Goal: Task Accomplishment & Management: Manage account settings

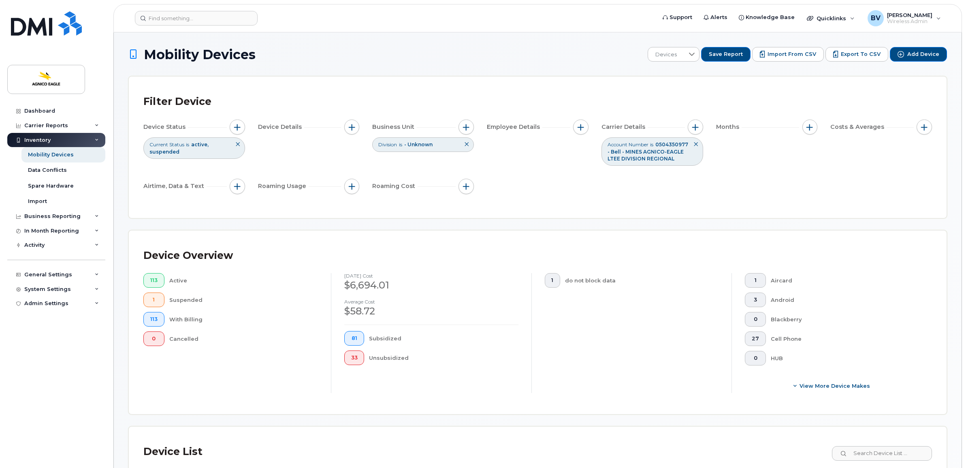
scroll to position [253, 0]
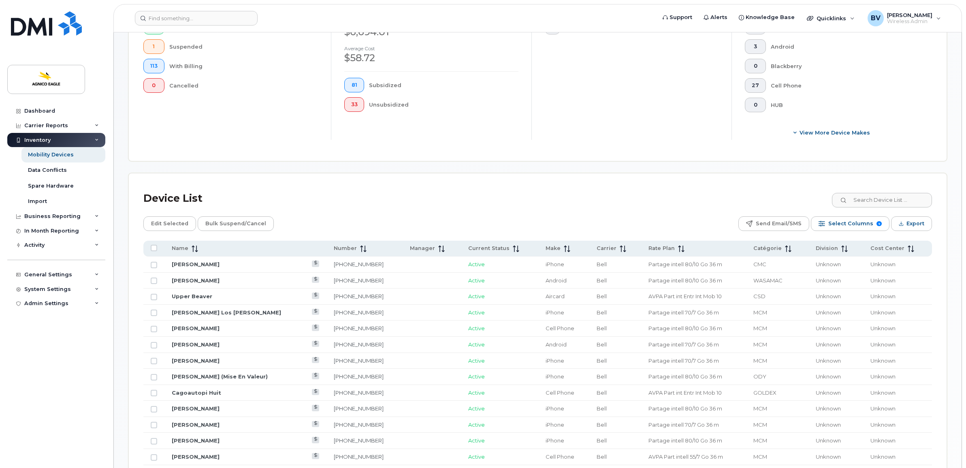
click at [133, 143] on div "Device Overview 113 Active 1 Suspended 113 With Billing 0 Cancelled September 2…" at bounding box center [537, 69] width 817 height 184
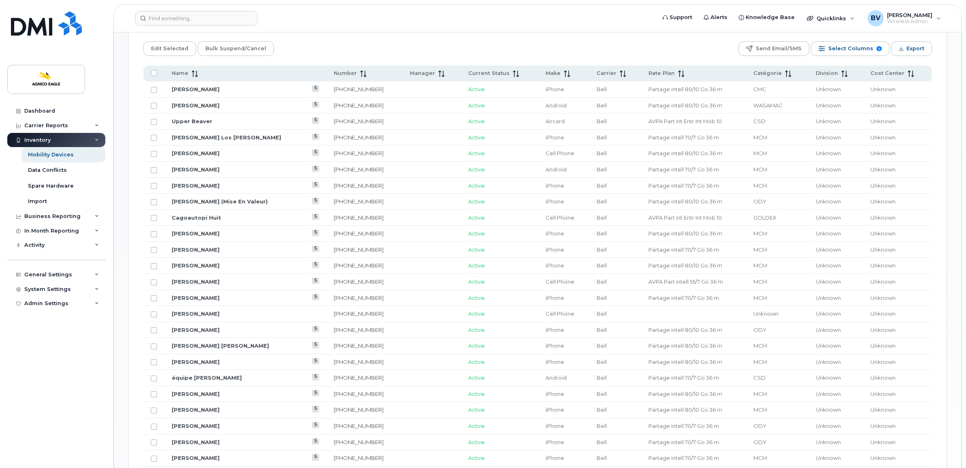
scroll to position [455, 0]
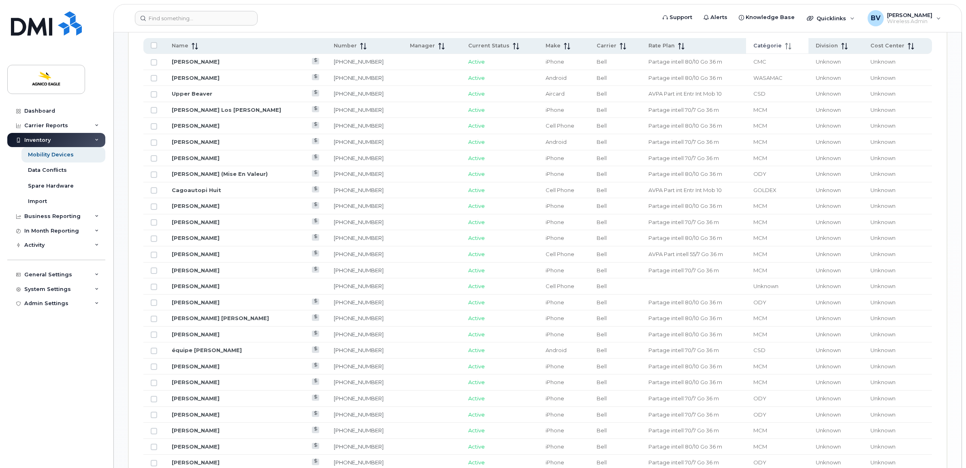
click at [753, 49] on span "Catégorie" at bounding box center [767, 45] width 28 height 7
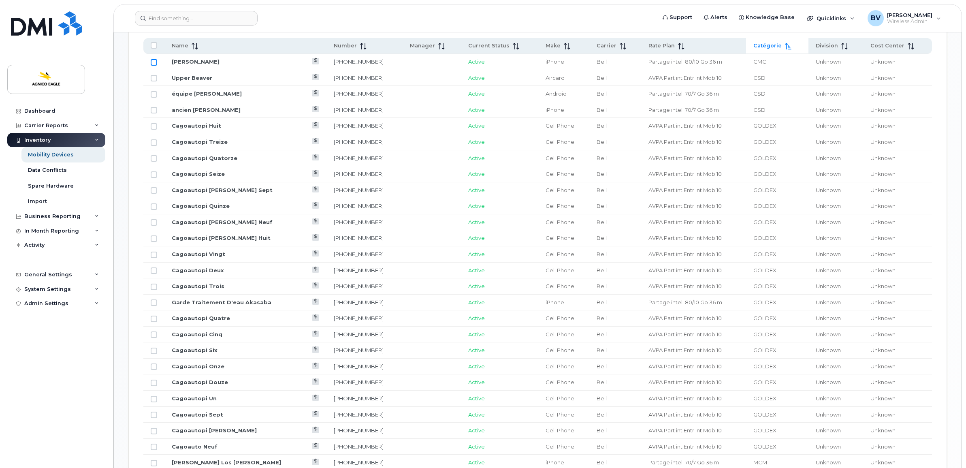
click at [154, 63] on input "Row Unselected" at bounding box center [154, 62] width 6 height 6
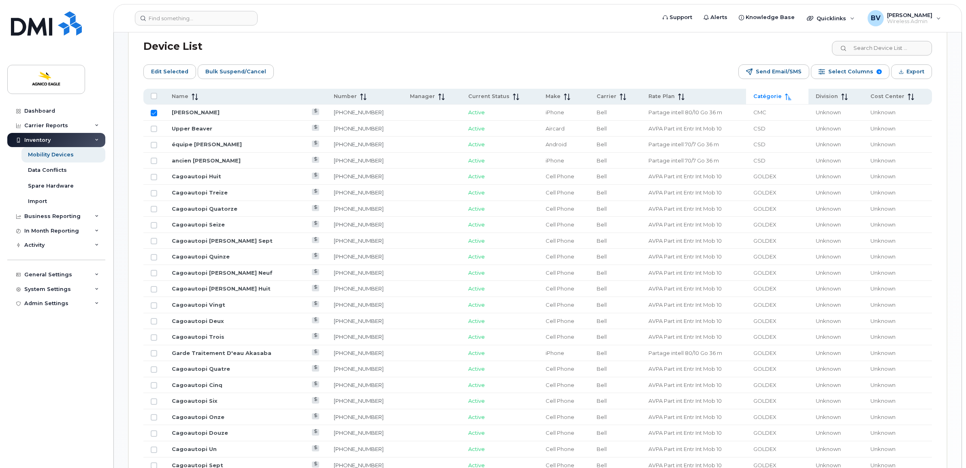
click at [326, 72] on div "Edit Selected Bulk Suspend/Cancel Send Email/SMS Select Columns 9 Filter Refres…" at bounding box center [537, 71] width 788 height 15
click at [353, 55] on div "Device List" at bounding box center [537, 46] width 788 height 21
click at [155, 113] on input "Row Selected" at bounding box center [154, 113] width 6 height 6
checkbox input "false"
click at [125, 238] on div "Mobility Devices Devices Save Report Import from CSV Export to CSV Add Device F…" at bounding box center [537, 291] width 847 height 1326
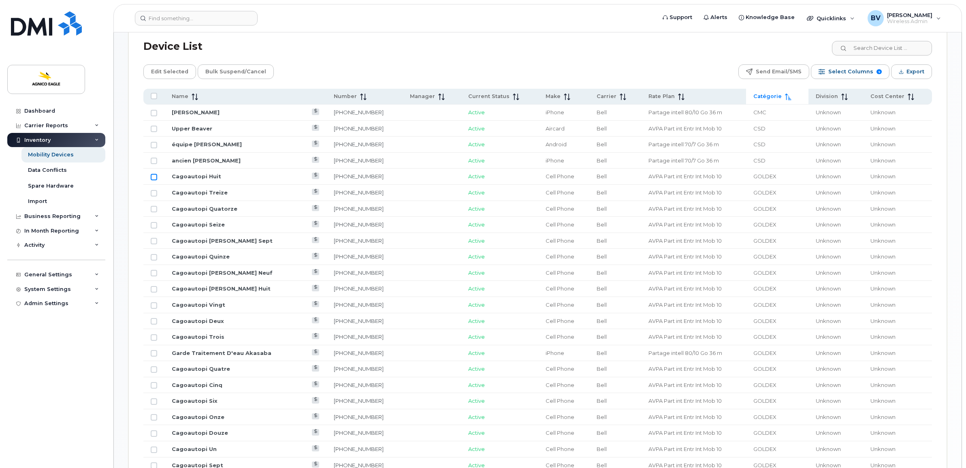
click at [154, 178] on input "Row Unselected" at bounding box center [154, 177] width 6 height 6
checkbox input "true"
click at [153, 193] on input "Row Unselected" at bounding box center [154, 193] width 6 height 6
checkbox input "true"
click at [152, 208] on input "Row Unselected" at bounding box center [154, 209] width 6 height 6
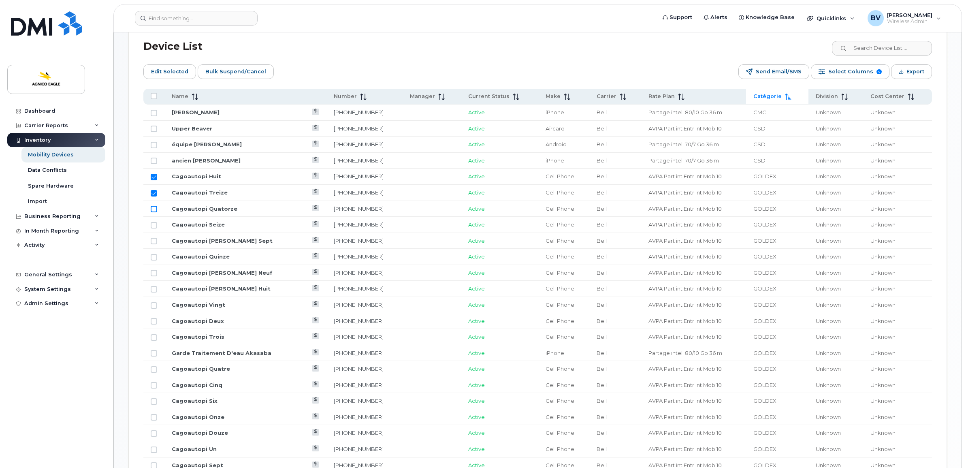
checkbox input "true"
click at [154, 228] on input "Row Unselected" at bounding box center [154, 225] width 6 height 6
checkbox input "true"
click at [153, 242] on input "Row Unselected" at bounding box center [154, 241] width 6 height 6
checkbox input "true"
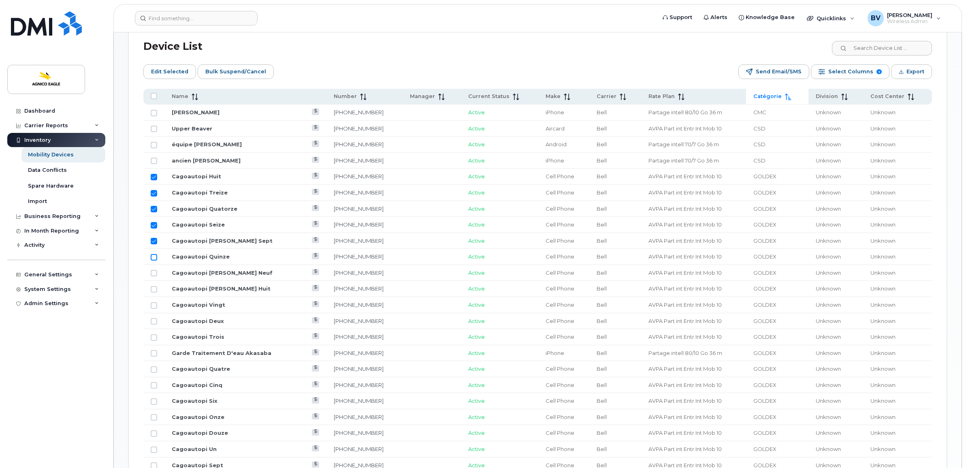
click at [153, 257] on input "Row Unselected" at bounding box center [154, 257] width 6 height 6
checkbox input "true"
click at [152, 276] on input "Row Unselected" at bounding box center [154, 273] width 6 height 6
checkbox input "true"
click at [154, 291] on input "Row Unselected" at bounding box center [154, 289] width 6 height 6
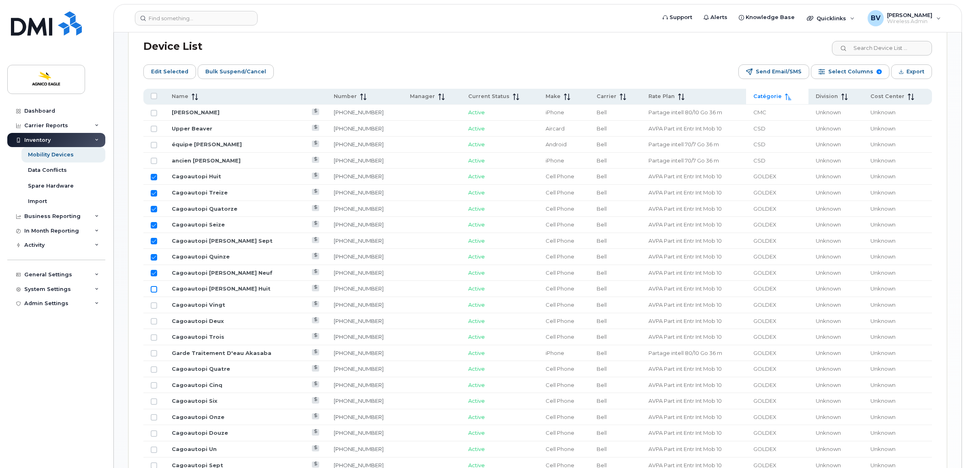
checkbox input "true"
click at [153, 312] on td at bounding box center [153, 305] width 21 height 16
click at [154, 308] on input "Row Unselected" at bounding box center [154, 305] width 6 height 6
checkbox input "true"
click at [153, 321] on input "Row Unselected" at bounding box center [154, 321] width 6 height 6
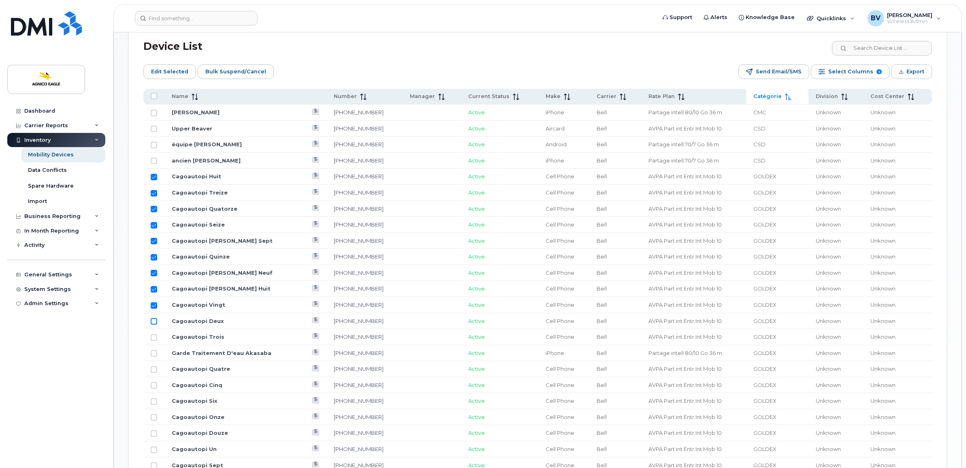
checkbox input "true"
click at [154, 336] on input "Row Unselected" at bounding box center [154, 337] width 6 height 6
checkbox input "true"
click at [154, 355] on input "Row Unselected" at bounding box center [154, 353] width 6 height 6
checkbox input "true"
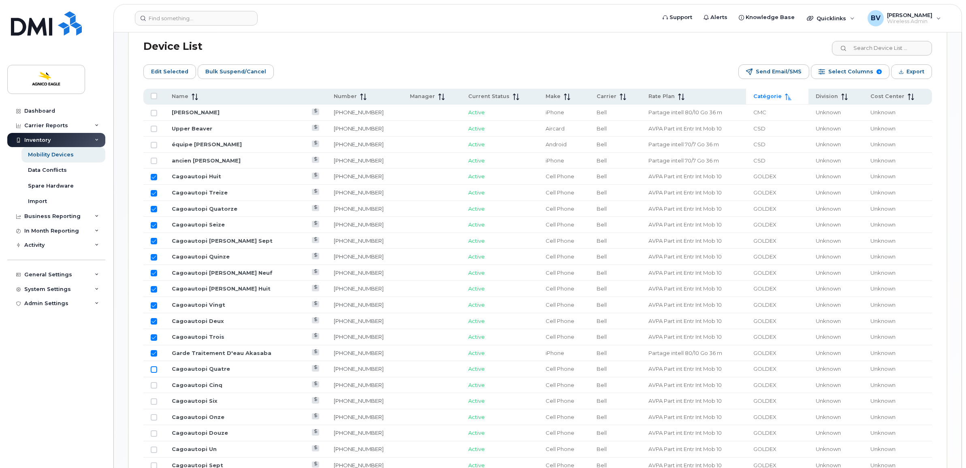
click at [152, 368] on input "Row Unselected" at bounding box center [154, 369] width 6 height 6
checkbox input "true"
click at [153, 384] on input "Row Unselected" at bounding box center [154, 385] width 6 height 6
checkbox input "true"
click at [155, 400] on input "Row Unselected" at bounding box center [154, 401] width 6 height 6
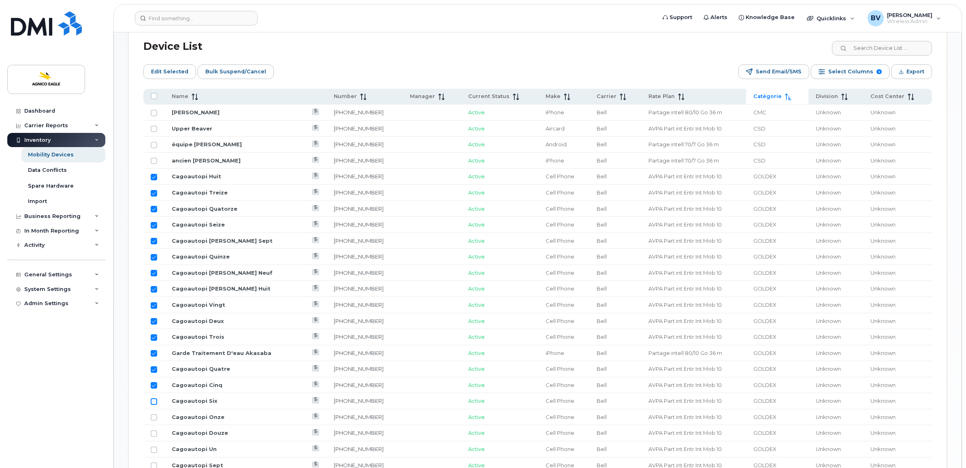
checkbox input "true"
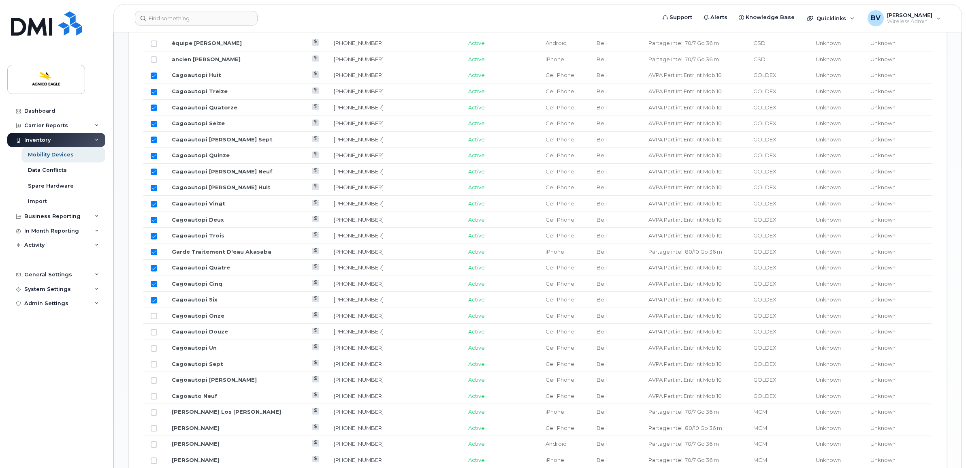
scroll to position [557, 0]
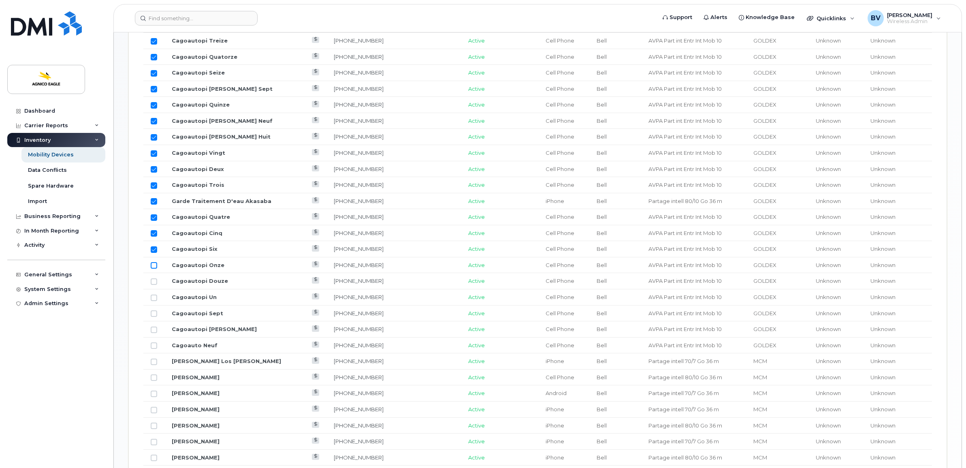
click at [155, 265] on input "Row Unselected" at bounding box center [154, 265] width 6 height 6
checkbox input "true"
click at [155, 279] on td at bounding box center [153, 281] width 21 height 16
click at [155, 282] on input "Row Unselected" at bounding box center [154, 281] width 6 height 6
checkbox input "true"
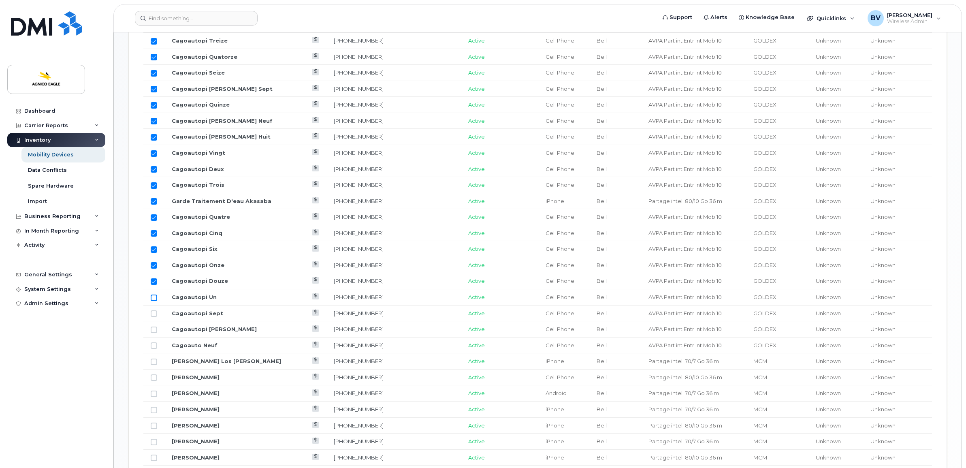
click at [155, 298] on input "Row Unselected" at bounding box center [154, 297] width 6 height 6
checkbox input "true"
click at [154, 313] on input "Row Unselected" at bounding box center [154, 313] width 6 height 6
checkbox input "true"
click at [154, 330] on input "Row Unselected" at bounding box center [154, 329] width 6 height 6
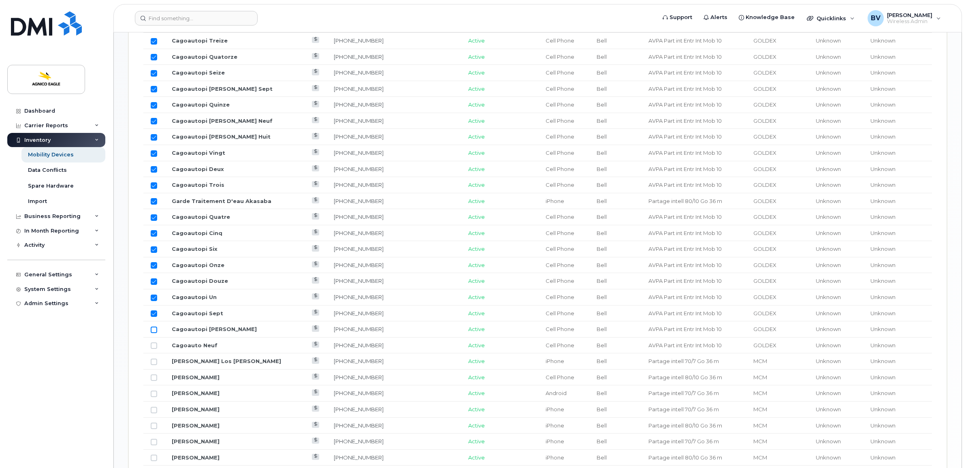
checkbox input "true"
click at [154, 348] on input "Row Unselected" at bounding box center [154, 345] width 6 height 6
checkbox input "true"
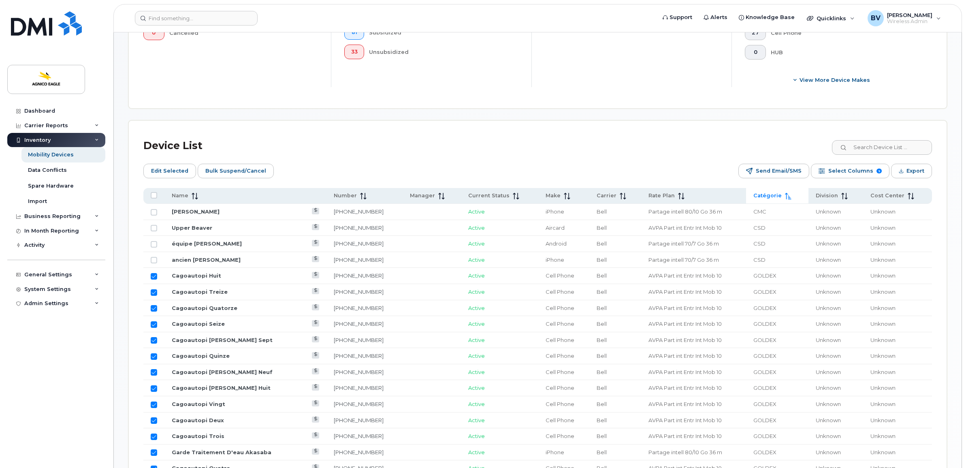
scroll to position [304, 0]
click at [165, 175] on span "Edit Selected" at bounding box center [169, 173] width 37 height 12
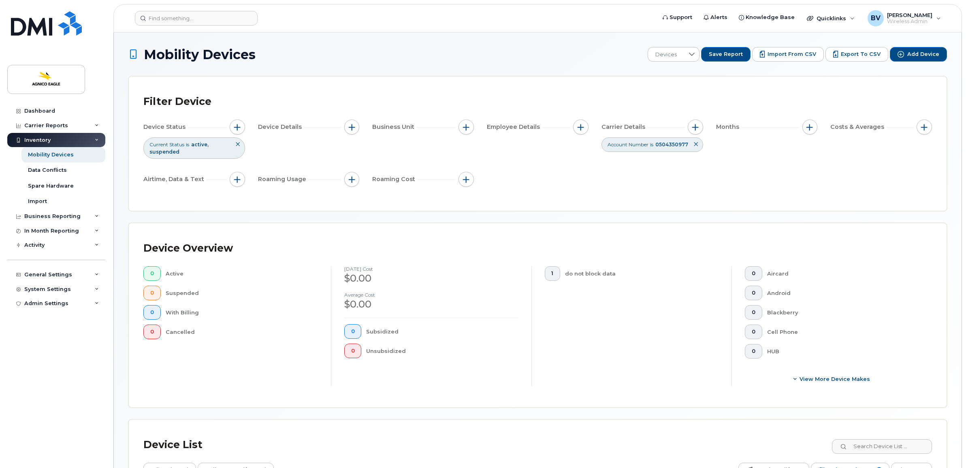
click at [695, 144] on icon at bounding box center [695, 144] width 5 height 5
click at [516, 148] on div "Device Status Current Status is active suspended Device Details Business Unit E…" at bounding box center [537, 154] width 788 height 70
click at [59, 157] on div "Mobility Devices" at bounding box center [51, 154] width 46 height 7
click at [460, 124] on button "button" at bounding box center [465, 126] width 15 height 15
click at [468, 177] on input "Division" at bounding box center [468, 177] width 6 height 6
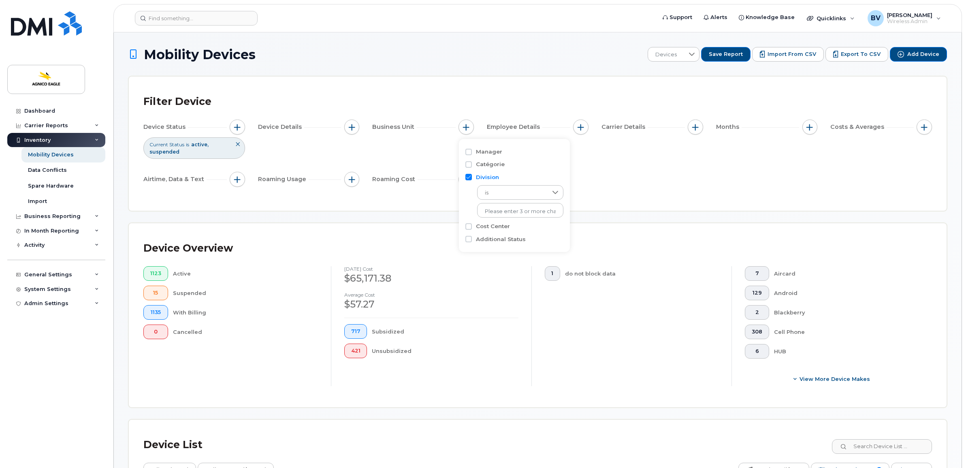
click at [468, 179] on input "Division" at bounding box center [468, 177] width 6 height 6
checkbox input "false"
click at [468, 164] on input "Catégorie" at bounding box center [468, 164] width 6 height 6
checkbox input "false"
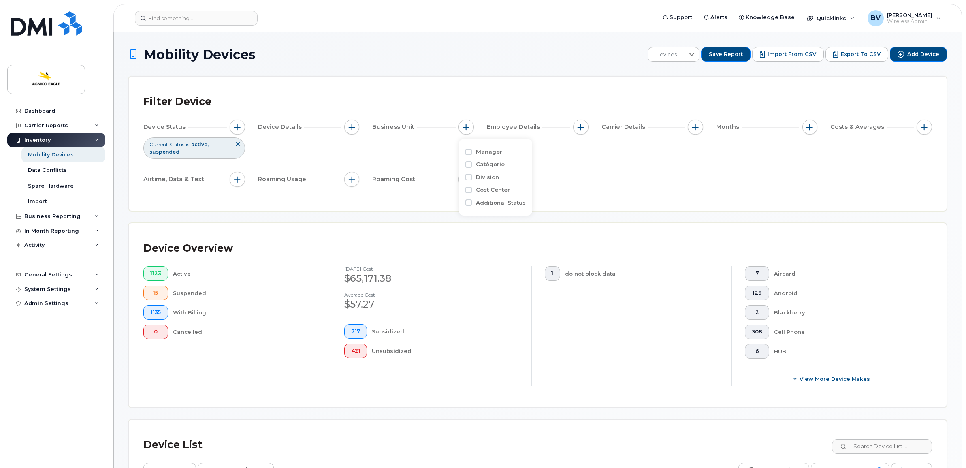
click at [483, 175] on label "Division" at bounding box center [487, 177] width 23 height 8
click at [472, 175] on input "Division" at bounding box center [468, 177] width 6 height 6
click at [473, 177] on div "Division" at bounding box center [514, 177] width 98 height 8
click at [519, 211] on input "text" at bounding box center [520, 211] width 71 height 7
click at [467, 175] on input "Division" at bounding box center [468, 177] width 6 height 6
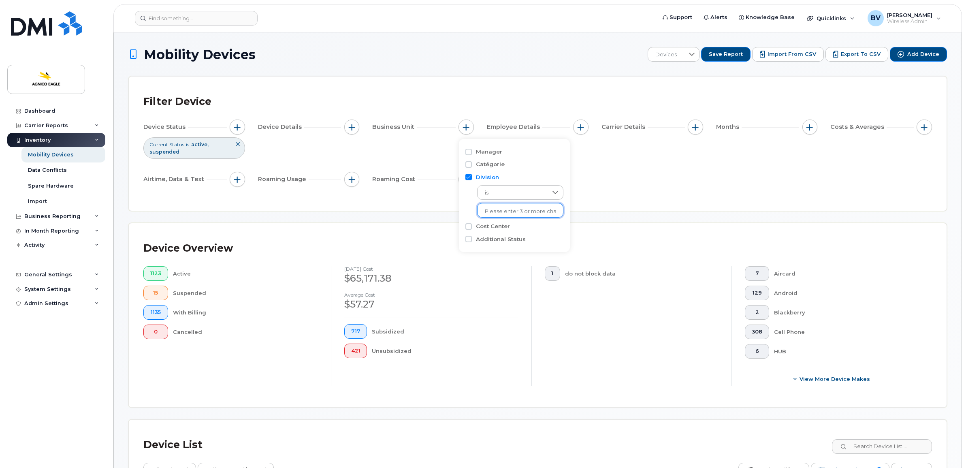
checkbox input "false"
click at [468, 190] on input "Cost Center" at bounding box center [468, 190] width 6 height 6
checkbox input "true"
click at [495, 223] on input "text" at bounding box center [520, 224] width 71 height 7
type input "Unknown"
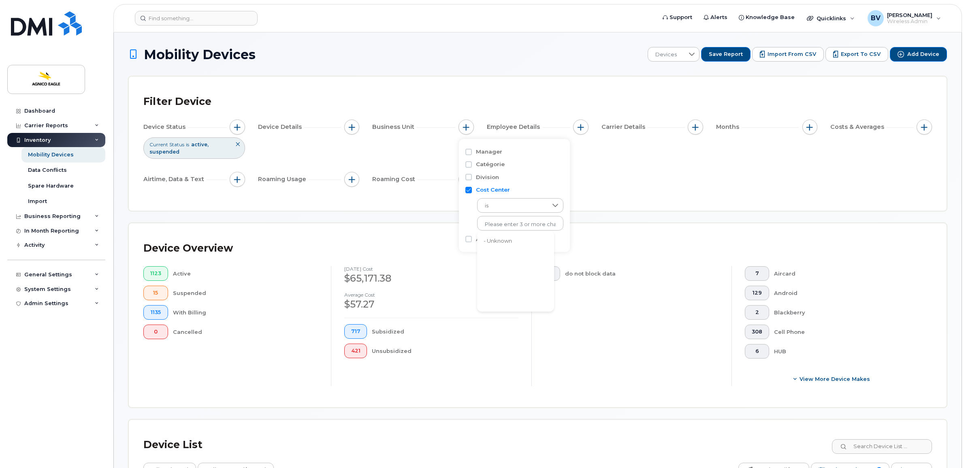
click at [503, 238] on li "- Unknown" at bounding box center [515, 241] width 77 height 15
click at [643, 198] on div "Filter Device Device Status Current Status is active suspended Device Details B…" at bounding box center [537, 144] width 817 height 134
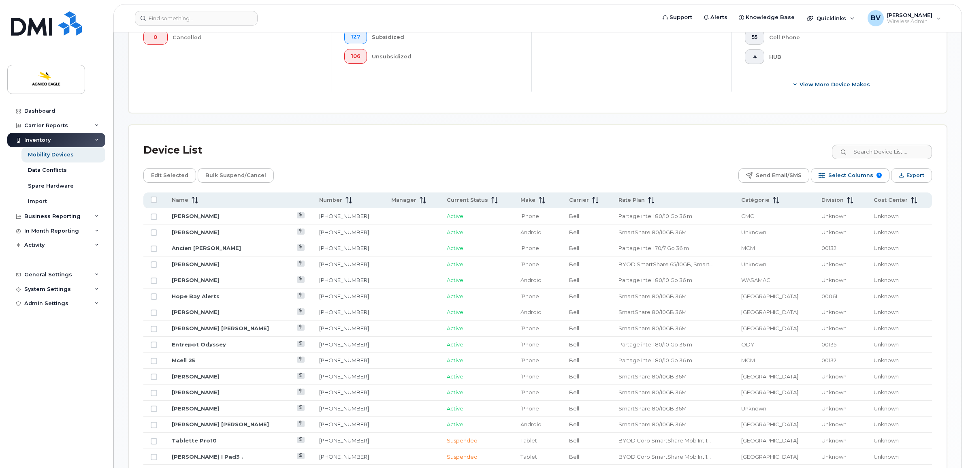
scroll to position [304, 0]
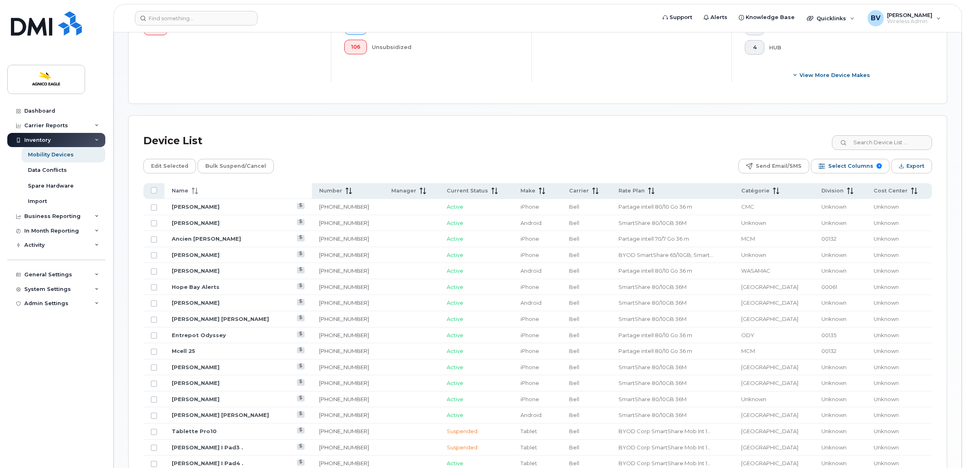
click at [190, 192] on span at bounding box center [193, 190] width 10 height 7
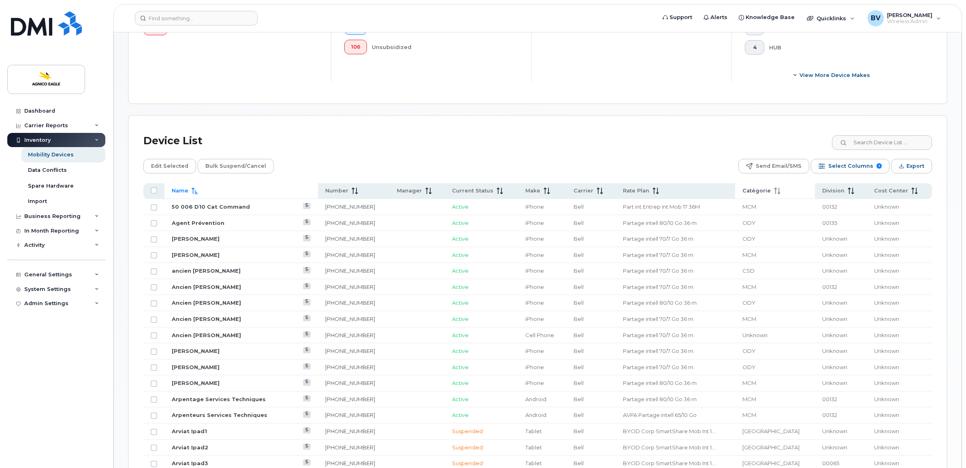
click at [757, 192] on span "Catégorie" at bounding box center [756, 190] width 28 height 7
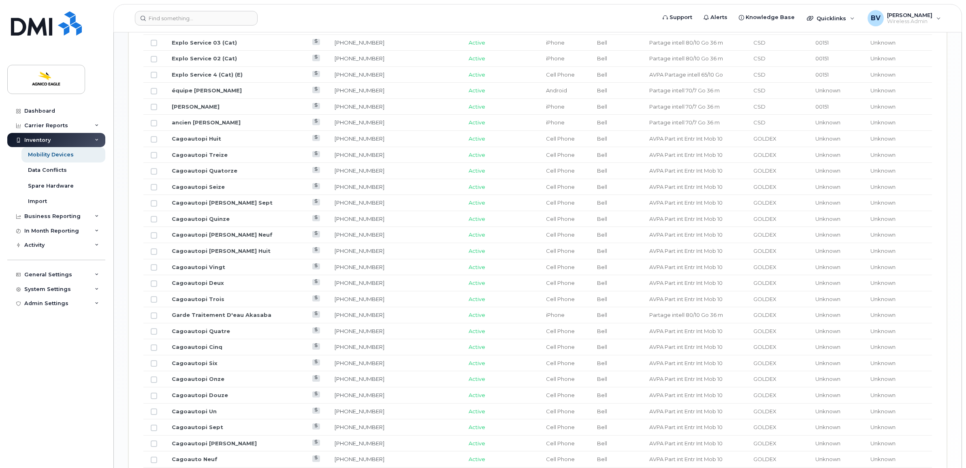
scroll to position [759, 0]
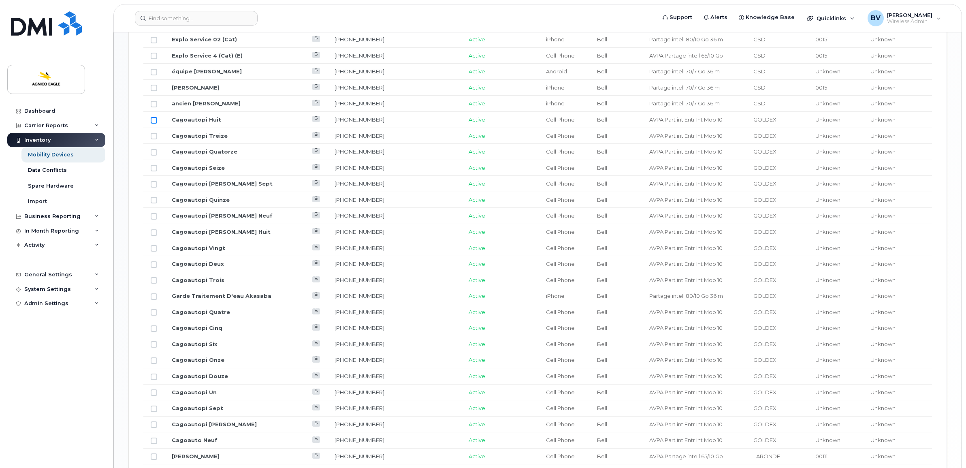
click at [153, 122] on input "Row Unselected" at bounding box center [154, 120] width 6 height 6
checkbox input "true"
click at [157, 139] on input "Row Unselected" at bounding box center [154, 136] width 6 height 6
checkbox input "true"
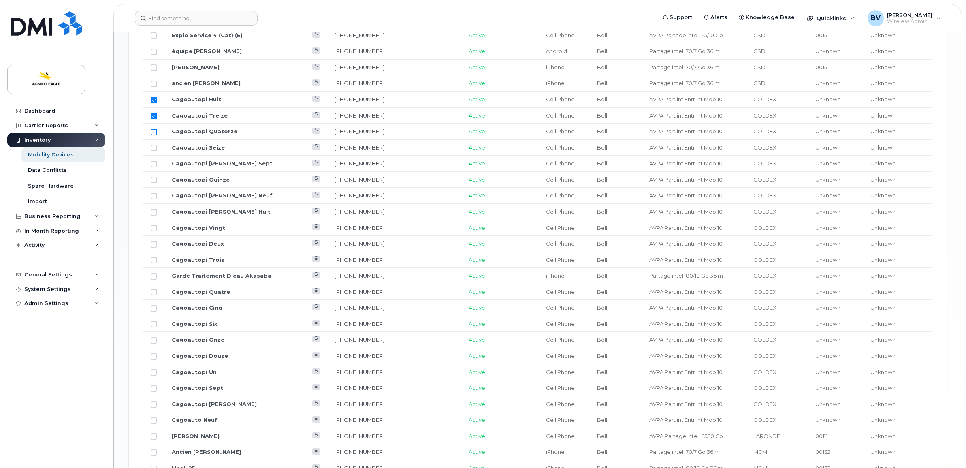
click at [154, 134] on input "Row Unselected" at bounding box center [154, 132] width 6 height 6
checkbox input "true"
click at [155, 151] on input "Row Unselected" at bounding box center [154, 148] width 6 height 6
checkbox input "true"
click at [154, 167] on input "Row Unselected" at bounding box center [154, 164] width 6 height 6
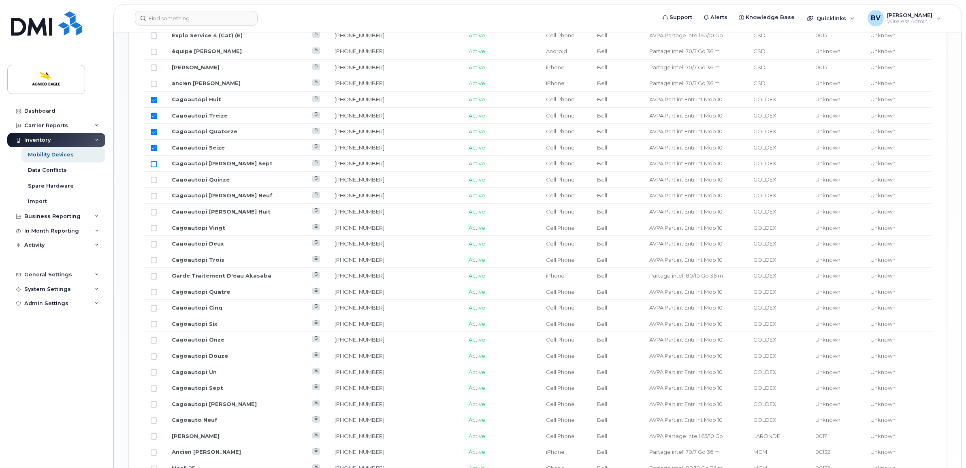
checkbox input "true"
click at [154, 183] on input "Row Unselected" at bounding box center [154, 180] width 6 height 6
checkbox input "true"
click at [154, 198] on input "Row Unselected" at bounding box center [154, 196] width 6 height 6
checkbox input "true"
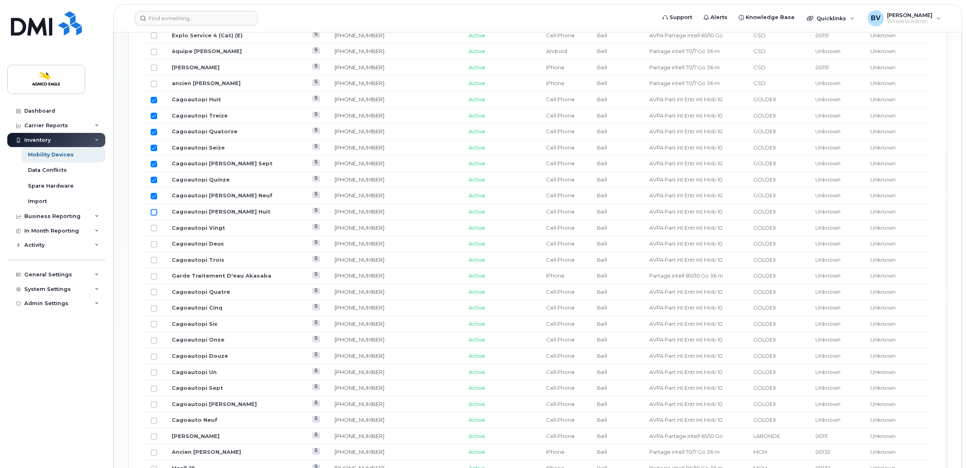
click at [151, 215] on input "Row Unselected" at bounding box center [154, 212] width 6 height 6
checkbox input "true"
click at [155, 229] on input "Row Unselected" at bounding box center [154, 228] width 6 height 6
checkbox input "true"
click at [153, 246] on input "Row Unselected" at bounding box center [154, 244] width 6 height 6
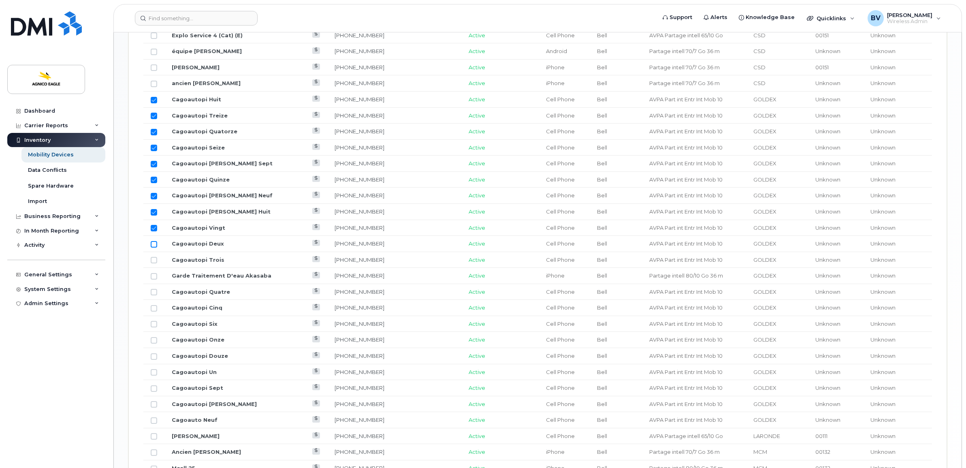
checkbox input "true"
click at [154, 260] on td at bounding box center [153, 260] width 21 height 16
click at [154, 262] on input "Row Unselected" at bounding box center [154, 260] width 6 height 6
checkbox input "true"
click at [152, 276] on td at bounding box center [153, 276] width 21 height 16
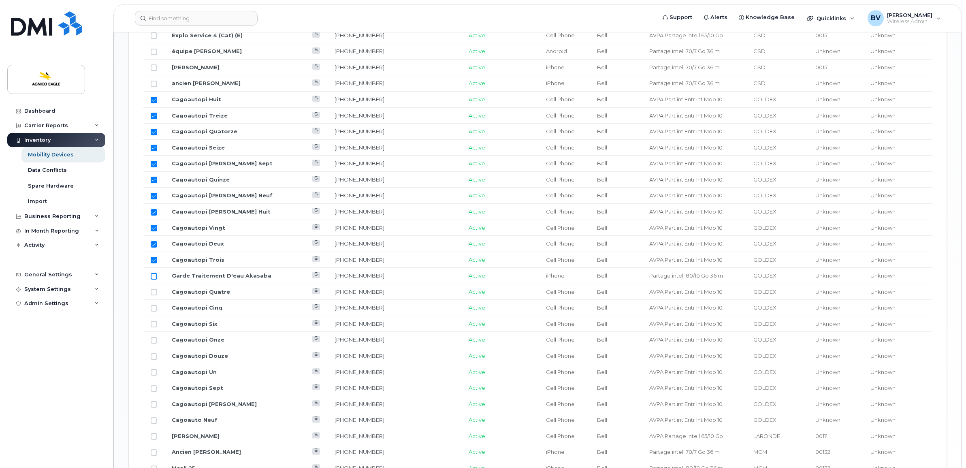
click at [155, 278] on input "Row Unselected" at bounding box center [154, 276] width 6 height 6
checkbox input "true"
click at [155, 295] on input "Row Unselected" at bounding box center [154, 292] width 6 height 6
checkbox input "true"
click at [152, 311] on input "Row Unselected" at bounding box center [154, 308] width 6 height 6
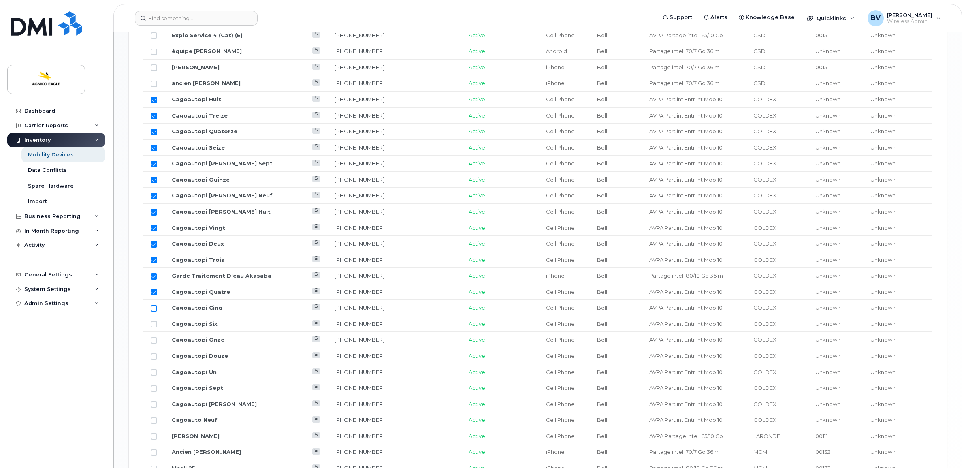
checkbox input "true"
click at [153, 327] on input "Row Unselected" at bounding box center [154, 324] width 6 height 6
checkbox input "true"
click at [153, 348] on td at bounding box center [153, 340] width 21 height 16
click at [153, 343] on input "Row Unselected" at bounding box center [154, 340] width 6 height 6
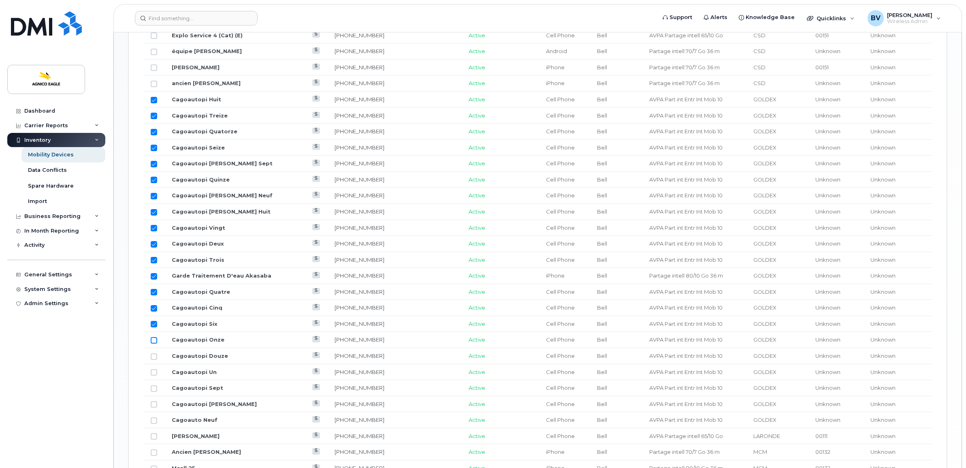
checkbox input "true"
click at [152, 356] on td at bounding box center [153, 356] width 21 height 16
click at [152, 358] on input "Row Unselected" at bounding box center [154, 356] width 6 height 6
checkbox input "true"
click at [152, 375] on input "Row Unselected" at bounding box center [154, 372] width 6 height 6
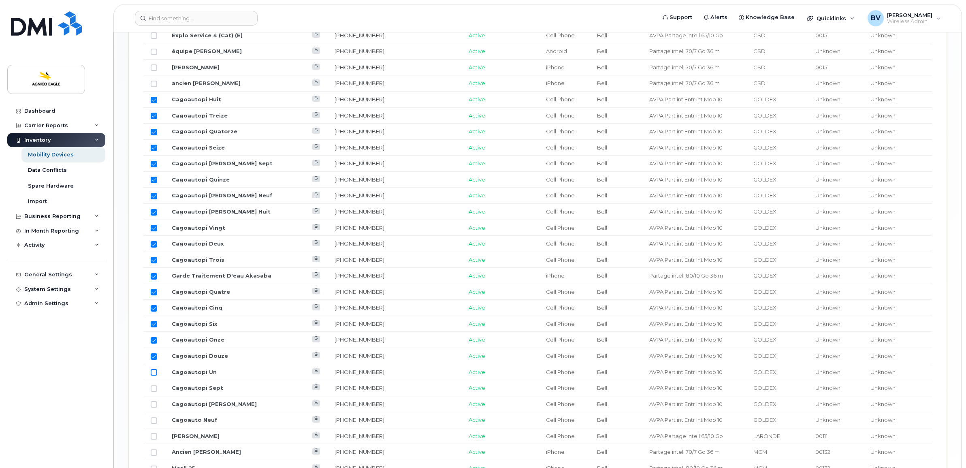
checkbox input "true"
click at [153, 391] on input "Row Unselected" at bounding box center [154, 388] width 6 height 6
checkbox input "true"
click at [154, 405] on td at bounding box center [153, 404] width 21 height 16
click at [154, 422] on input "Row Unselected" at bounding box center [154, 420] width 6 height 6
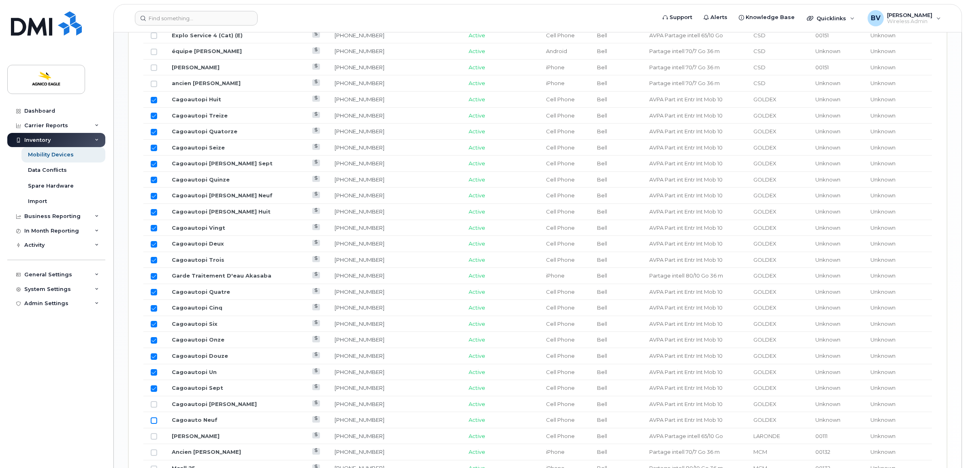
checkbox input "true"
click at [154, 407] on input "Row Unselected" at bounding box center [154, 404] width 6 height 6
checkbox input "true"
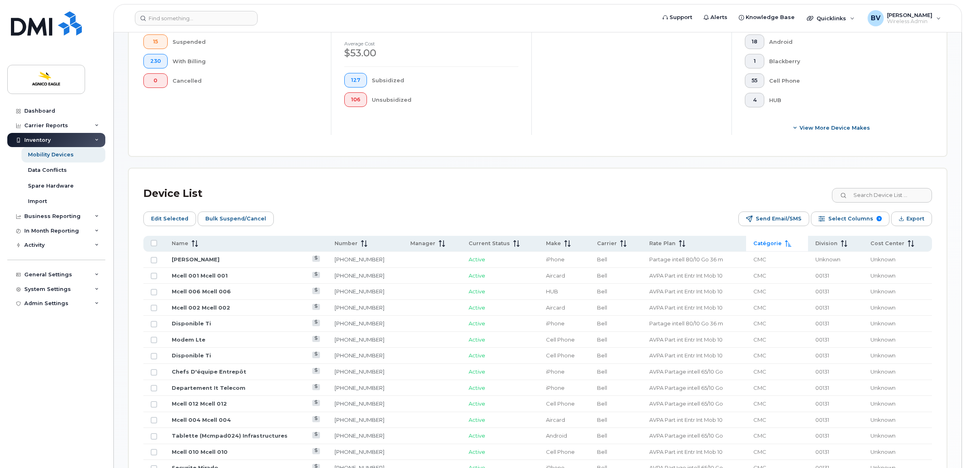
scroll to position [253, 0]
click at [168, 217] on span "Edit Selected" at bounding box center [169, 217] width 37 height 12
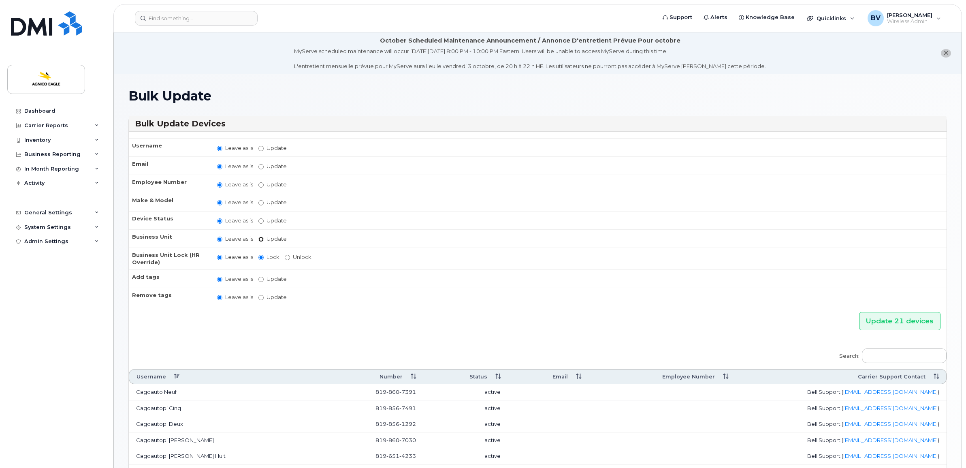
click at [263, 236] on input "Update" at bounding box center [260, 238] width 5 height 5
radio input "true"
radio input "false"
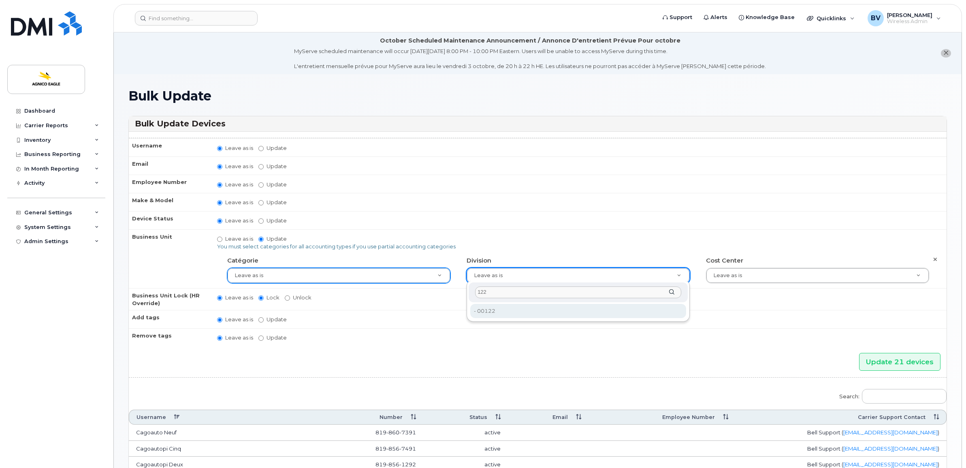
type input "122"
type input "25166111"
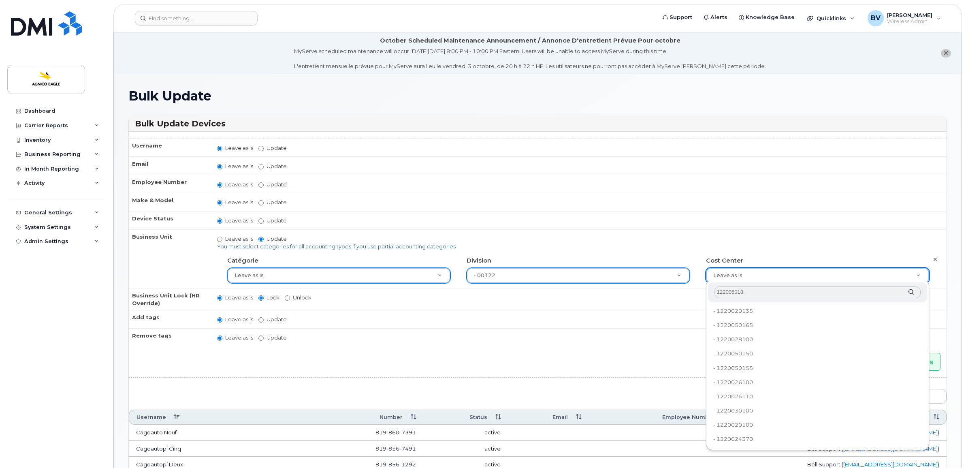
type input "1220050180"
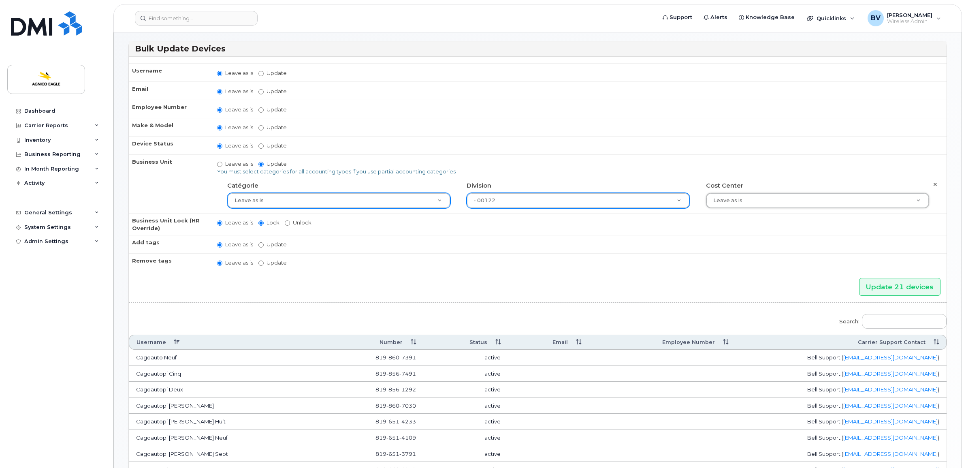
scroll to position [51, 0]
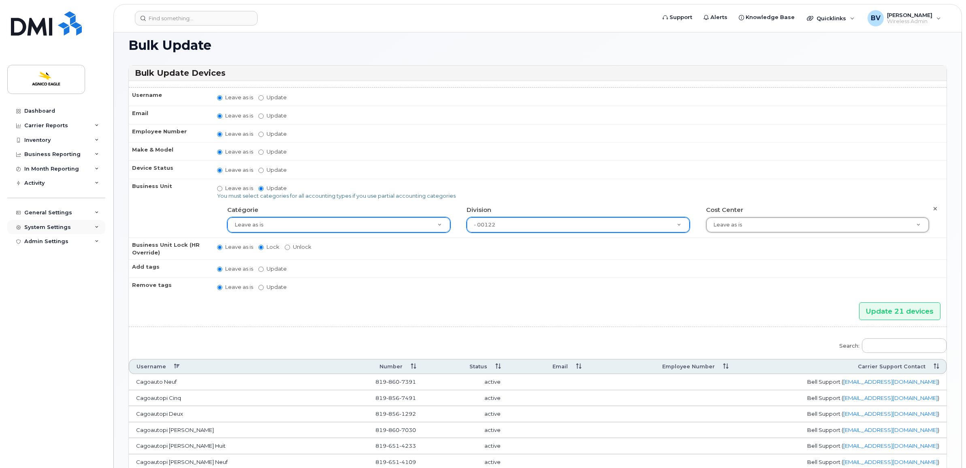
click at [39, 227] on div "System Settings" at bounding box center [47, 227] width 47 height 6
click at [45, 243] on div "Accounting Codes" at bounding box center [54, 241] width 53 height 7
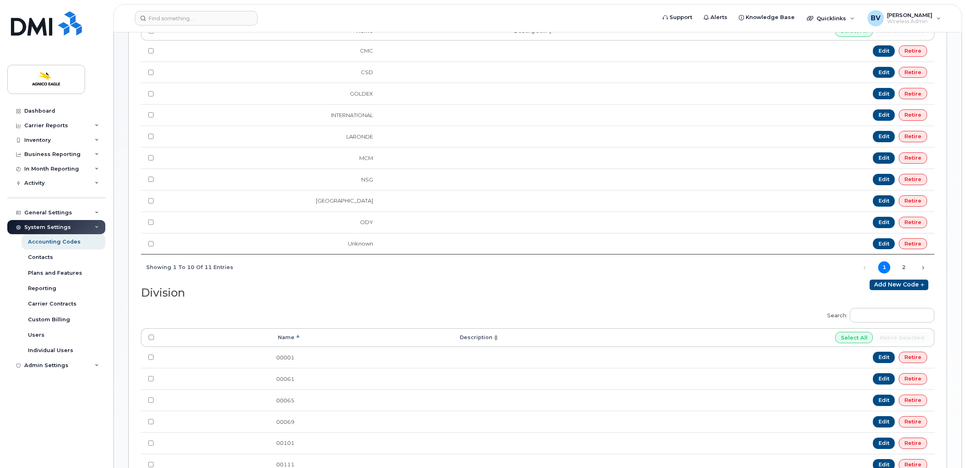
scroll to position [719, 0]
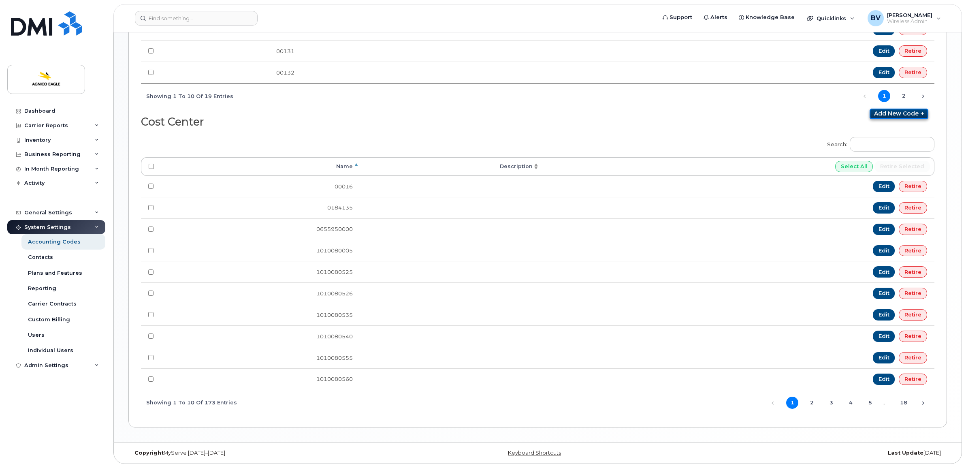
click at [909, 112] on link "Add new code" at bounding box center [898, 113] width 59 height 11
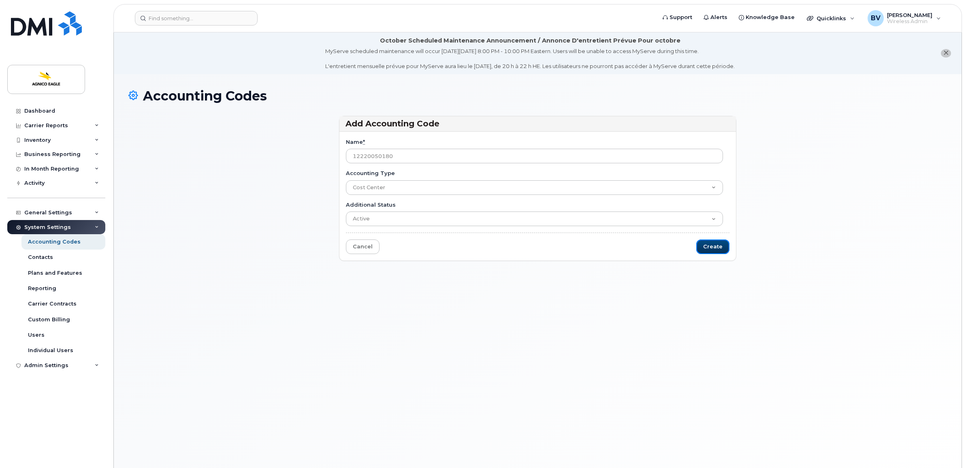
drag, startPoint x: 709, startPoint y: 248, endPoint x: 395, endPoint y: 128, distance: 336.0
click at [395, 128] on div "Add Accounting Code Name * 12220050180 Accounting Type Catégorie Division Cost …" at bounding box center [537, 188] width 397 height 145
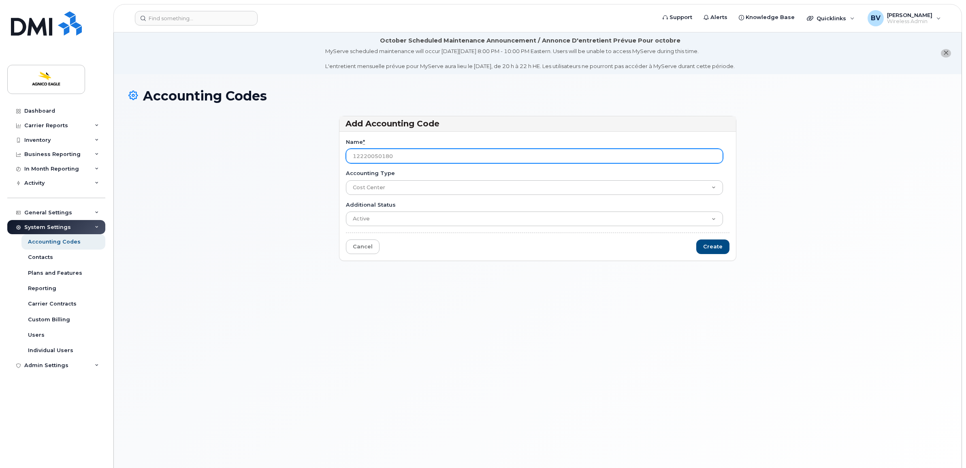
click at [365, 154] on input "12220050180" at bounding box center [534, 156] width 377 height 15
type input "1220050180"
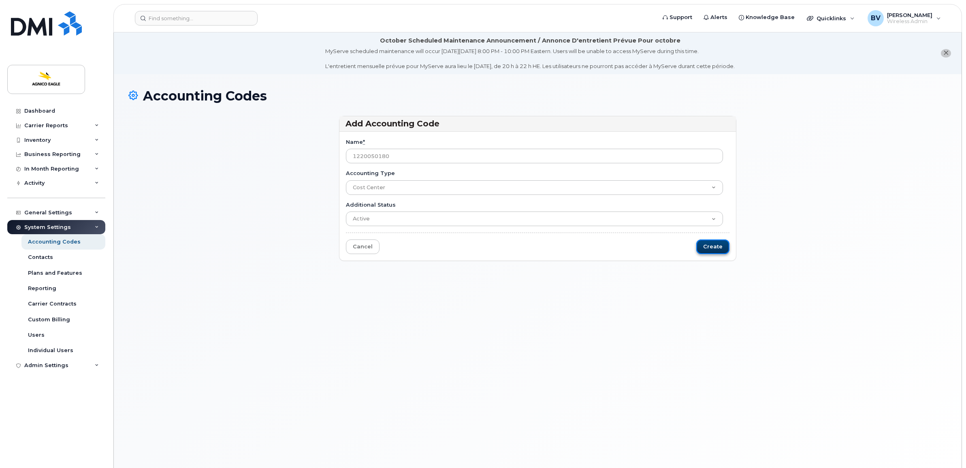
click at [713, 248] on input "Create" at bounding box center [712, 246] width 33 height 15
type input "Saving..."
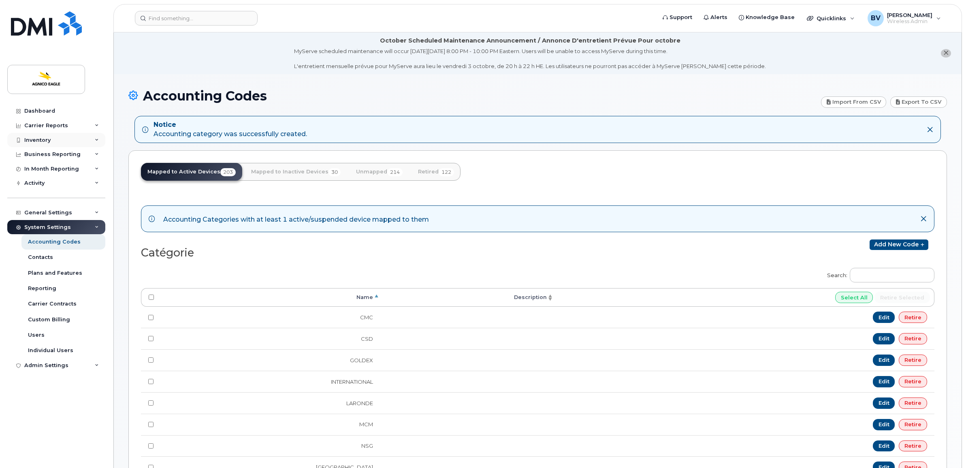
click at [42, 138] on div "Inventory" at bounding box center [37, 140] width 26 height 6
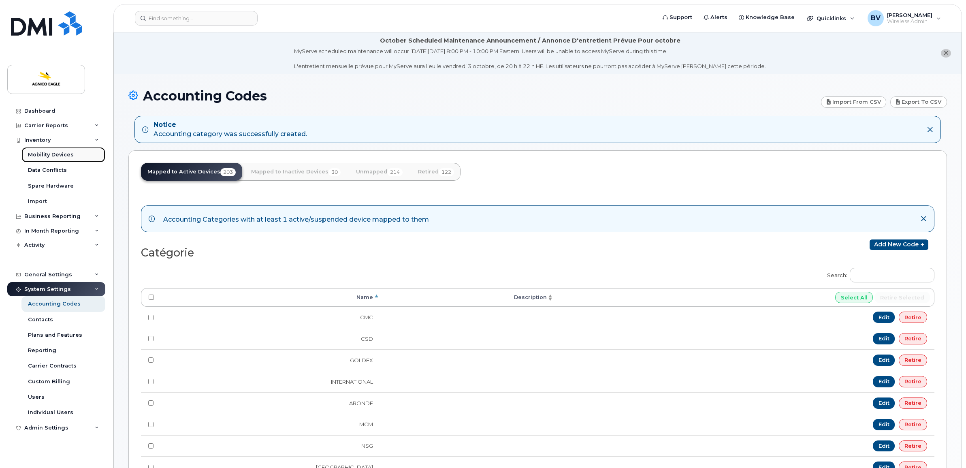
click at [43, 157] on div "Mobility Devices" at bounding box center [51, 154] width 46 height 7
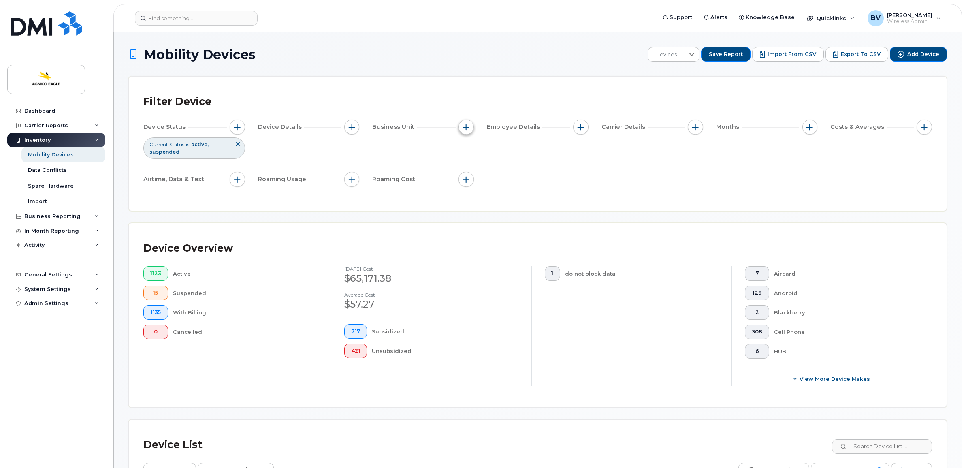
click at [466, 128] on span "button" at bounding box center [466, 127] width 6 height 6
click at [469, 175] on input "Division" at bounding box center [468, 177] width 6 height 6
checkbox input "true"
click at [503, 208] on input "text" at bounding box center [520, 211] width 71 height 7
click at [498, 209] on input "Goldex" at bounding box center [520, 211] width 71 height 7
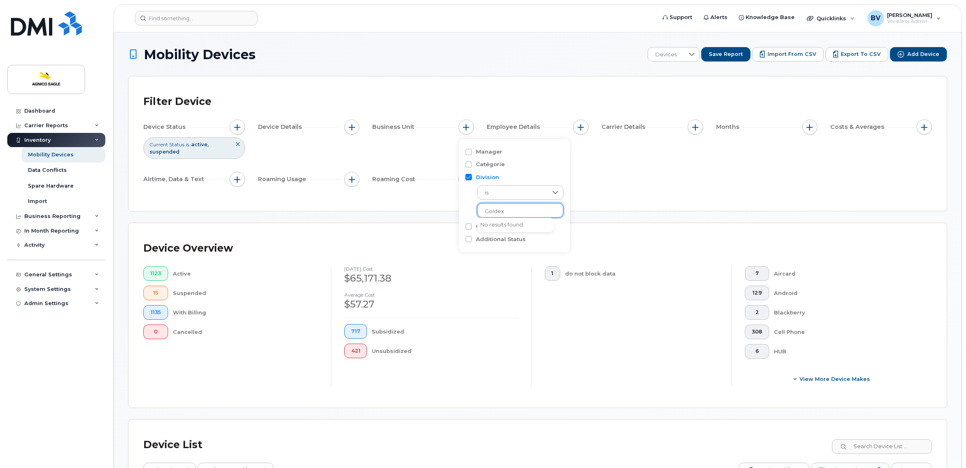
click at [498, 209] on input "Goldex" at bounding box center [520, 211] width 71 height 7
type input "GOLD"
click at [471, 174] on input "Division" at bounding box center [468, 177] width 6 height 6
checkbox input "false"
click at [471, 163] on input "Catégorie" at bounding box center [468, 164] width 6 height 6
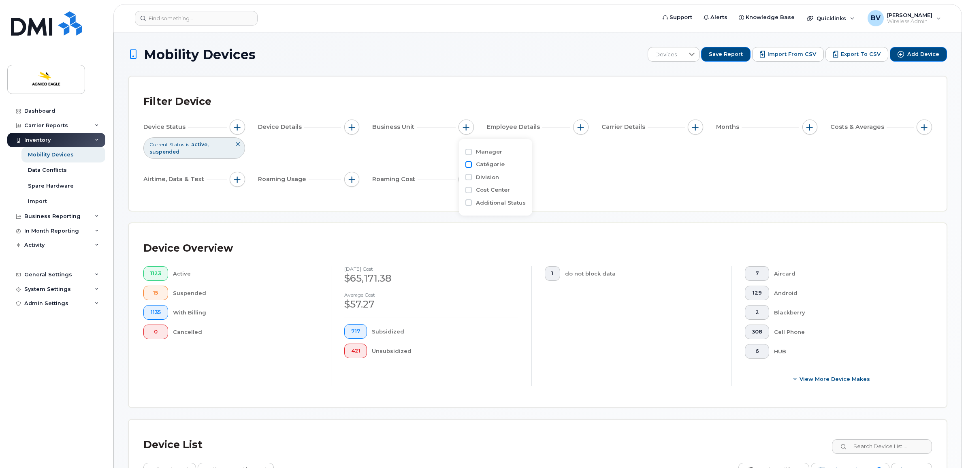
checkbox input "true"
click at [494, 192] on ul at bounding box center [520, 197] width 86 height 15
click at [494, 196] on input "text" at bounding box center [520, 198] width 71 height 7
type input "GOLDE"
click at [503, 211] on li "- GOLDEX" at bounding box center [515, 215] width 77 height 15
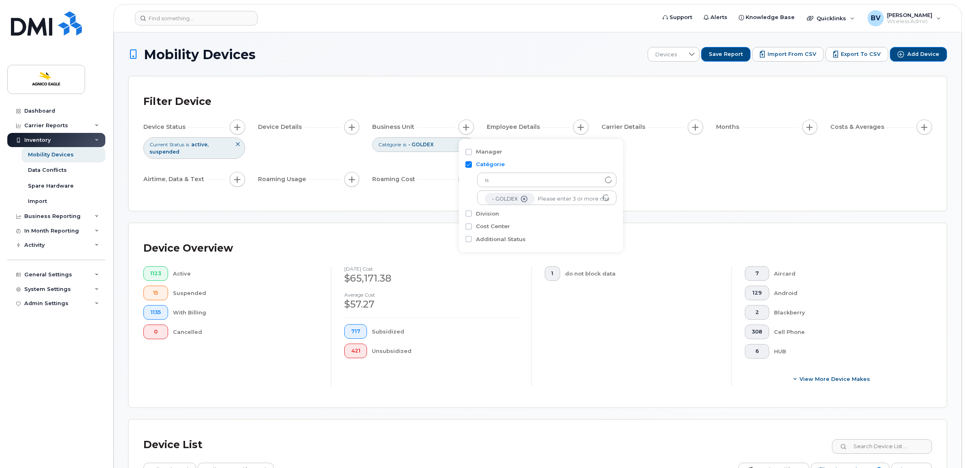
click at [436, 168] on div "Device Status Current Status is active suspended Device Details Business Unit C…" at bounding box center [537, 154] width 788 height 70
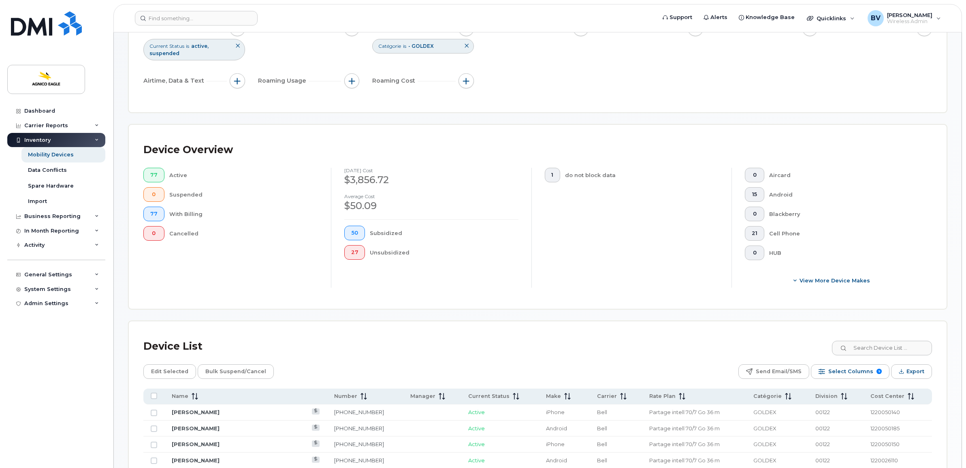
scroll to position [152, 0]
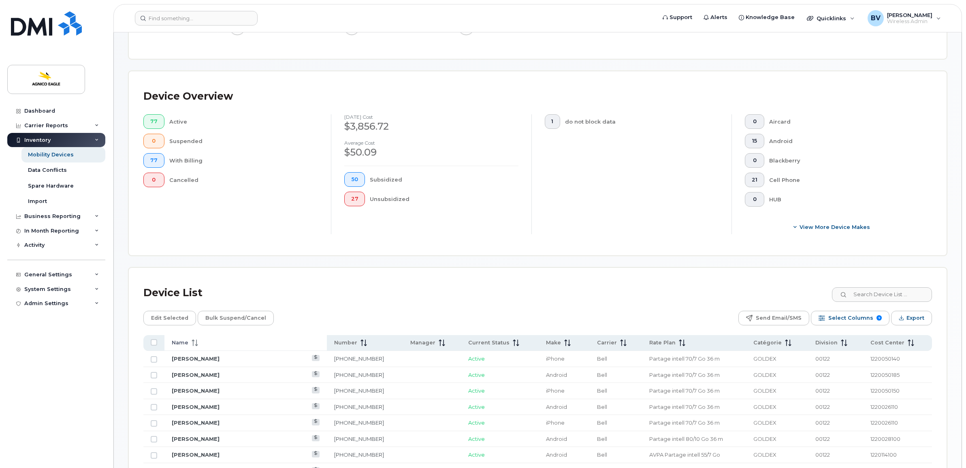
click at [215, 345] on div "Name" at bounding box center [246, 342] width 148 height 7
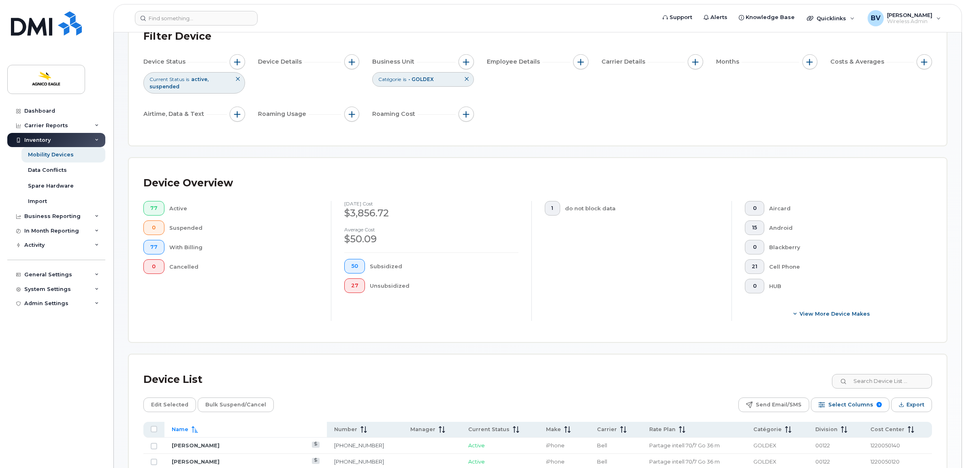
scroll to position [0, 0]
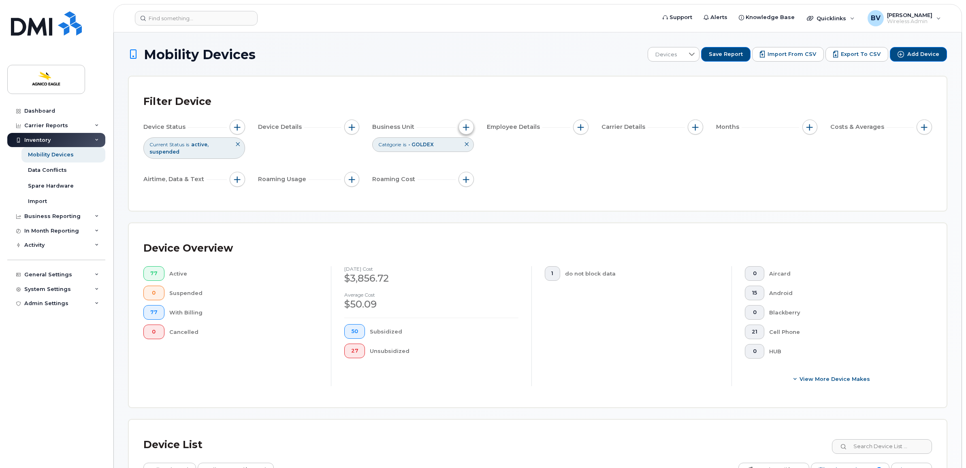
click at [469, 130] on button "button" at bounding box center [465, 126] width 15 height 15
click at [482, 215] on label "Division" at bounding box center [487, 214] width 23 height 8
click at [472, 215] on input "Division" at bounding box center [468, 213] width 6 height 6
checkbox input "true"
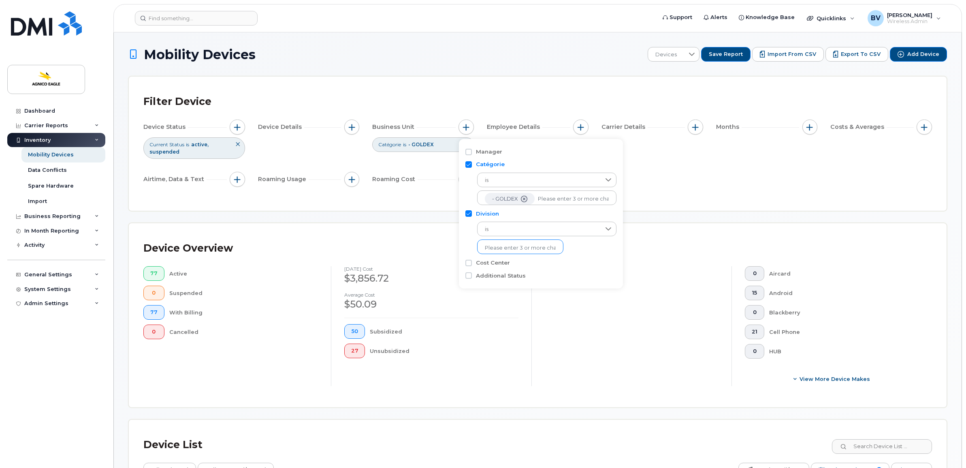
click at [503, 246] on input "text" at bounding box center [520, 247] width 71 height 7
type input "Unkn"
click at [505, 262] on li "- Unknown" at bounding box center [515, 264] width 77 height 15
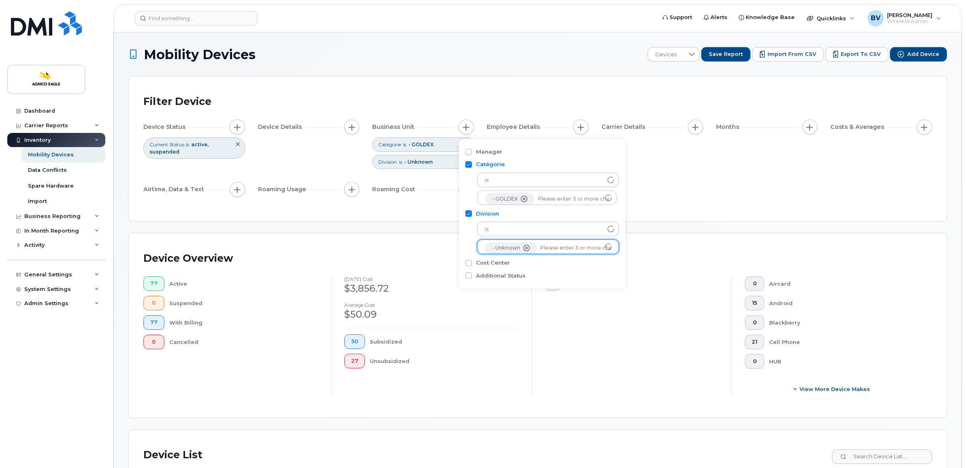
click at [671, 202] on div "Filter Device Device Status Current Status is active suspended Device Details B…" at bounding box center [537, 148] width 788 height 115
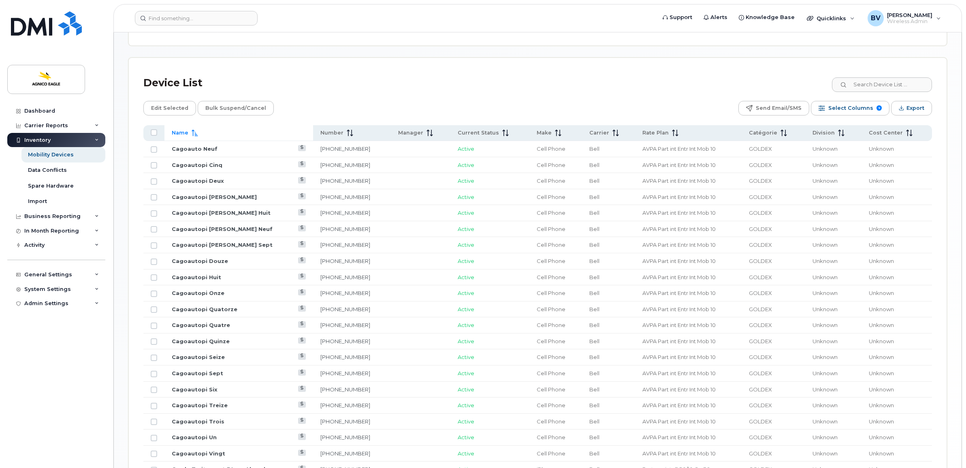
scroll to position [405, 0]
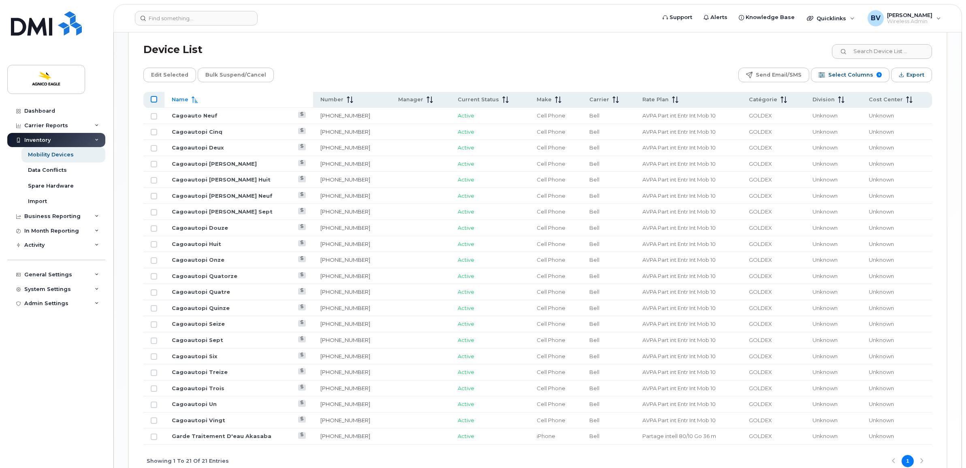
click at [155, 102] on input "All items unselected" at bounding box center [154, 99] width 6 height 6
checkbox input "true"
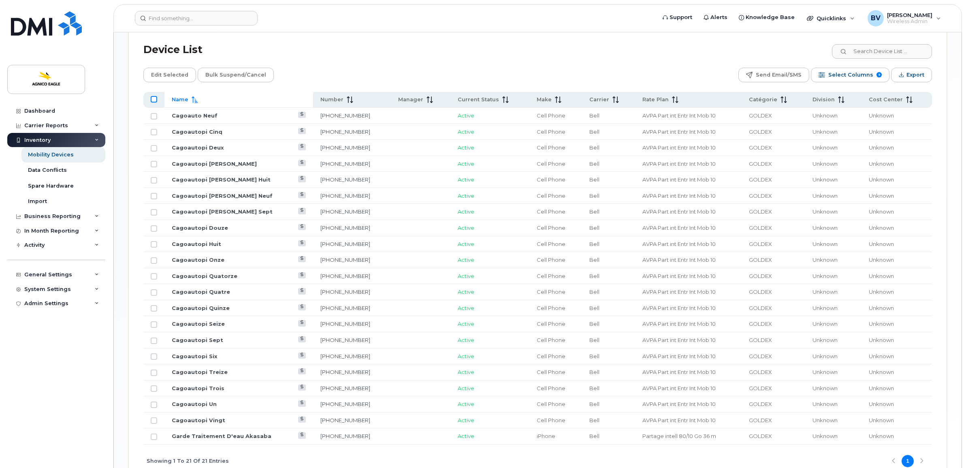
checkbox input "true"
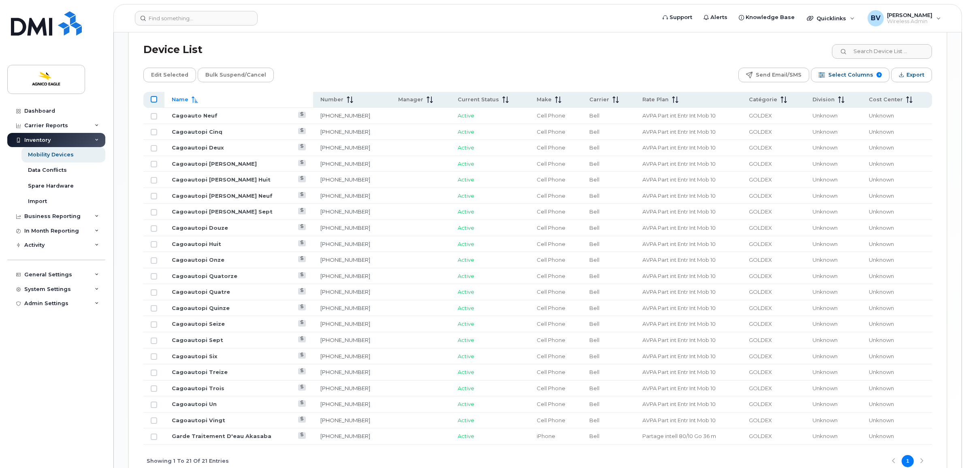
checkbox input "true"
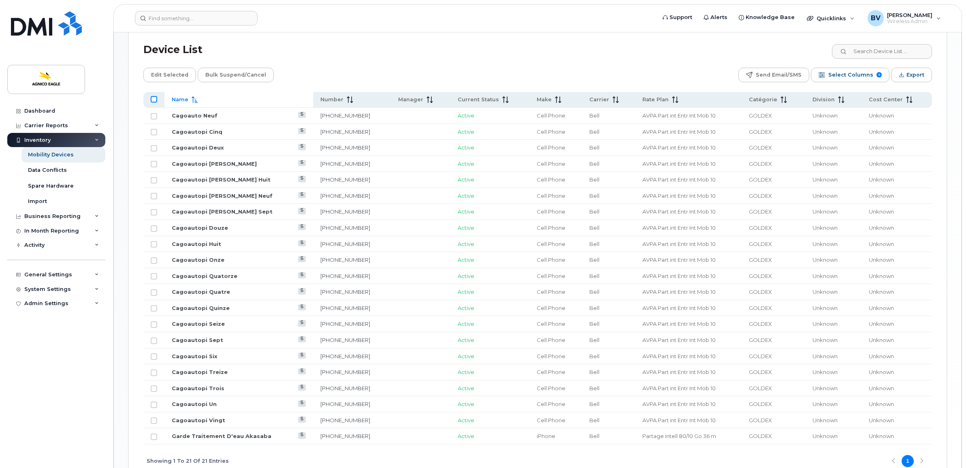
checkbox input "true"
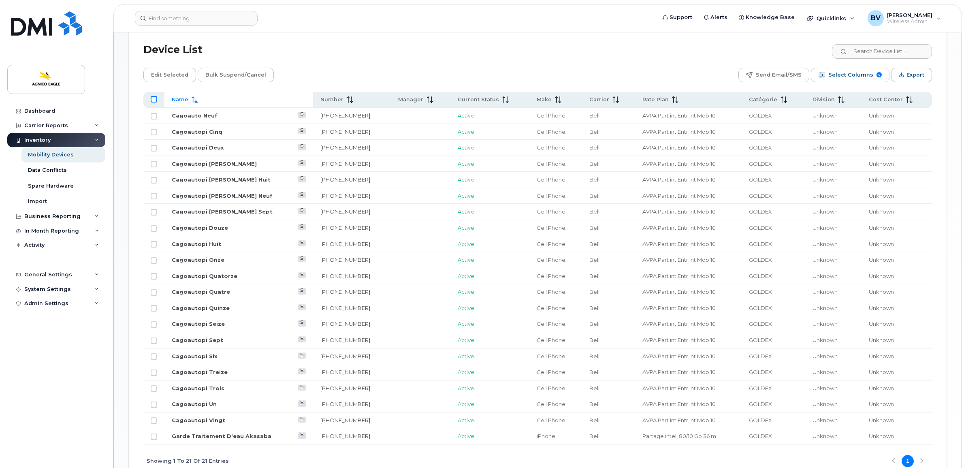
checkbox input "true"
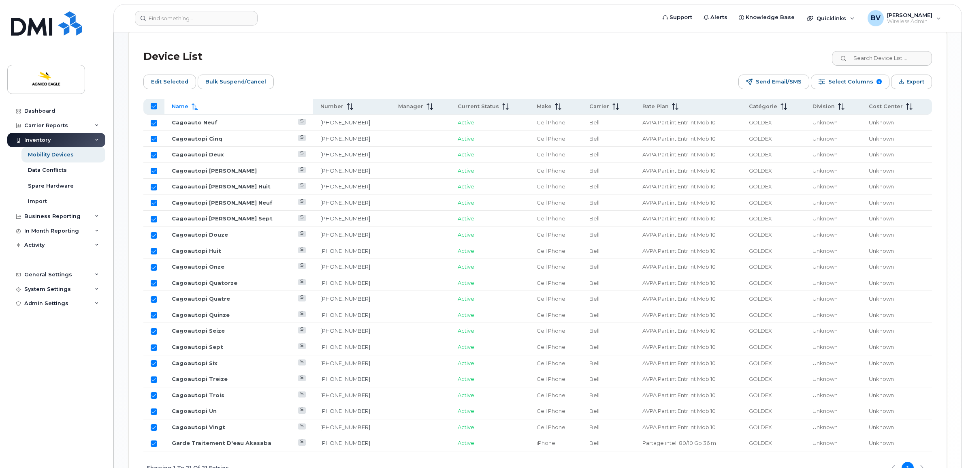
scroll to position [307, 0]
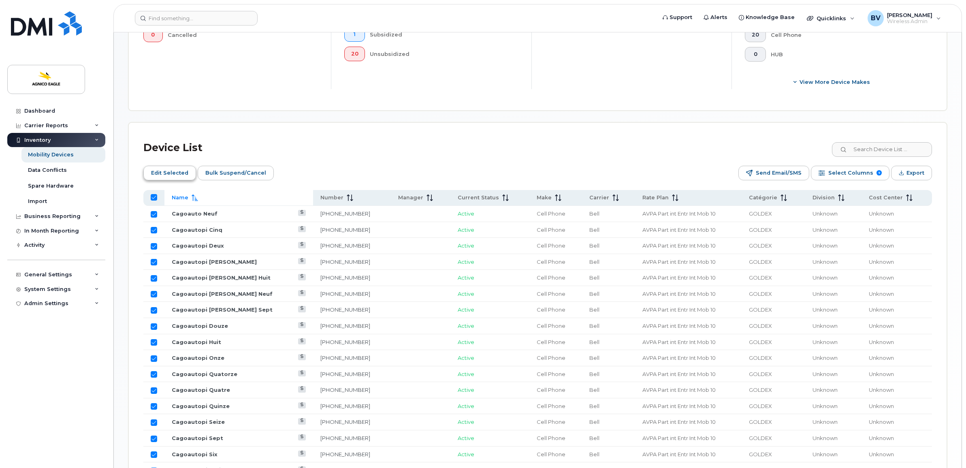
click at [183, 172] on span "Edit Selected" at bounding box center [169, 173] width 37 height 12
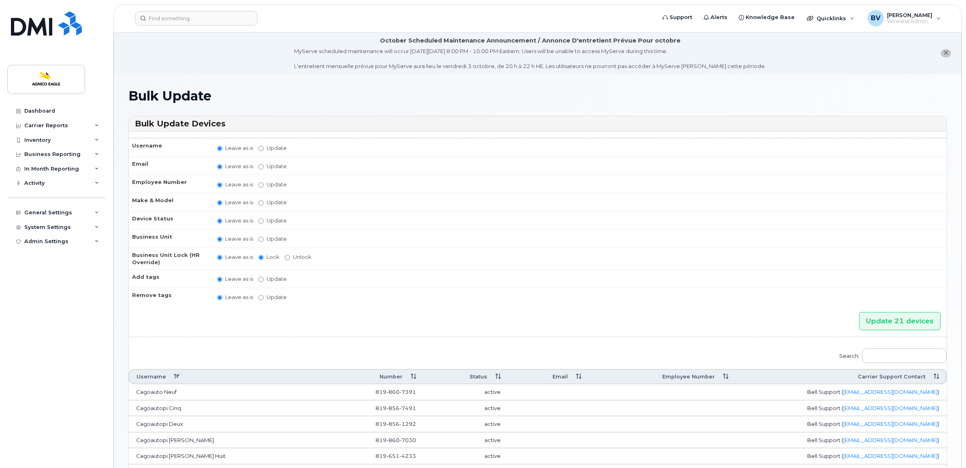
click at [264, 236] on label "Update" at bounding box center [272, 239] width 28 height 8
click at [264, 236] on input "Update" at bounding box center [260, 238] width 5 height 5
radio input "true"
radio input "false"
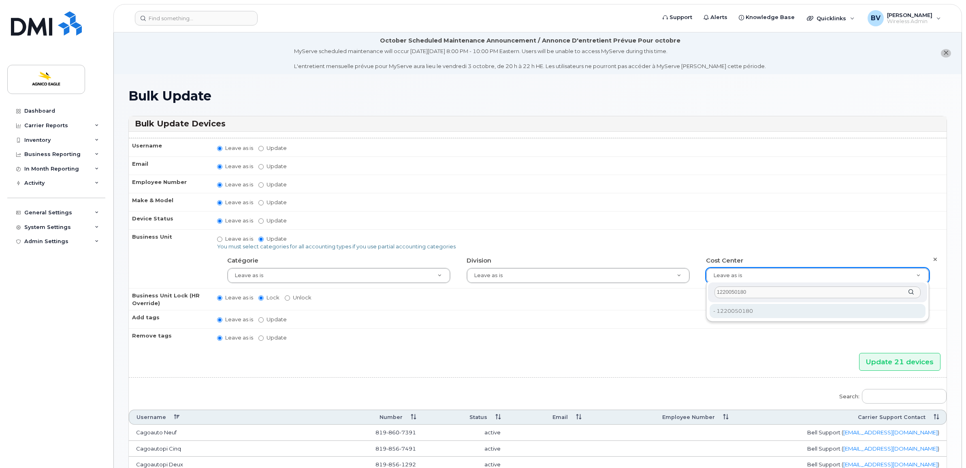
type input "1220050180"
type input "36177321"
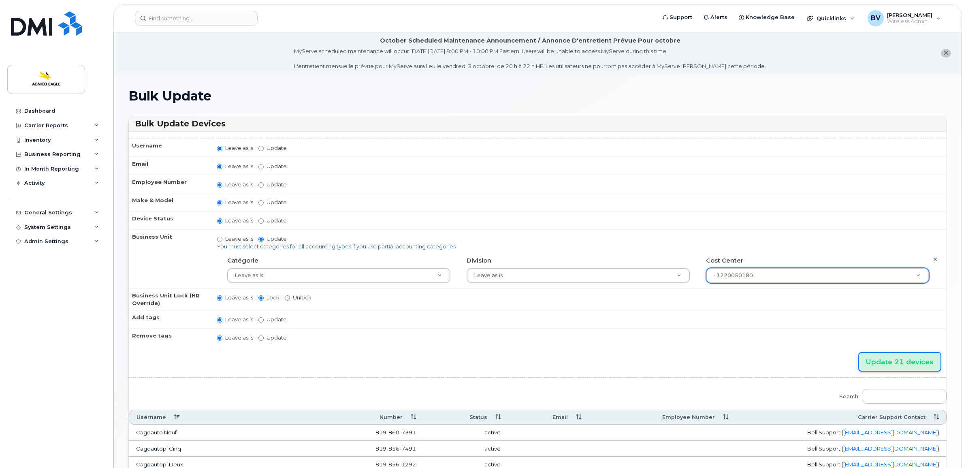
click at [891, 355] on input "Update 21 devices" at bounding box center [899, 362] width 81 height 18
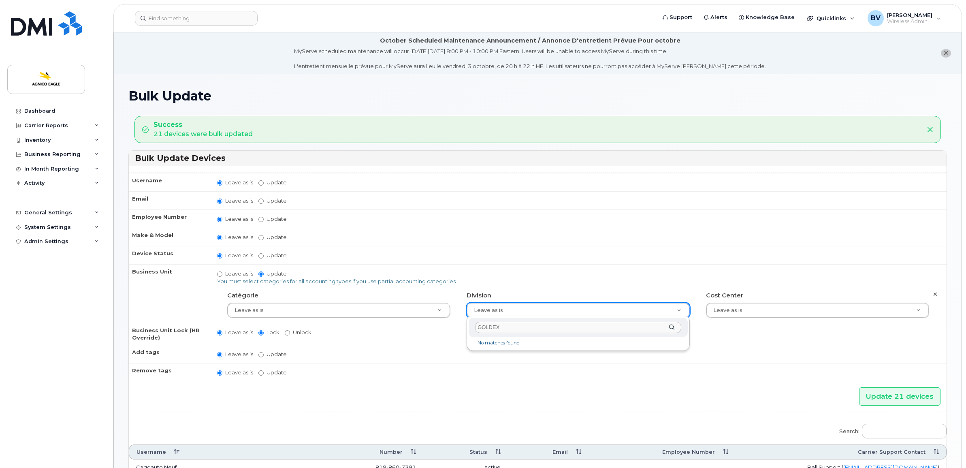
click at [497, 328] on input "GOLDEX" at bounding box center [578, 327] width 206 height 12
type input "122"
type input "25166111"
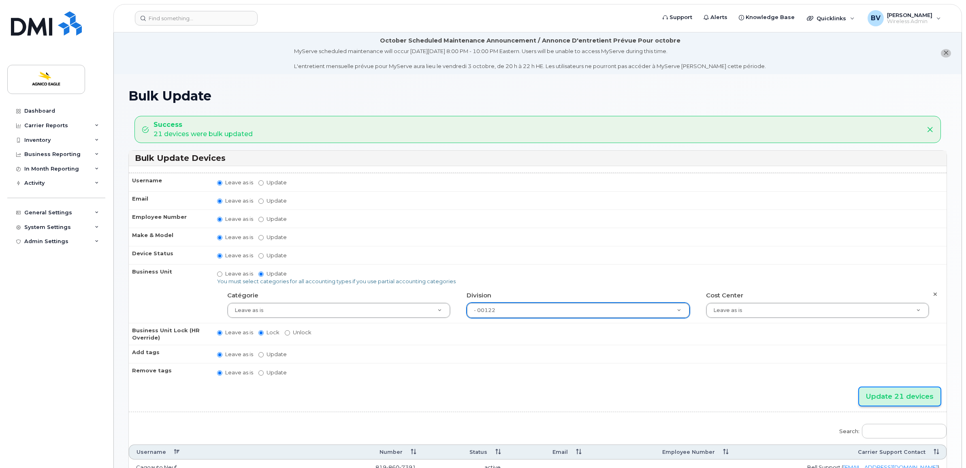
click at [885, 389] on input "Update 21 devices" at bounding box center [899, 396] width 81 height 18
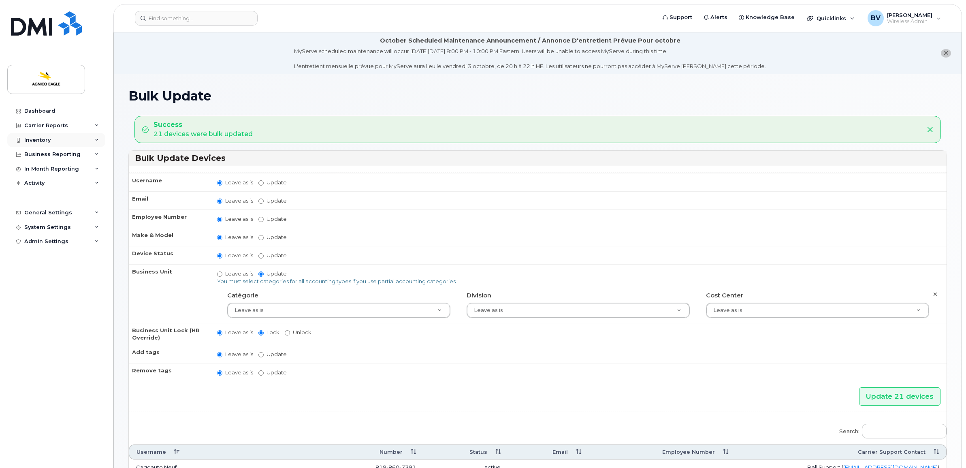
click at [41, 139] on div "Inventory" at bounding box center [37, 140] width 26 height 6
click at [47, 153] on div "Mobility Devices" at bounding box center [51, 154] width 46 height 7
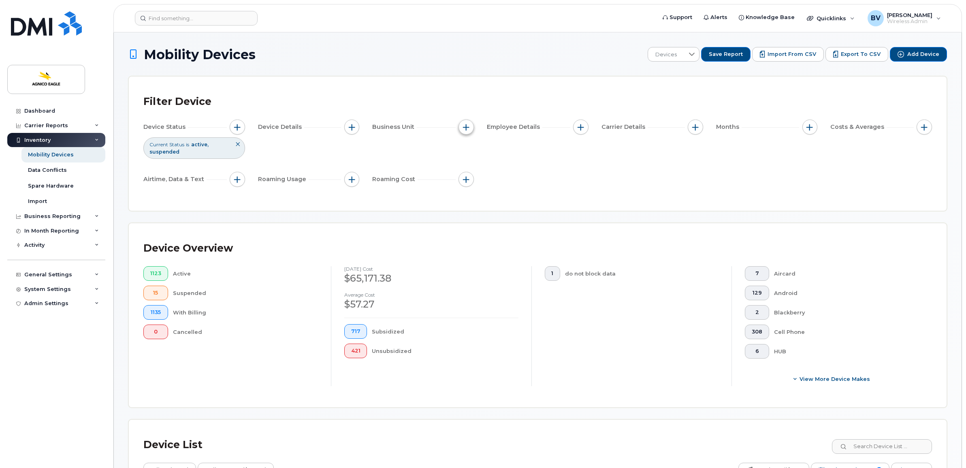
click at [466, 131] on button "button" at bounding box center [465, 126] width 15 height 15
click at [442, 164] on div "Device Status Current Status is active suspended Device Details Business Unit E…" at bounding box center [537, 154] width 788 height 70
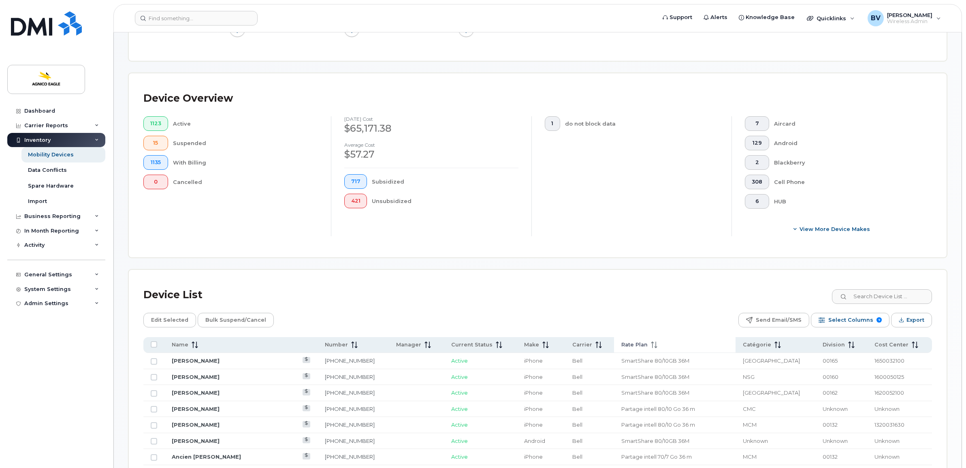
scroll to position [152, 0]
click at [753, 343] on span "Catégorie" at bounding box center [756, 342] width 28 height 7
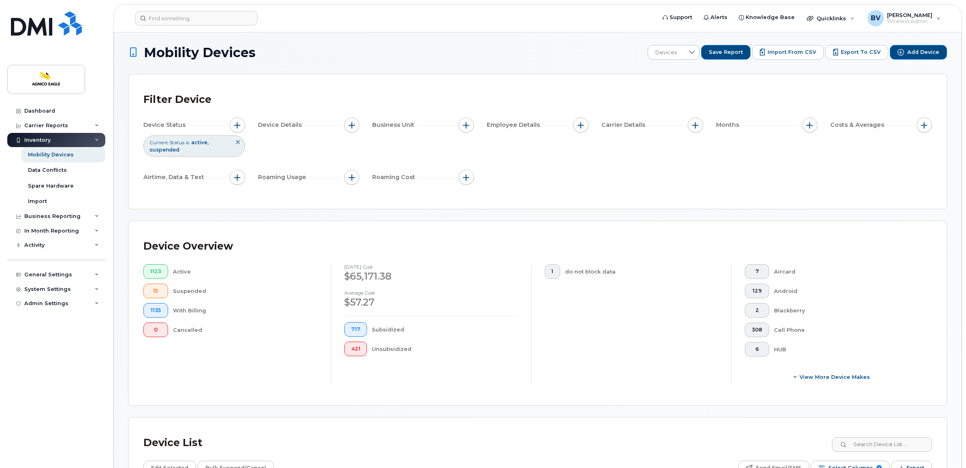
scroll to position [0, 0]
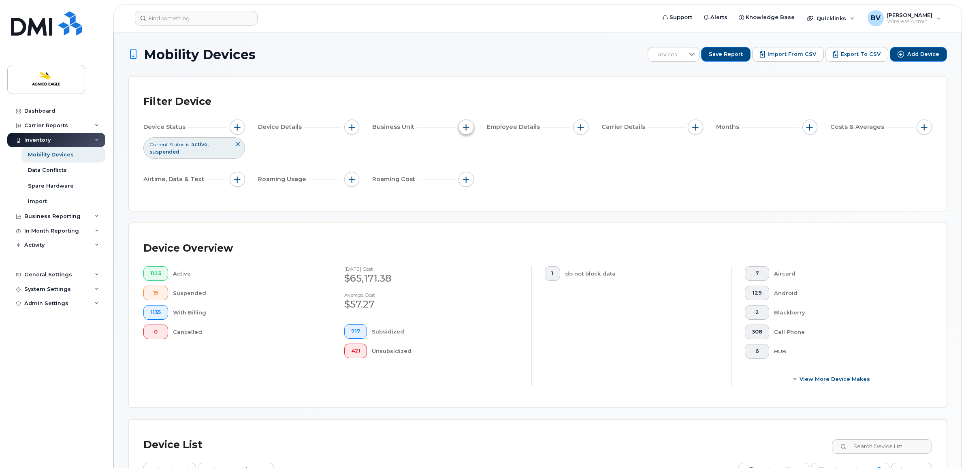
click at [460, 126] on button "button" at bounding box center [465, 126] width 15 height 15
click at [468, 176] on input "Division" at bounding box center [468, 177] width 6 height 6
checkbox input "true"
click at [506, 211] on input "text" at bounding box center [520, 211] width 71 height 7
type input "Unknown"
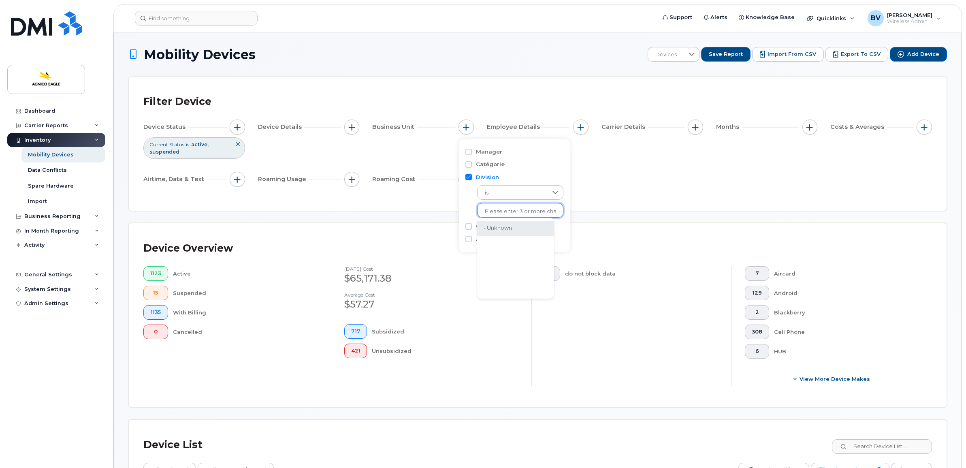
click at [500, 224] on li "- Unknown" at bounding box center [515, 228] width 77 height 15
click at [663, 189] on div "Device Status Current Status is active suspended Device Details Business Unit D…" at bounding box center [537, 154] width 788 height 70
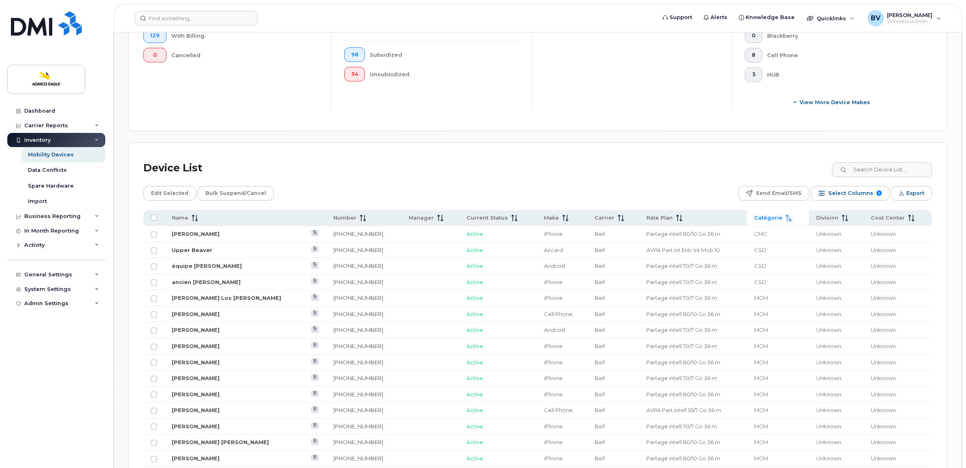
scroll to position [304, 0]
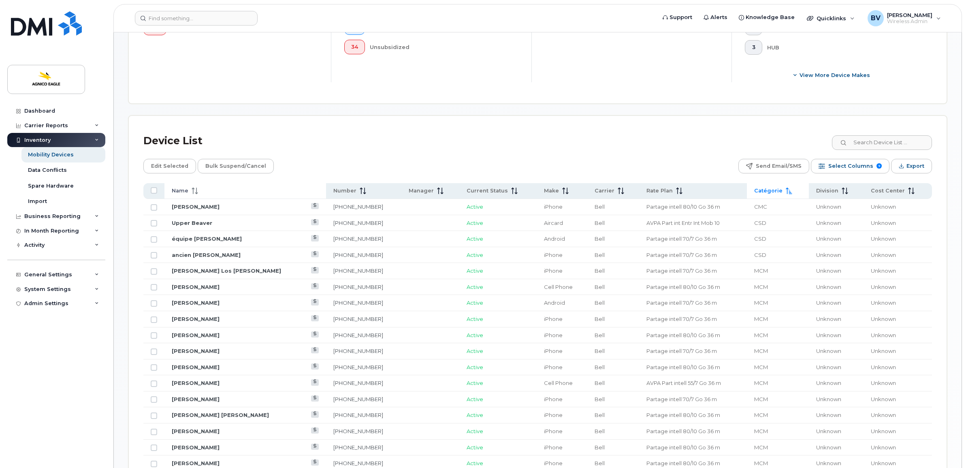
click at [213, 191] on div "Name" at bounding box center [245, 190] width 147 height 7
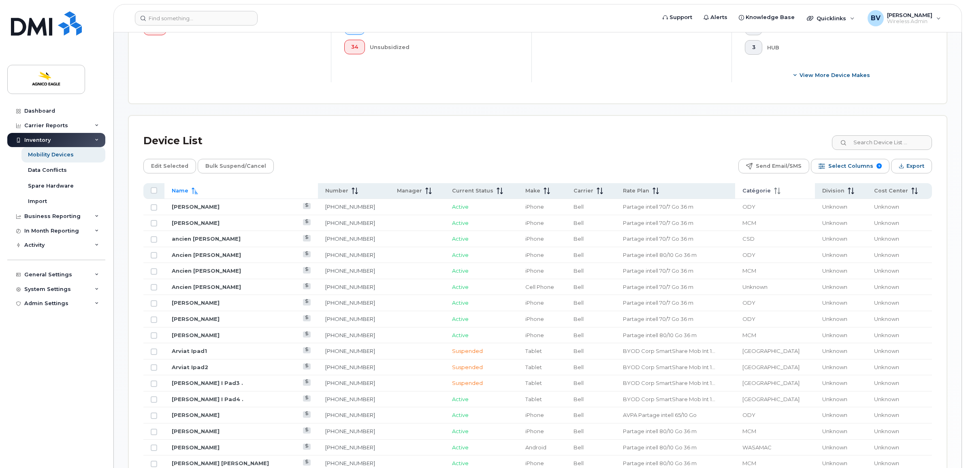
click at [759, 188] on span "Catégorie" at bounding box center [756, 190] width 28 height 7
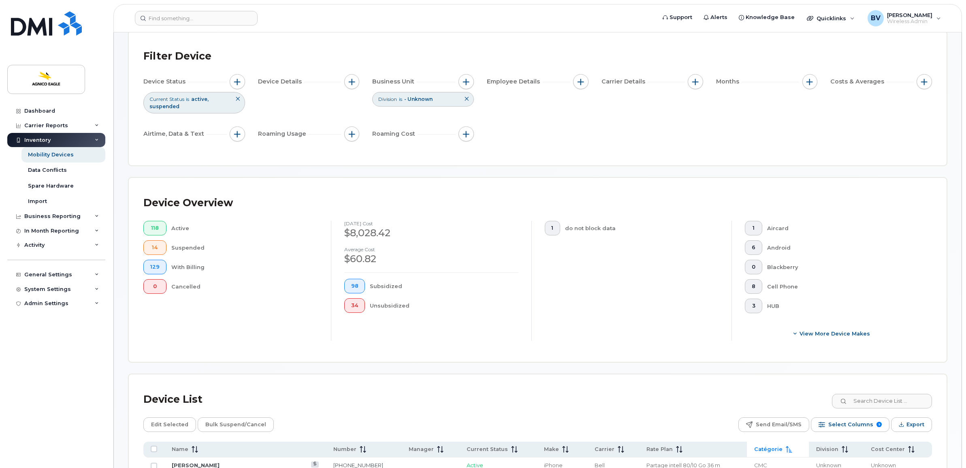
scroll to position [0, 0]
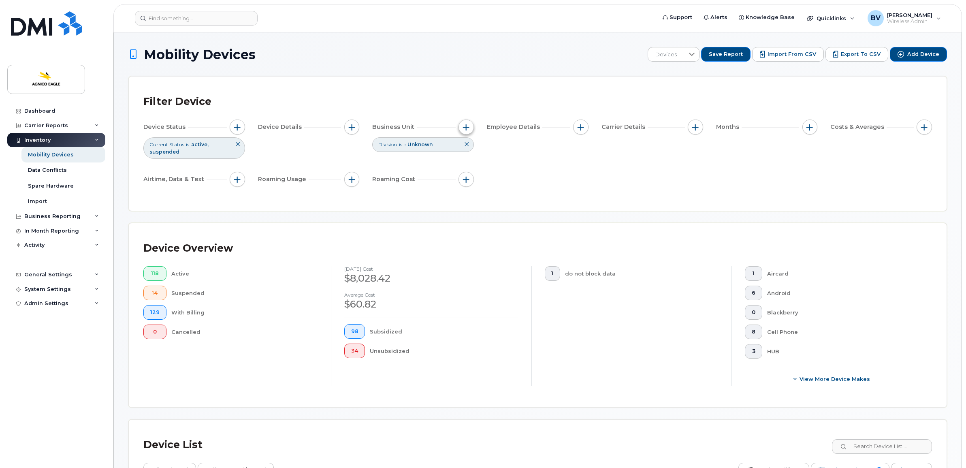
click at [464, 124] on span "button" at bounding box center [466, 127] width 6 height 6
click at [470, 164] on input "Catégorie" at bounding box center [468, 164] width 6 height 6
checkbox input "true"
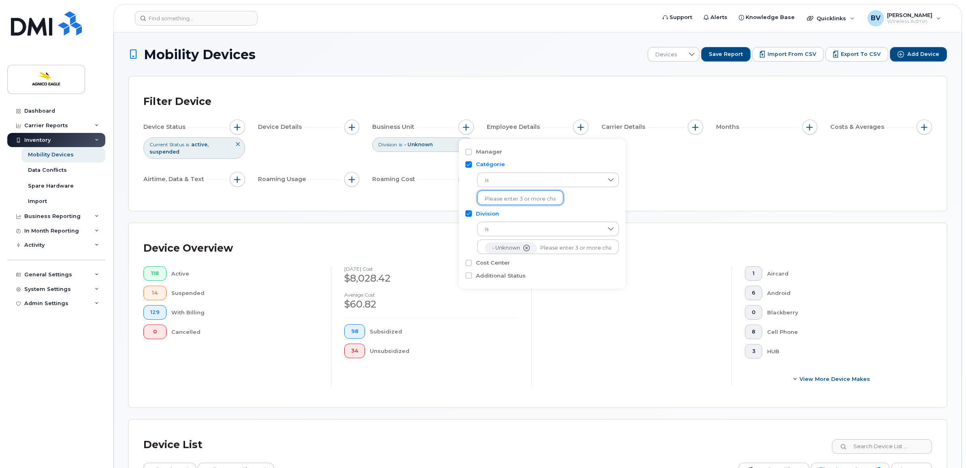
click at [493, 196] on input "text" at bounding box center [520, 198] width 71 height 7
type input "MCM"
click at [491, 211] on li "- MCM" at bounding box center [515, 215] width 77 height 15
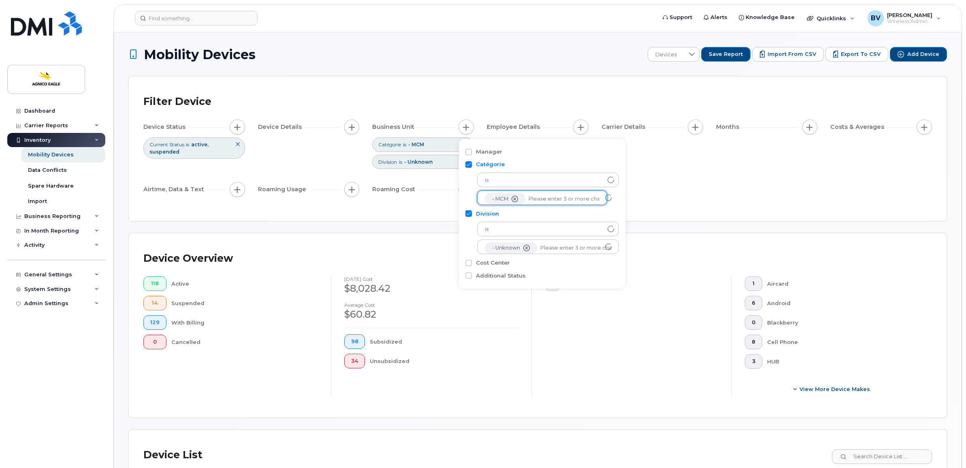
click at [625, 200] on div "Device Status Current Status is active suspended Device Details Business Unit C…" at bounding box center [537, 159] width 788 height 81
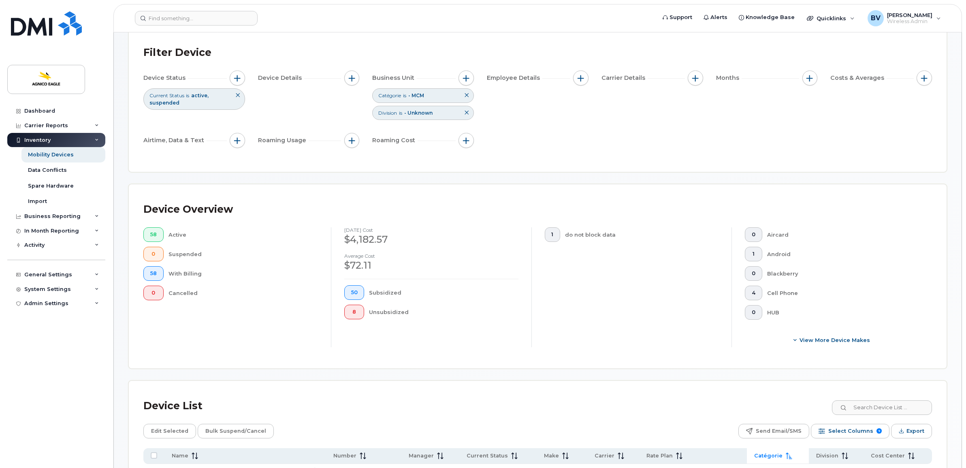
scroll to position [253, 0]
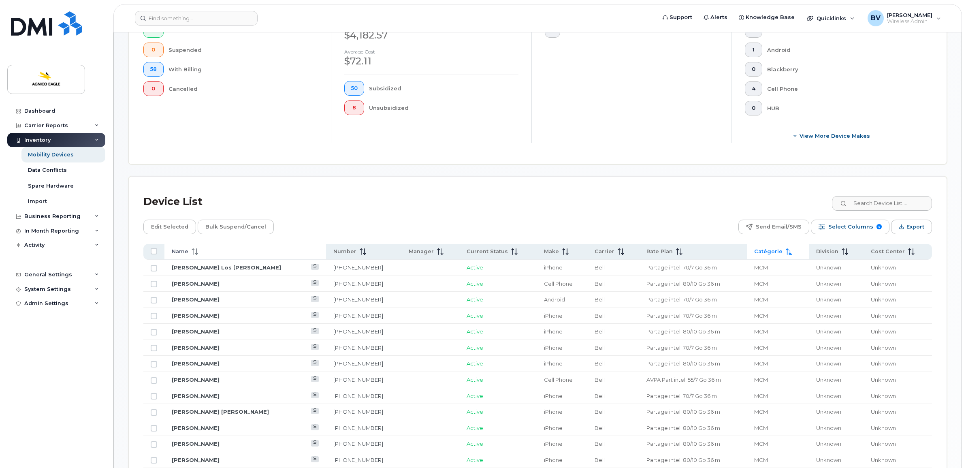
click at [185, 252] on span "Name" at bounding box center [180, 251] width 17 height 7
click at [156, 252] on input "All items unselected" at bounding box center [154, 251] width 6 height 6
checkbox input "true"
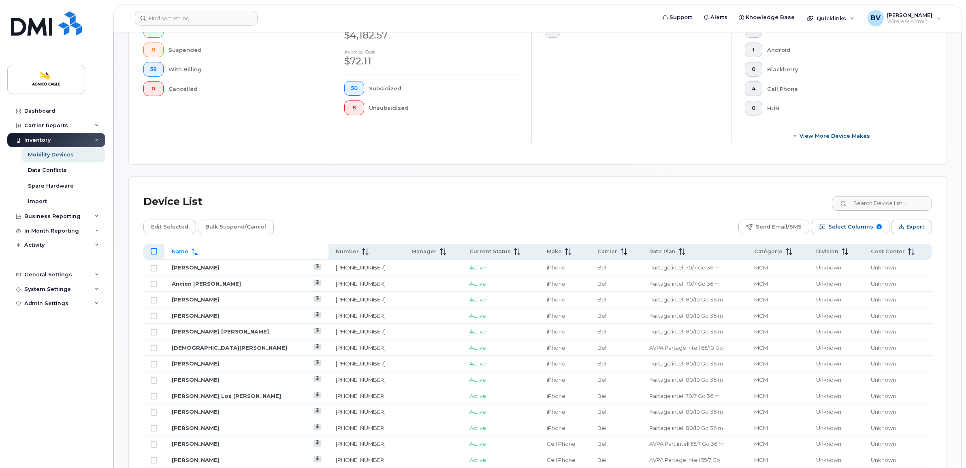
checkbox input "true"
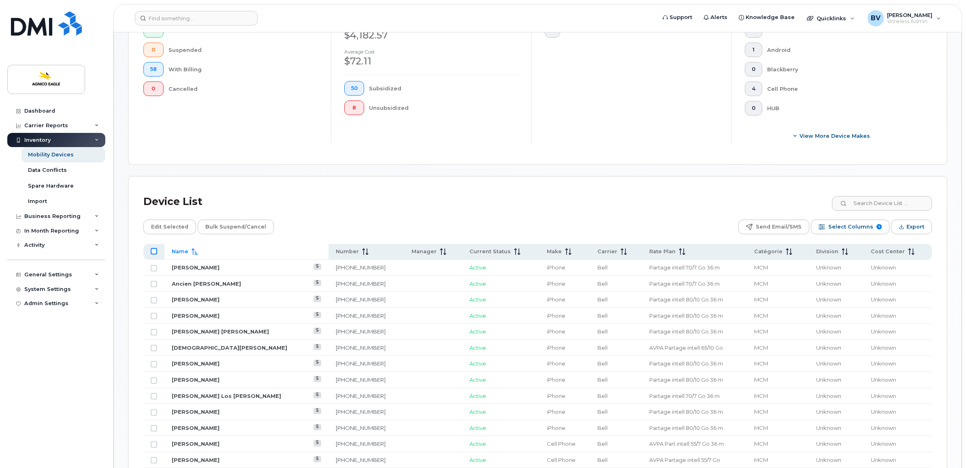
checkbox input "true"
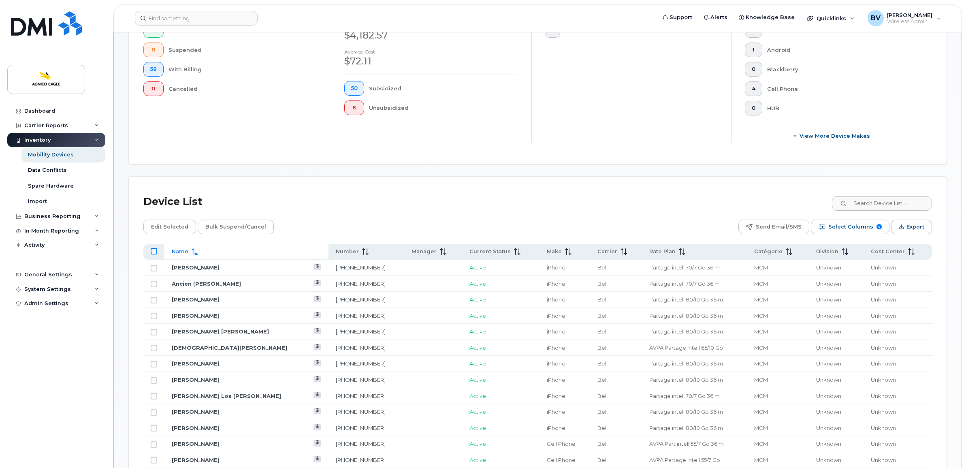
checkbox input "true"
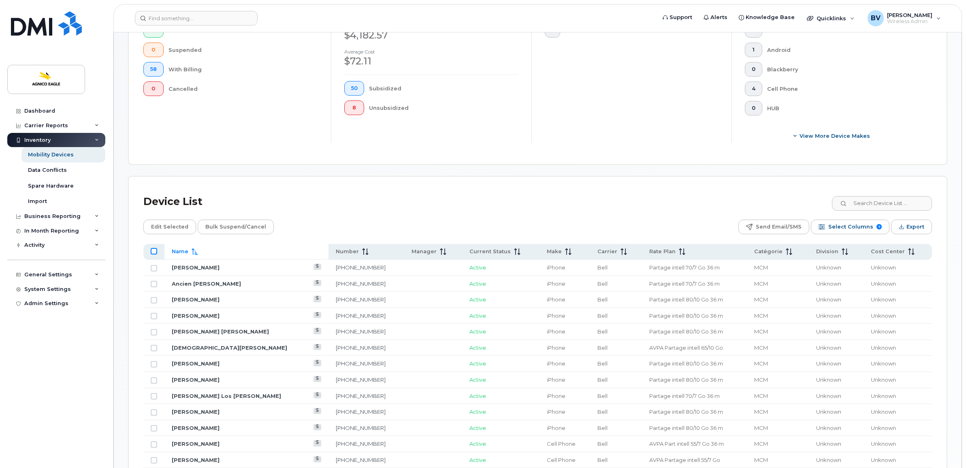
checkbox input "true"
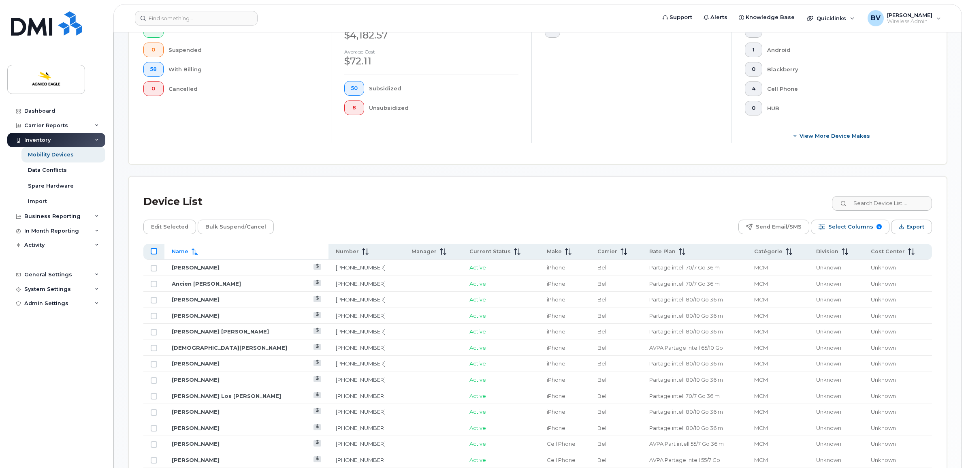
checkbox input "true"
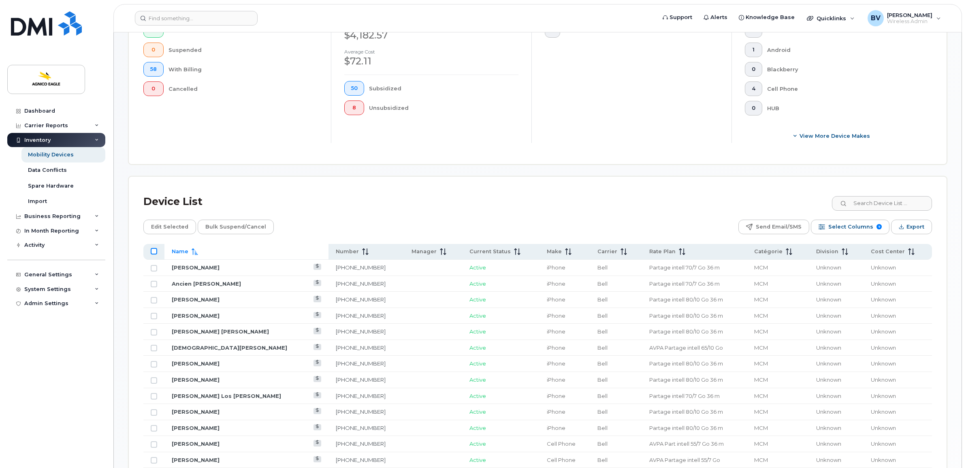
checkbox input "true"
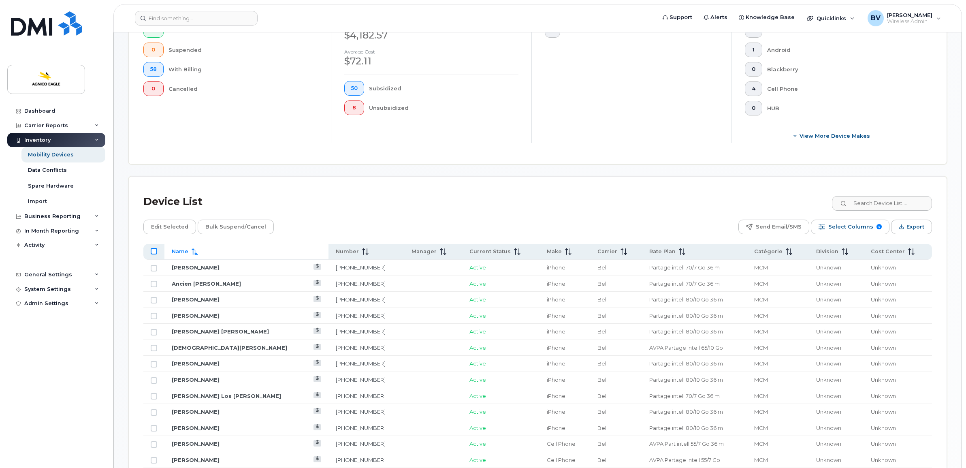
checkbox input "true"
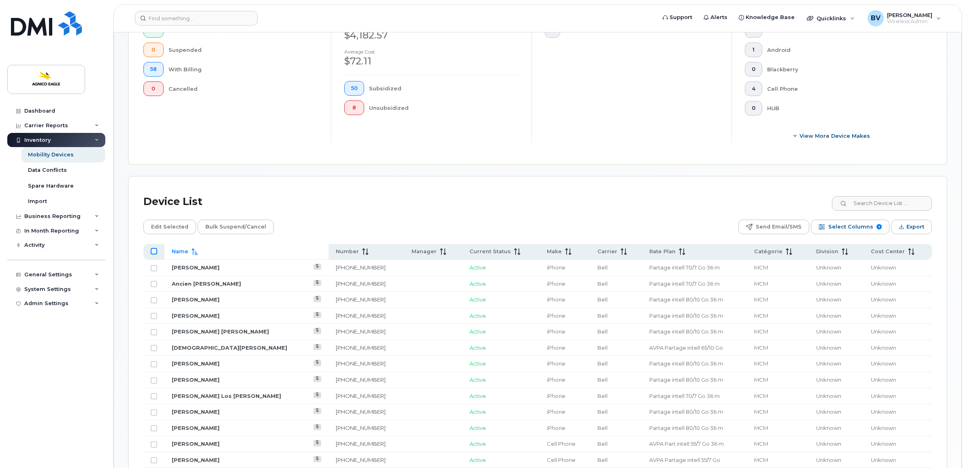
checkbox input "true"
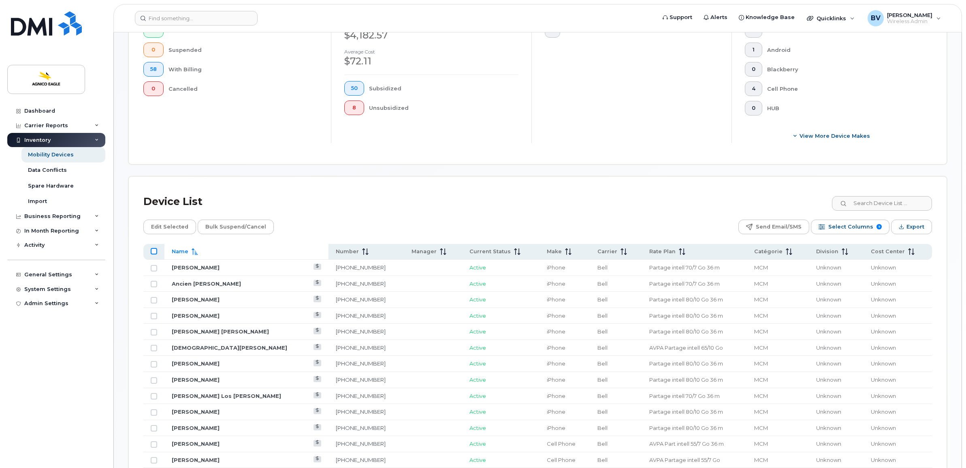
checkbox input "true"
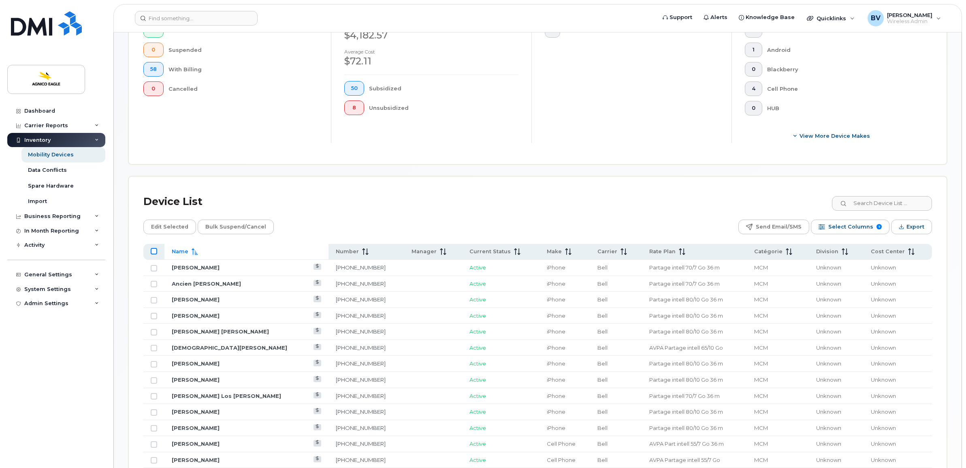
checkbox input "true"
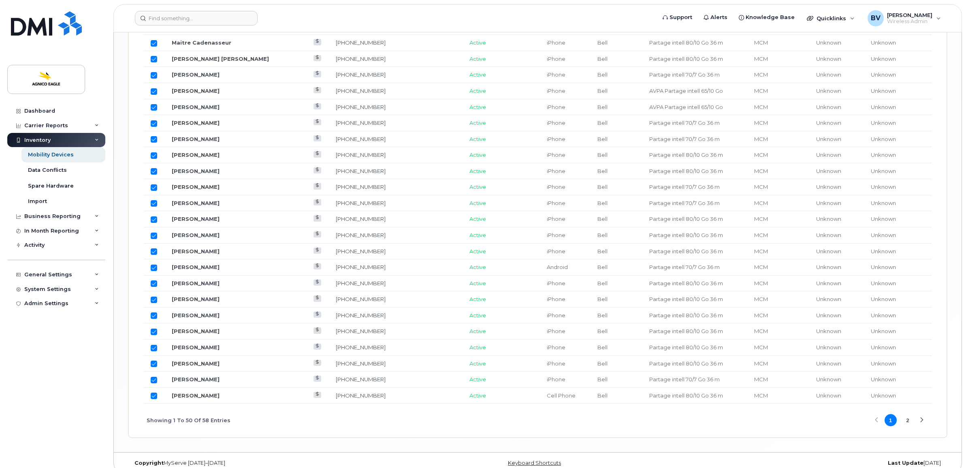
scroll to position [911, 0]
click at [907, 425] on button "2" at bounding box center [907, 419] width 12 height 12
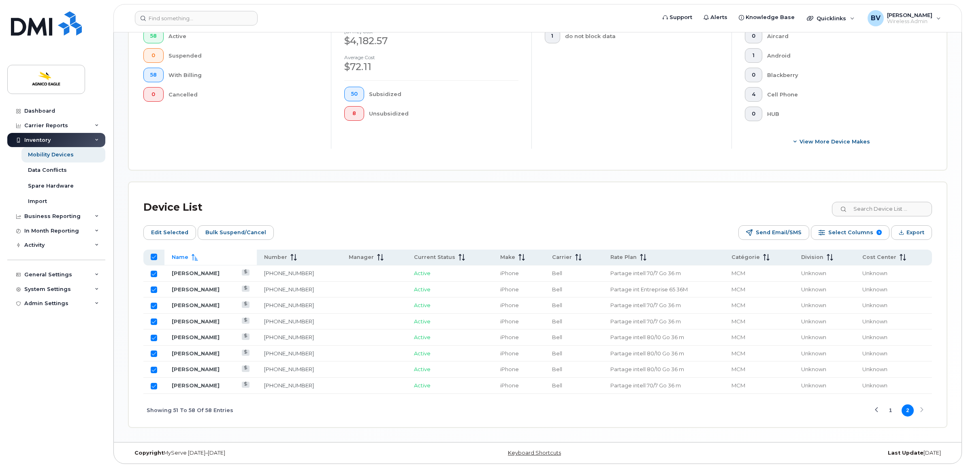
scroll to position [249, 0]
click at [174, 230] on span "Edit Selected" at bounding box center [169, 232] width 37 height 12
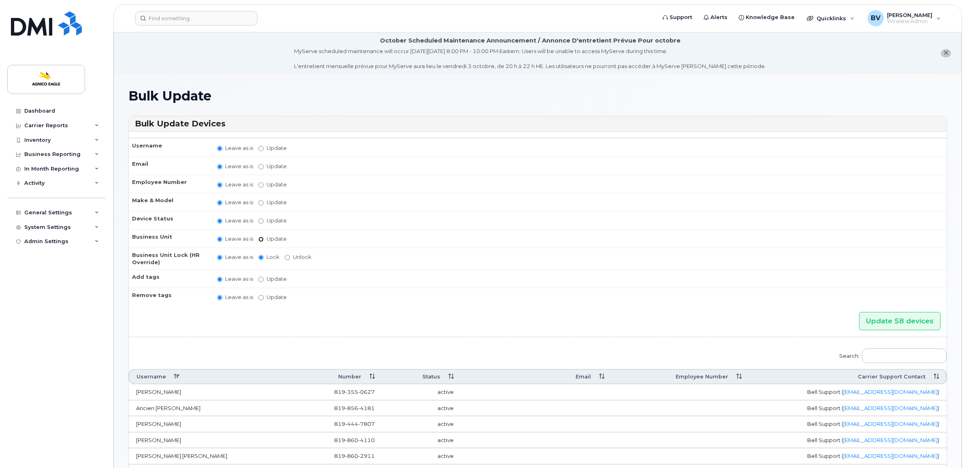
click at [259, 236] on input "Update" at bounding box center [260, 238] width 5 height 5
radio input "true"
radio input "false"
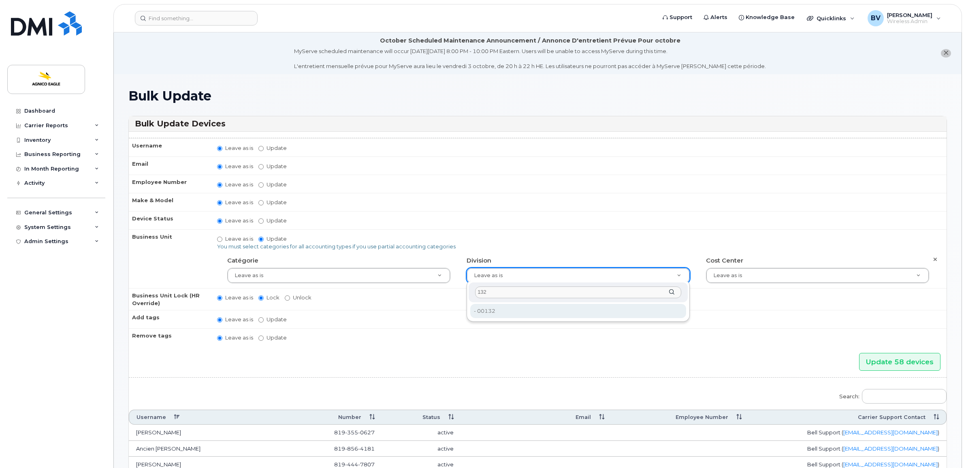
type input "132"
type input "33745205"
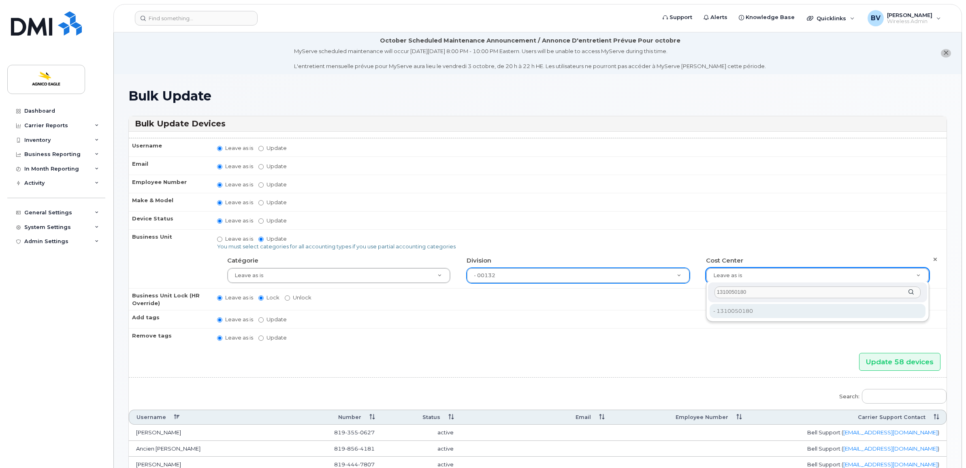
type input "1310050180"
type input "33745217"
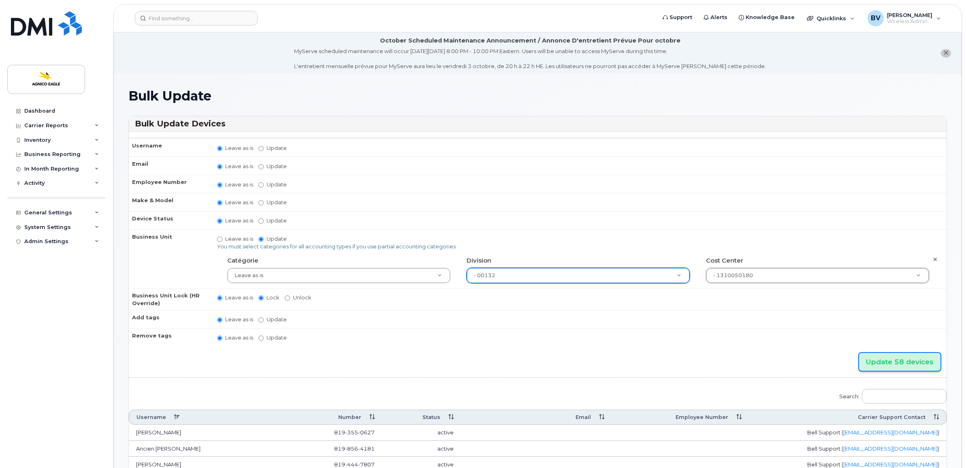
click at [886, 353] on input "Update 58 devices" at bounding box center [899, 362] width 81 height 18
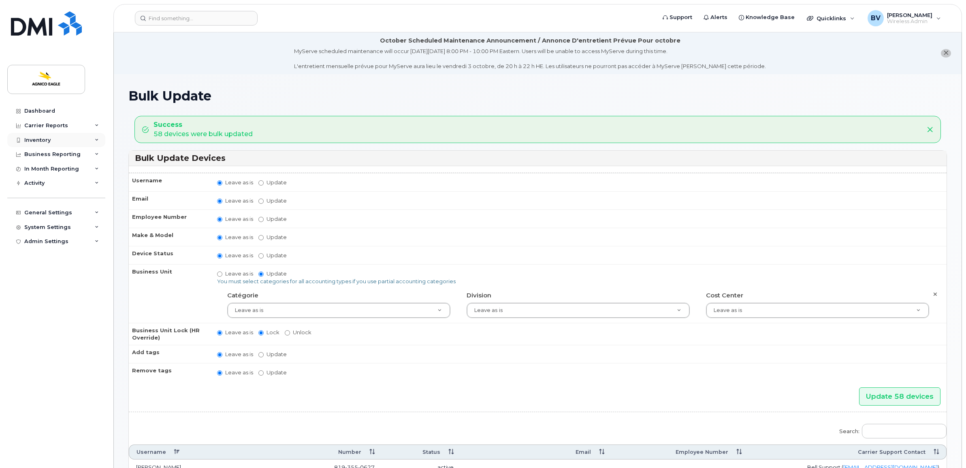
click at [51, 140] on div "Inventory" at bounding box center [56, 140] width 98 height 15
click at [53, 152] on div "Mobility Devices" at bounding box center [51, 154] width 46 height 7
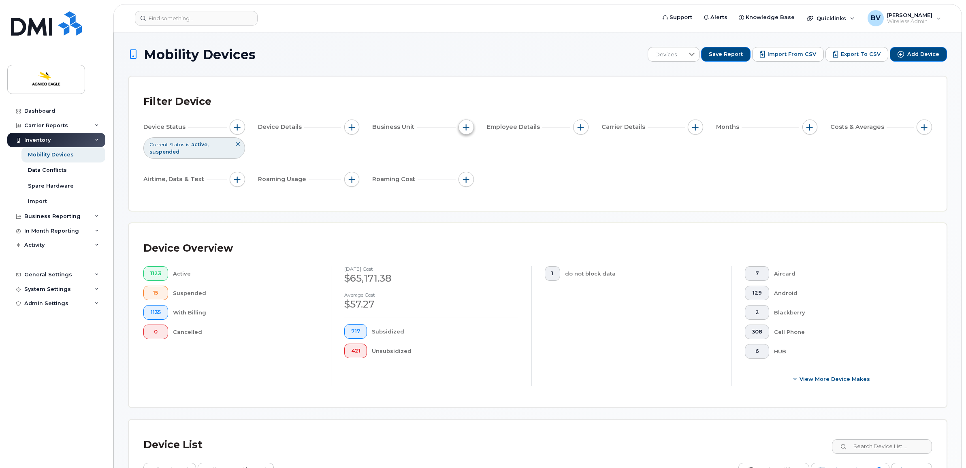
click at [466, 128] on span "button" at bounding box center [466, 127] width 6 height 6
click at [484, 187] on label "Cost Center" at bounding box center [493, 190] width 34 height 8
click at [472, 187] on input "Cost Center" at bounding box center [468, 190] width 6 height 6
checkbox input "true"
click at [495, 216] on ul at bounding box center [520, 223] width 86 height 15
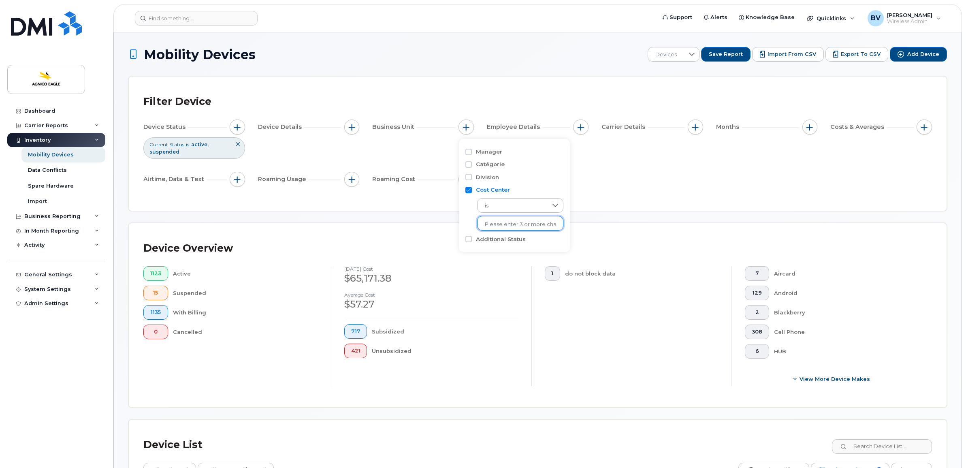
click at [495, 224] on input "text" at bounding box center [520, 224] width 71 height 7
type input "Unknonw"
click at [496, 223] on input "text" at bounding box center [520, 224] width 71 height 7
click at [496, 221] on input "Unknonw" at bounding box center [520, 224] width 71 height 7
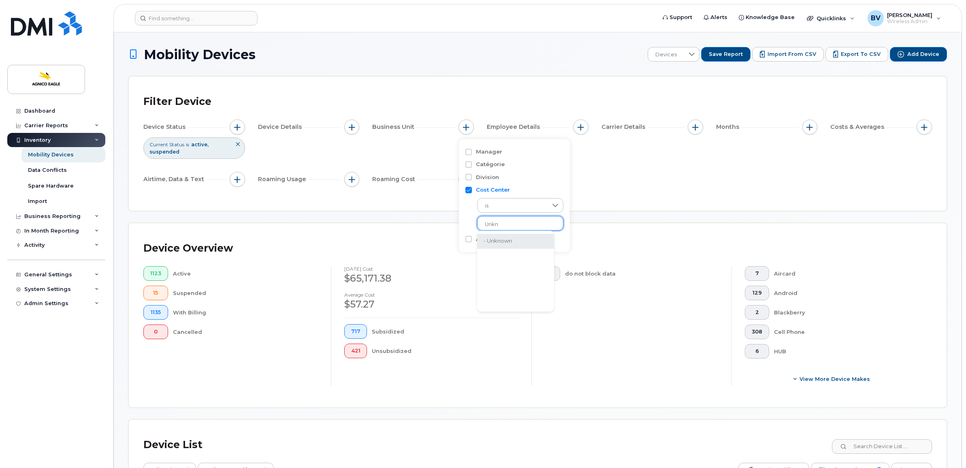
type input "Unkn"
click at [501, 239] on li "- Unknown" at bounding box center [515, 241] width 77 height 15
click at [658, 207] on div "Filter Device Device Status Current Status is active suspended Device Details B…" at bounding box center [537, 144] width 817 height 134
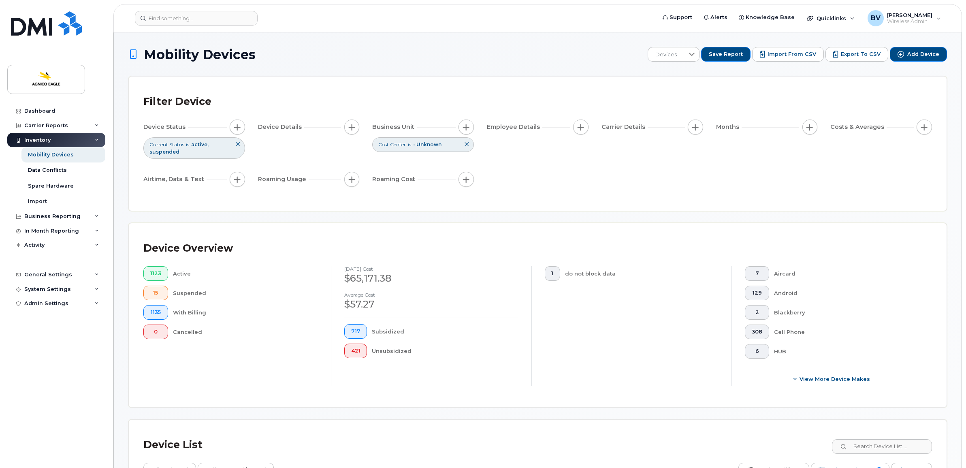
click at [642, 187] on div "Device Status Current Status is active suspended Device Details Business Unit C…" at bounding box center [537, 154] width 788 height 70
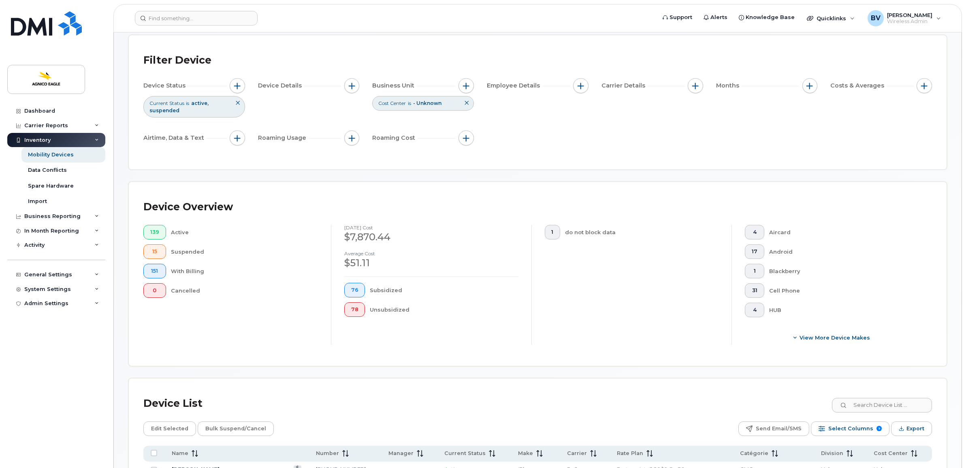
scroll to position [202, 0]
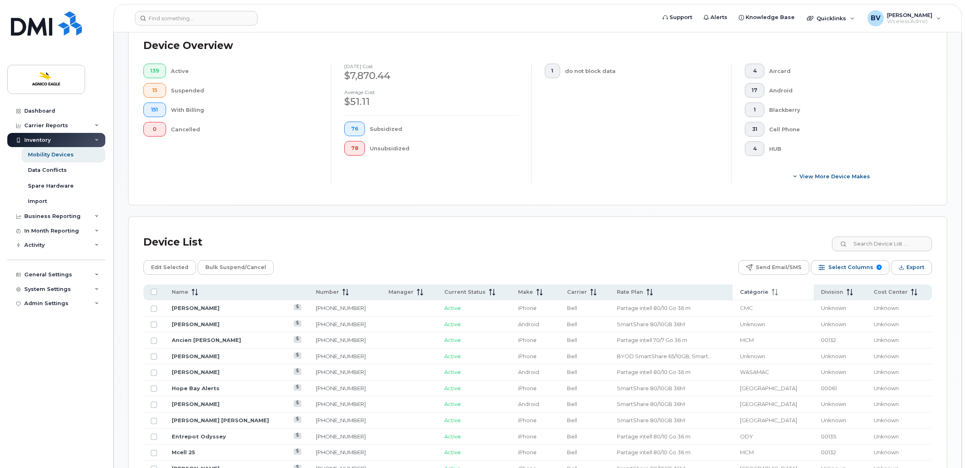
click at [759, 296] on span "Catégorie" at bounding box center [754, 291] width 28 height 7
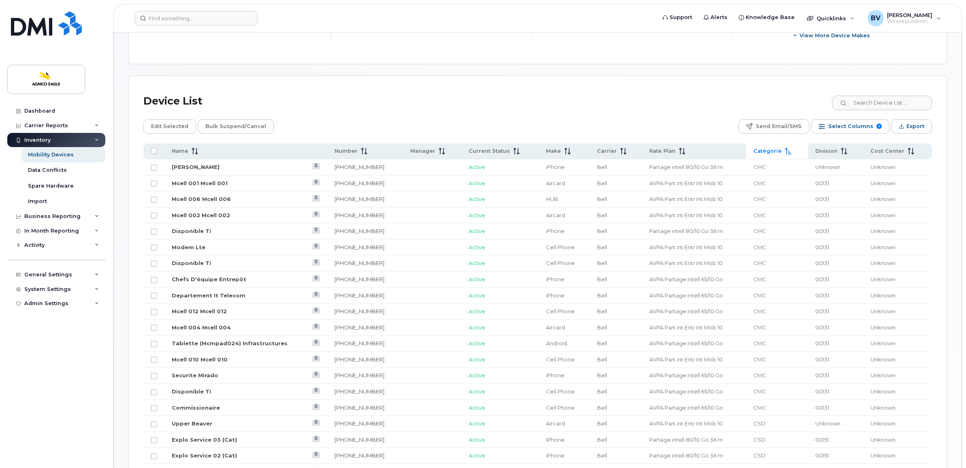
scroll to position [405, 0]
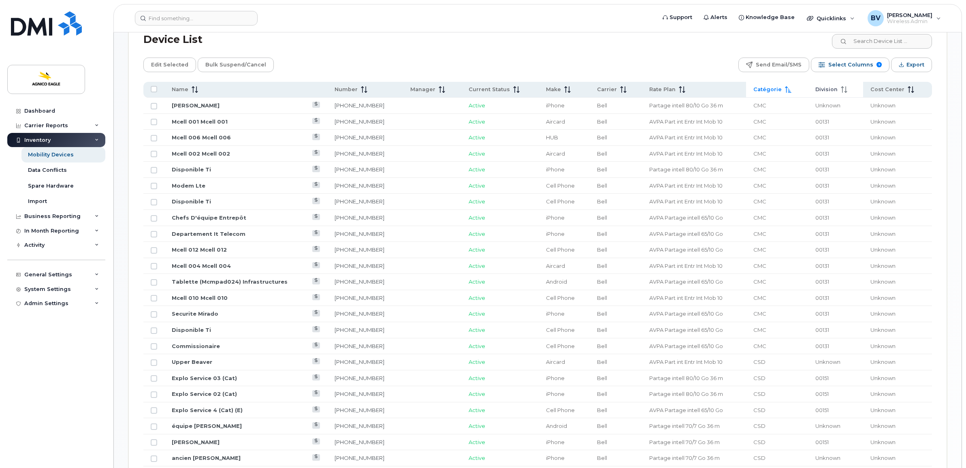
click at [829, 91] on span "Division" at bounding box center [826, 89] width 22 height 7
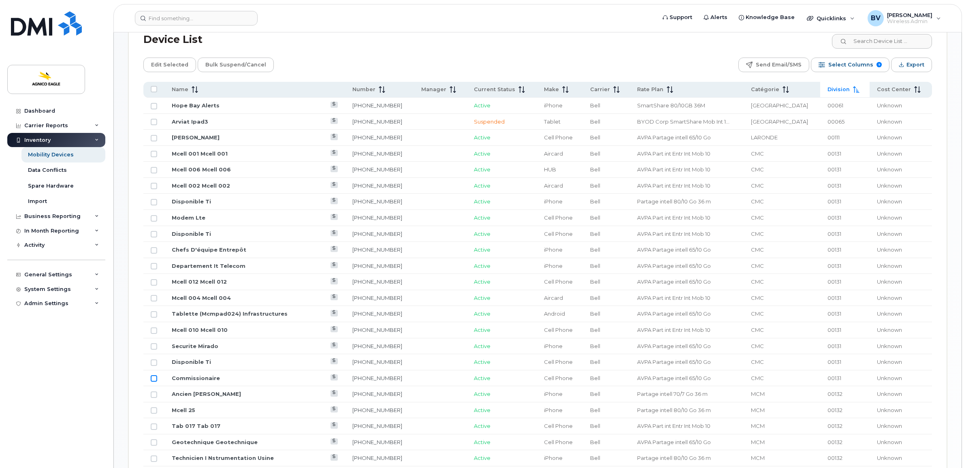
click at [155, 379] on input "Row Unselected" at bounding box center [154, 378] width 6 height 6
checkbox input "true"
click at [156, 363] on input "Row Unselected" at bounding box center [154, 362] width 6 height 6
checkbox input "true"
click at [152, 347] on input "Row Unselected" at bounding box center [154, 346] width 6 height 6
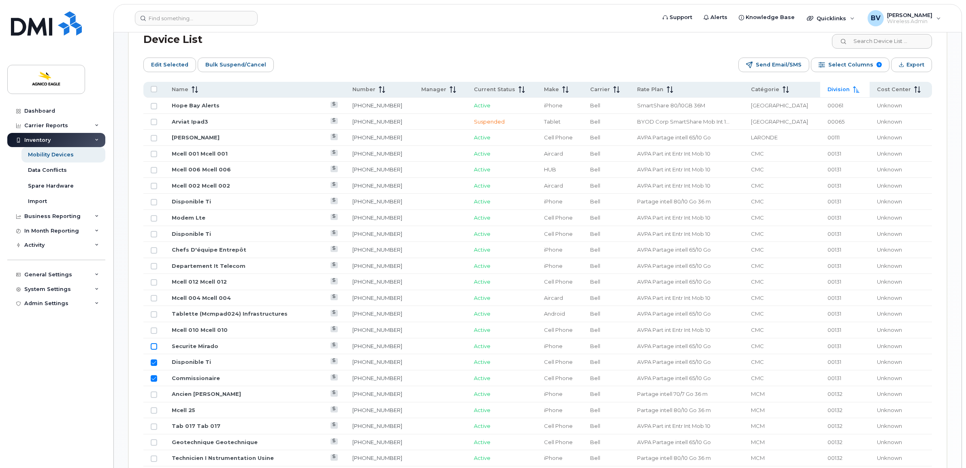
checkbox input "true"
click at [154, 330] on input "Row Unselected" at bounding box center [154, 330] width 6 height 6
checkbox input "true"
click at [153, 316] on input "Row Unselected" at bounding box center [154, 314] width 6 height 6
checkbox input "true"
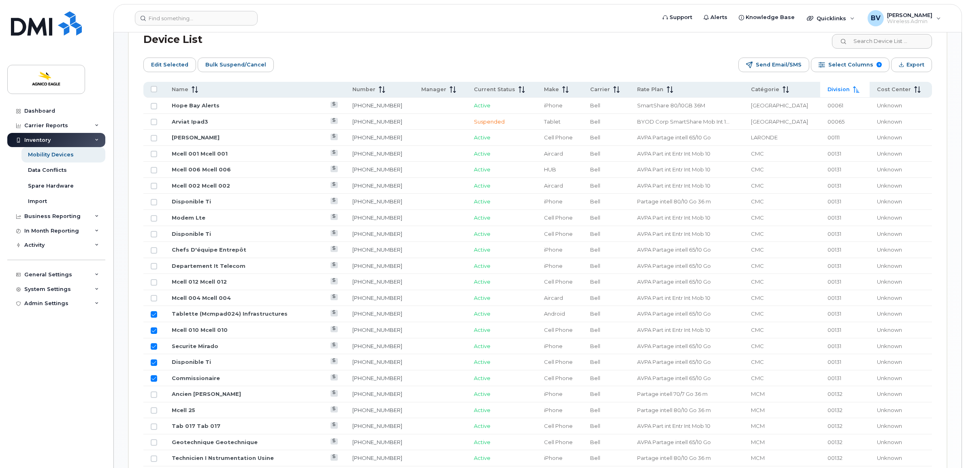
scroll to position [0, 0]
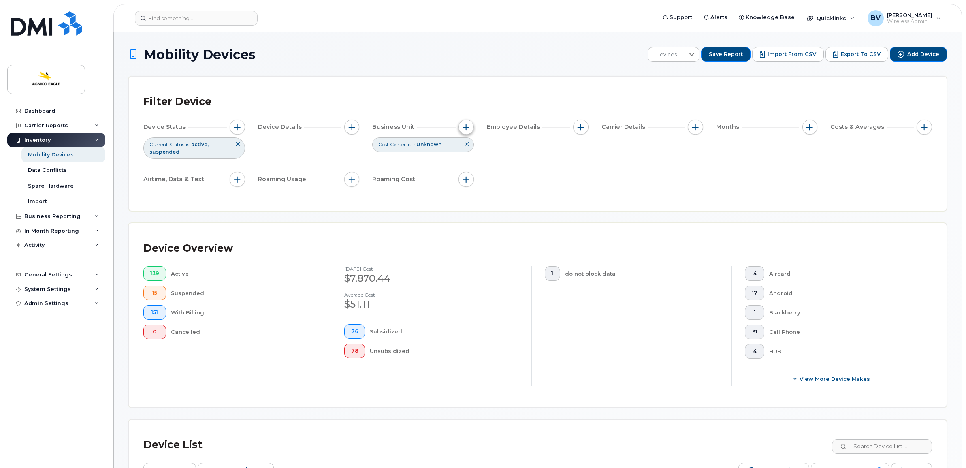
click at [465, 127] on span "button" at bounding box center [466, 127] width 6 height 6
click at [478, 179] on label "Division" at bounding box center [487, 177] width 23 height 8
click at [472, 179] on input "Division" at bounding box center [468, 177] width 6 height 6
checkbox input "true"
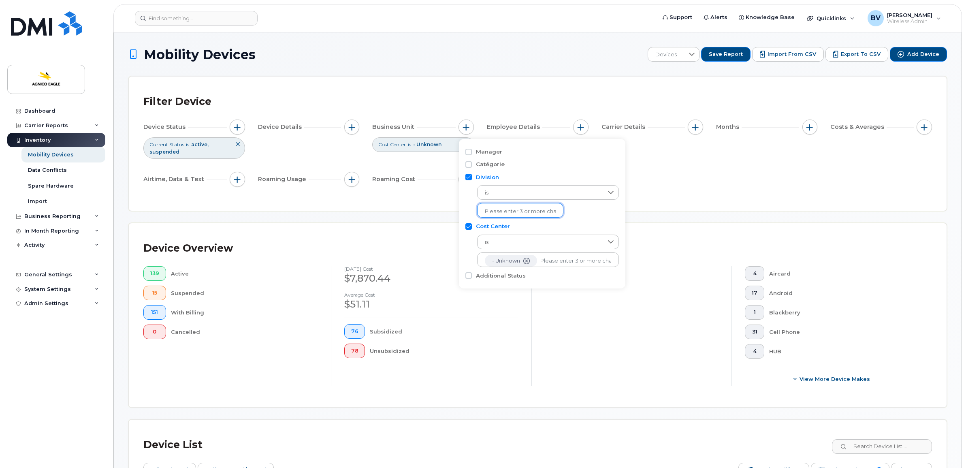
click at [505, 211] on input "text" at bounding box center [520, 211] width 71 height 7
type input "MCM"
click at [473, 177] on div "Division" at bounding box center [541, 177] width 153 height 8
click at [467, 177] on input "Division" at bounding box center [468, 177] width 6 height 6
checkbox input "false"
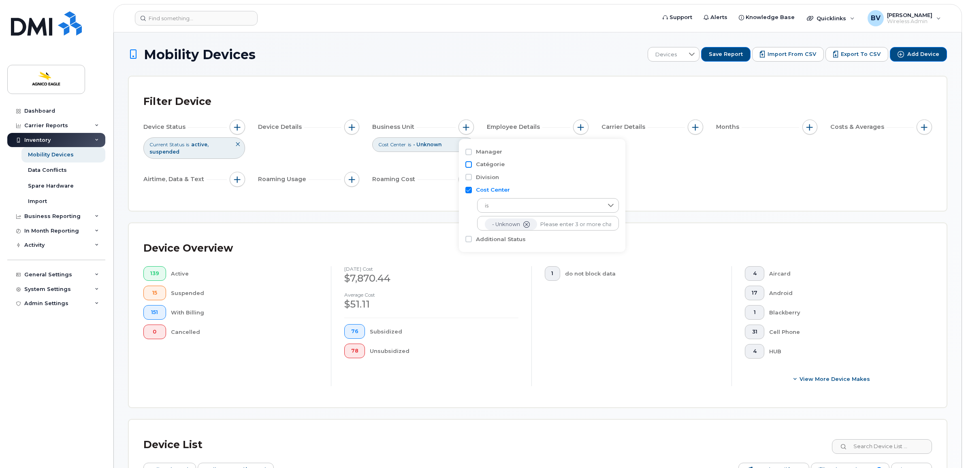
click at [469, 165] on input "Catégorie" at bounding box center [468, 164] width 6 height 6
checkbox input "true"
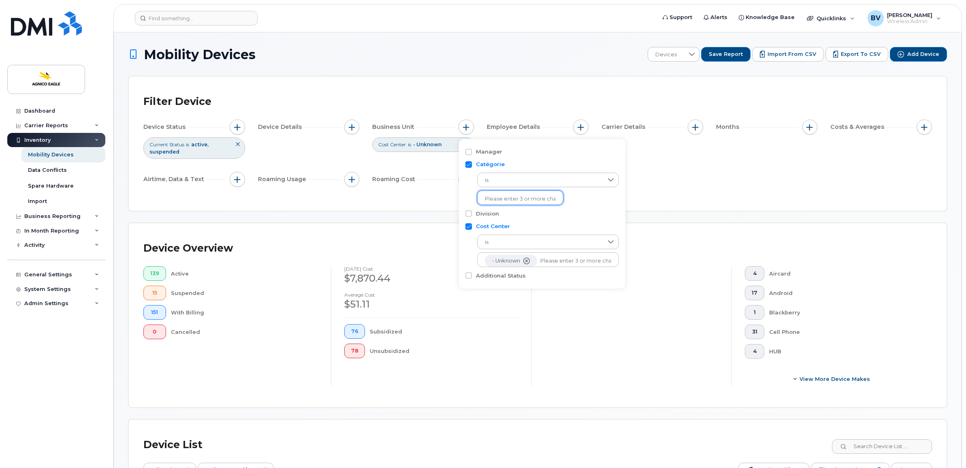
click at [497, 200] on input "text" at bounding box center [520, 198] width 71 height 7
type input "MCM"
click at [497, 211] on li "- MCM" at bounding box center [515, 215] width 77 height 15
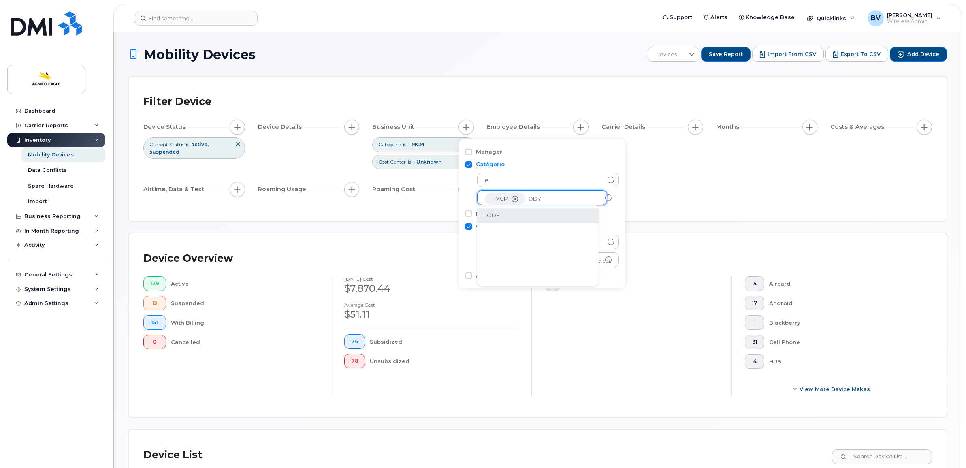
type input "ODY"
click at [499, 213] on li "- ODY" at bounding box center [537, 215] width 121 height 15
type input "CMC"
click at [496, 218] on li "- CMC" at bounding box center [559, 215] width 164 height 15
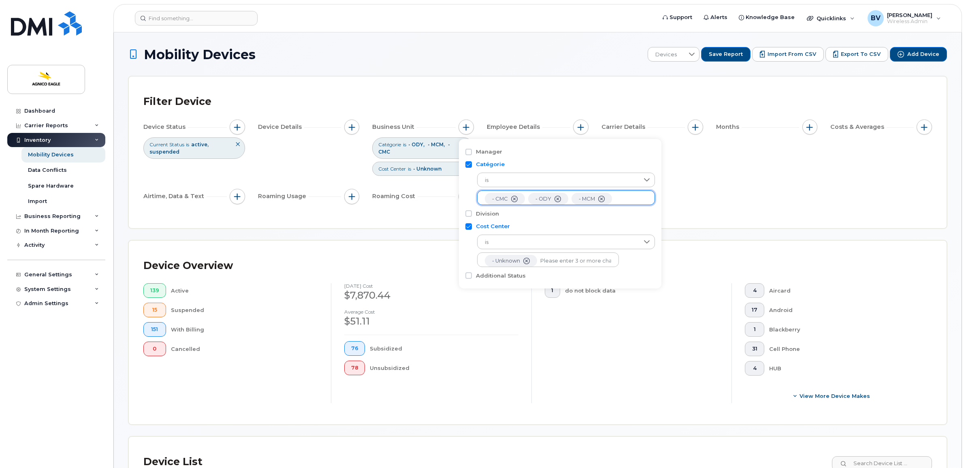
scroll to position [16, 0]
click at [698, 194] on div "Device Status Current Status is active suspended Device Details Business Unit C…" at bounding box center [537, 162] width 788 height 87
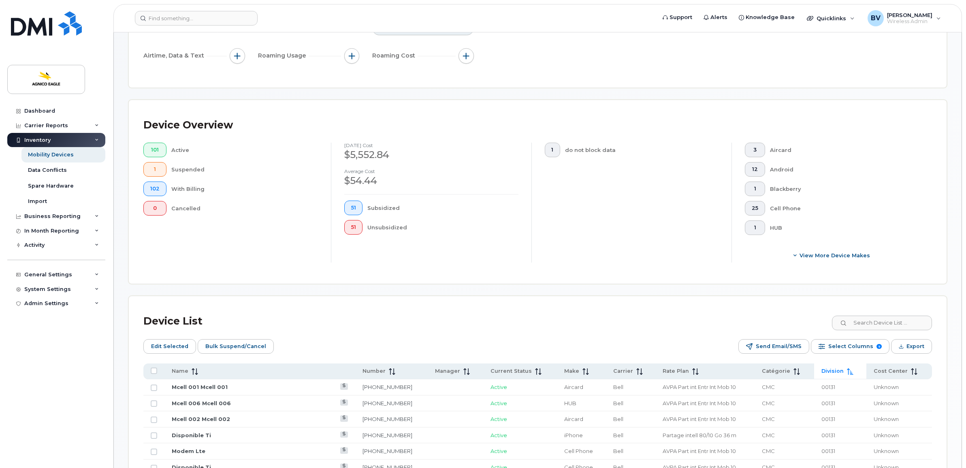
scroll to position [253, 0]
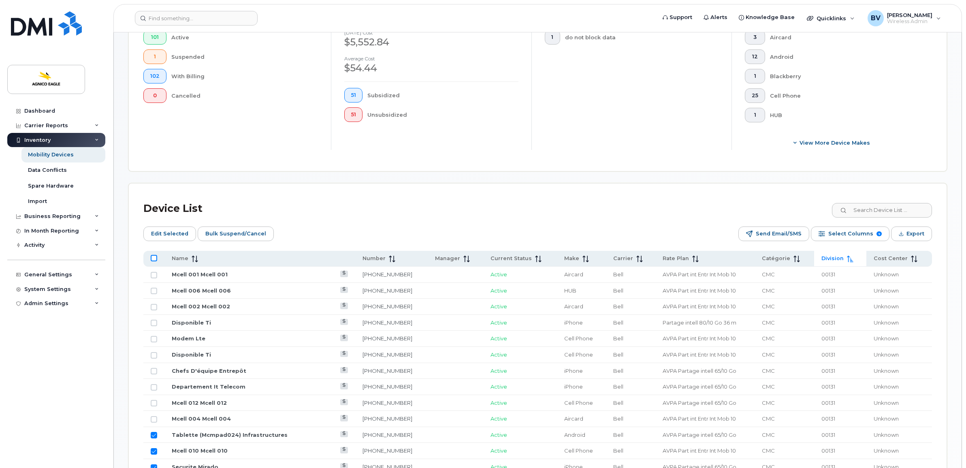
click at [156, 258] on input "All items unselected" at bounding box center [154, 258] width 6 height 6
checkbox input "true"
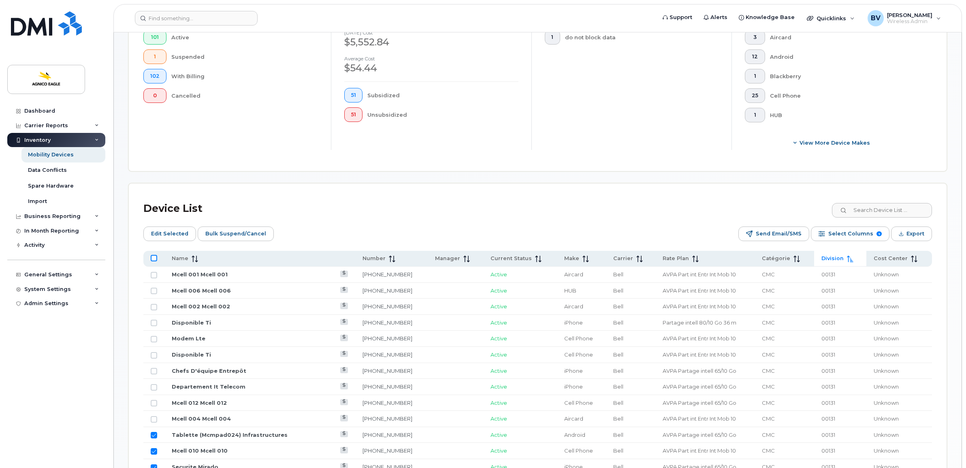
checkbox input "true"
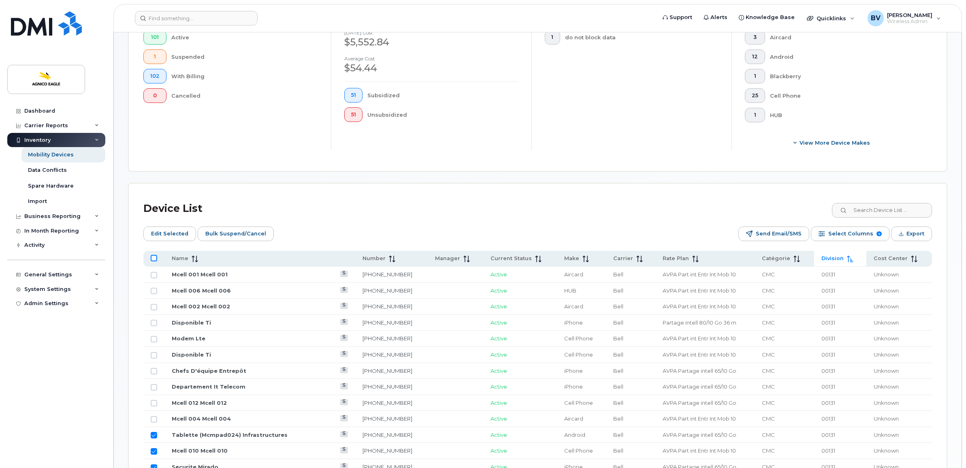
checkbox input "true"
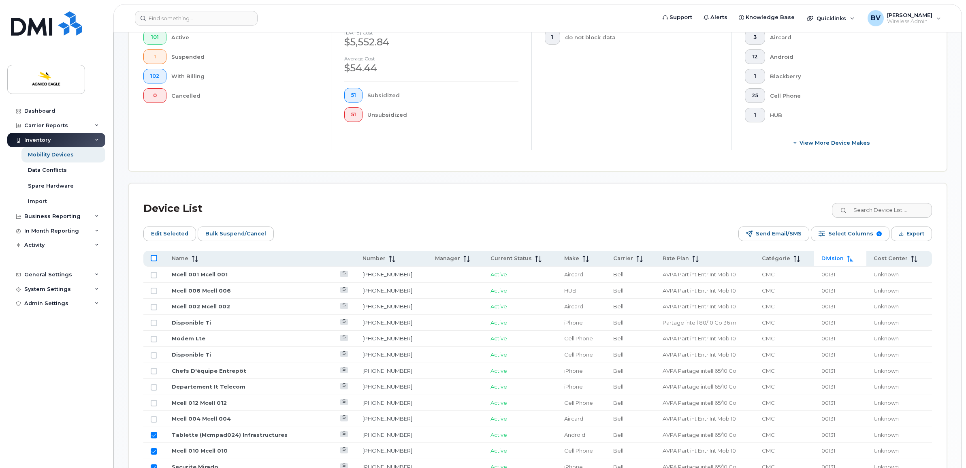
checkbox input "true"
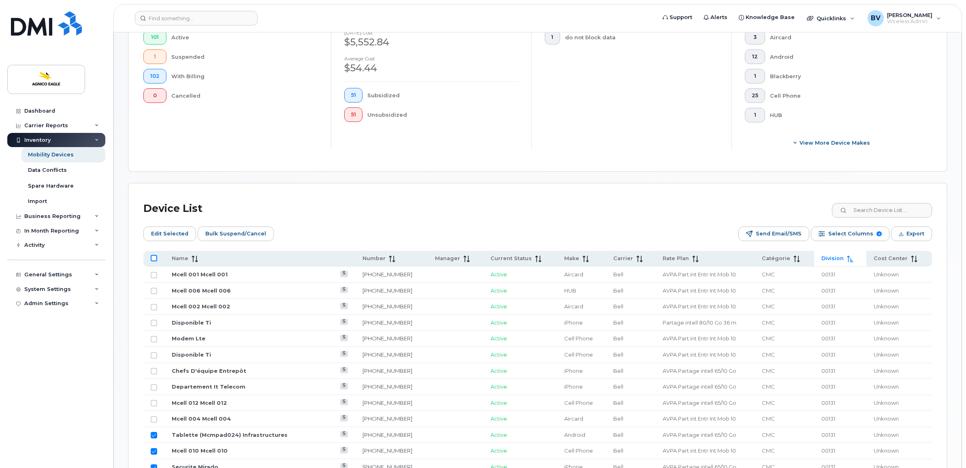
checkbox input "true"
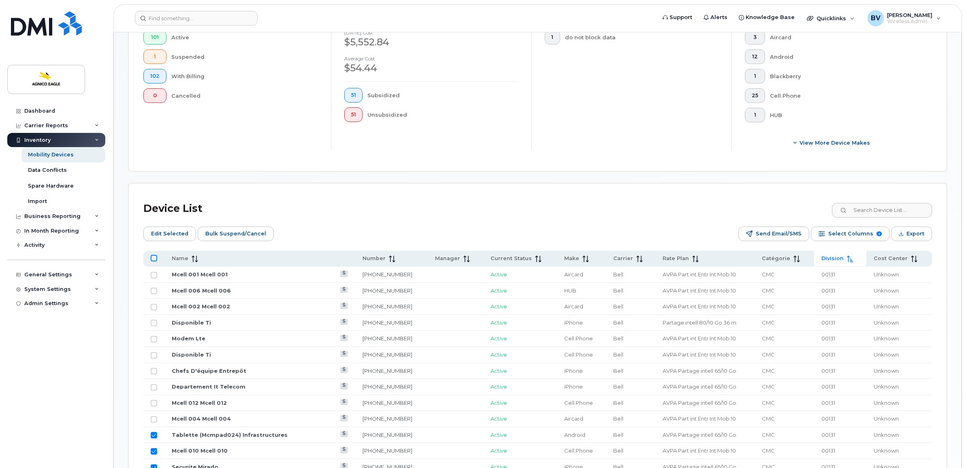
checkbox input "true"
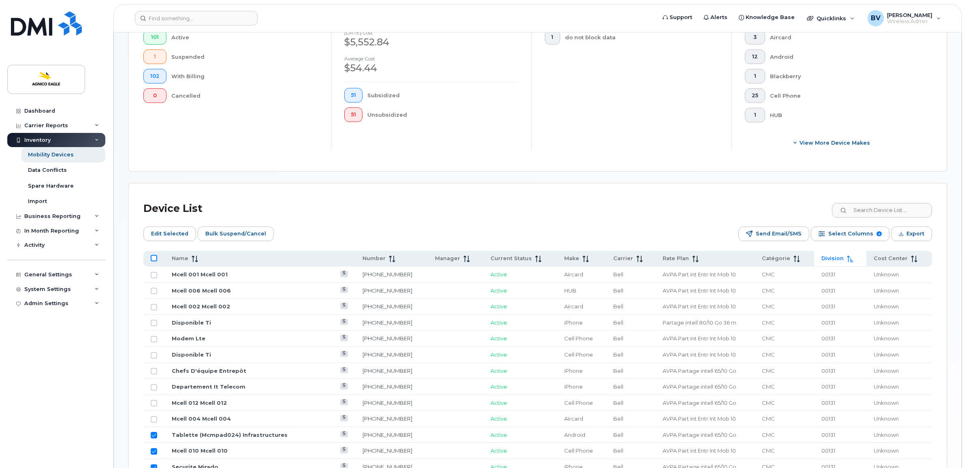
checkbox input "true"
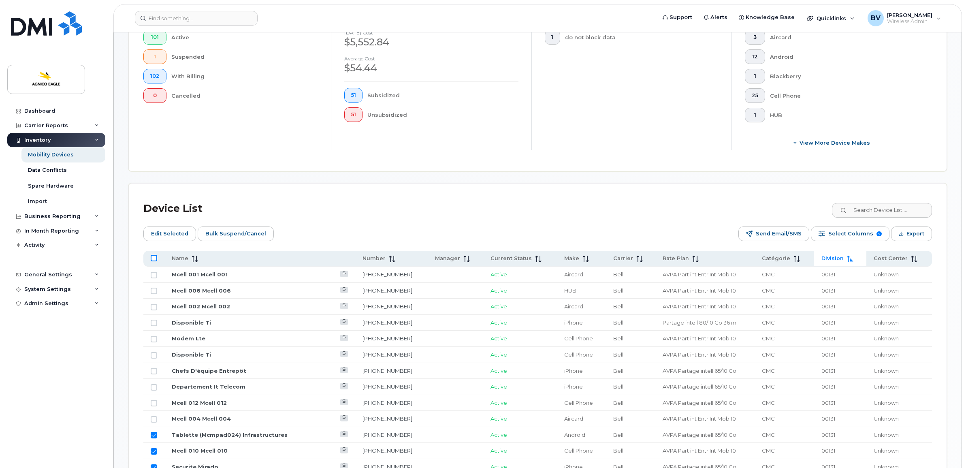
checkbox input "true"
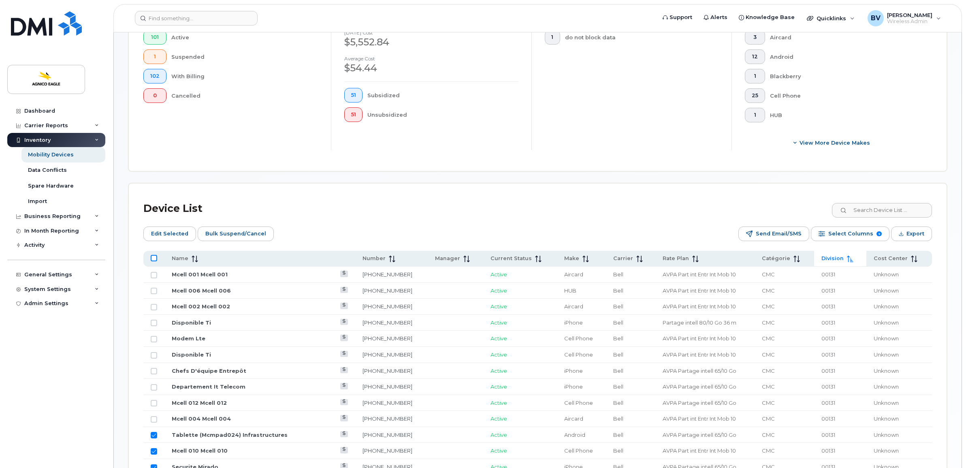
checkbox input "true"
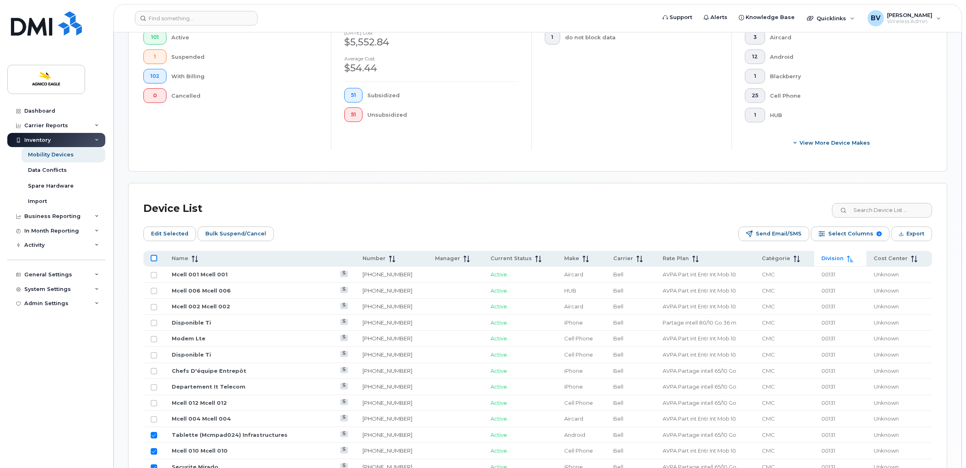
checkbox input "true"
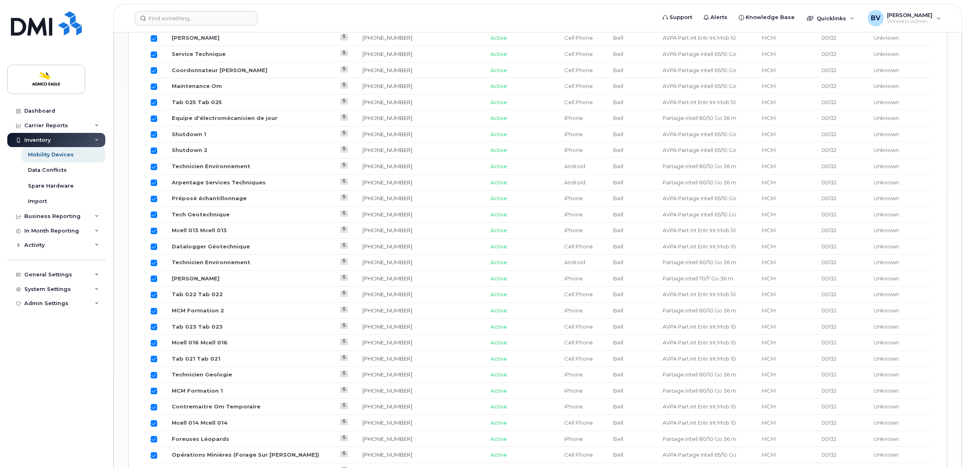
scroll to position [934, 0]
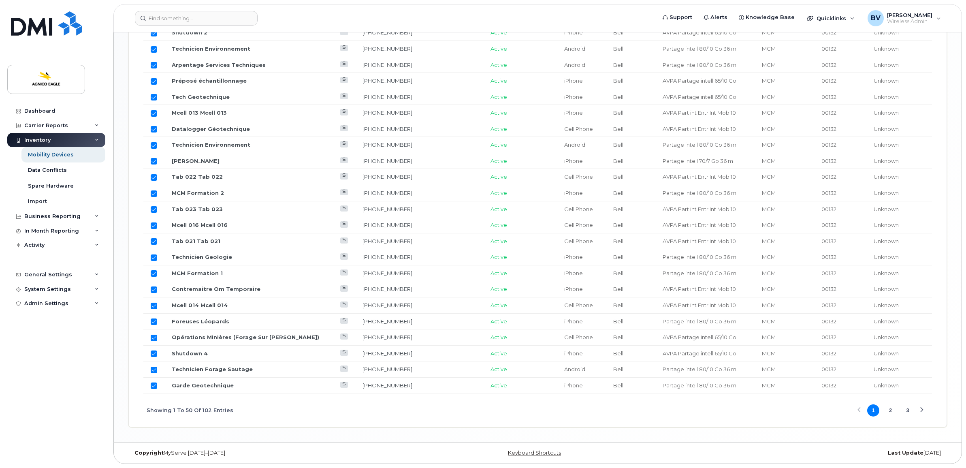
click at [891, 408] on button "2" at bounding box center [890, 410] width 12 height 12
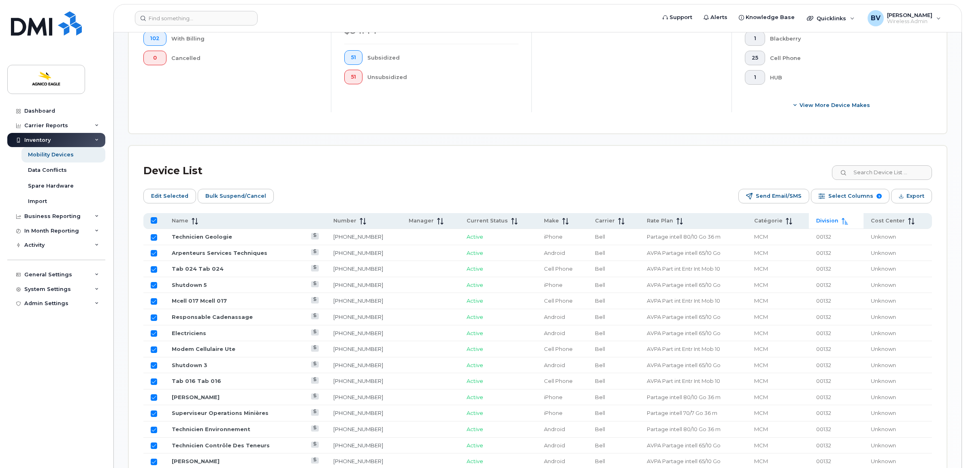
scroll to position [304, 0]
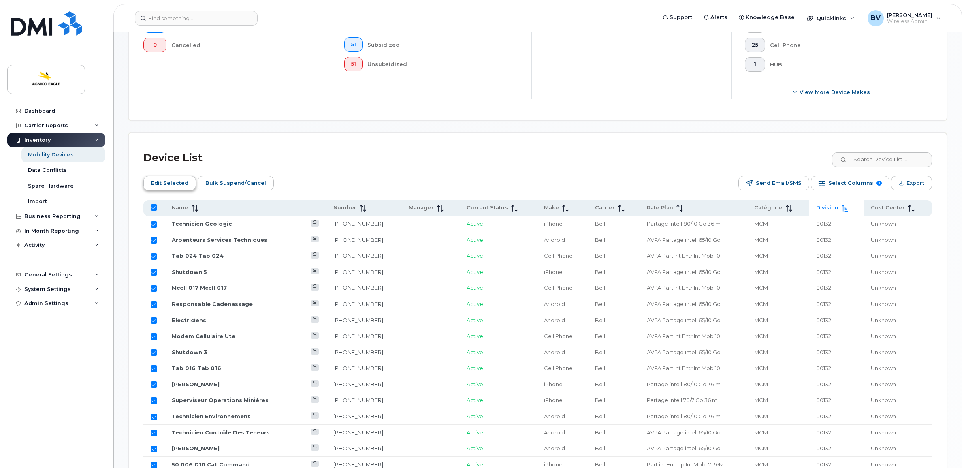
click at [175, 184] on span "Edit Selected" at bounding box center [169, 183] width 37 height 12
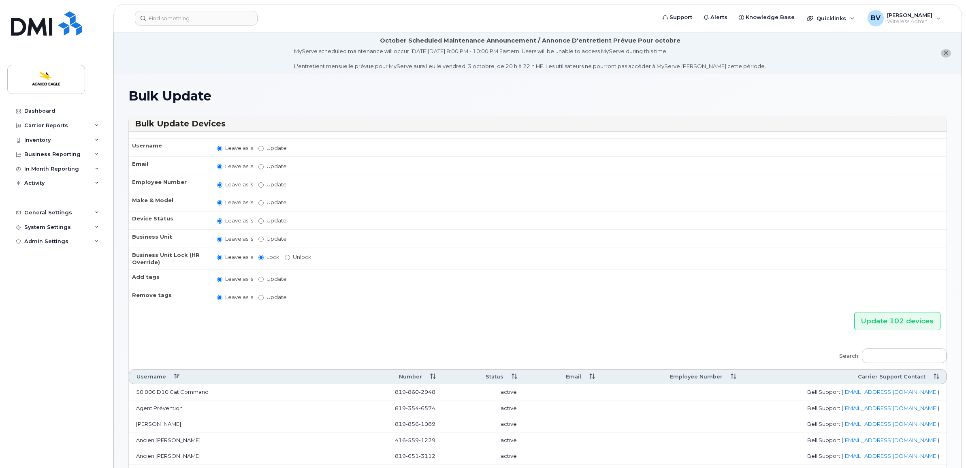
click at [264, 235] on label "Update" at bounding box center [272, 239] width 28 height 8
click at [264, 236] on input "Update" at bounding box center [260, 238] width 5 height 5
radio input "true"
radio input "false"
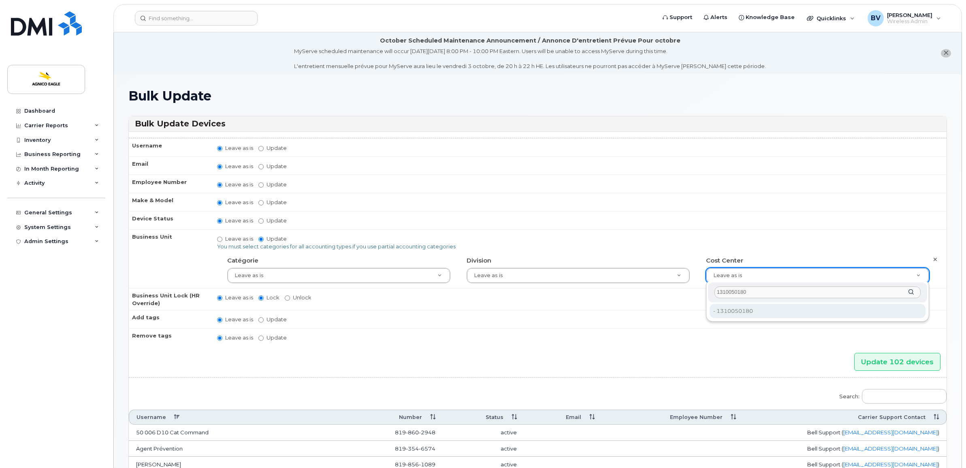
type input "1310050180"
type input "33745217"
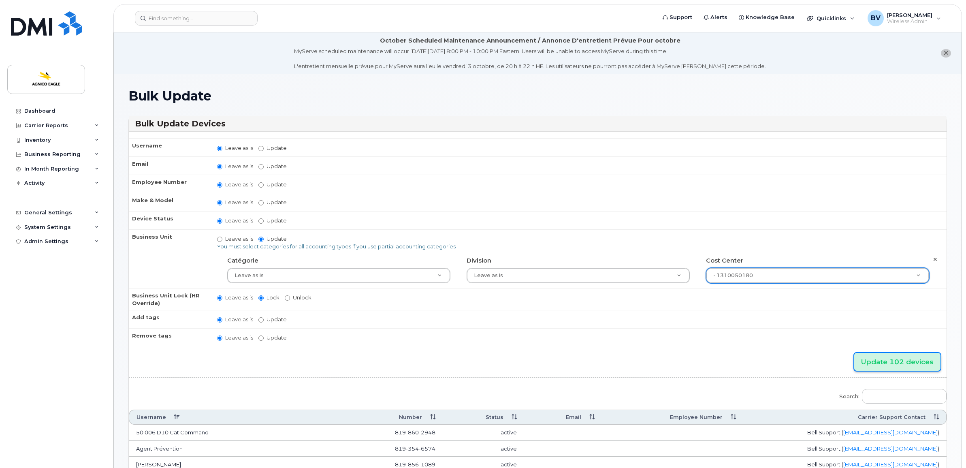
click at [892, 353] on input "Update 102 devices" at bounding box center [897, 362] width 86 height 18
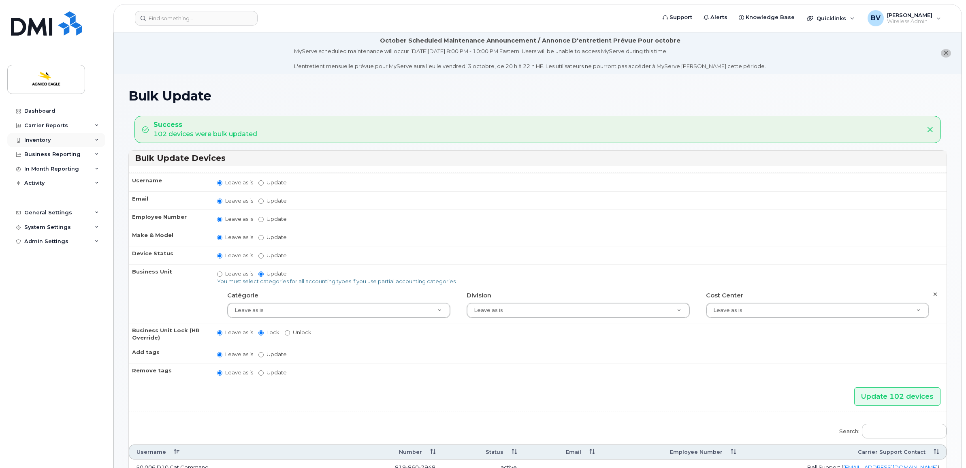
click at [44, 138] on div "Inventory" at bounding box center [37, 140] width 26 height 6
click at [40, 153] on div "Mobility Devices" at bounding box center [51, 154] width 46 height 7
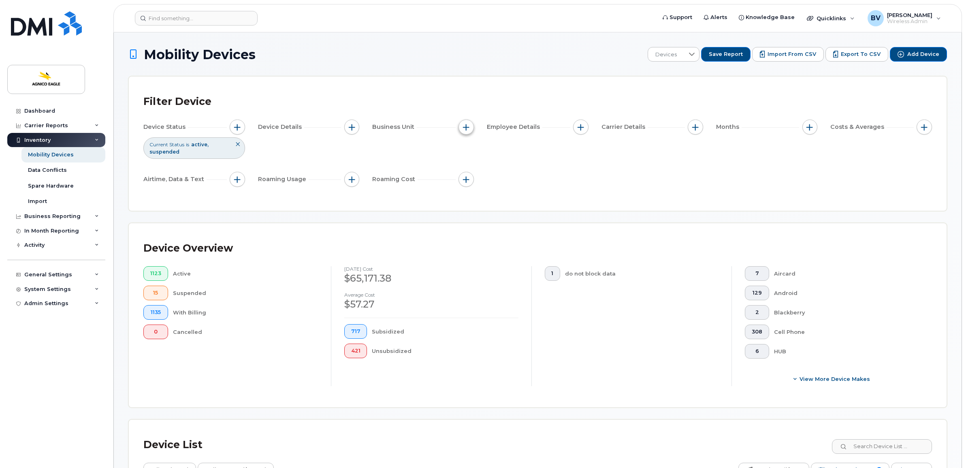
click at [466, 127] on span "button" at bounding box center [466, 127] width 6 height 6
click at [468, 163] on input "Catégorie" at bounding box center [468, 164] width 6 height 6
checkbox input "true"
click at [489, 194] on li at bounding box center [520, 199] width 71 height 12
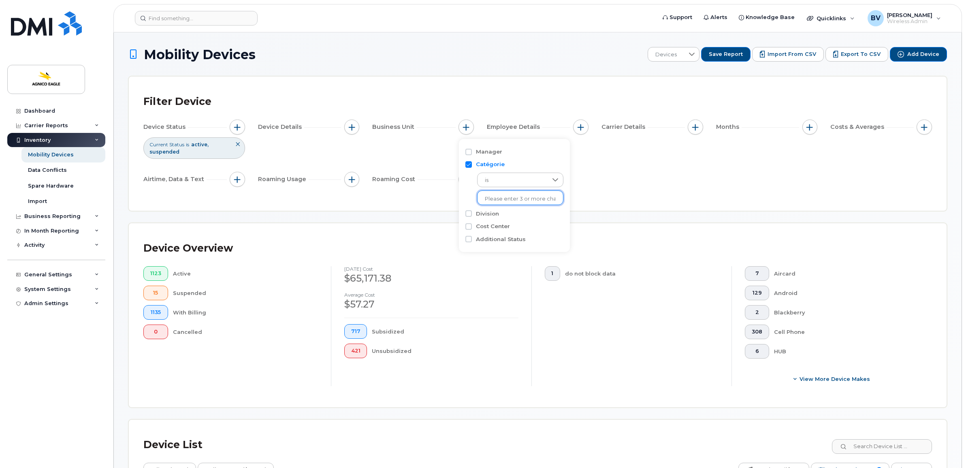
click at [525, 197] on input "text" at bounding box center [520, 198] width 71 height 7
type input "MCM"
click at [498, 211] on li "- MCM" at bounding box center [515, 215] width 77 height 15
click at [608, 193] on div "Filter Device Device Status Current Status is active suspended Device Details B…" at bounding box center [537, 143] width 788 height 105
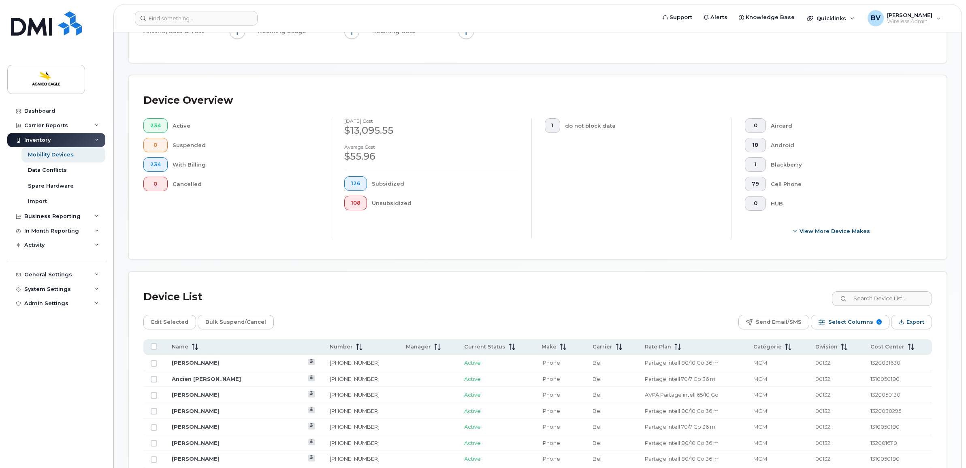
scroll to position [152, 0]
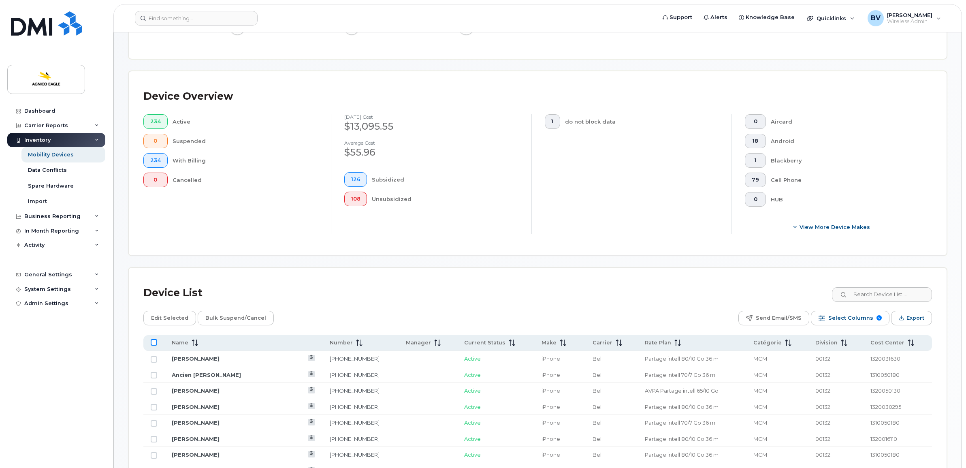
click at [156, 343] on input "All items unselected" at bounding box center [154, 342] width 6 height 6
checkbox input "true"
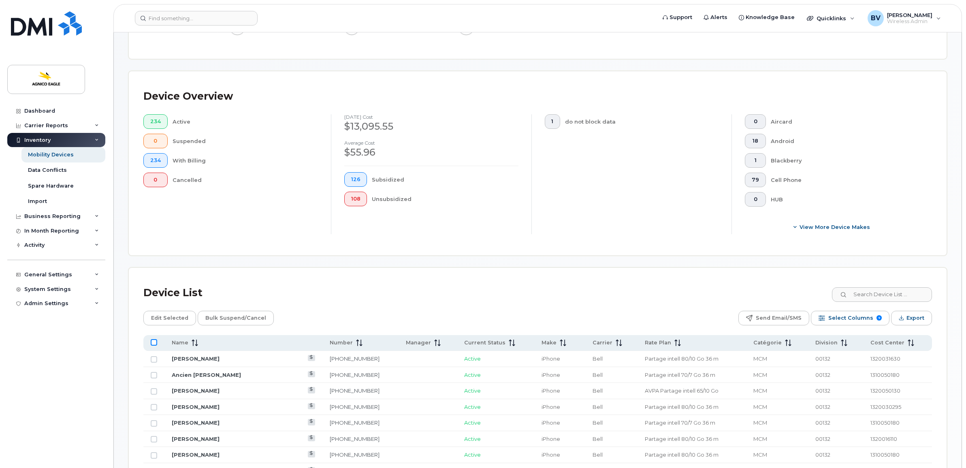
checkbox input "true"
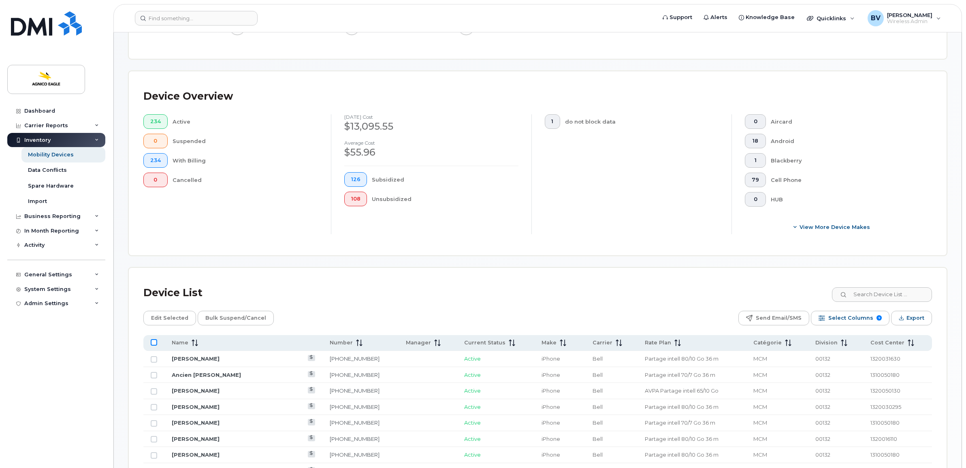
checkbox input "true"
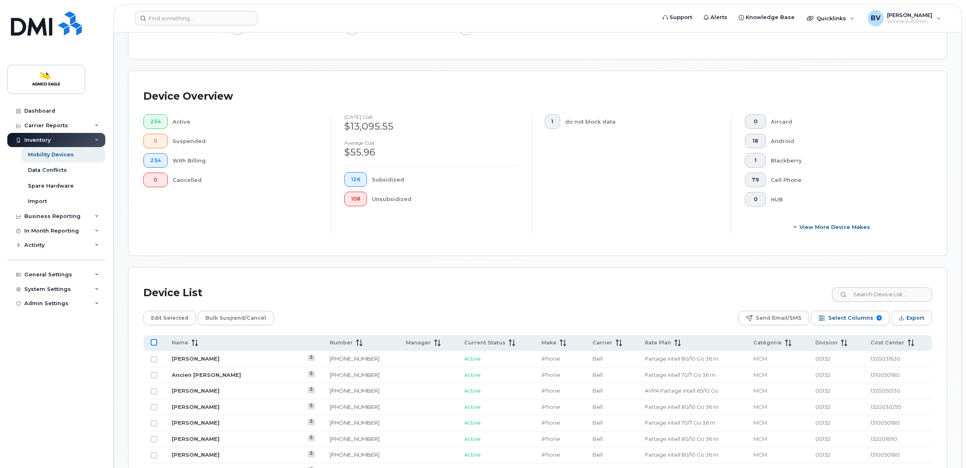
checkbox input "true"
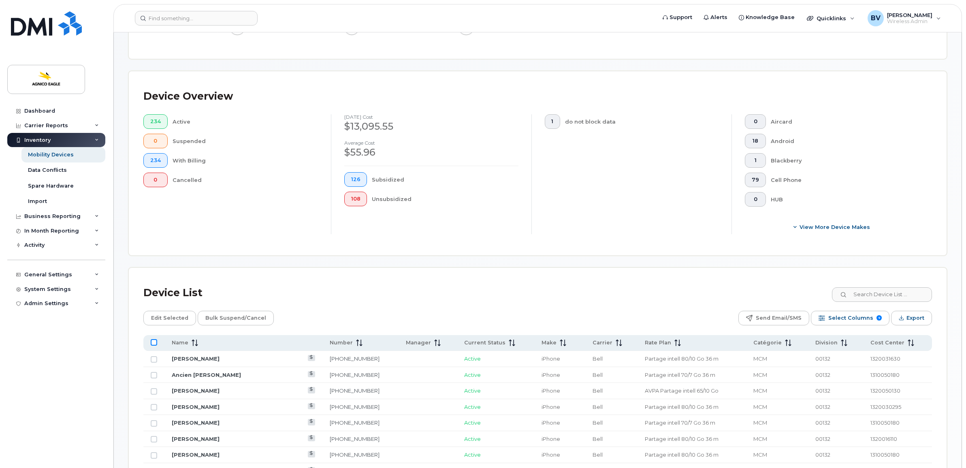
checkbox input "true"
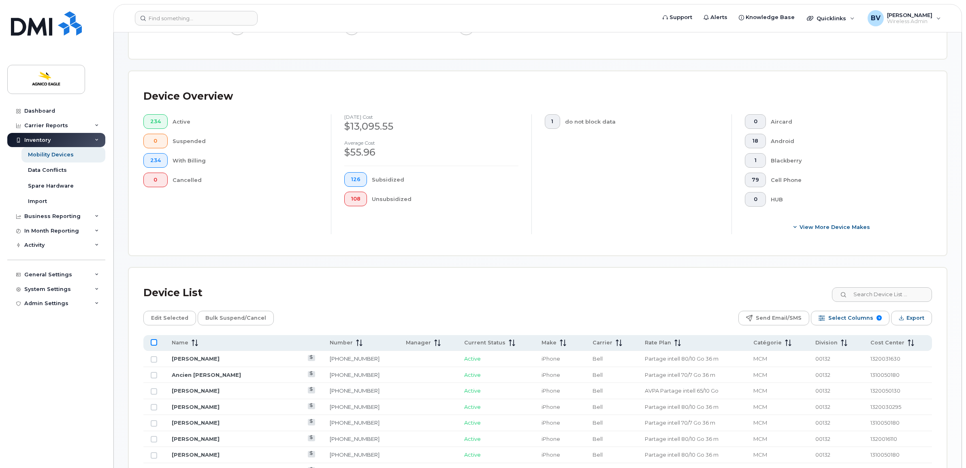
checkbox input "true"
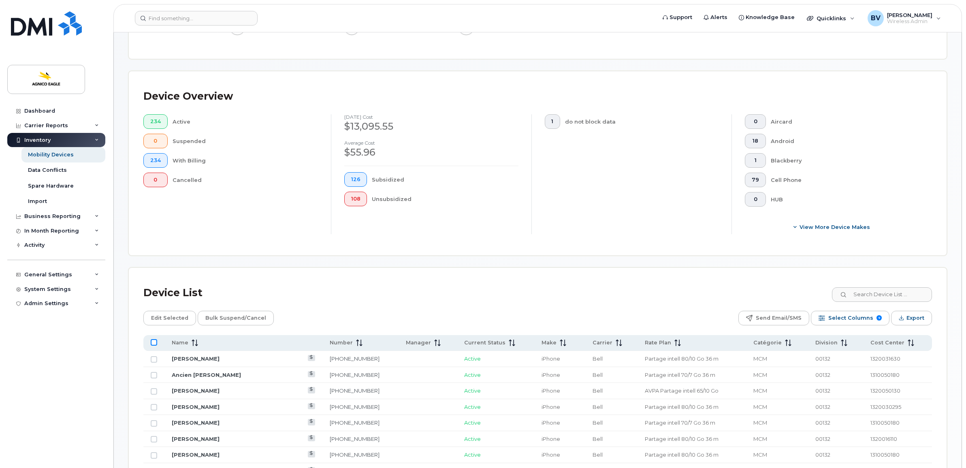
checkbox input "true"
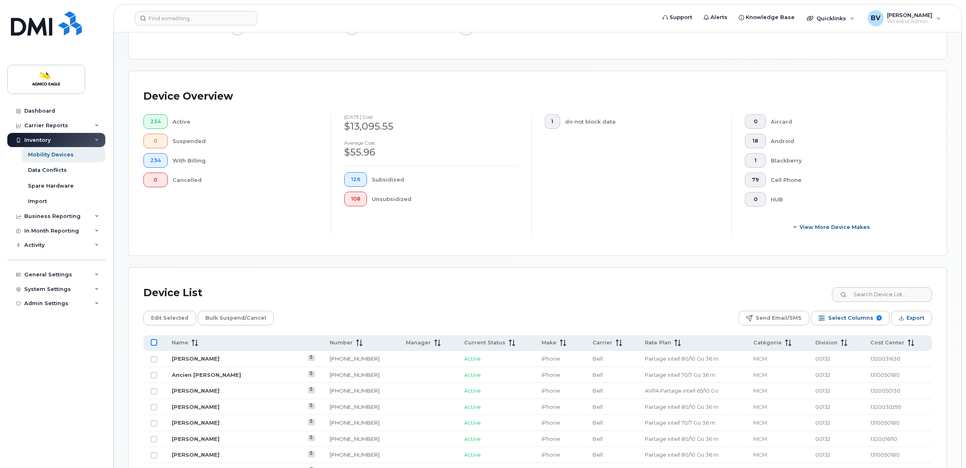
checkbox input "true"
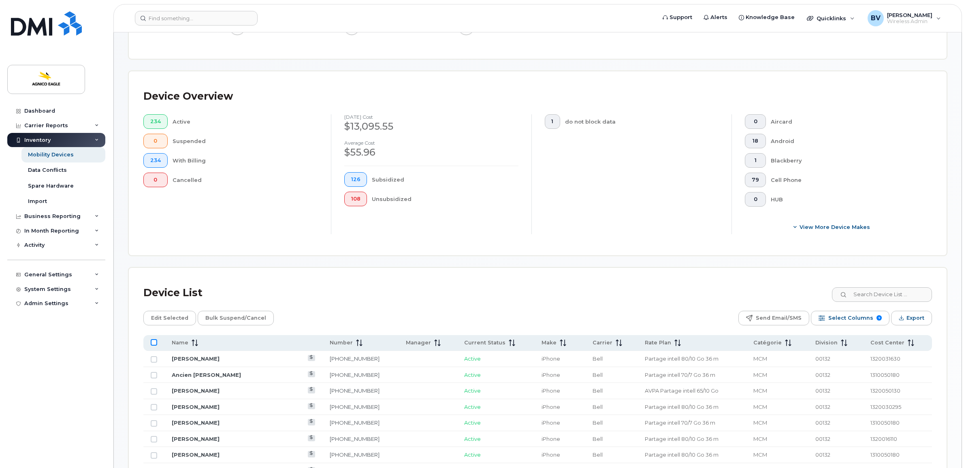
checkbox input "true"
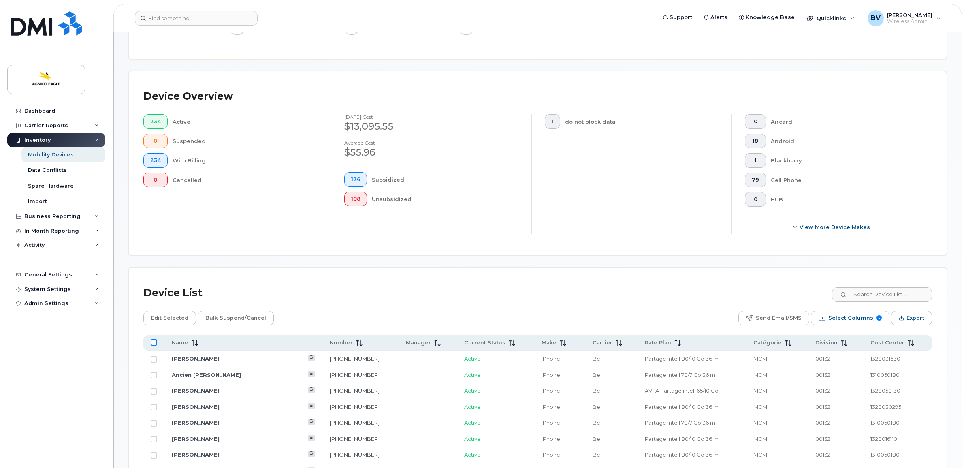
checkbox input "true"
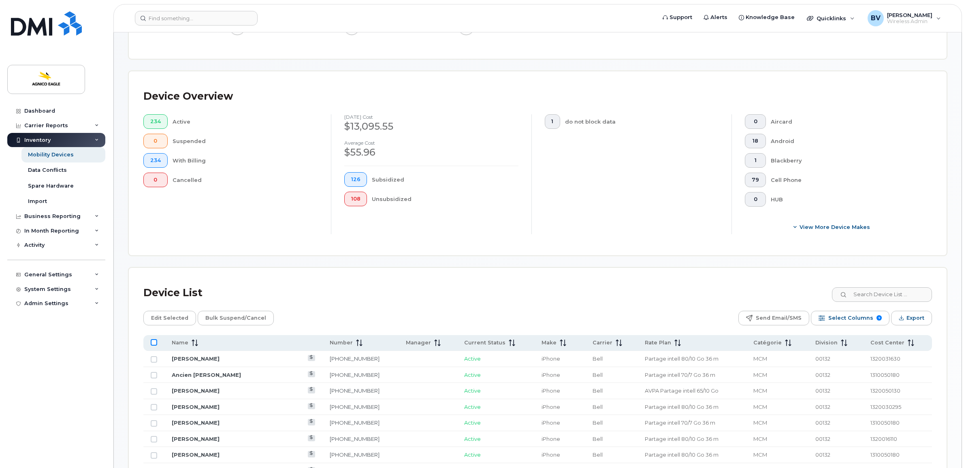
checkbox input "true"
click at [174, 318] on span "Edit Selected" at bounding box center [169, 318] width 37 height 12
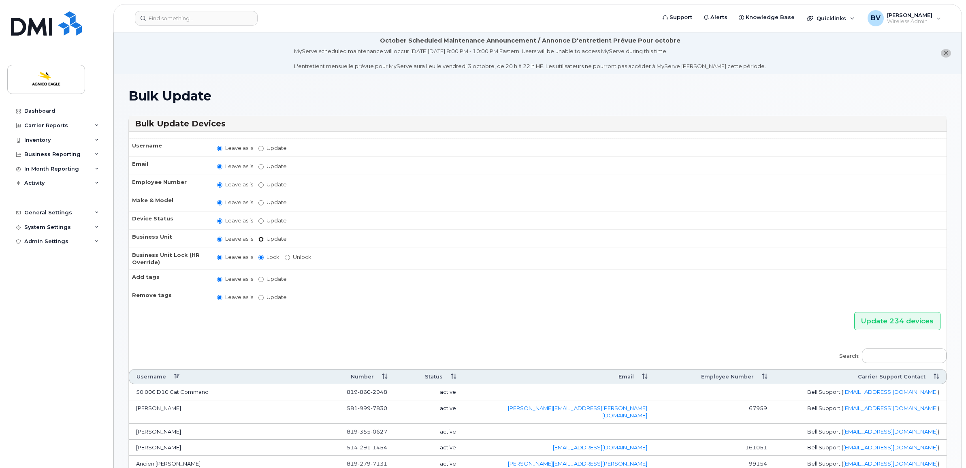
click at [262, 236] on input "Update" at bounding box center [260, 238] width 5 height 5
radio input "true"
radio input "false"
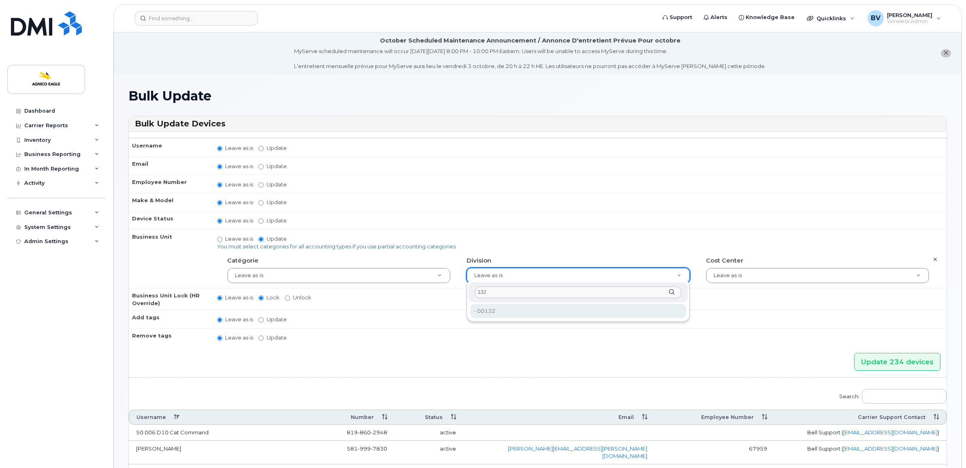
type input "132"
type input "33745205"
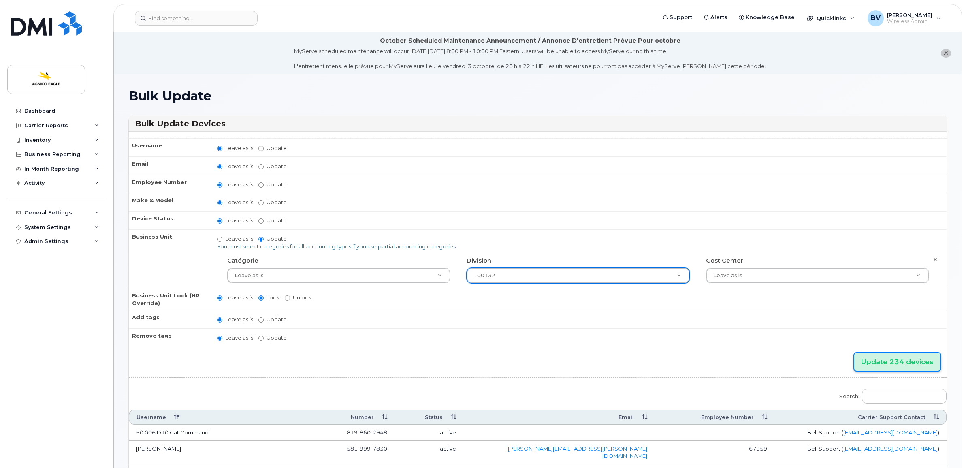
click at [917, 362] on input "Update 234 devices" at bounding box center [897, 362] width 86 height 18
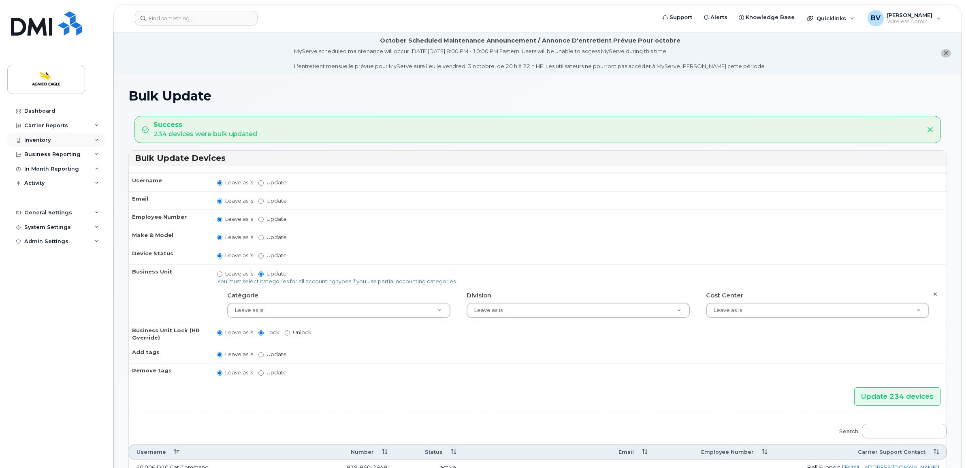
click at [42, 140] on div "Inventory" at bounding box center [37, 140] width 26 height 6
click at [41, 153] on div "Mobility Devices" at bounding box center [51, 154] width 46 height 7
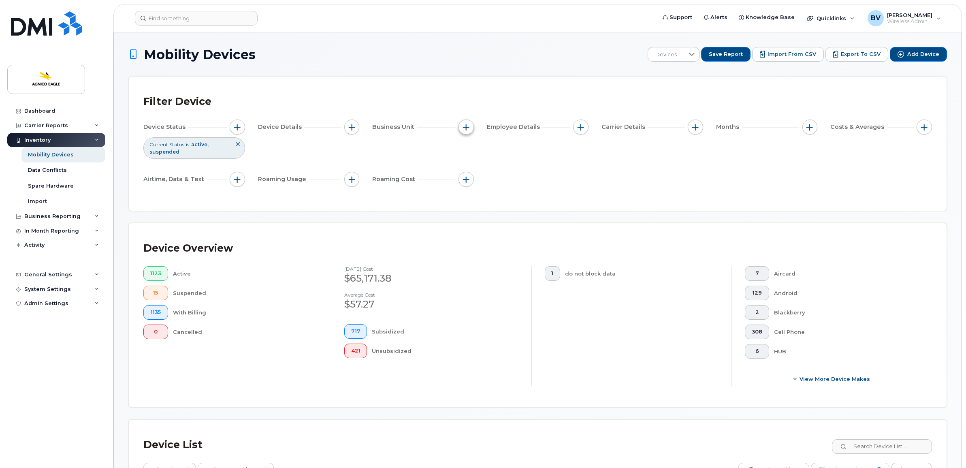
click at [464, 128] on span "button" at bounding box center [466, 127] width 6 height 6
click at [468, 164] on input "Catégorie" at bounding box center [468, 164] width 6 height 6
checkbox input "true"
click at [492, 196] on input "text" at bounding box center [520, 198] width 71 height 7
type input "ODY"
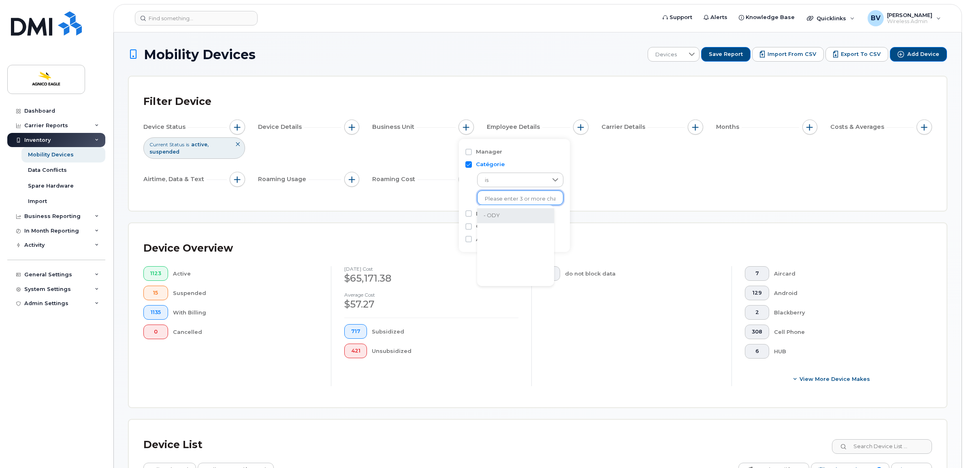
click at [495, 215] on li "- ODY" at bounding box center [515, 215] width 77 height 15
click at [662, 191] on div "Filter Device Device Status Current Status is active suspended Device Details B…" at bounding box center [537, 143] width 788 height 105
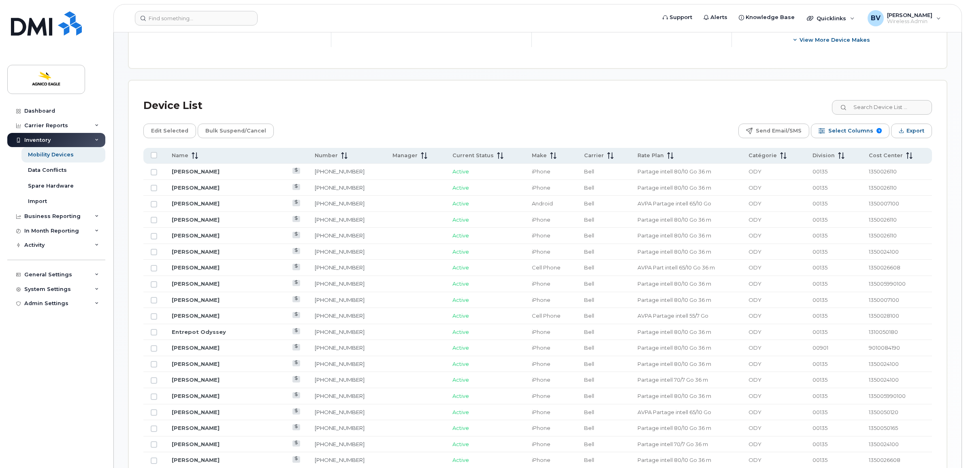
scroll to position [354, 0]
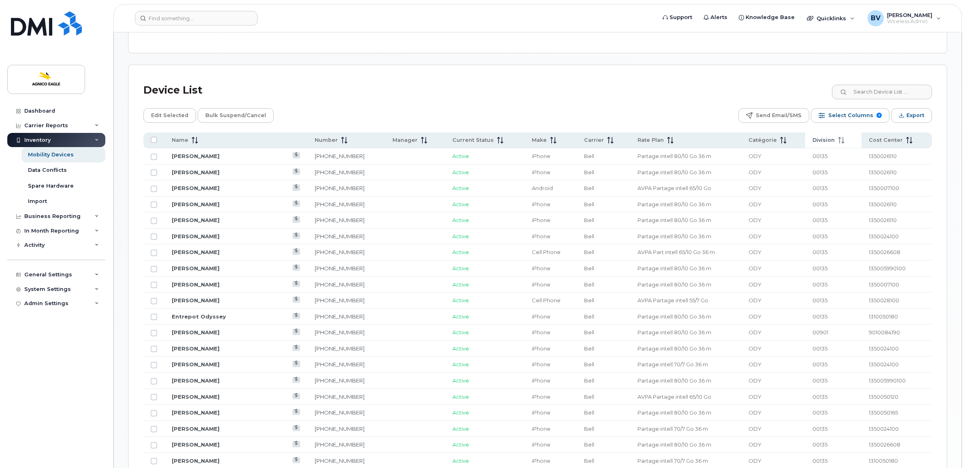
click at [817, 140] on span "Division" at bounding box center [823, 139] width 22 height 7
click at [874, 142] on span "Cost Center" at bounding box center [885, 139] width 34 height 7
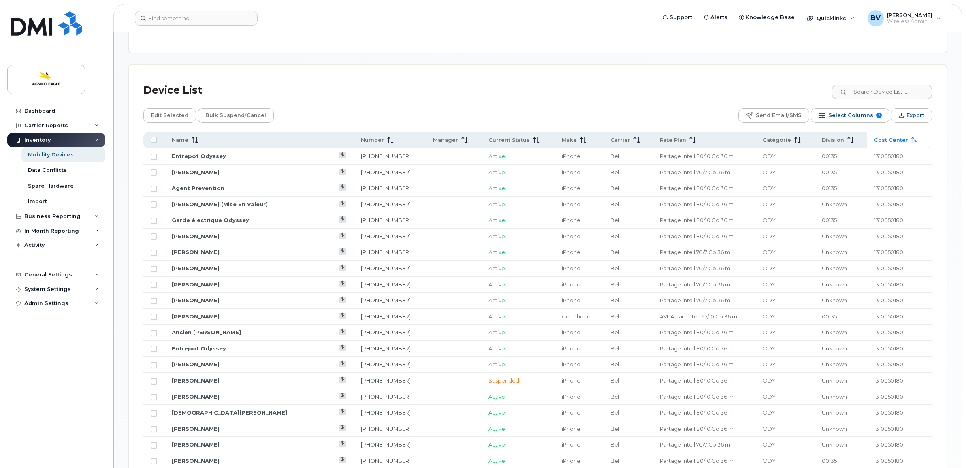
click at [876, 139] on span "Cost Center" at bounding box center [891, 139] width 34 height 7
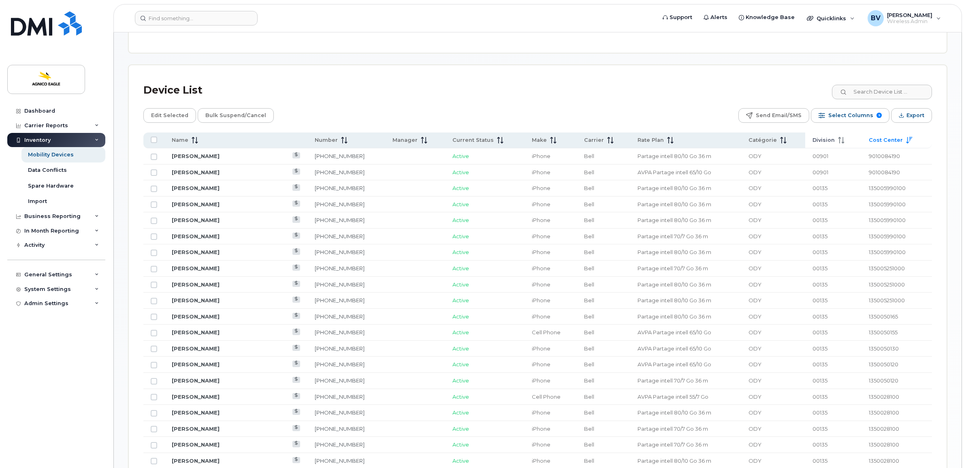
click at [808, 137] on th "Division" at bounding box center [833, 140] width 56 height 16
click at [776, 137] on span at bounding box center [781, 139] width 10 height 7
click at [759, 138] on span "Catégorie" at bounding box center [762, 139] width 28 height 7
click at [883, 138] on span "Cost Center" at bounding box center [885, 139] width 34 height 7
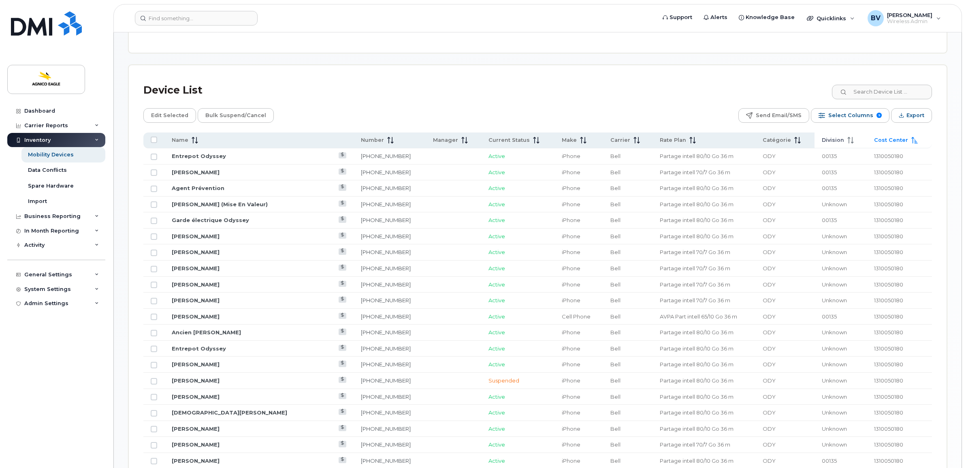
click at [821, 138] on span "Division" at bounding box center [832, 139] width 22 height 7
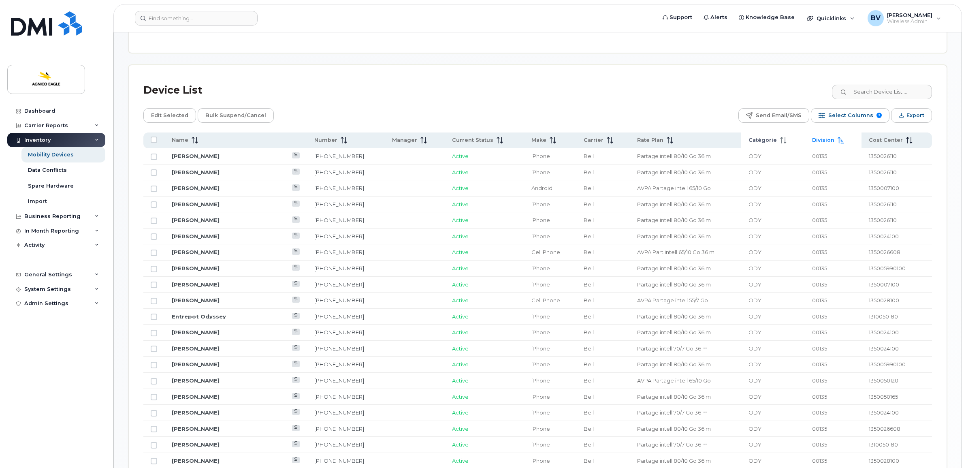
click at [760, 138] on span "Catégorie" at bounding box center [762, 139] width 28 height 7
click at [685, 114] on div "Edit Selected Bulk Suspend/Cancel Send Email/SMS Select Columns 9 Filter Refres…" at bounding box center [537, 115] width 788 height 15
click at [896, 383] on span "135005990100" at bounding box center [886, 380] width 37 height 6
drag, startPoint x: 896, startPoint y: 383, endPoint x: 817, endPoint y: 383, distance: 79.3
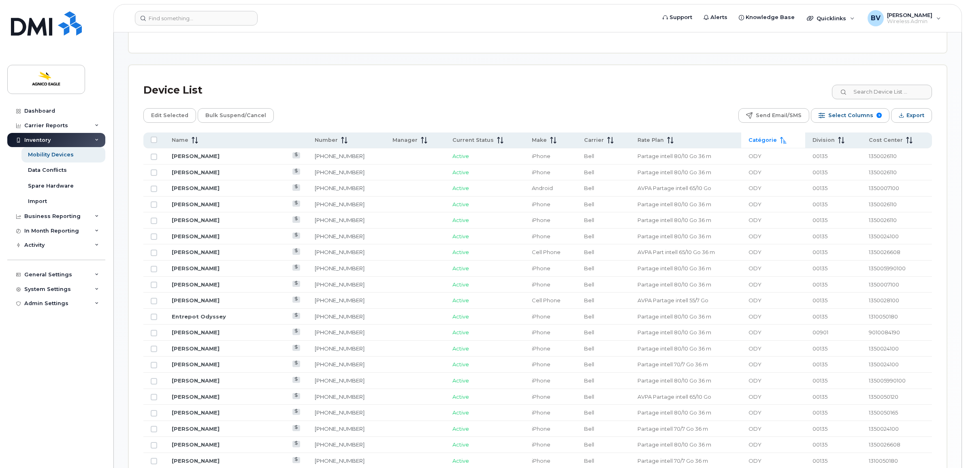
click at [817, 383] on span "00135" at bounding box center [819, 380] width 15 height 6
drag, startPoint x: 817, startPoint y: 383, endPoint x: 758, endPoint y: 382, distance: 58.3
click at [758, 382] on td "ODY" at bounding box center [773, 380] width 64 height 16
click at [827, 138] on span "Division" at bounding box center [823, 139] width 22 height 7
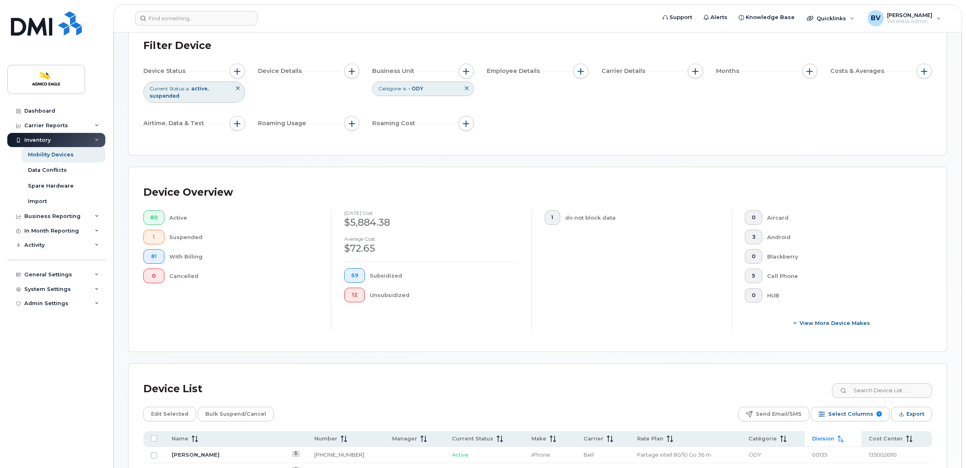
scroll to position [0, 0]
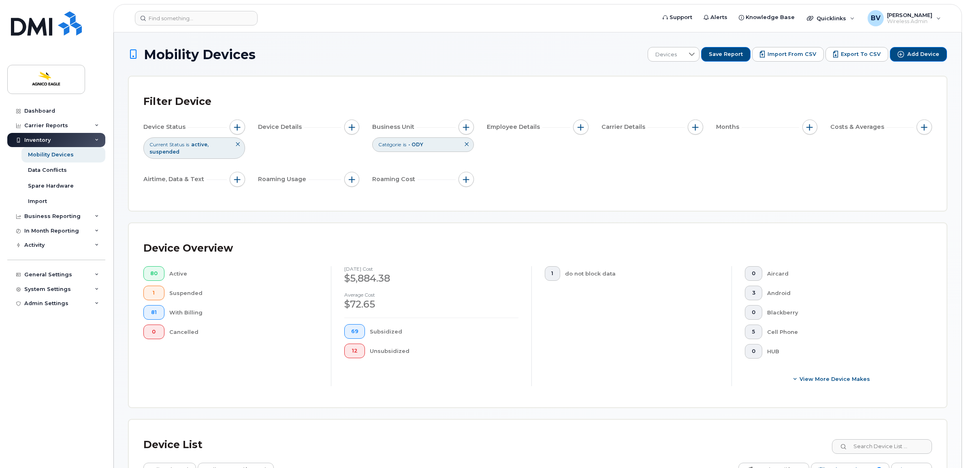
click at [467, 144] on icon at bounding box center [466, 144] width 5 height 5
click at [472, 151] on div "Device Status Current Status is active suspended Device Details Business Unit E…" at bounding box center [537, 154] width 788 height 70
click at [466, 124] on span "button" at bounding box center [466, 127] width 6 height 6
click at [467, 188] on input "Cost Center" at bounding box center [468, 190] width 6 height 6
checkbox input "true"
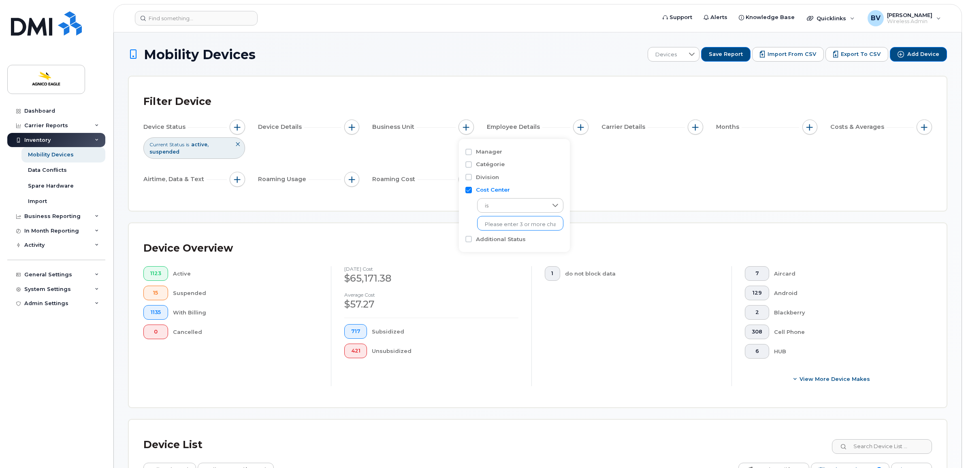
click at [496, 225] on input "text" at bounding box center [520, 224] width 71 height 7
type input "Unkno"
click at [509, 241] on li "- Unknown" at bounding box center [515, 241] width 77 height 15
click at [638, 189] on div "Device Status Current Status is active suspended Device Details Business Unit C…" at bounding box center [537, 154] width 788 height 70
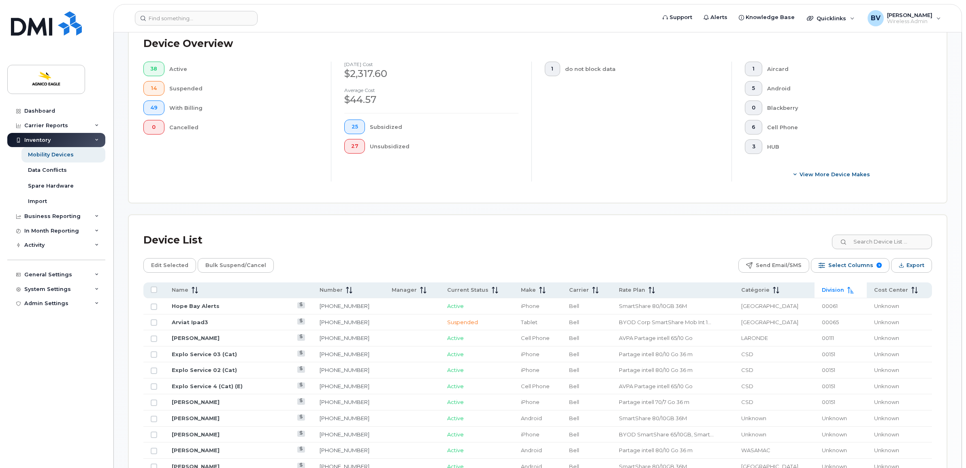
scroll to position [253, 0]
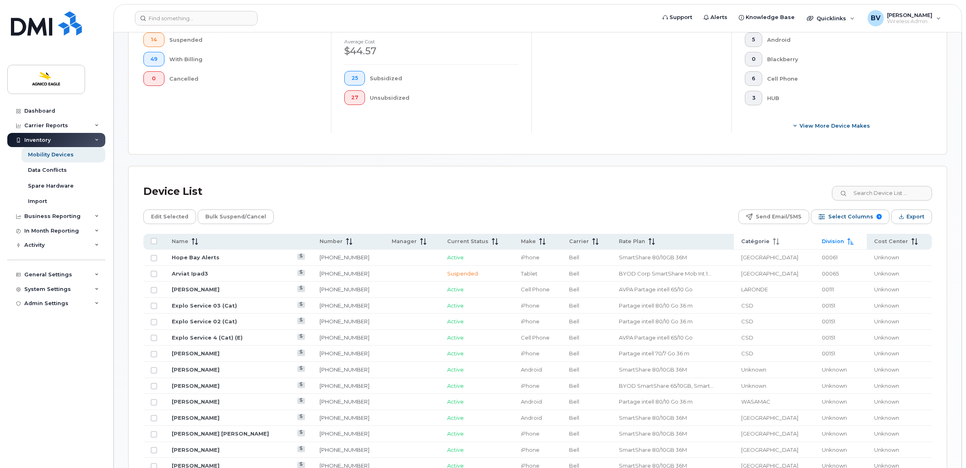
click at [769, 241] on span "Catégorie" at bounding box center [755, 241] width 28 height 7
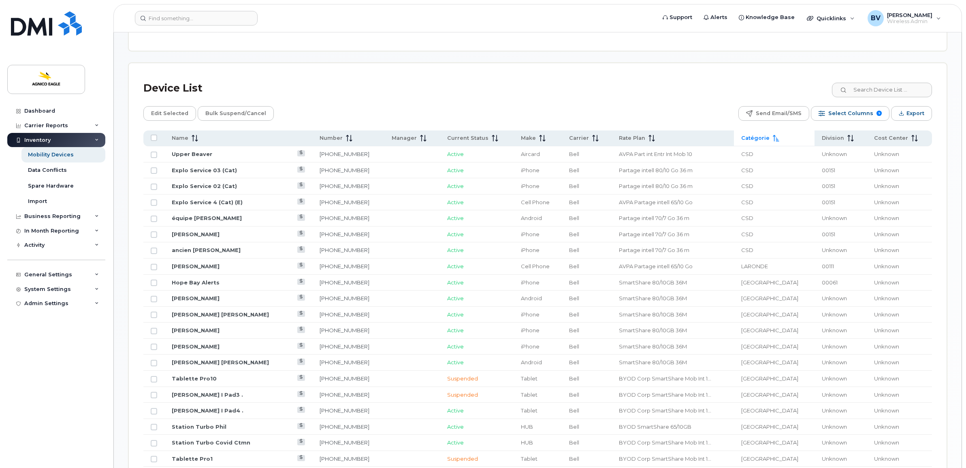
scroll to position [405, 0]
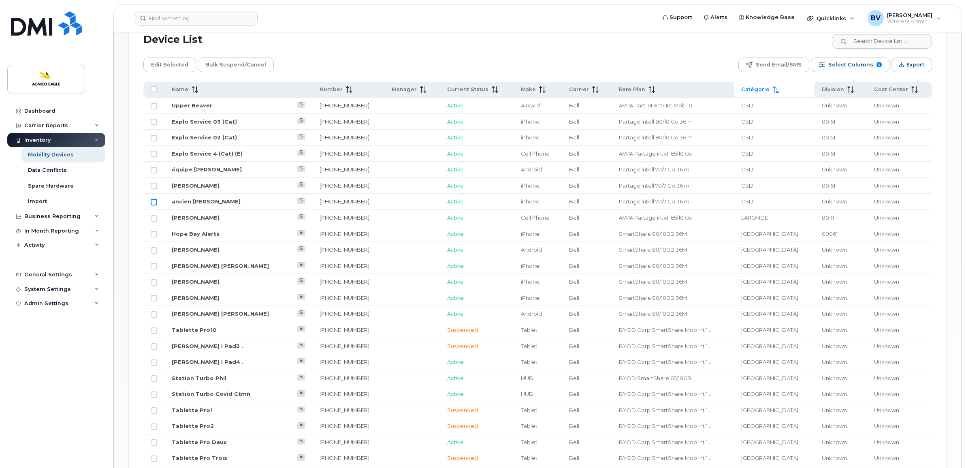
click at [155, 203] on input "Row Unselected" at bounding box center [154, 202] width 6 height 6
checkbox input "true"
click at [155, 185] on input "Row Unselected" at bounding box center [154, 186] width 6 height 6
checkbox input "true"
click at [152, 169] on input "Row Unselected" at bounding box center [154, 170] width 6 height 6
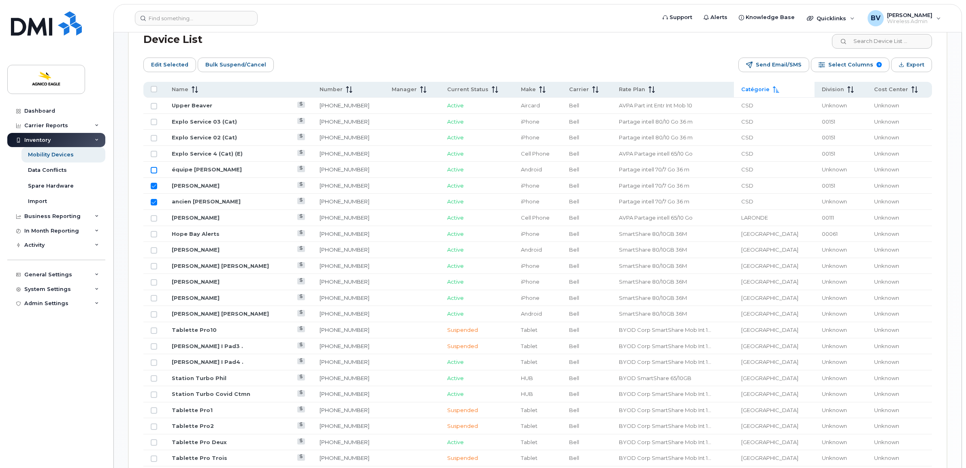
checkbox input "true"
click at [155, 152] on input "Row Unselected" at bounding box center [154, 154] width 6 height 6
checkbox input "true"
click at [155, 140] on input "Row Unselected" at bounding box center [154, 138] width 6 height 6
checkbox input "true"
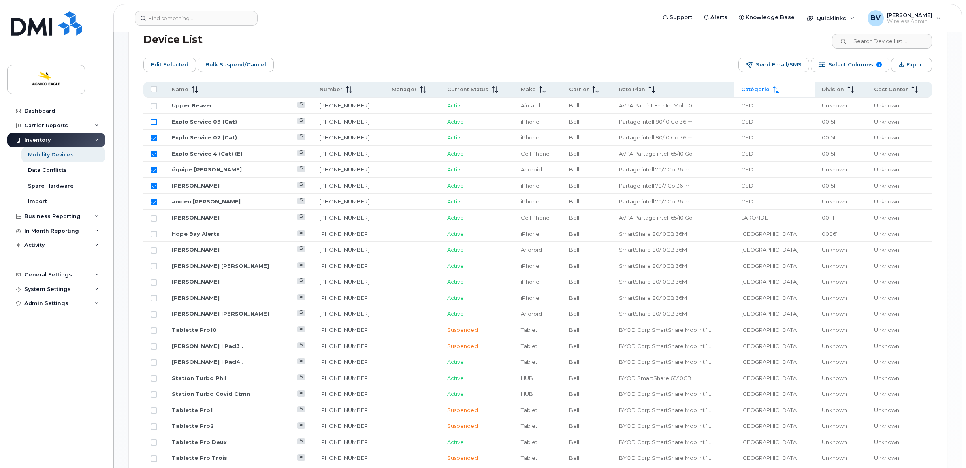
click at [155, 121] on input "Row Unselected" at bounding box center [154, 122] width 6 height 6
checkbox input "true"
click at [155, 106] on input "Row Unselected" at bounding box center [154, 106] width 6 height 6
checkbox input "true"
click at [171, 64] on span "Edit Selected" at bounding box center [169, 65] width 37 height 12
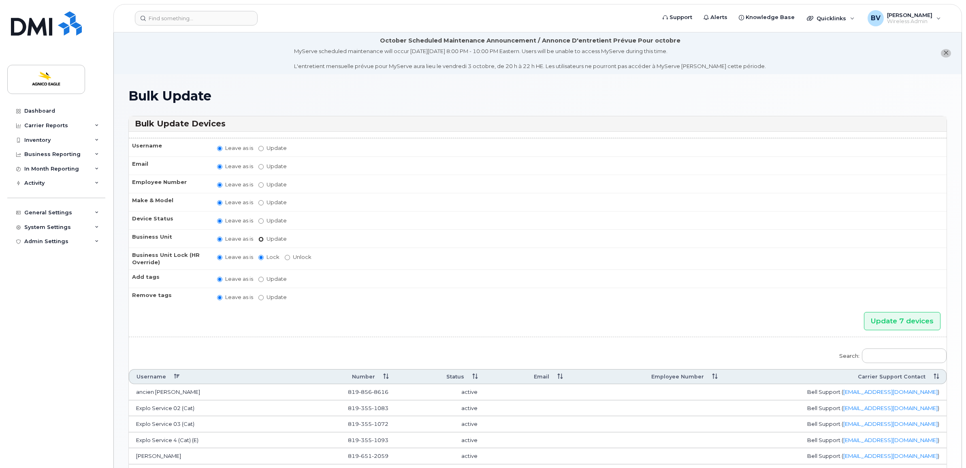
click at [261, 236] on input "Update" at bounding box center [260, 238] width 5 height 5
radio input "true"
radio input "false"
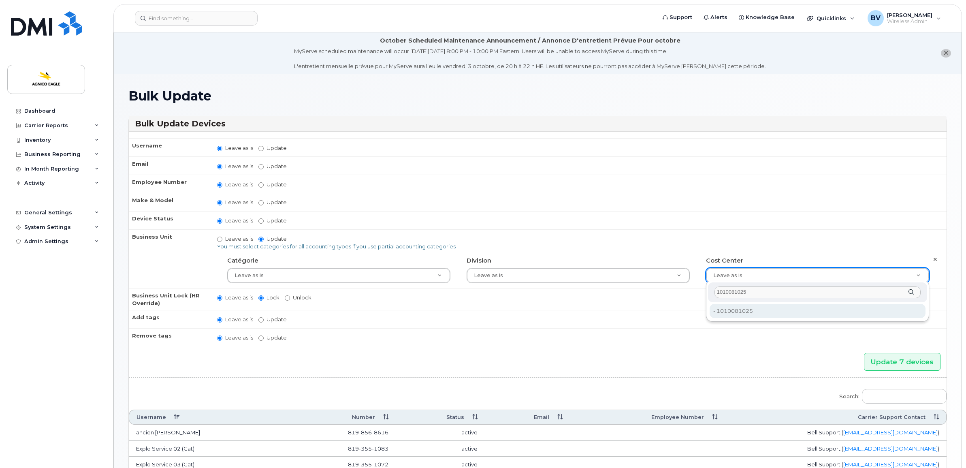
type input "1010081025"
type input "25166160"
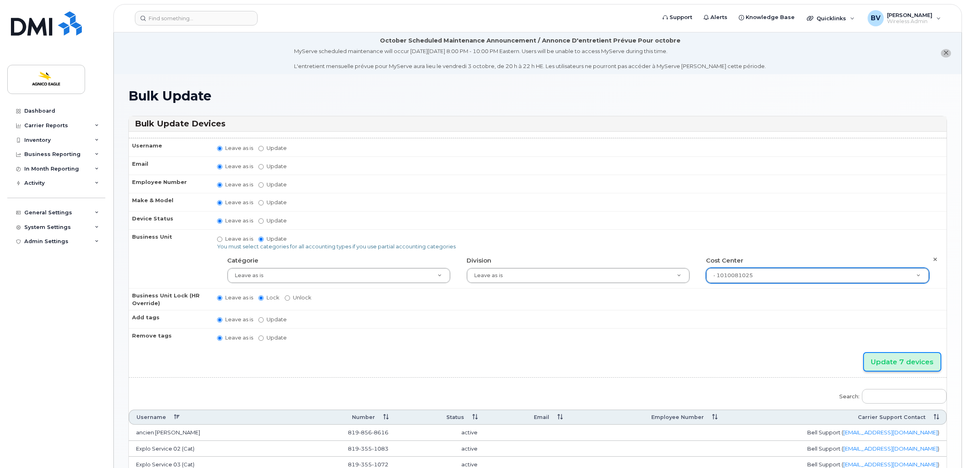
click at [904, 353] on input "Update 7 devices" at bounding box center [902, 362] width 77 height 18
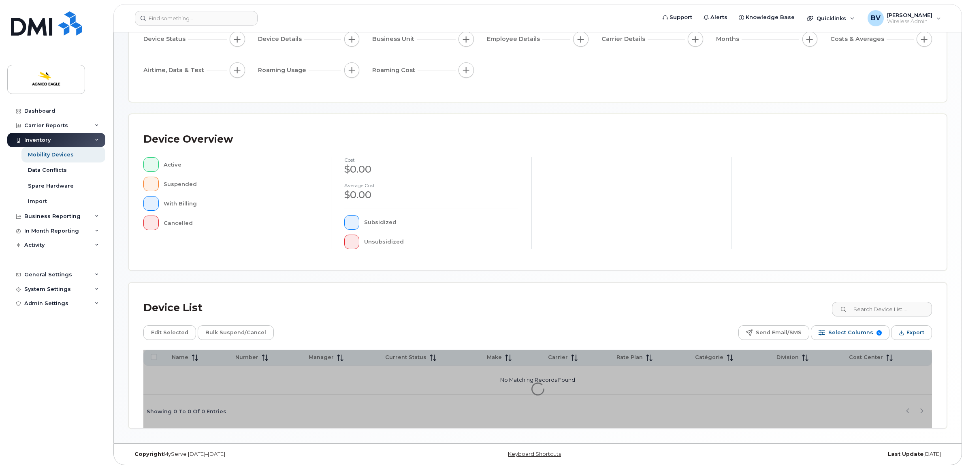
scroll to position [89, 0]
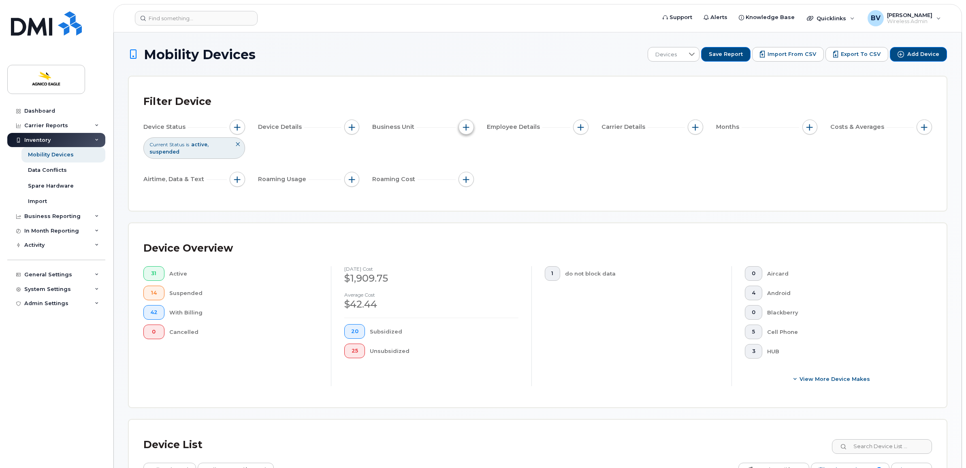
click at [466, 126] on span "button" at bounding box center [466, 127] width 6 height 6
click at [468, 164] on input "Catégorie" at bounding box center [468, 164] width 6 height 6
checkbox input "true"
click at [499, 181] on span "is" at bounding box center [512, 180] width 69 height 15
click at [496, 213] on span "is not" at bounding box center [490, 217] width 15 height 8
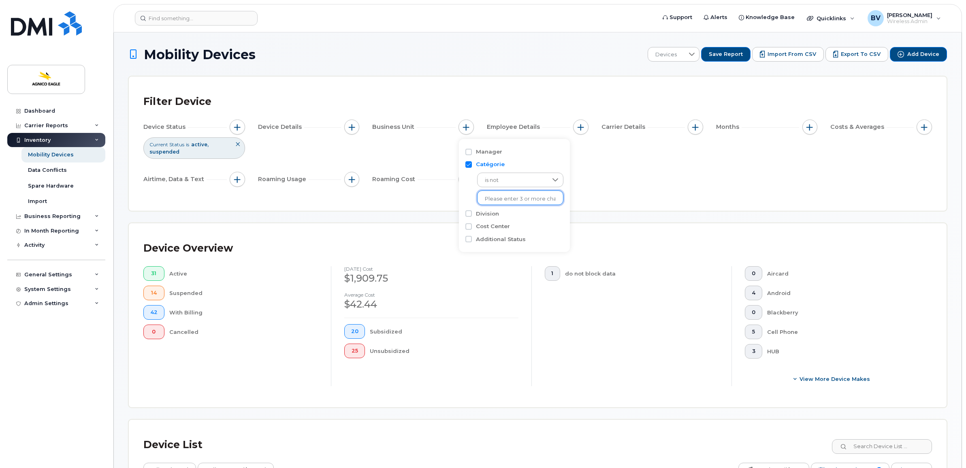
click at [499, 200] on input "text" at bounding box center [520, 198] width 71 height 7
type input "Nunavu"
click at [502, 214] on li "- Nunavut" at bounding box center [515, 215] width 77 height 15
click at [673, 195] on div "Filter Device Device Status Current Status is active suspended Device Details B…" at bounding box center [537, 143] width 788 height 105
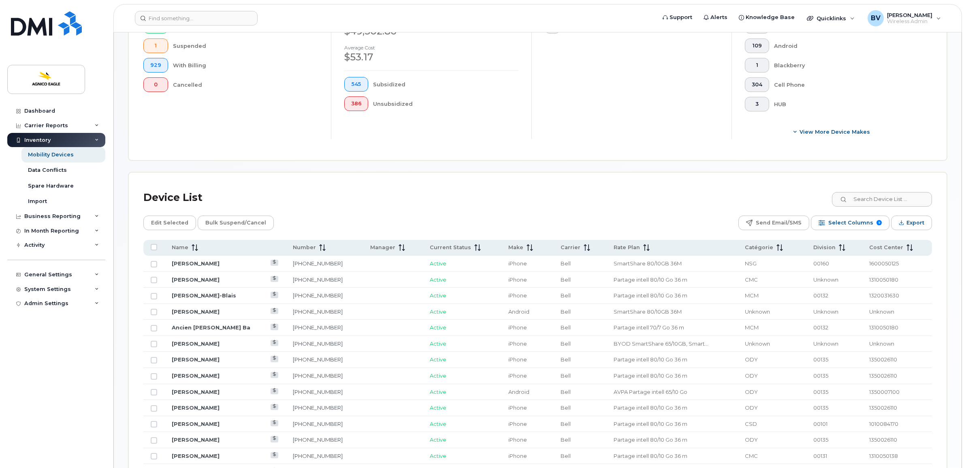
scroll to position [253, 0]
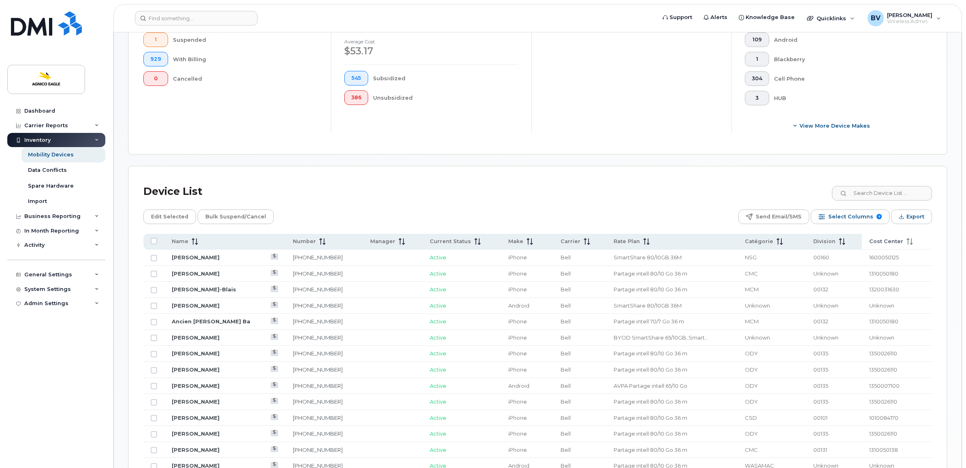
click at [892, 241] on span "Cost Center" at bounding box center [886, 241] width 34 height 7
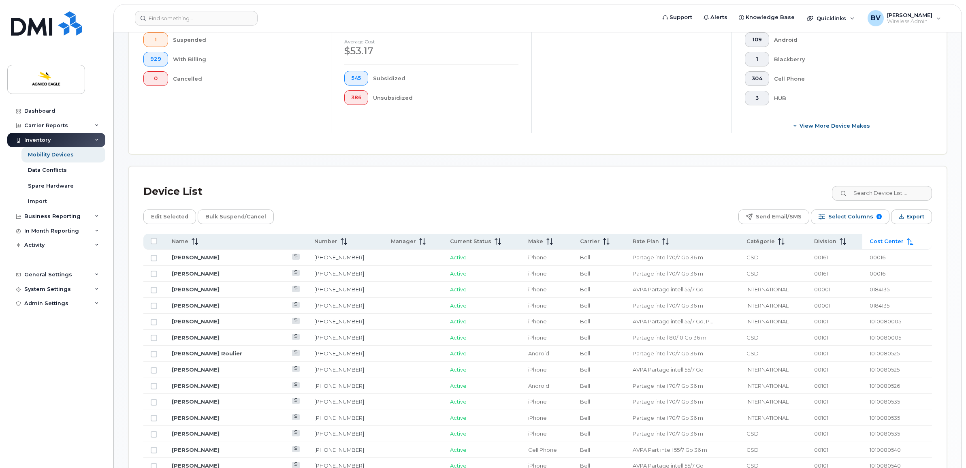
click at [881, 242] on span "Cost Center" at bounding box center [886, 241] width 34 height 7
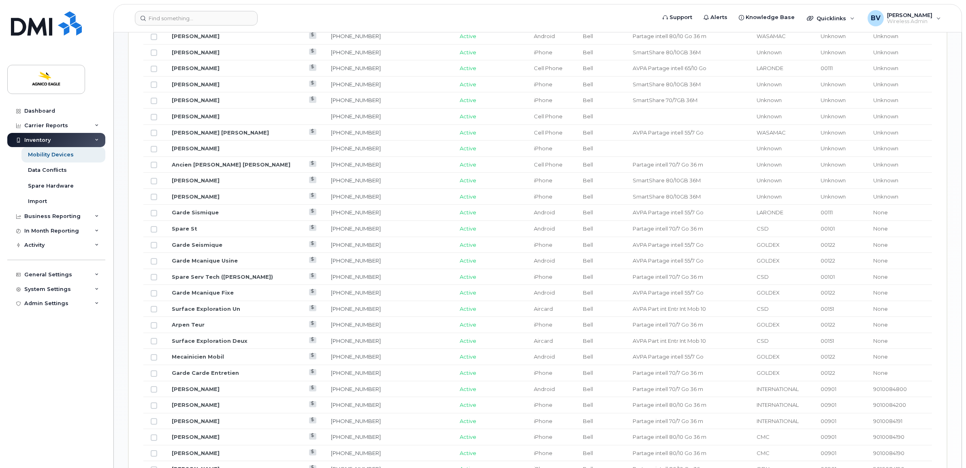
scroll to position [455, 0]
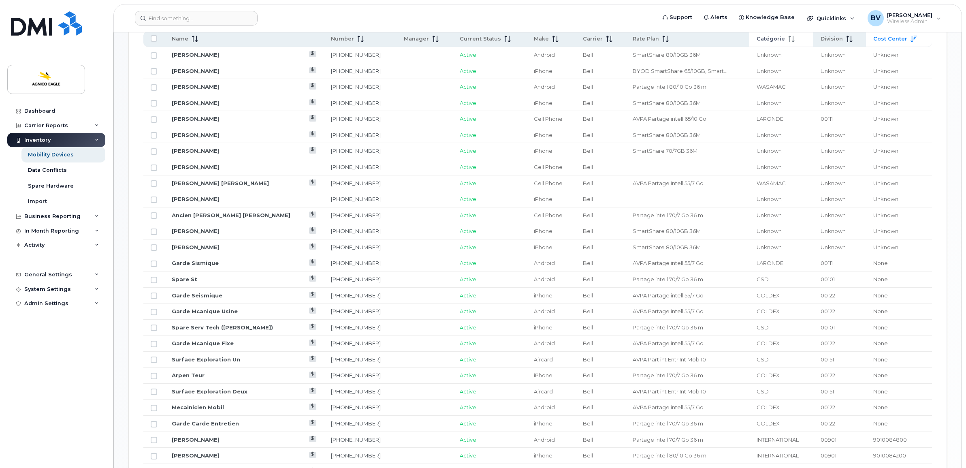
click at [764, 41] on span "Catégorie" at bounding box center [770, 38] width 28 height 7
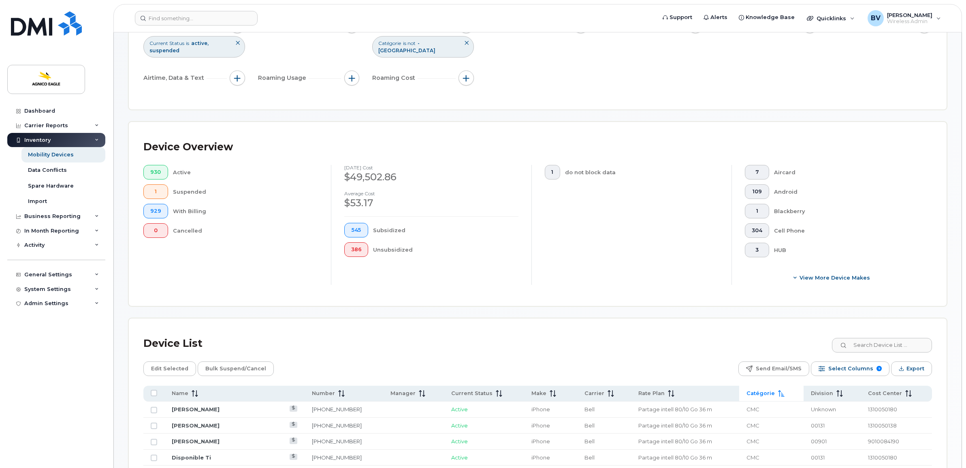
scroll to position [0, 0]
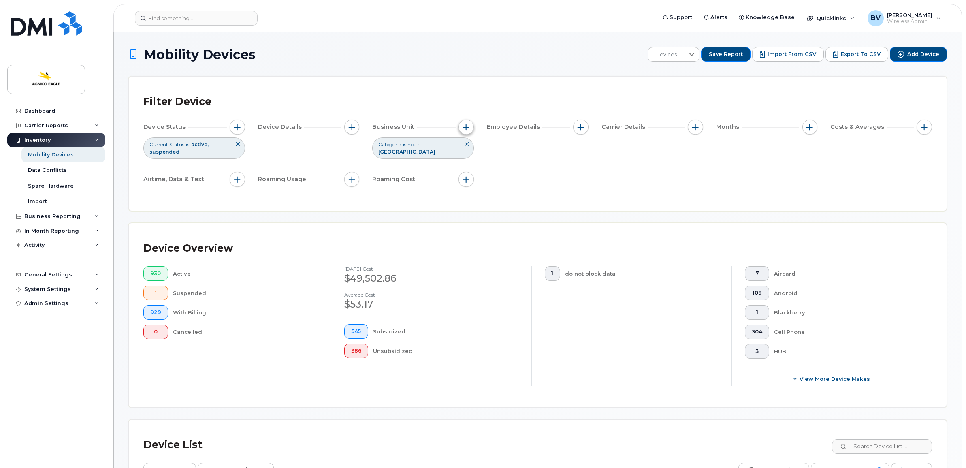
click at [464, 124] on span "button" at bounding box center [466, 127] width 6 height 6
click at [468, 226] on input "Cost Center" at bounding box center [468, 226] width 6 height 6
checkbox input "true"
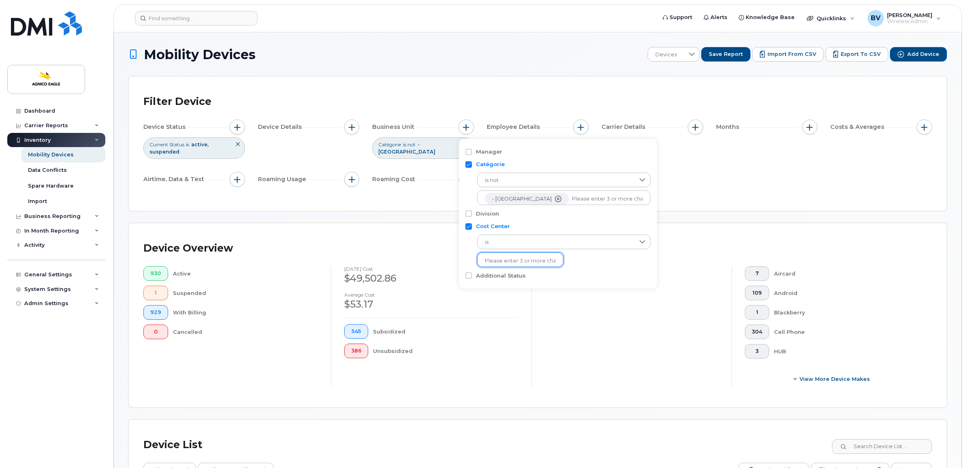
click at [501, 255] on li at bounding box center [520, 261] width 71 height 12
click at [519, 257] on input "text" at bounding box center [520, 260] width 71 height 7
type input "Unkn"
click at [499, 276] on li "- Unknown" at bounding box center [515, 277] width 77 height 15
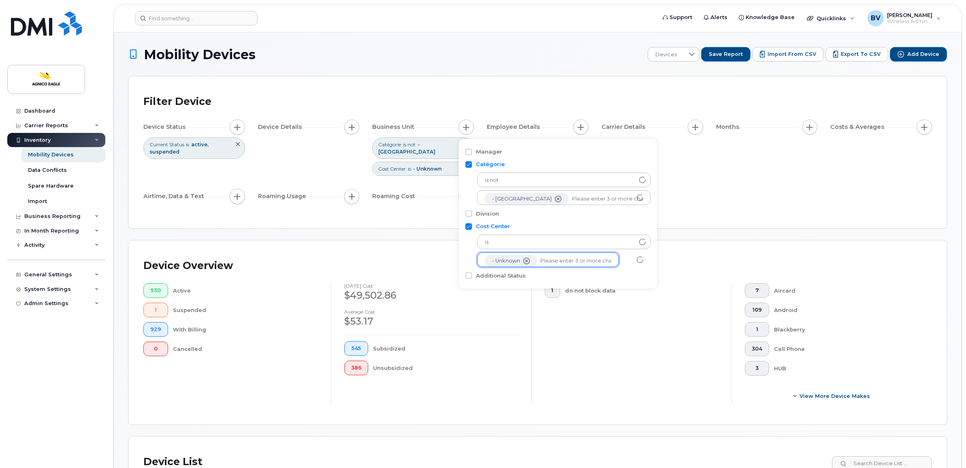
click at [738, 211] on div "Filter Device Device Status Current Status is active suspended Device Details B…" at bounding box center [537, 152] width 817 height 151
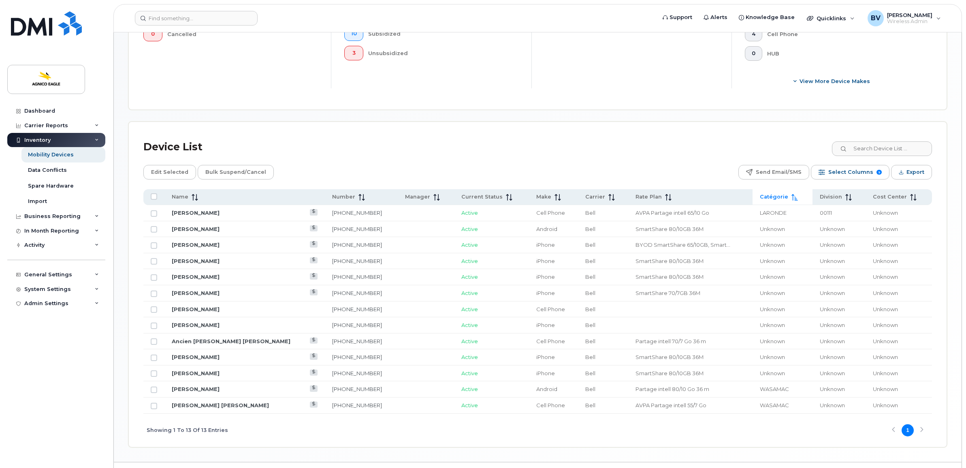
scroll to position [330, 0]
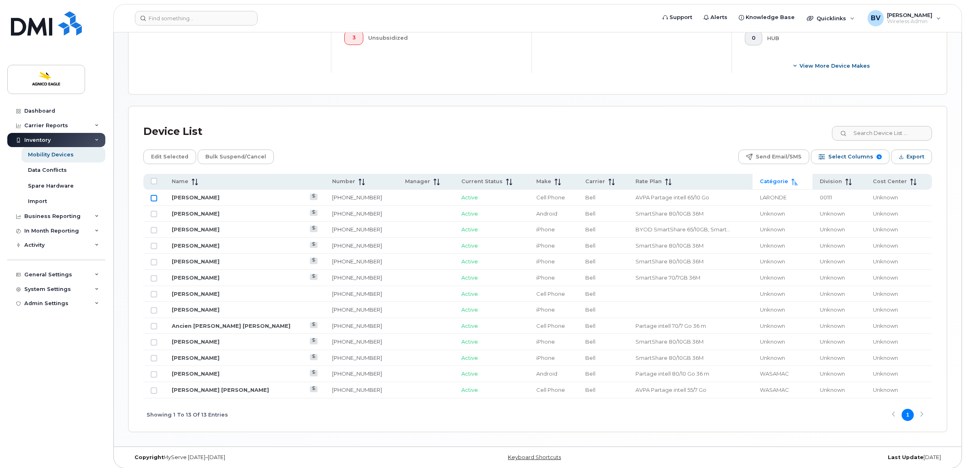
click at [154, 195] on input "Row Unselected" at bounding box center [154, 198] width 6 height 6
checkbox input "true"
click at [164, 151] on span "Edit Selected" at bounding box center [169, 157] width 37 height 12
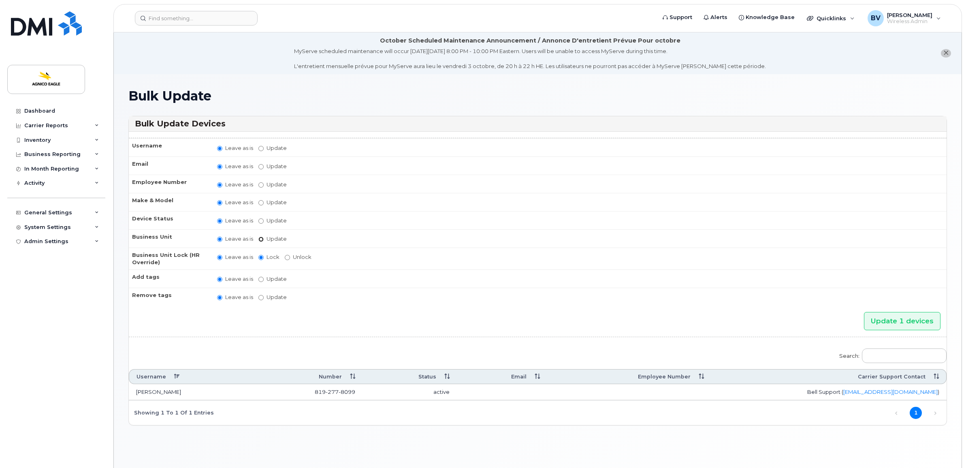
click at [262, 237] on input "Update" at bounding box center [260, 238] width 5 height 5
radio input "true"
radio input "false"
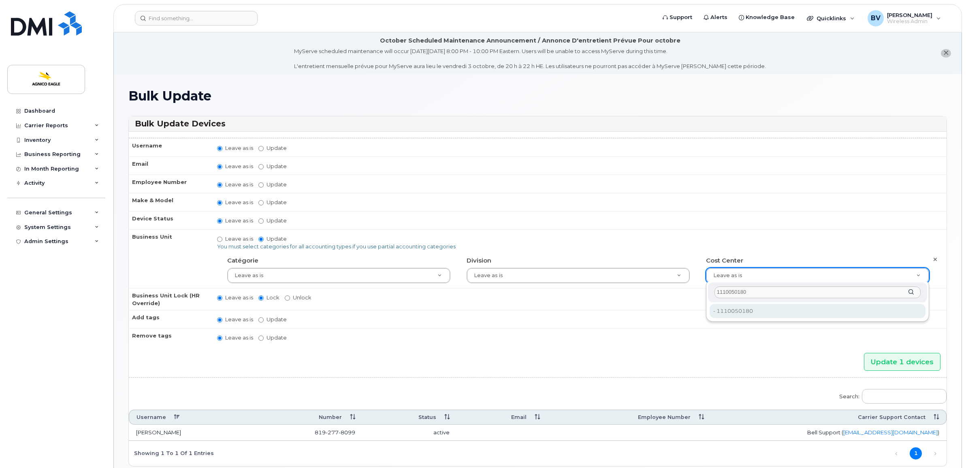
type input "1110050180"
type input "36177111"
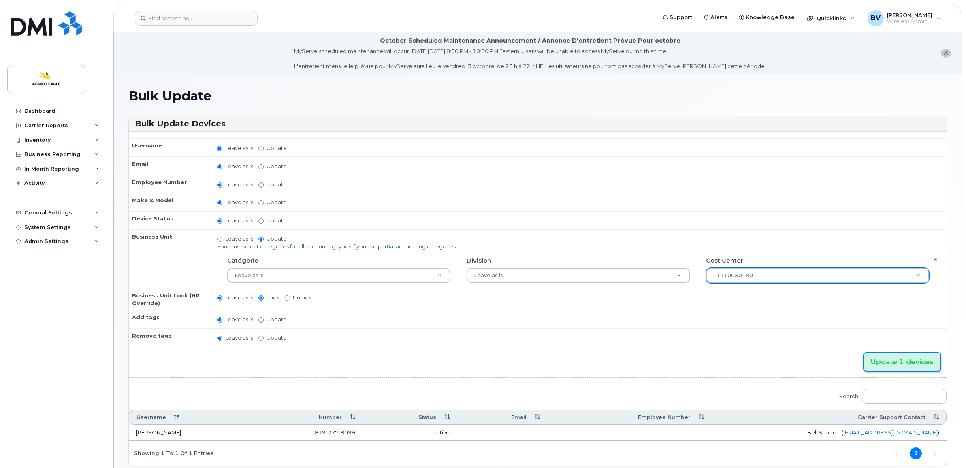
click at [883, 358] on input "Update 1 devices" at bounding box center [902, 362] width 77 height 18
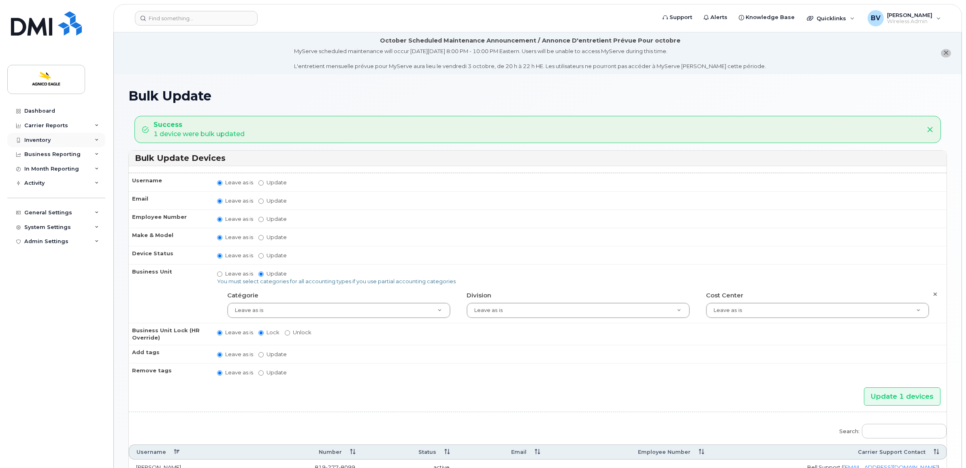
click at [49, 138] on div "Inventory" at bounding box center [37, 140] width 26 height 6
click at [48, 155] on div "Mobility Devices" at bounding box center [51, 154] width 46 height 7
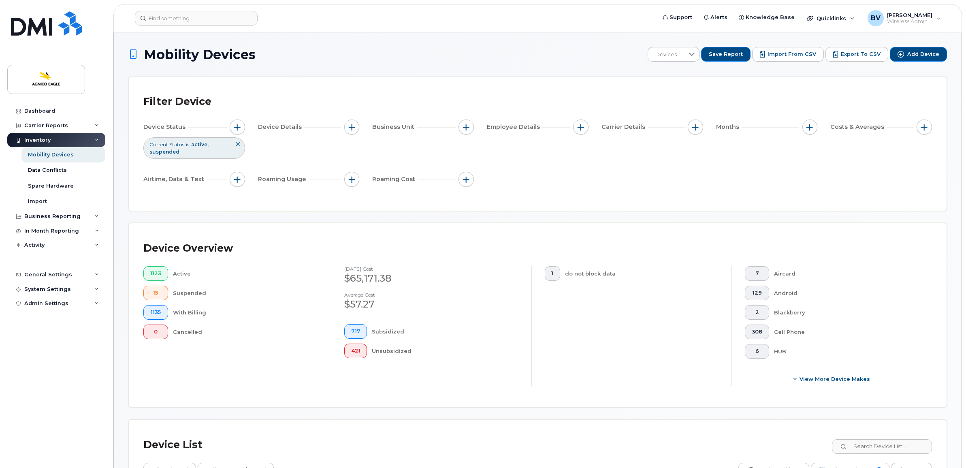
click at [579, 158] on div "Device Status Current Status is active suspended Device Details Business Unit E…" at bounding box center [537, 154] width 788 height 70
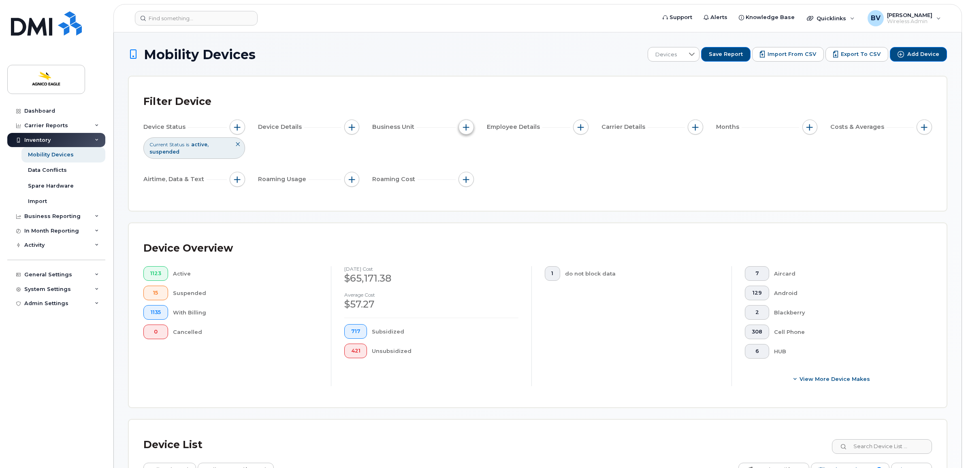
click at [470, 125] on button "button" at bounding box center [465, 126] width 15 height 15
click at [600, 163] on div "Device Status Current Status is active suspended Device Details Business Unit E…" at bounding box center [537, 154] width 788 height 70
click at [530, 259] on div "Device Overview" at bounding box center [537, 248] width 788 height 21
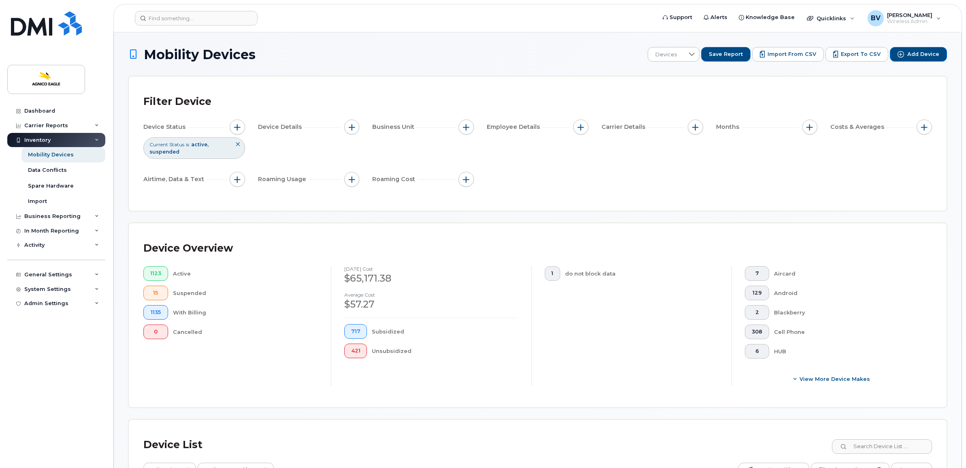
drag, startPoint x: 530, startPoint y: 259, endPoint x: 530, endPoint y: 251, distance: 7.7
click at [531, 259] on div "Device Overview" at bounding box center [537, 248] width 788 height 21
click at [530, 258] on div "Device Overview" at bounding box center [537, 248] width 788 height 21
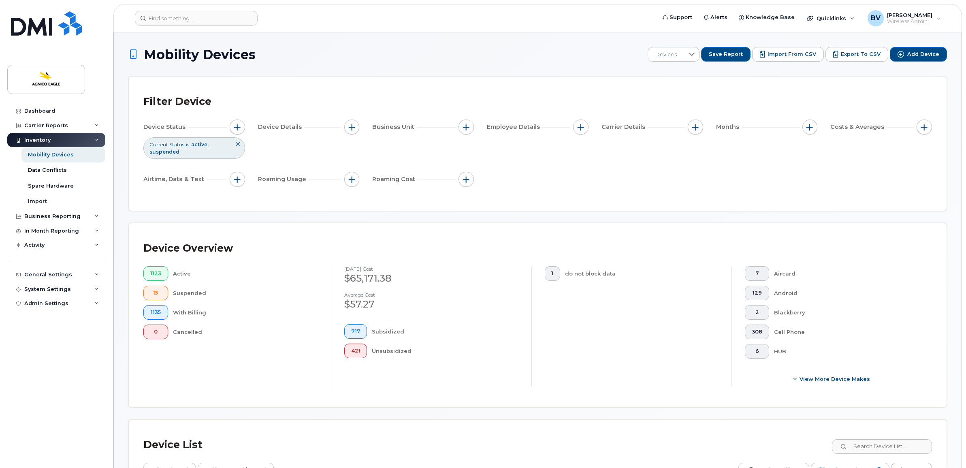
click at [531, 258] on div "Device Overview" at bounding box center [537, 248] width 788 height 21
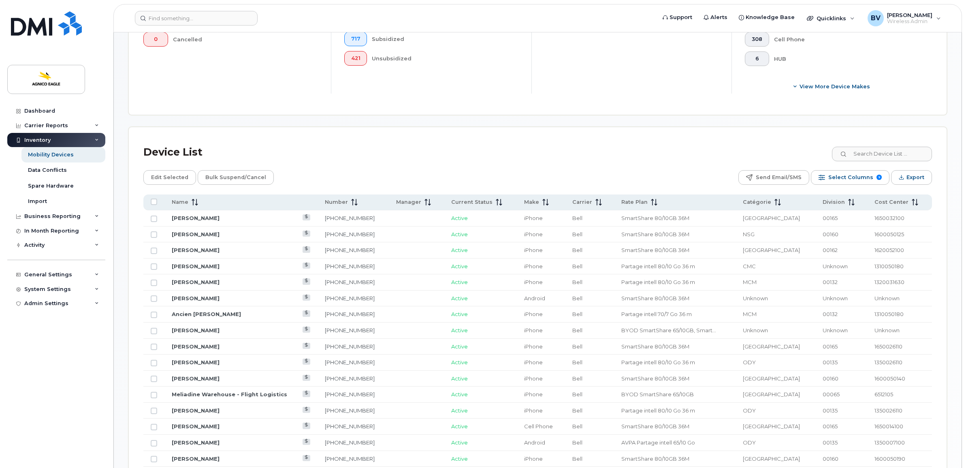
scroll to position [304, 0]
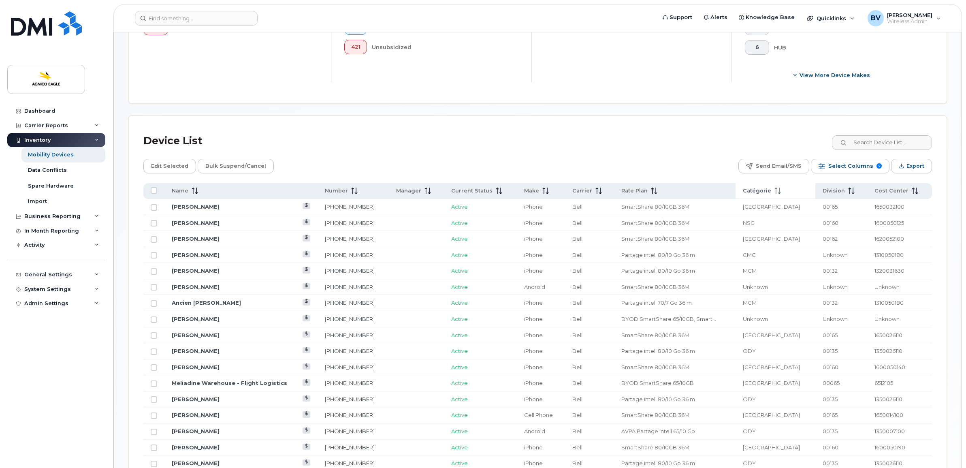
click at [764, 191] on span "Catégorie" at bounding box center [756, 190] width 28 height 7
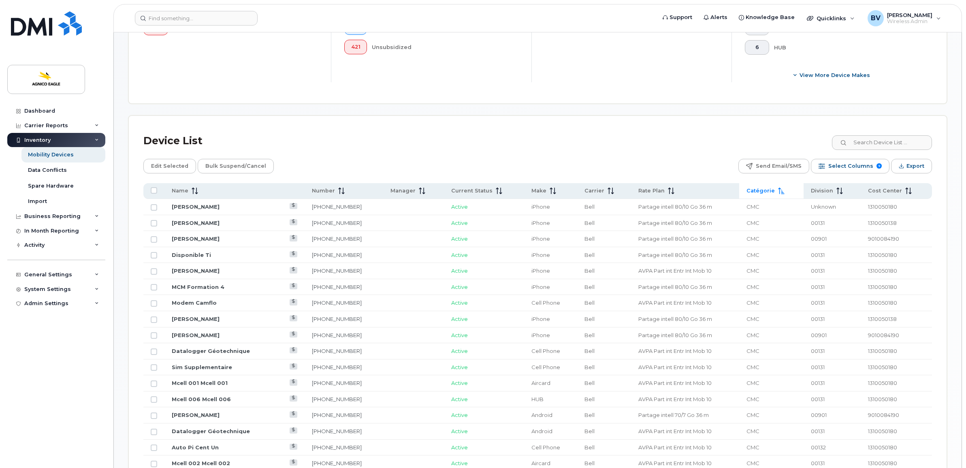
click at [756, 191] on span "Catégorie" at bounding box center [760, 190] width 28 height 7
click at [691, 164] on div "Edit Selected Bulk Suspend/Cancel Send Email/SMS Select Columns 9 Filter Refres…" at bounding box center [537, 166] width 788 height 15
click at [154, 208] on input "Row Unselected" at bounding box center [154, 207] width 6 height 6
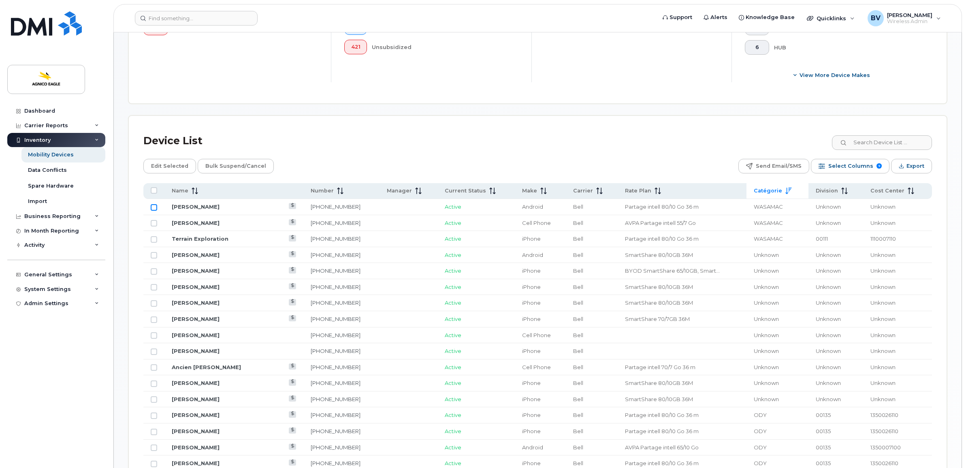
checkbox input "true"
click at [153, 223] on input "Row Unselected" at bounding box center [154, 223] width 6 height 6
checkbox input "true"
click at [154, 240] on input "Row Unselected" at bounding box center [154, 239] width 6 height 6
click at [153, 239] on input "Row Selected" at bounding box center [154, 239] width 6 height 6
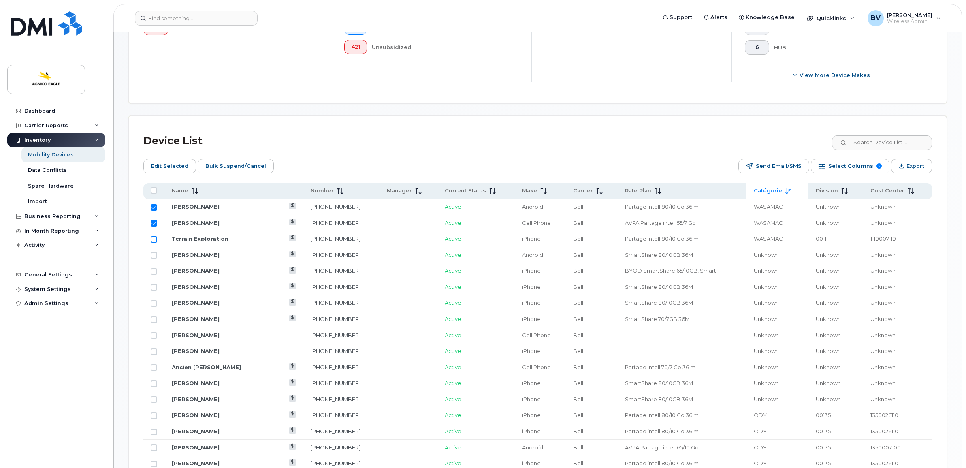
click at [154, 237] on input "Row Unselected" at bounding box center [154, 239] width 6 height 6
drag, startPoint x: 152, startPoint y: 237, endPoint x: 153, endPoint y: 230, distance: 7.3
click at [152, 237] on input "Row Selected" at bounding box center [154, 239] width 6 height 6
checkbox input "false"
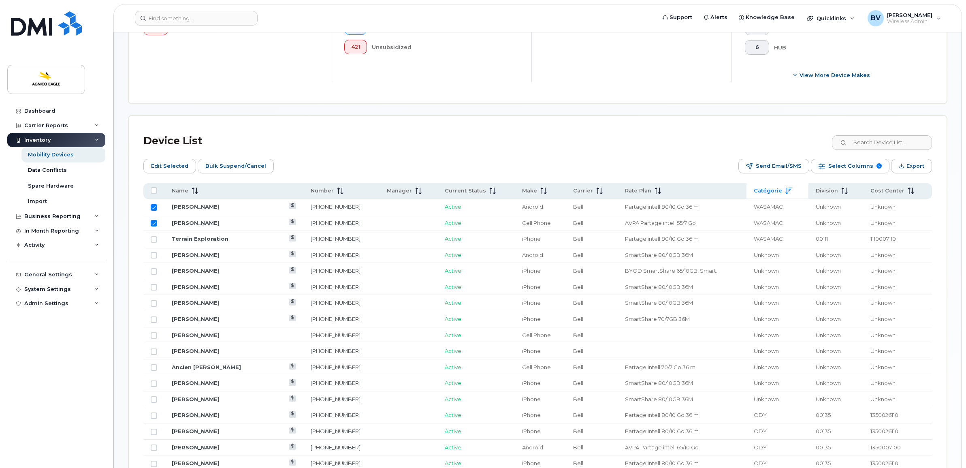
click at [153, 222] on input "Row Selected" at bounding box center [154, 223] width 6 height 6
checkbox input "false"
click at [152, 205] on input "Row Selected" at bounding box center [154, 207] width 6 height 6
checkbox input "false"
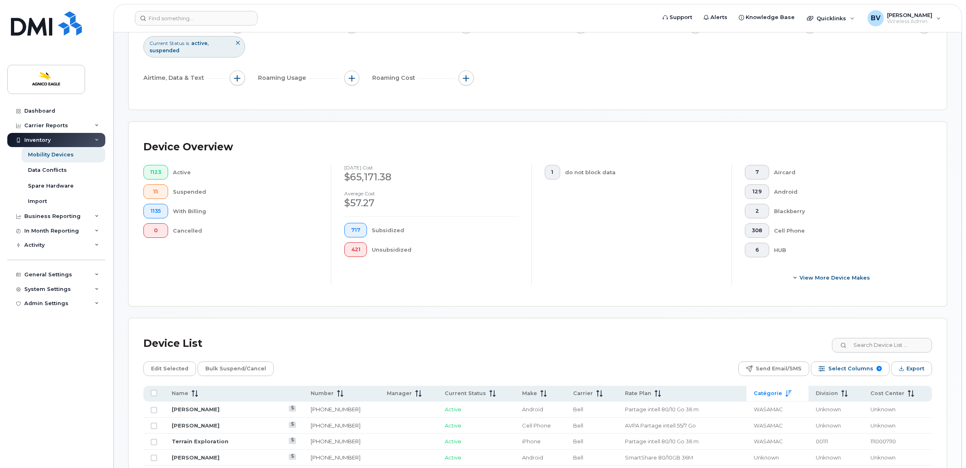
scroll to position [0, 0]
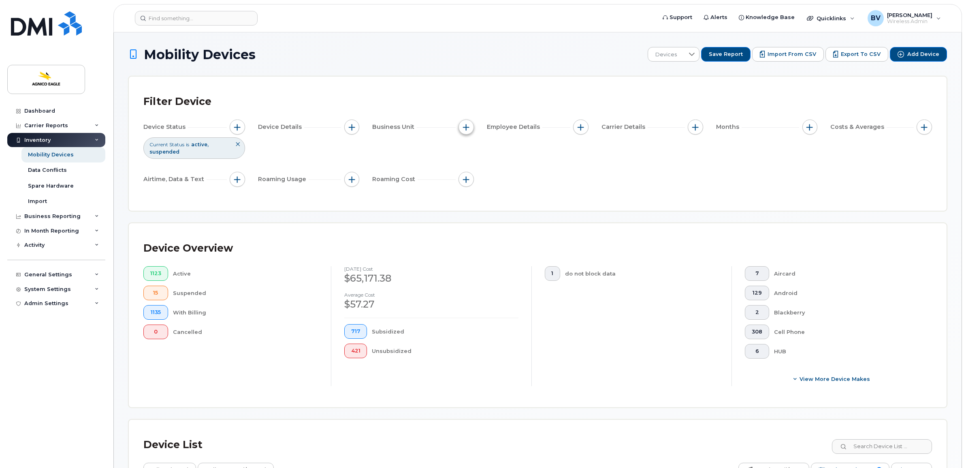
click at [466, 126] on span "button" at bounding box center [466, 127] width 6 height 6
click at [470, 165] on input "Catégorie" at bounding box center [468, 164] width 6 height 6
checkbox input "true"
click at [494, 199] on input "text" at bounding box center [520, 198] width 71 height 7
type input "ODY"
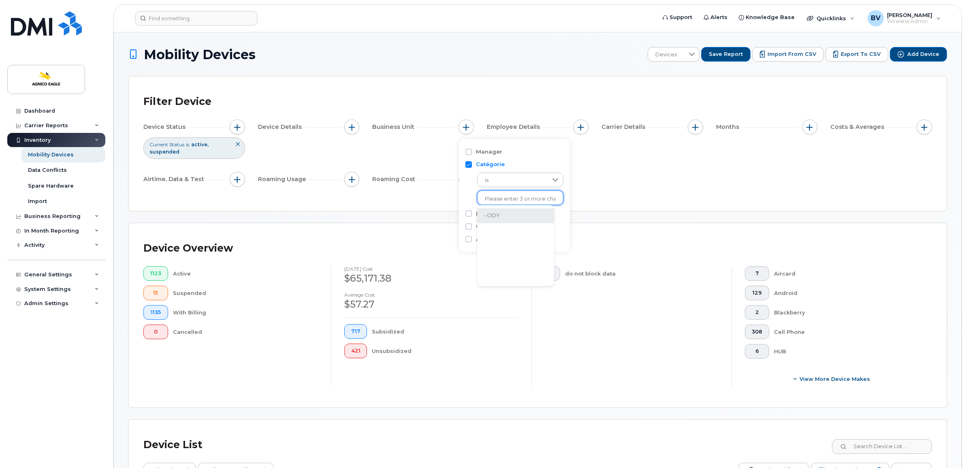
click at [496, 215] on li "- ODY" at bounding box center [515, 215] width 77 height 15
click at [630, 186] on div "Device Status Current Status is active suspended Device Details Business Unit C…" at bounding box center [537, 154] width 788 height 70
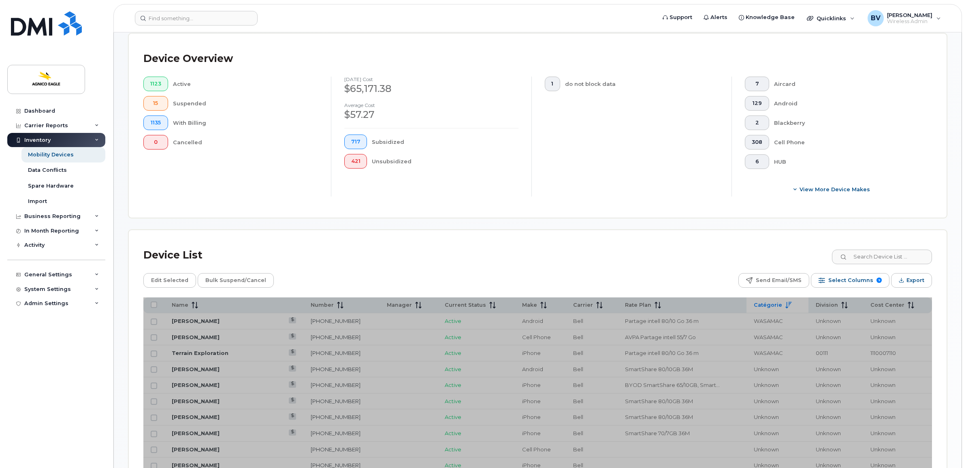
scroll to position [202, 0]
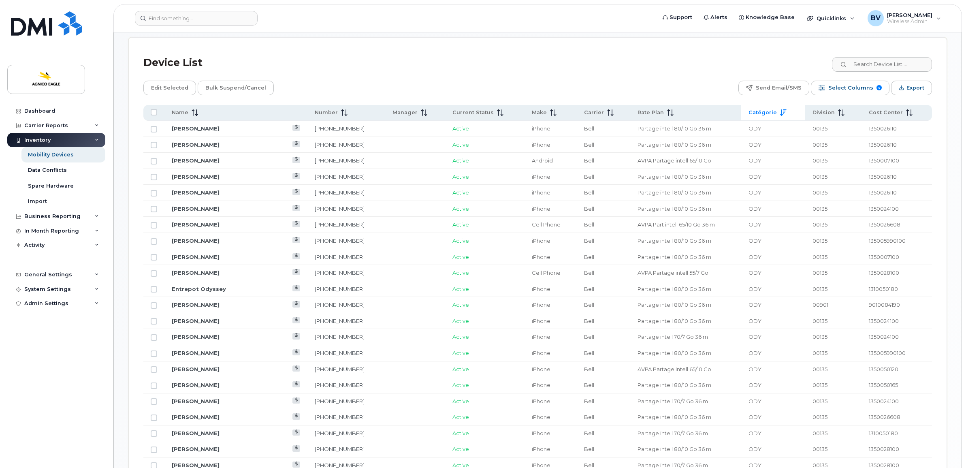
scroll to position [405, 0]
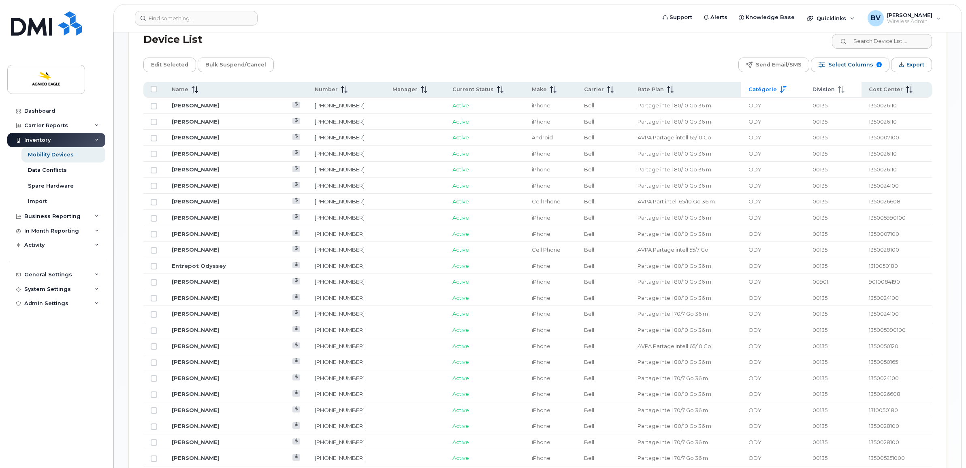
click at [818, 85] on th "Division" at bounding box center [833, 90] width 56 height 16
click at [822, 89] on span "Division" at bounding box center [823, 89] width 22 height 7
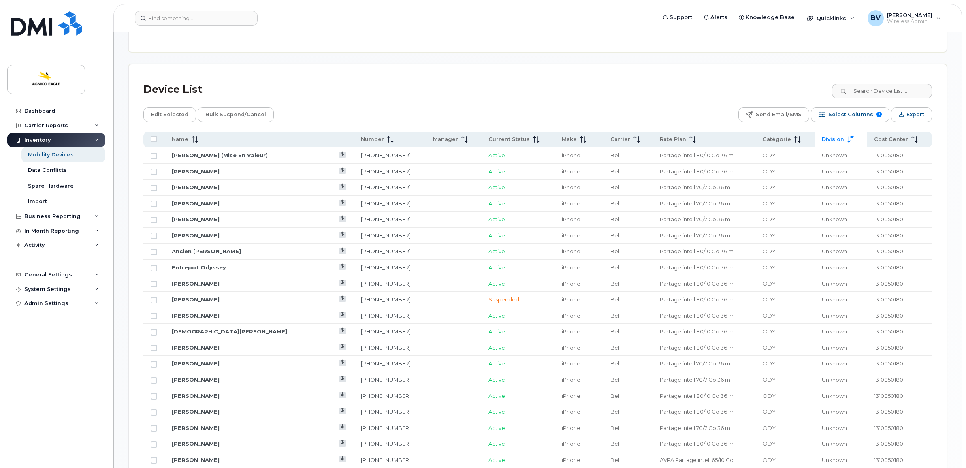
scroll to position [354, 0]
click at [153, 141] on input "All items unselected" at bounding box center [154, 139] width 6 height 6
checkbox input "true"
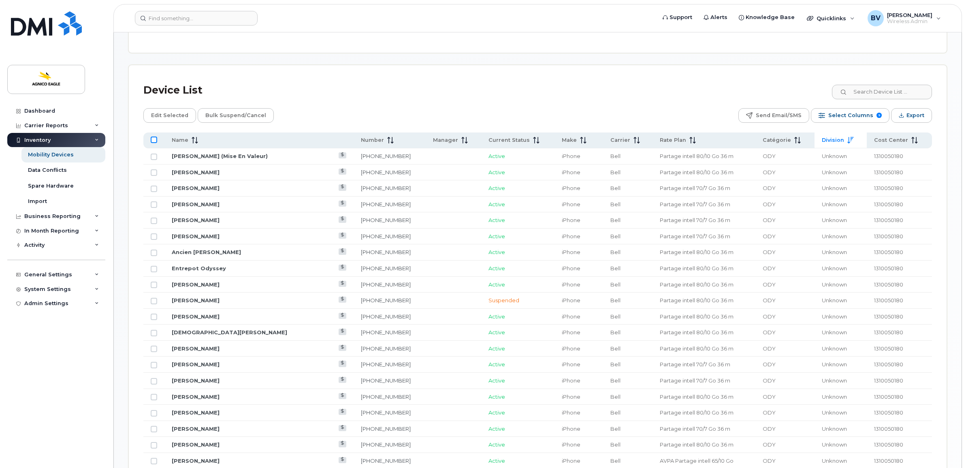
checkbox input "true"
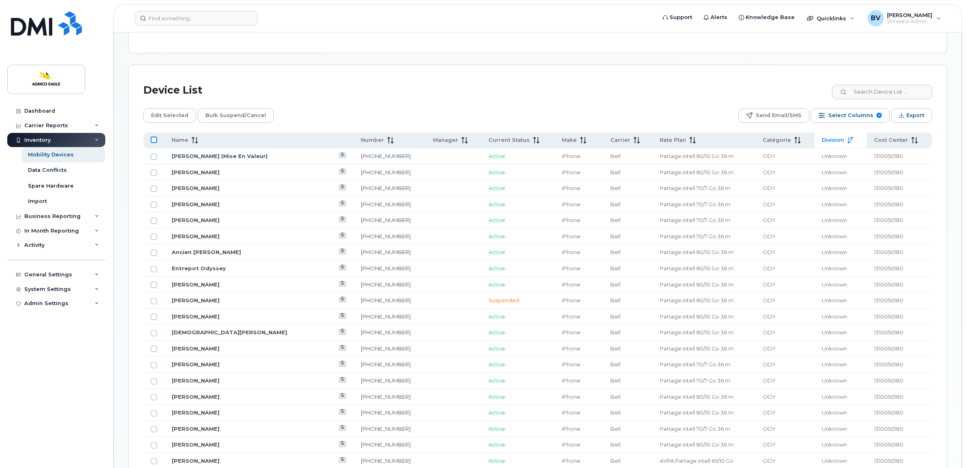
checkbox input "true"
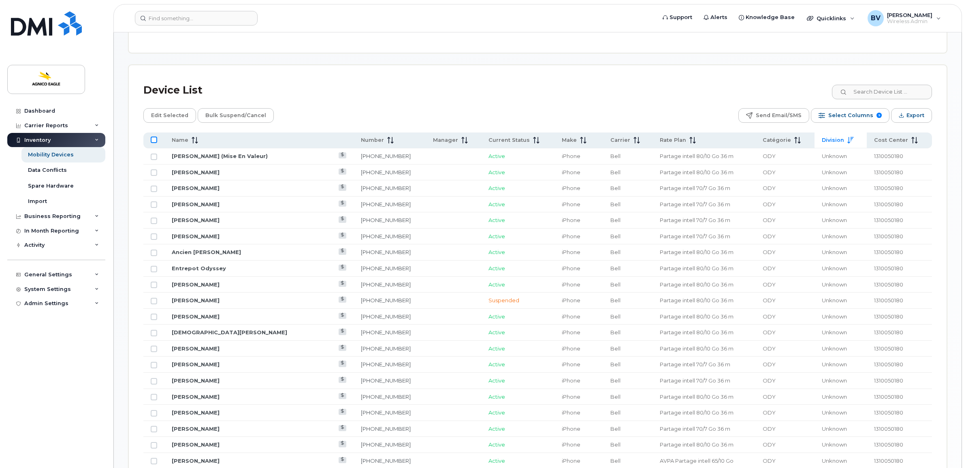
checkbox input "true"
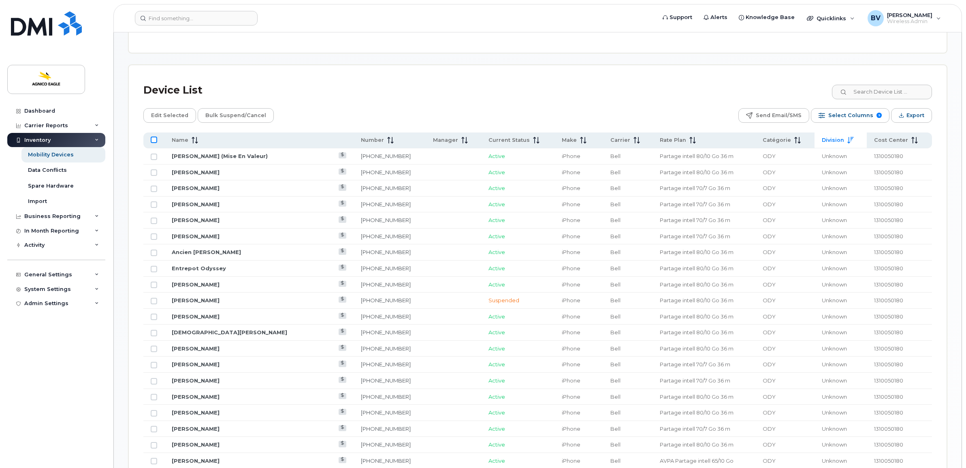
checkbox input "true"
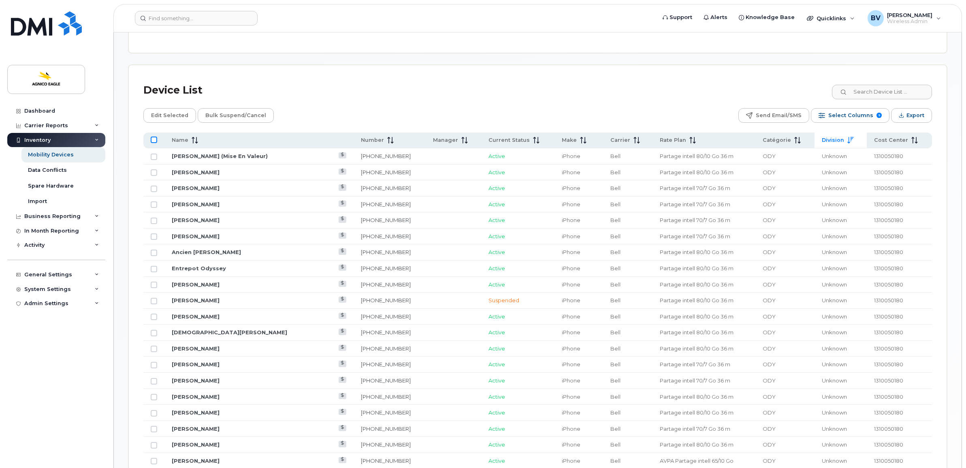
checkbox input "true"
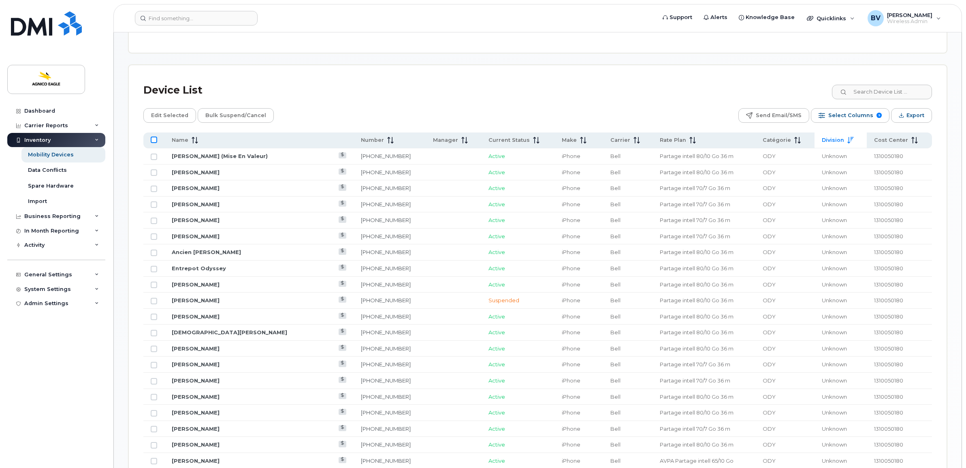
checkbox input "true"
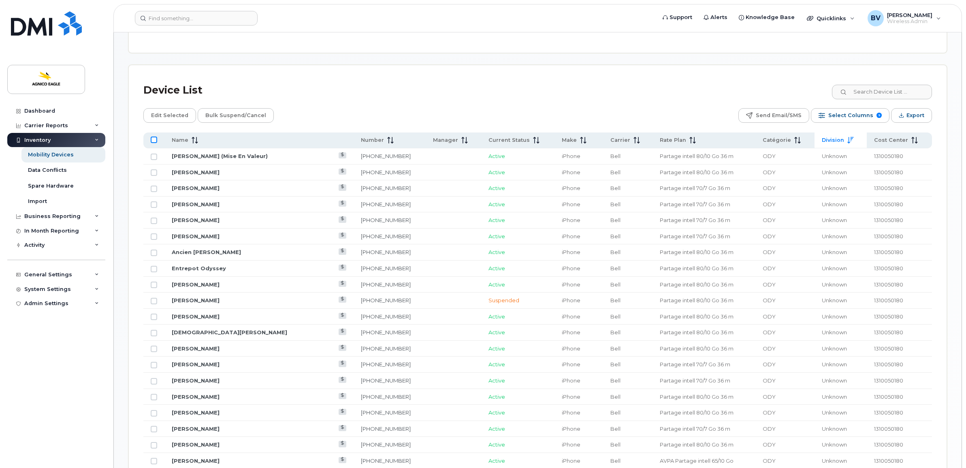
checkbox input "true"
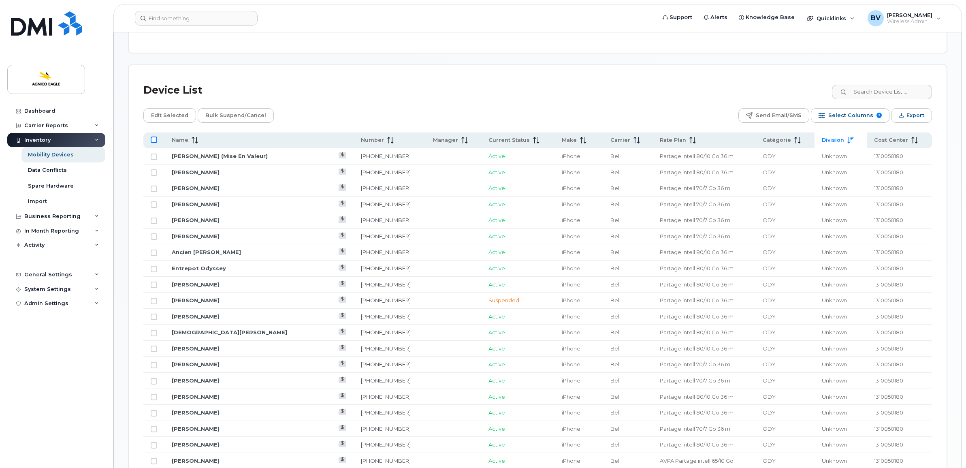
checkbox input "true"
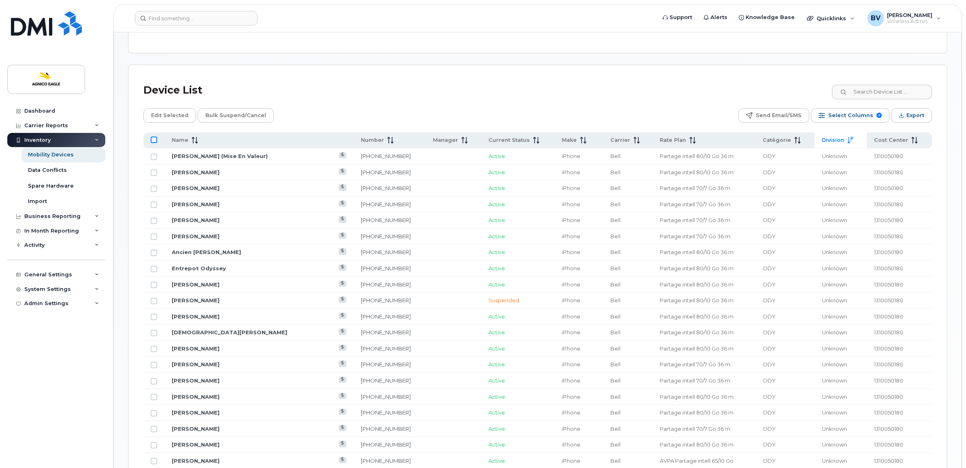
checkbox input "true"
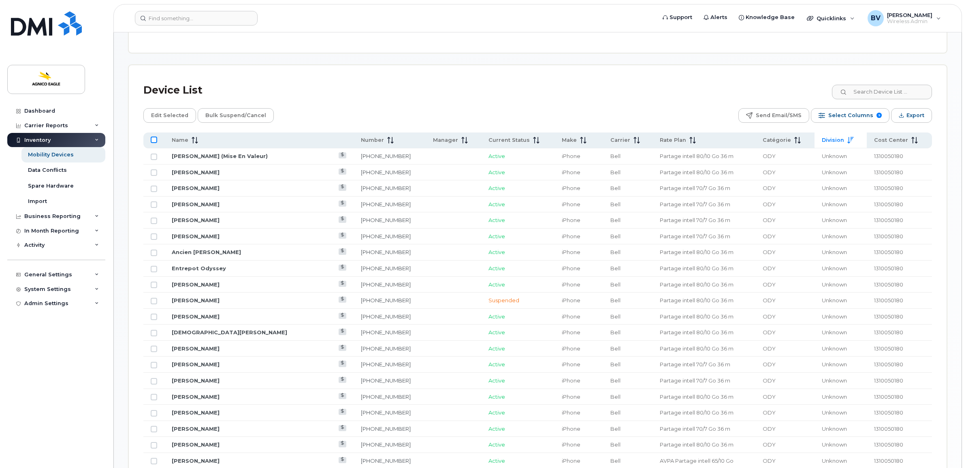
checkbox input "true"
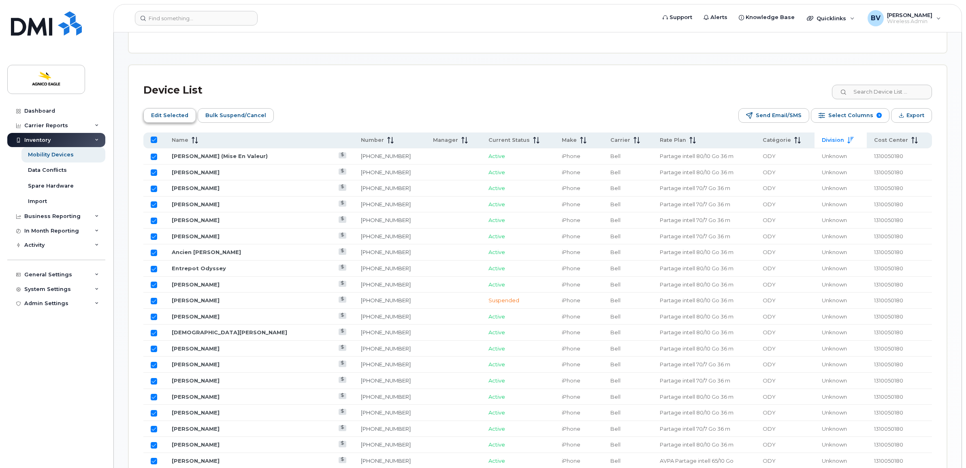
click at [168, 115] on span "Edit Selected" at bounding box center [169, 115] width 37 height 12
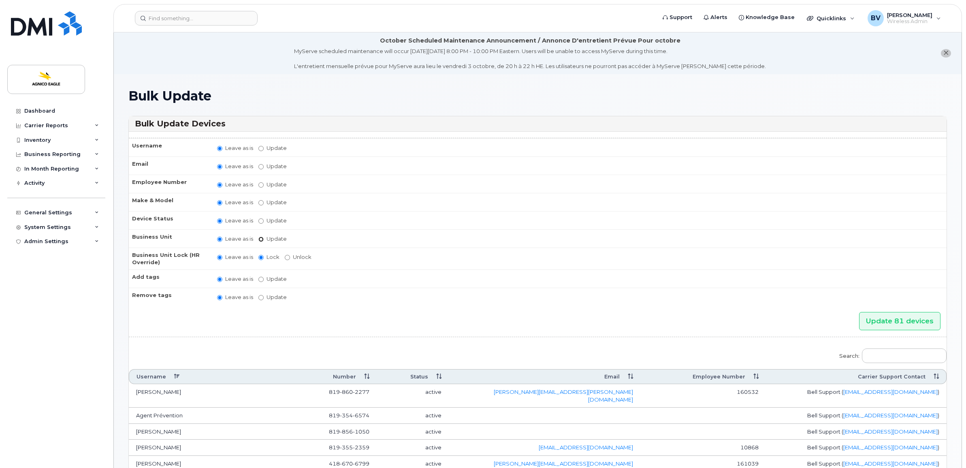
click at [261, 237] on input "Update" at bounding box center [260, 238] width 5 height 5
radio input "true"
radio input "false"
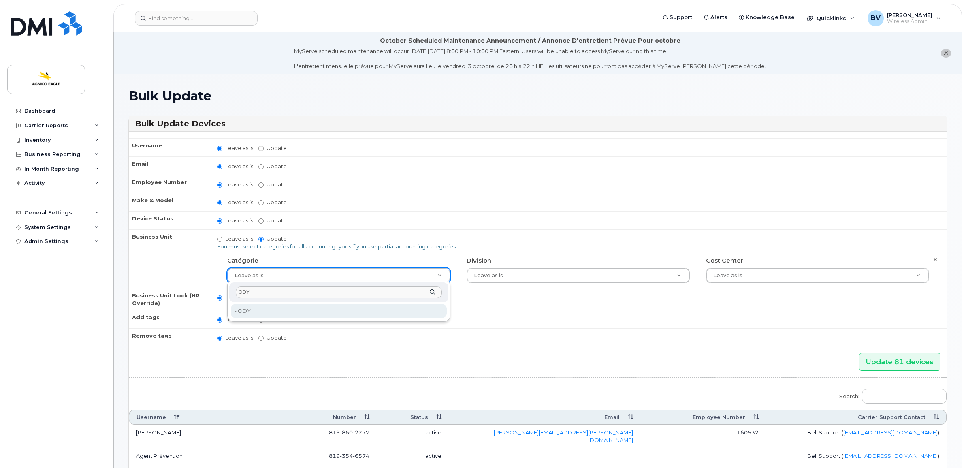
type input "ODY"
type input "34656251"
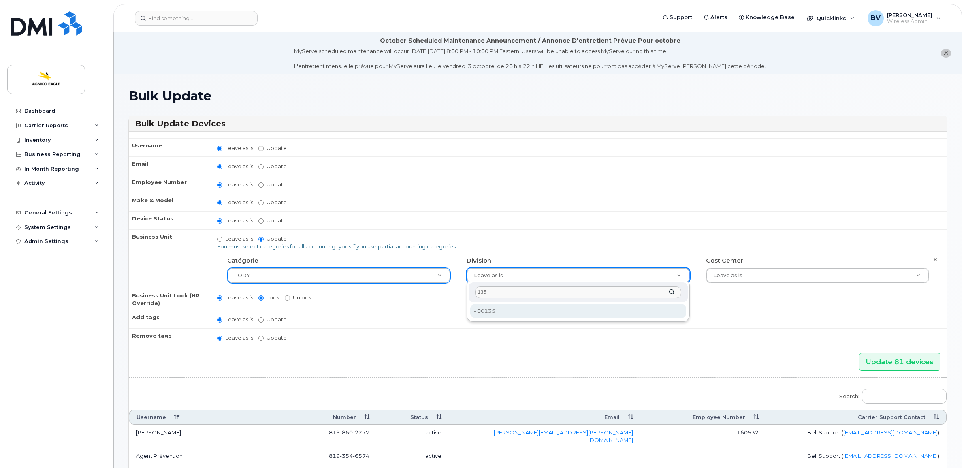
type input "135"
type input "33745203"
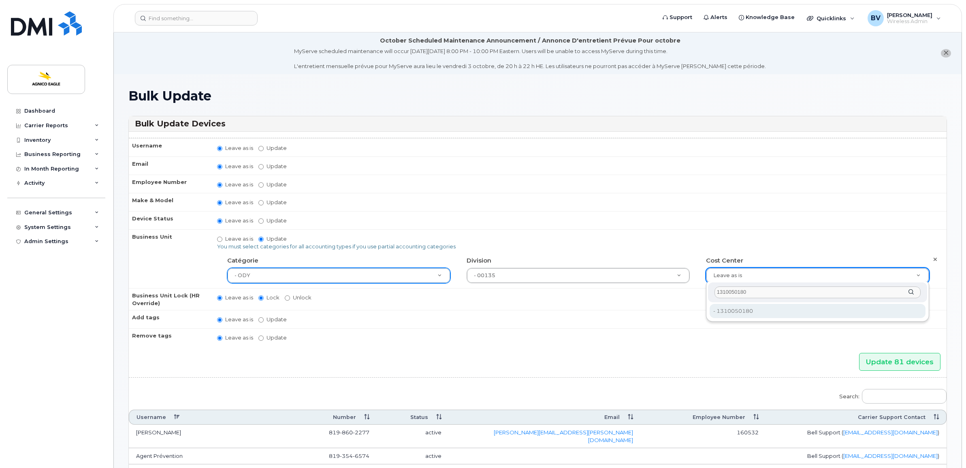
type input "1310050180"
type input "33745217"
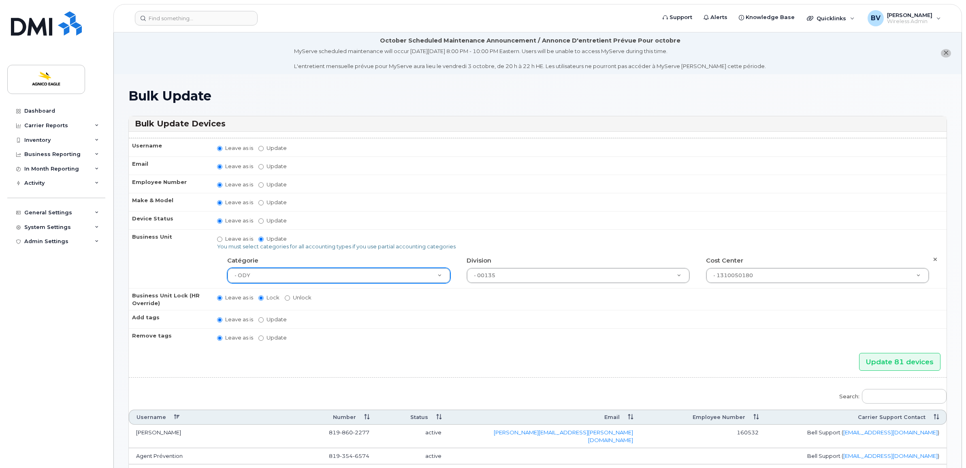
click at [779, 333] on td "Leave as is Update No matches found do not block data" at bounding box center [578, 337] width 736 height 18
click at [899, 357] on input "Update 81 devices" at bounding box center [899, 362] width 81 height 18
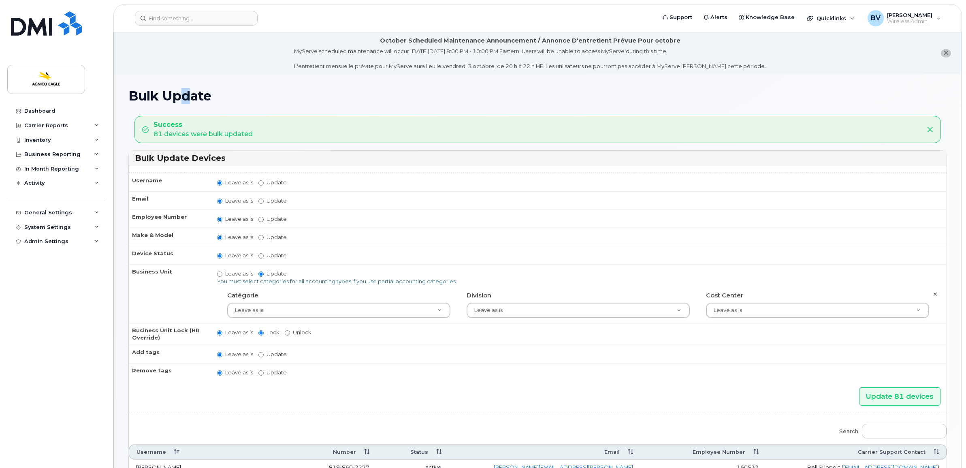
drag, startPoint x: 182, startPoint y: 95, endPoint x: 194, endPoint y: 96, distance: 12.2
click at [194, 96] on h1 "Bulk Update" at bounding box center [537, 96] width 818 height 14
drag, startPoint x: 194, startPoint y: 96, endPoint x: 189, endPoint y: 96, distance: 5.3
click at [189, 96] on h1 "Bulk Update" at bounding box center [537, 96] width 818 height 14
click at [45, 138] on div "Inventory" at bounding box center [37, 140] width 26 height 6
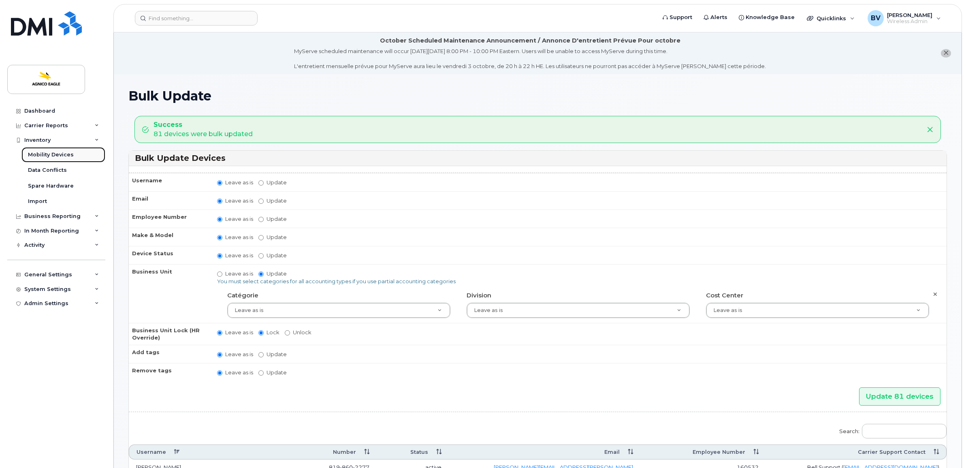
click at [53, 154] on div "Mobility Devices" at bounding box center [51, 154] width 46 height 7
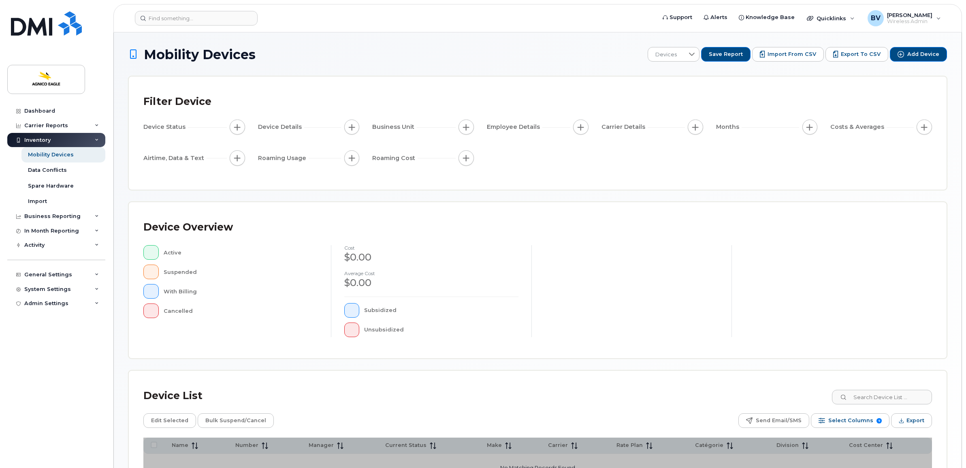
click at [532, 245] on div at bounding box center [631, 291] width 200 height 92
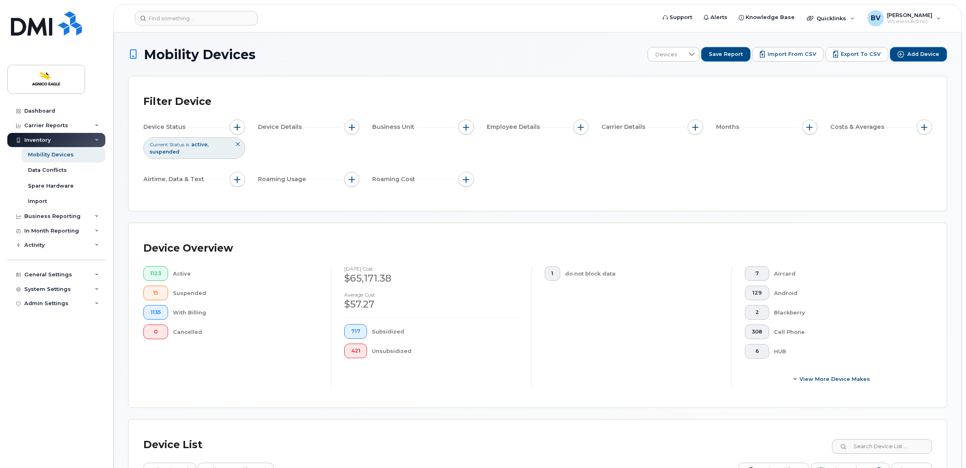
click at [370, 88] on div "Filter Device Device Status Current Status is active suspended Device Details B…" at bounding box center [537, 144] width 817 height 134
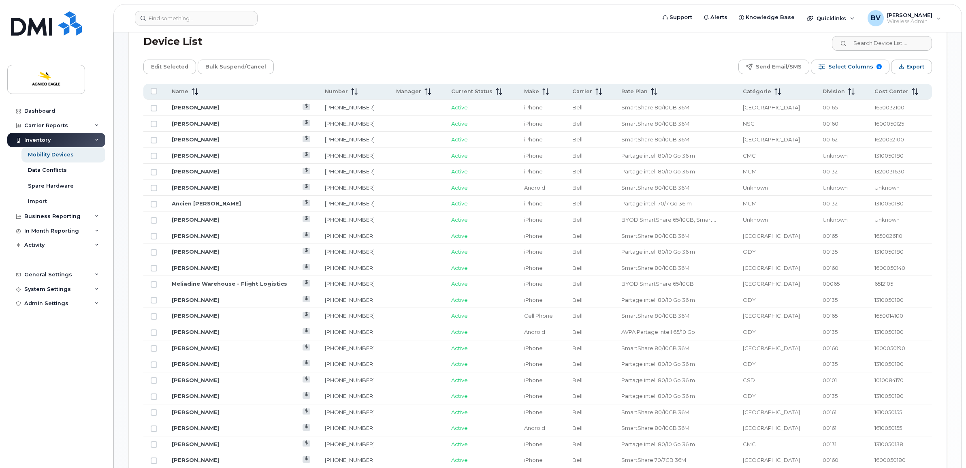
scroll to position [405, 0]
click at [771, 90] on span "Catégorie" at bounding box center [756, 89] width 28 height 7
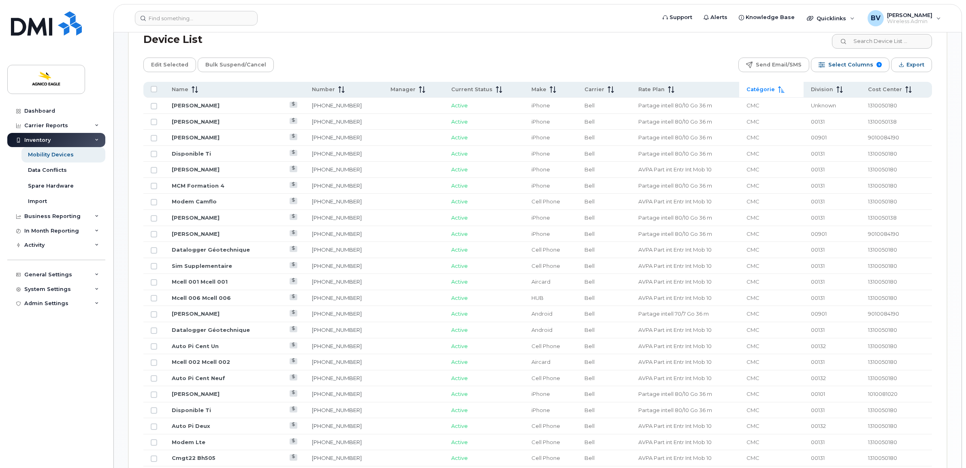
click at [761, 92] on span "Catégorie" at bounding box center [760, 89] width 28 height 7
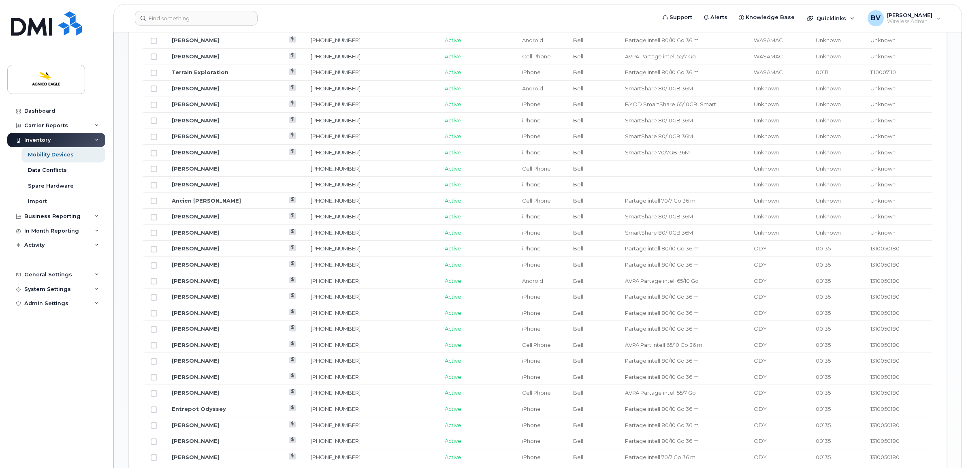
scroll to position [202, 0]
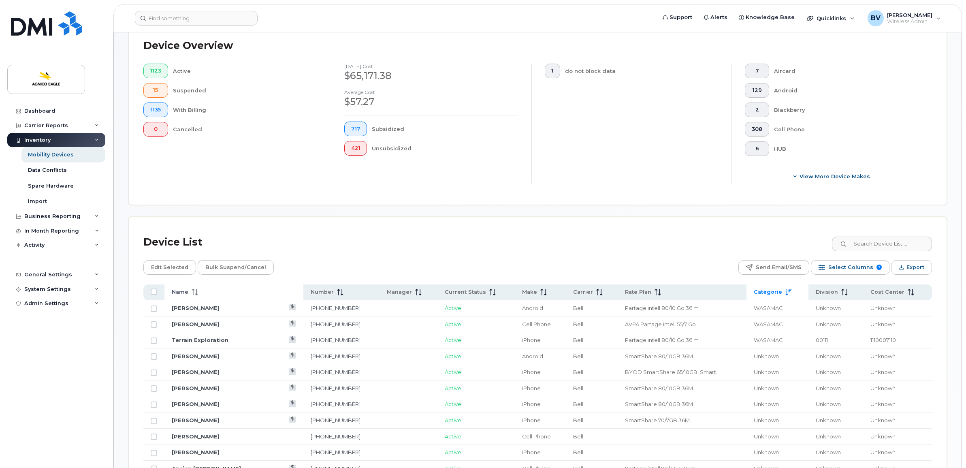
click at [183, 289] on span "Name" at bounding box center [180, 291] width 17 height 7
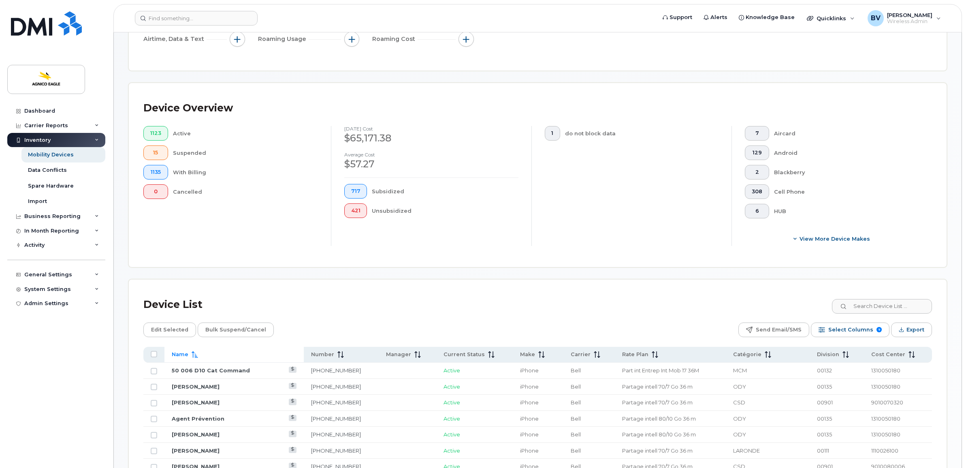
scroll to position [0, 0]
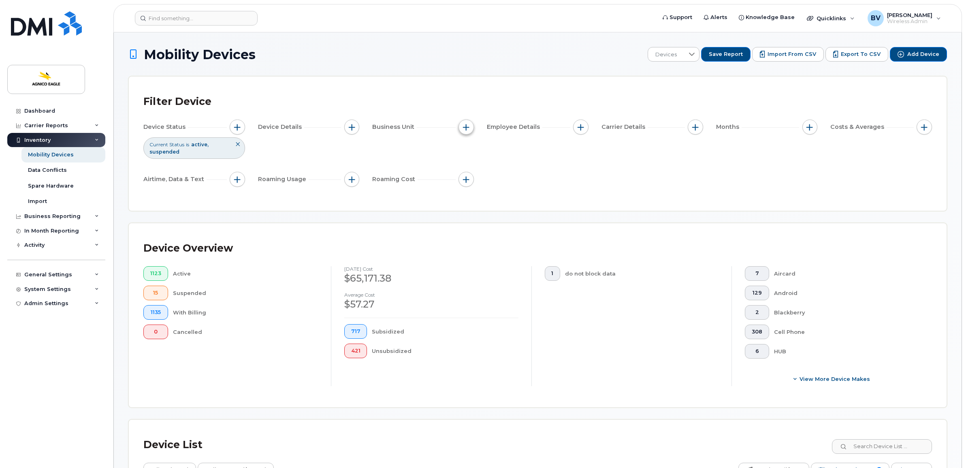
click at [464, 128] on span "button" at bounding box center [466, 127] width 6 height 6
click at [468, 164] on input "Catégorie" at bounding box center [468, 164] width 6 height 6
checkbox input "true"
click at [500, 181] on span "is" at bounding box center [512, 180] width 70 height 15
click at [499, 210] on li "is not" at bounding box center [515, 217] width 77 height 14
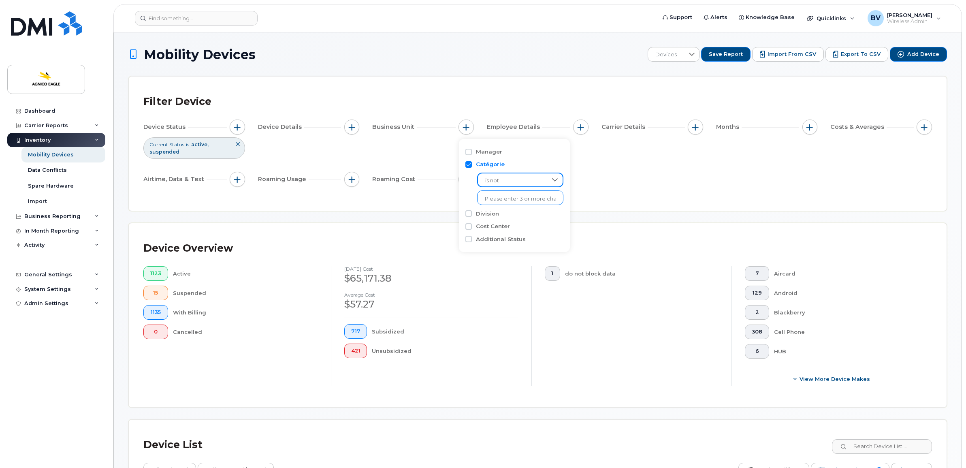
click at [505, 198] on input "text" at bounding box center [520, 198] width 71 height 7
type input "[GEOGRAPHIC_DATA]"
click at [502, 179] on span "is not" at bounding box center [512, 180] width 70 height 15
click at [498, 201] on li "is" at bounding box center [515, 201] width 77 height 14
click at [498, 196] on input "text" at bounding box center [520, 198] width 71 height 7
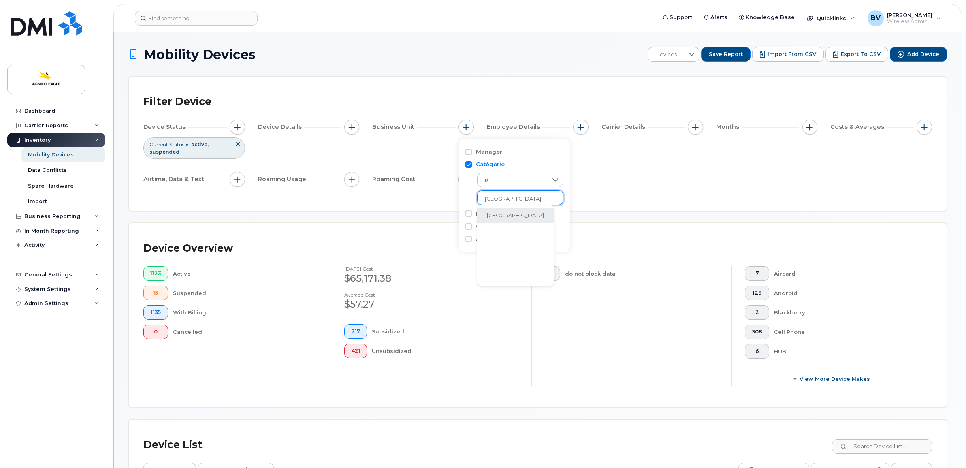
type input "[GEOGRAPHIC_DATA]"
click at [499, 213] on li "- [GEOGRAPHIC_DATA]" at bounding box center [515, 215] width 77 height 15
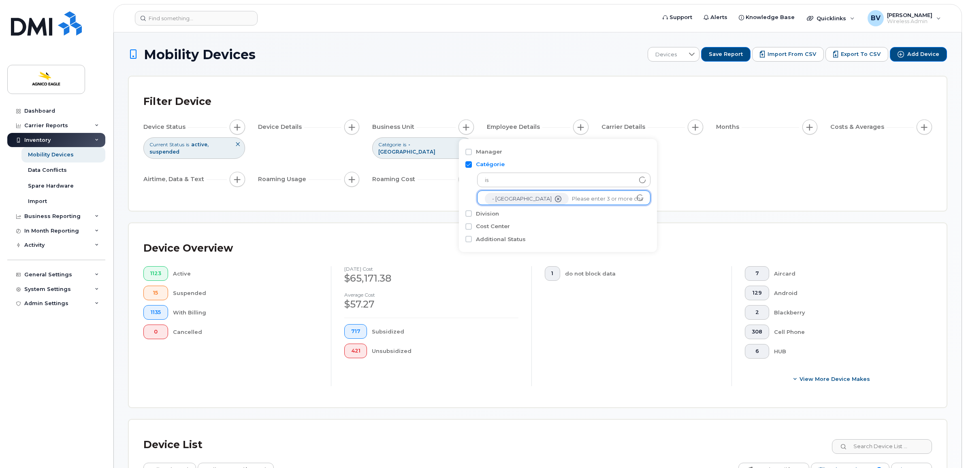
click at [672, 198] on div "Filter Device Device Status Current Status is active suspended Device Details B…" at bounding box center [537, 144] width 817 height 134
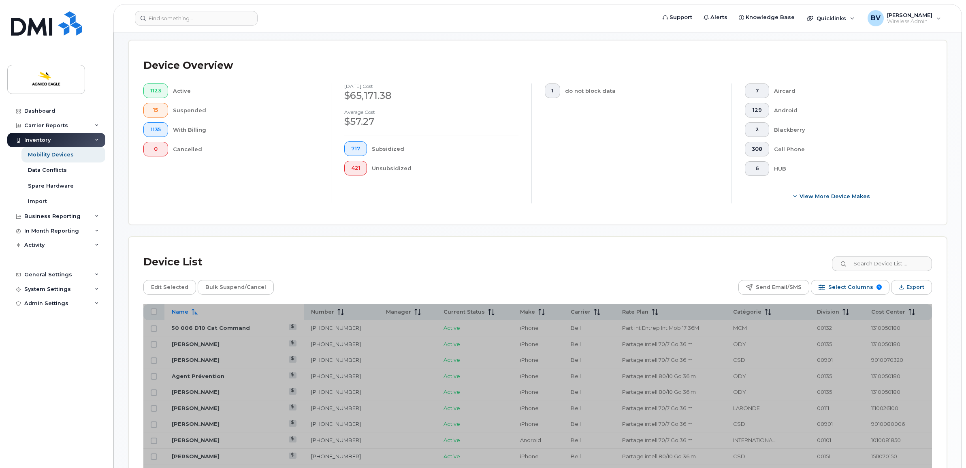
scroll to position [253, 0]
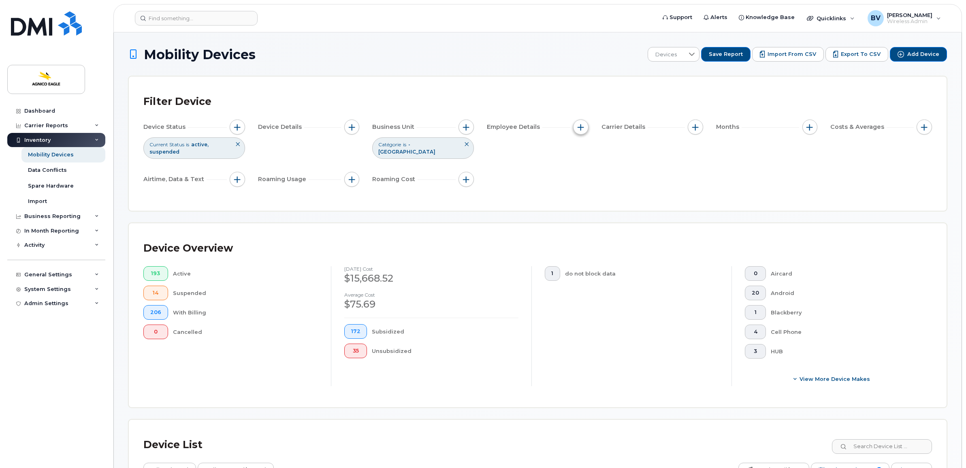
click at [587, 128] on button "button" at bounding box center [580, 126] width 15 height 15
click at [696, 132] on button "button" at bounding box center [694, 126] width 15 height 15
click at [697, 163] on input "Account Number" at bounding box center [697, 164] width 6 height 6
checkbox input "true"
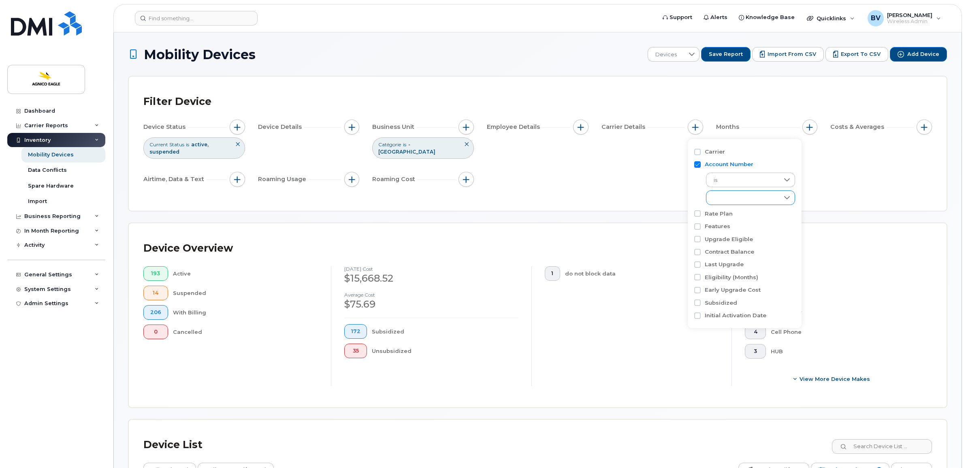
click at [740, 200] on div "empty" at bounding box center [742, 198] width 73 height 14
click at [740, 183] on span "is" at bounding box center [742, 180] width 73 height 15
click at [723, 215] on span "is not" at bounding box center [719, 217] width 15 height 8
click at [739, 200] on div "empty" at bounding box center [742, 198] width 73 height 14
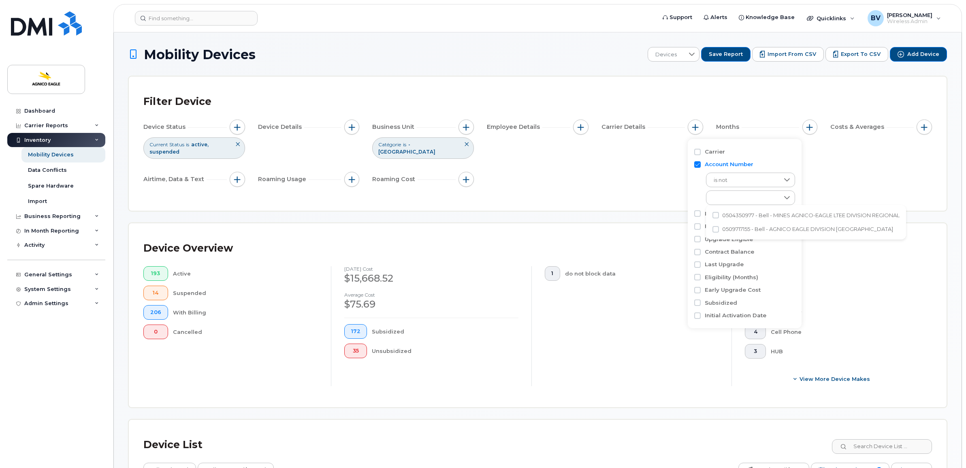
click at [826, 227] on span "0509717155 - Bell - AGNICO EAGLE DIVISION [GEOGRAPHIC_DATA]" at bounding box center [807, 229] width 171 height 8
checkbox input "true"
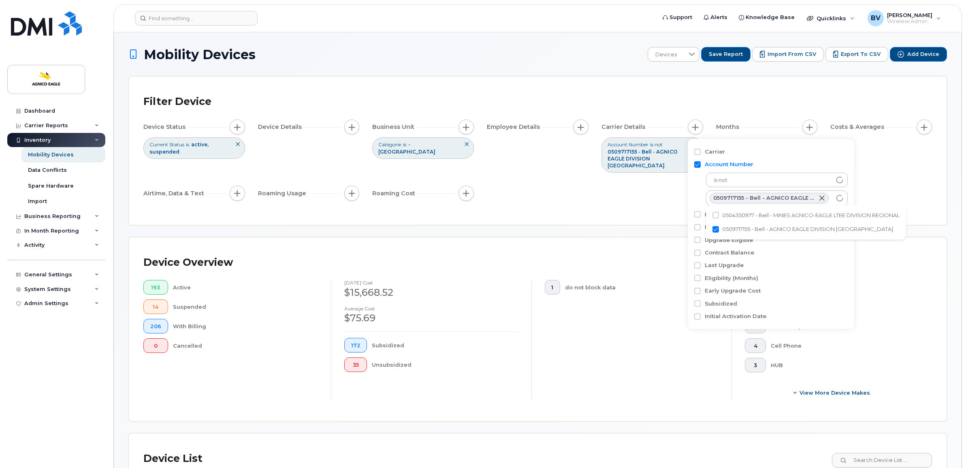
click at [650, 202] on div "Filter Device Device Status Current Status is active suspended Device Details B…" at bounding box center [537, 150] width 788 height 119
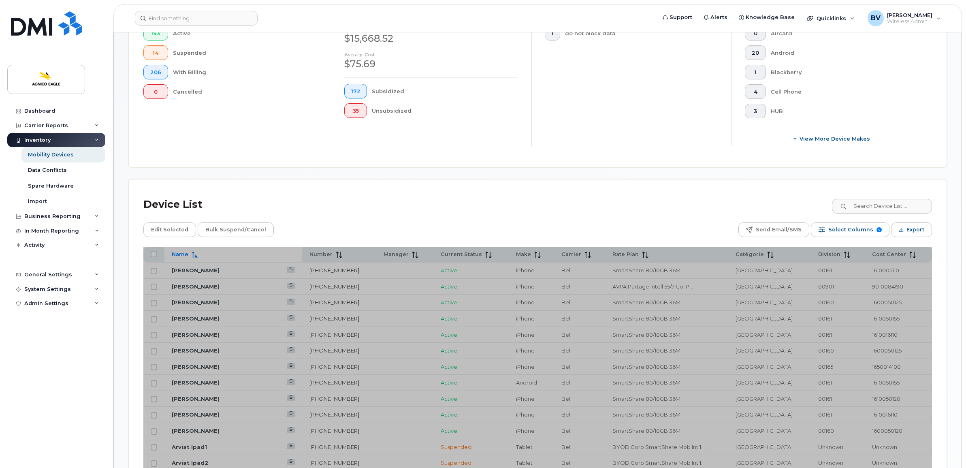
scroll to position [304, 0]
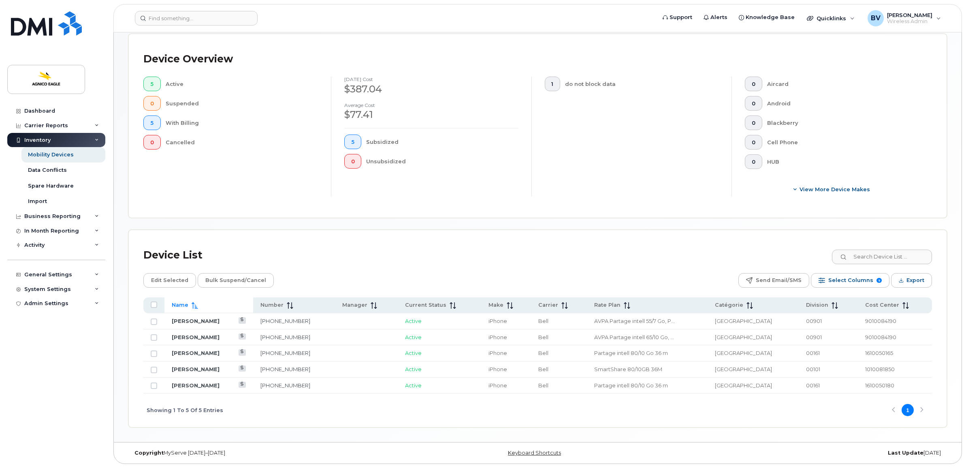
scroll to position [198, 0]
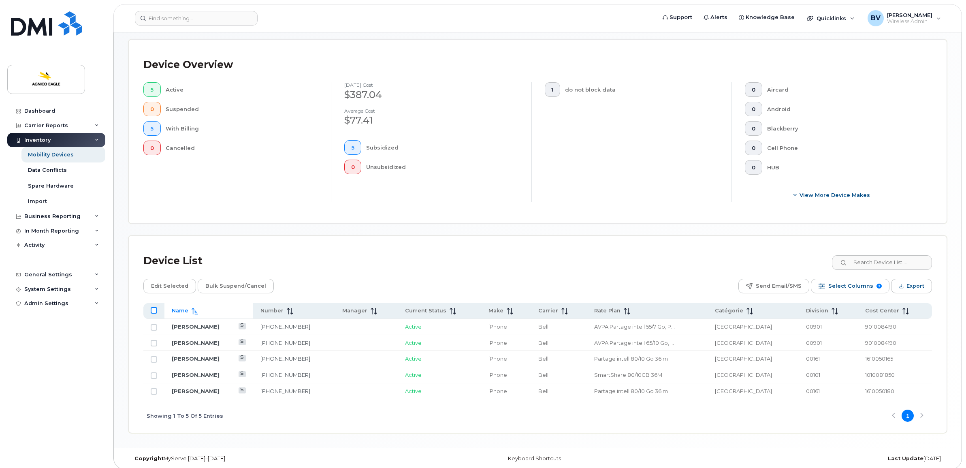
click at [152, 307] on input "All items unselected" at bounding box center [154, 310] width 6 height 6
checkbox input "true"
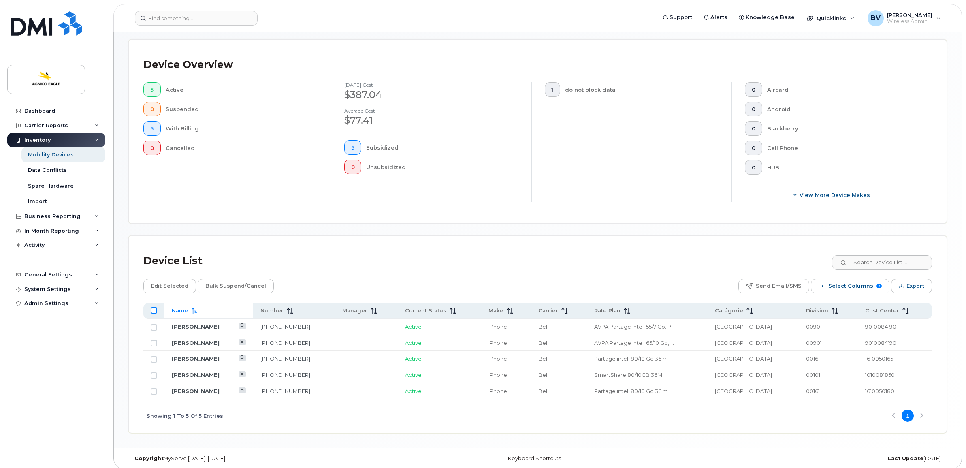
checkbox input "true"
click at [155, 307] on input "All items selected" at bounding box center [154, 310] width 6 height 6
checkbox input "false"
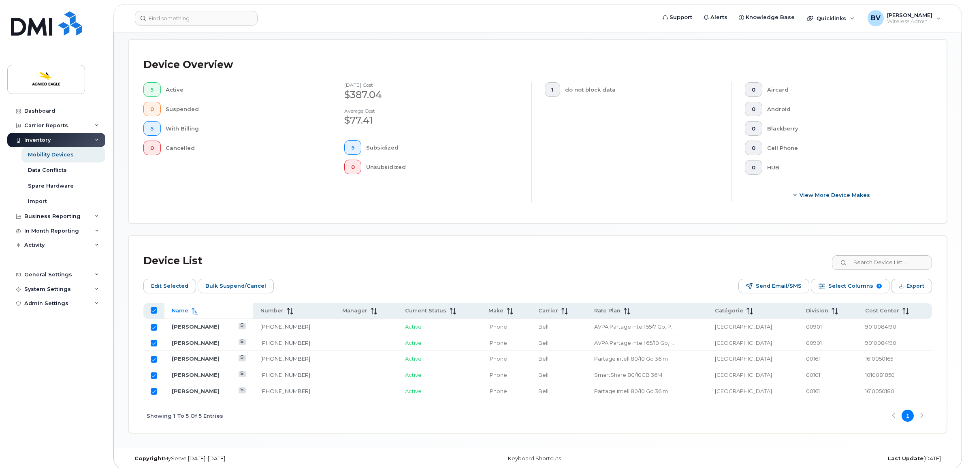
checkbox input "false"
click at [151, 340] on input "Row Unselected" at bounding box center [154, 343] width 6 height 6
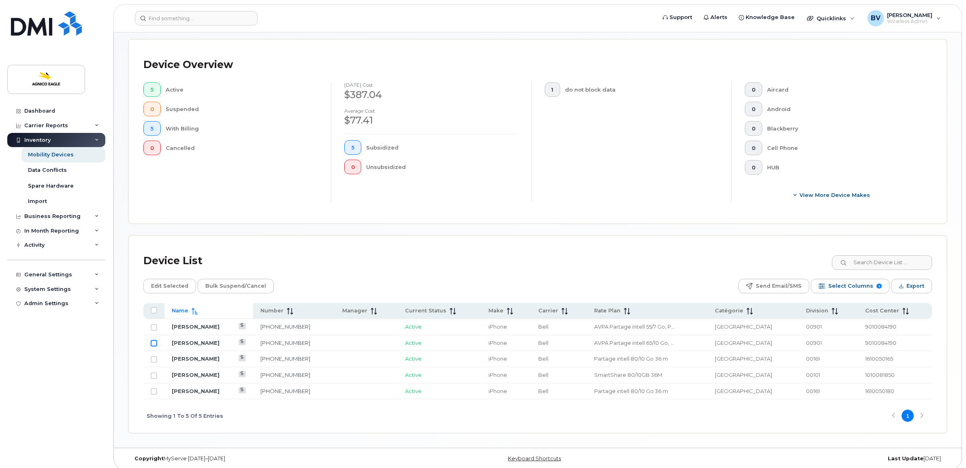
checkbox input "true"
click at [165, 280] on span "Edit Selected" at bounding box center [169, 286] width 37 height 12
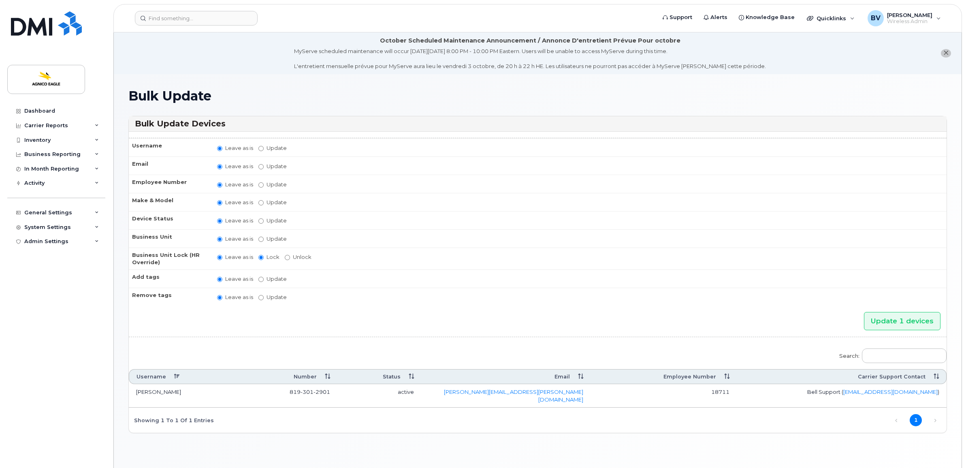
click at [257, 237] on td "Leave as is Update You must select categories for all accounting types if you u…" at bounding box center [578, 238] width 736 height 18
click at [262, 238] on input "Update" at bounding box center [260, 238] width 5 height 5
radio input "true"
radio input "false"
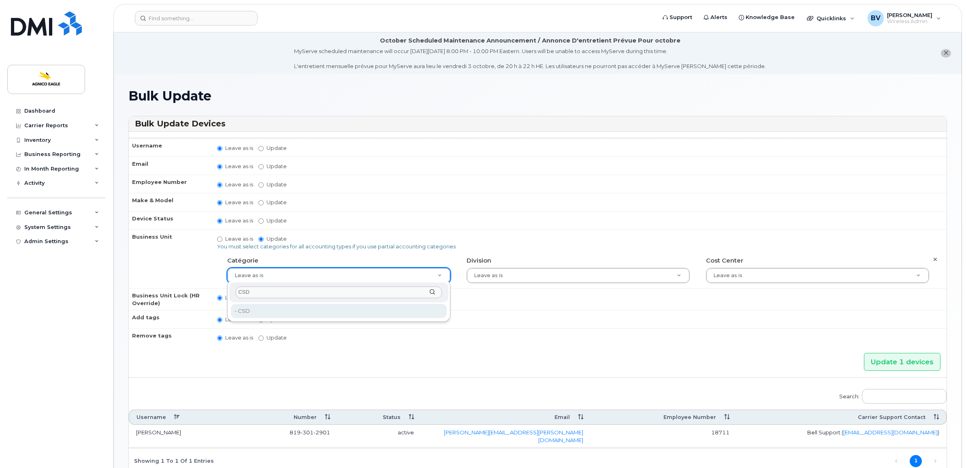
type input "CSD"
type input "571210"
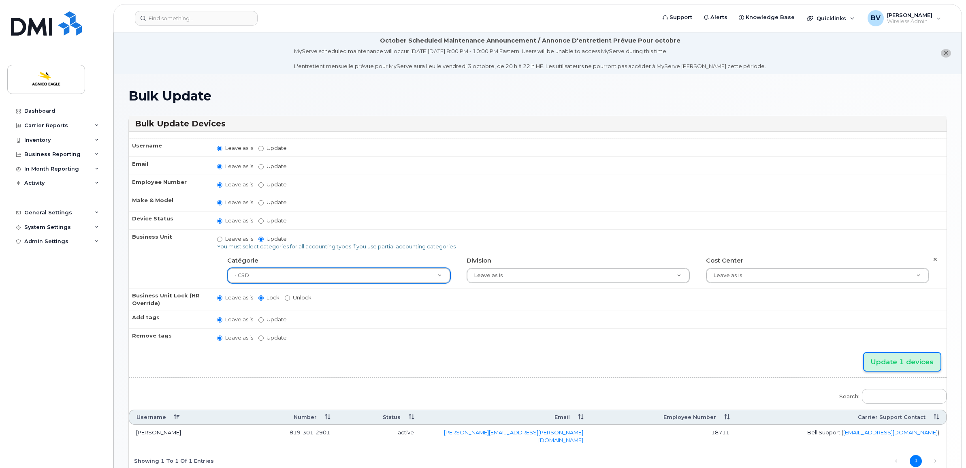
click at [922, 362] on input "Update 1 devices" at bounding box center [902, 362] width 77 height 18
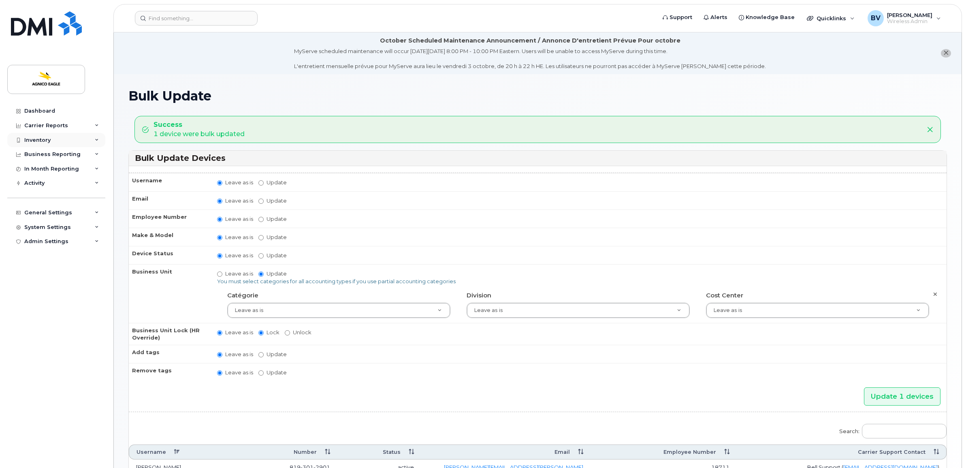
click at [47, 138] on div "Inventory" at bounding box center [37, 140] width 26 height 6
click at [151, 95] on h1 "Bulk Update" at bounding box center [537, 96] width 818 height 14
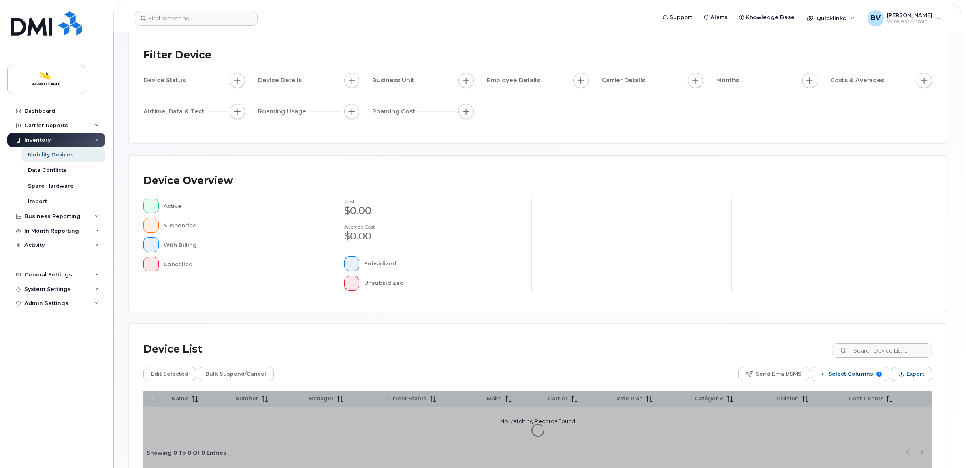
scroll to position [89, 0]
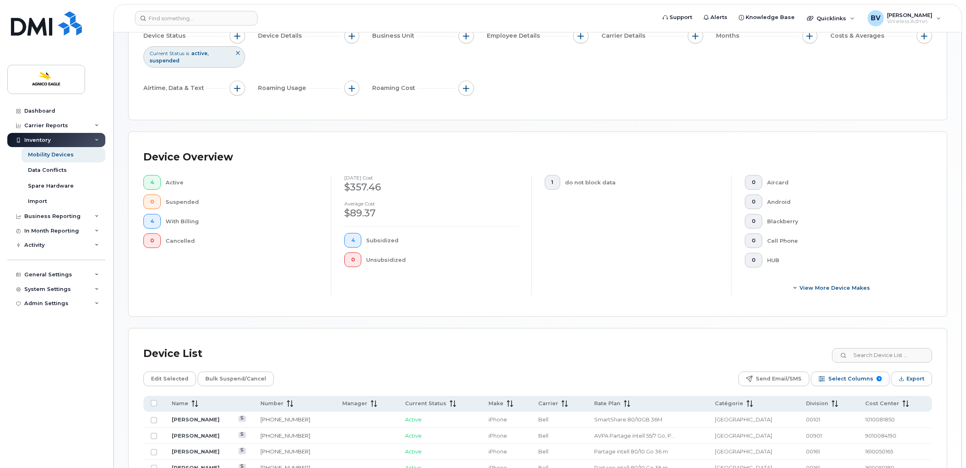
scroll to position [174, 0]
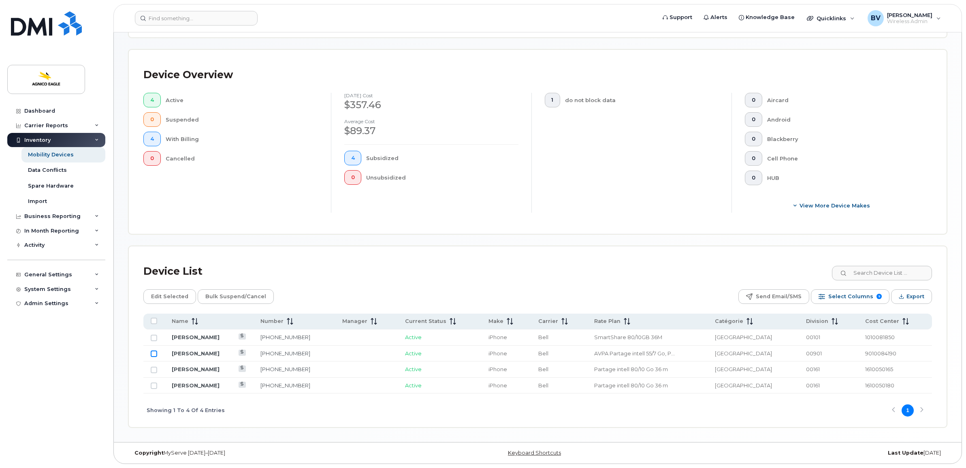
click at [153, 353] on input "Row Unselected" at bounding box center [154, 353] width 6 height 6
checkbox input "true"
click at [169, 294] on span "Edit Selected" at bounding box center [169, 296] width 37 height 12
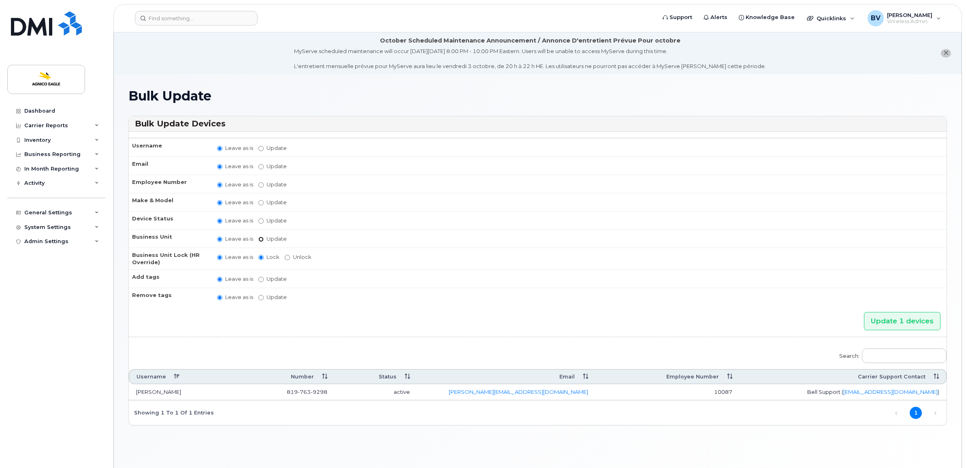
click at [260, 238] on input "Update" at bounding box center [260, 238] width 5 height 5
radio input "true"
radio input "false"
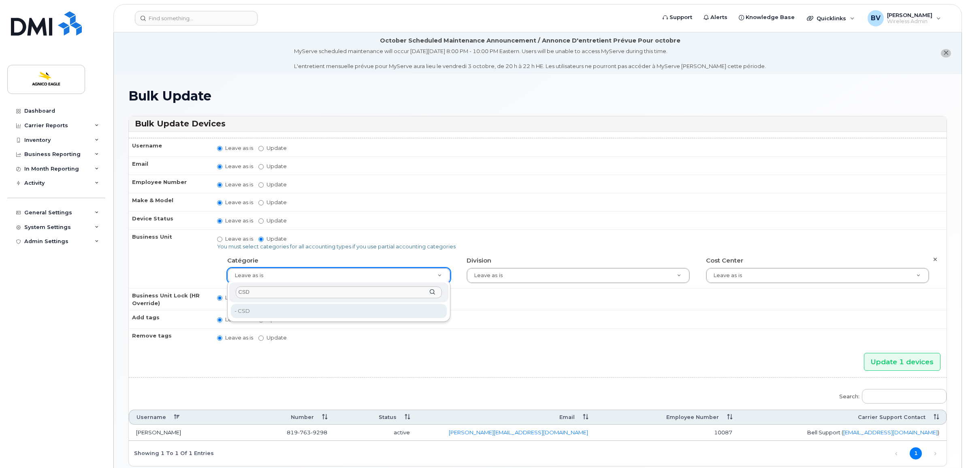
type input "CSD"
type input "571210"
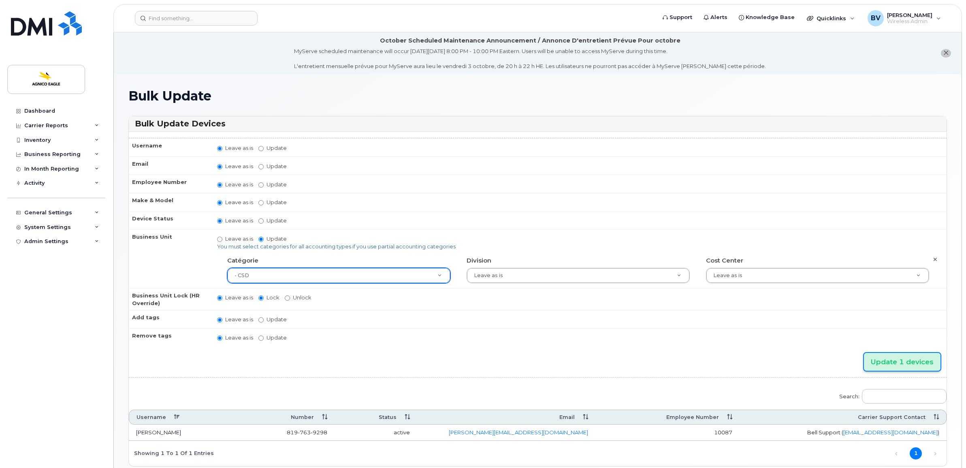
click at [889, 359] on input "Update 1 devices" at bounding box center [902, 362] width 77 height 18
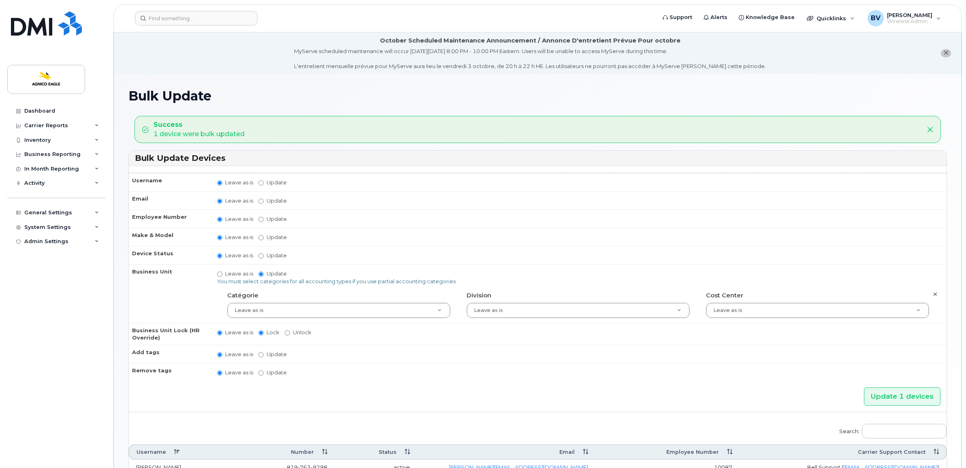
drag, startPoint x: 330, startPoint y: 179, endPoint x: 333, endPoint y: 173, distance: 6.2
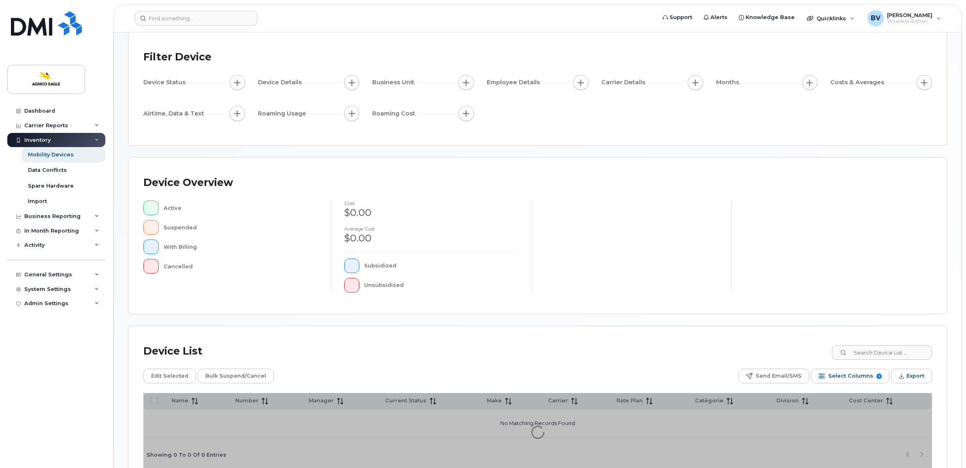
scroll to position [89, 0]
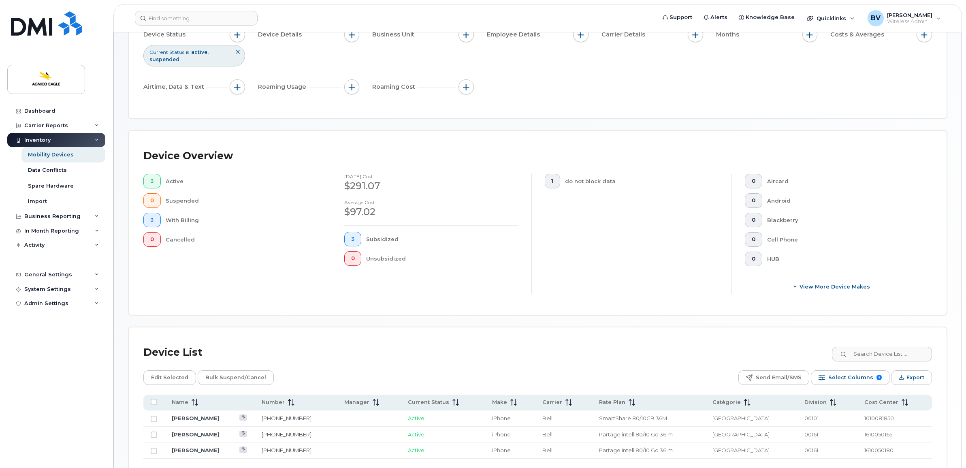
scroll to position [158, 0]
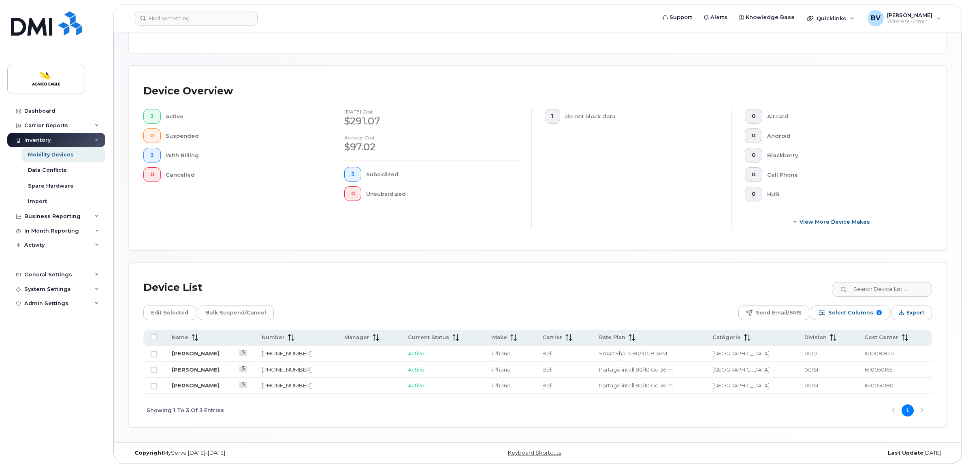
drag, startPoint x: 153, startPoint y: 335, endPoint x: 157, endPoint y: 325, distance: 11.1
click at [153, 335] on input "All items unselected" at bounding box center [154, 337] width 6 height 6
checkbox input "true"
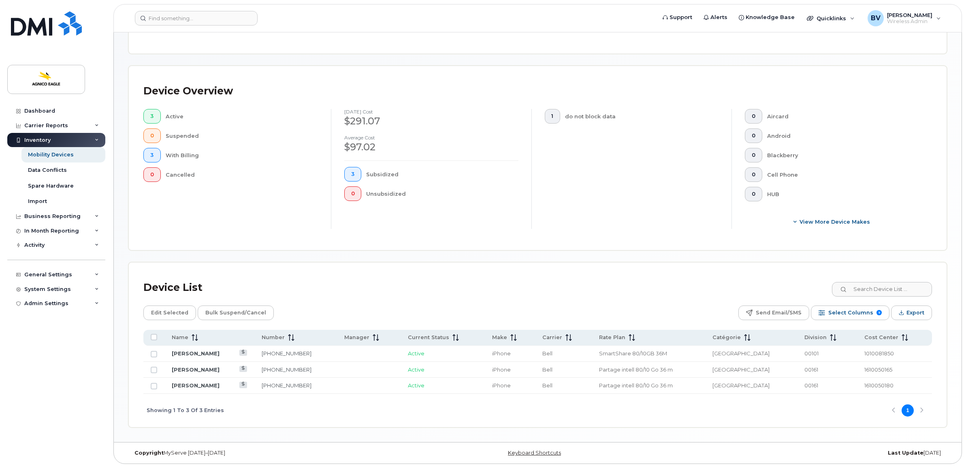
checkbox input "true"
click at [171, 312] on span "Edit Selected" at bounding box center [169, 312] width 37 height 12
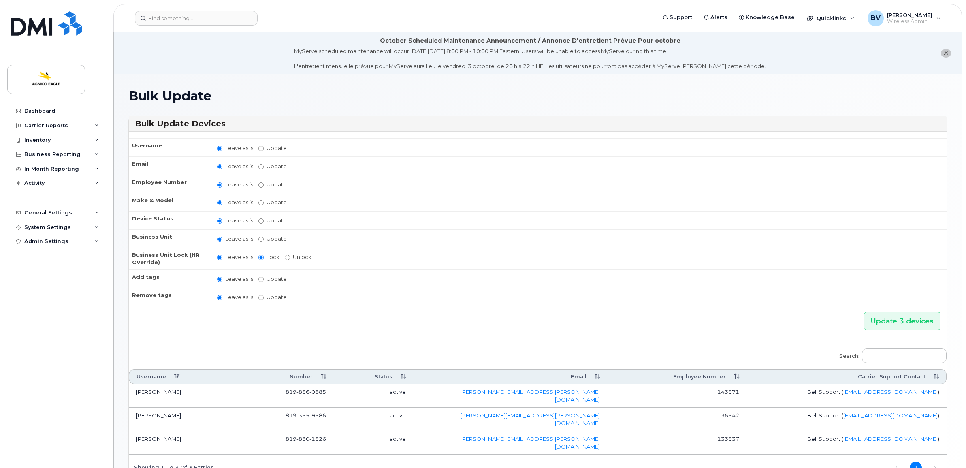
click at [265, 219] on label "Update active active suspended cancelled" at bounding box center [272, 221] width 28 height 8
click at [264, 219] on input "Update active active suspended cancelled" at bounding box center [260, 220] width 5 height 5
radio input "true"
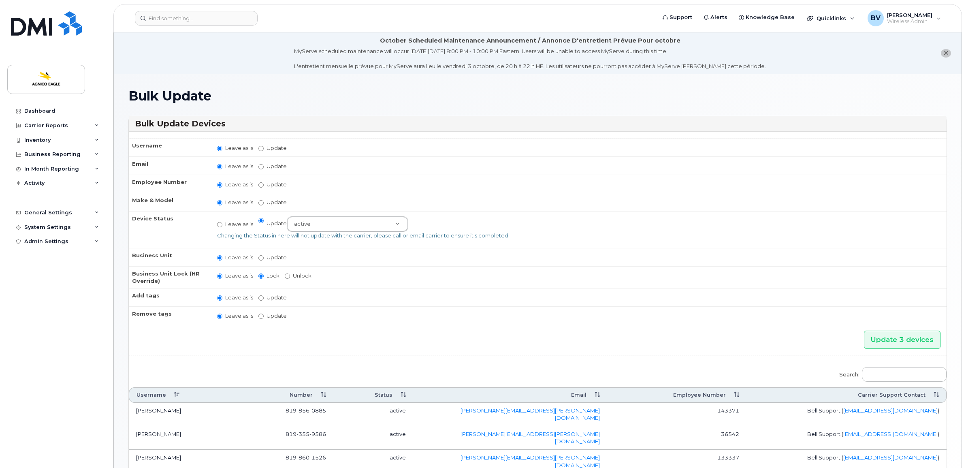
click at [234, 221] on label "Leave as is" at bounding box center [235, 224] width 36 height 8
click at [222, 222] on input "Leave as is" at bounding box center [219, 224] width 5 height 5
radio input "true"
radio input "false"
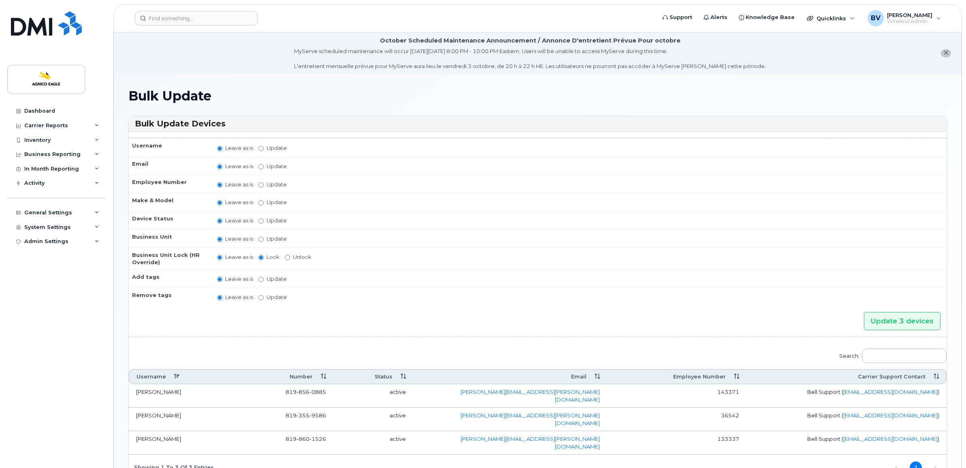
click at [268, 235] on label "Update" at bounding box center [272, 239] width 28 height 8
click at [264, 236] on input "Update" at bounding box center [260, 238] width 5 height 5
radio input "true"
radio input "false"
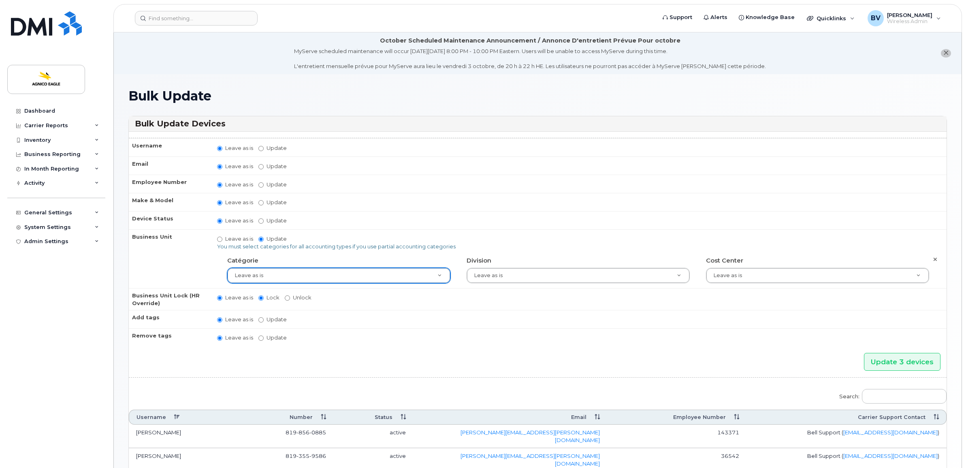
click at [731, 262] on div "Cost Center Leave as is" at bounding box center [817, 268] width 235 height 30
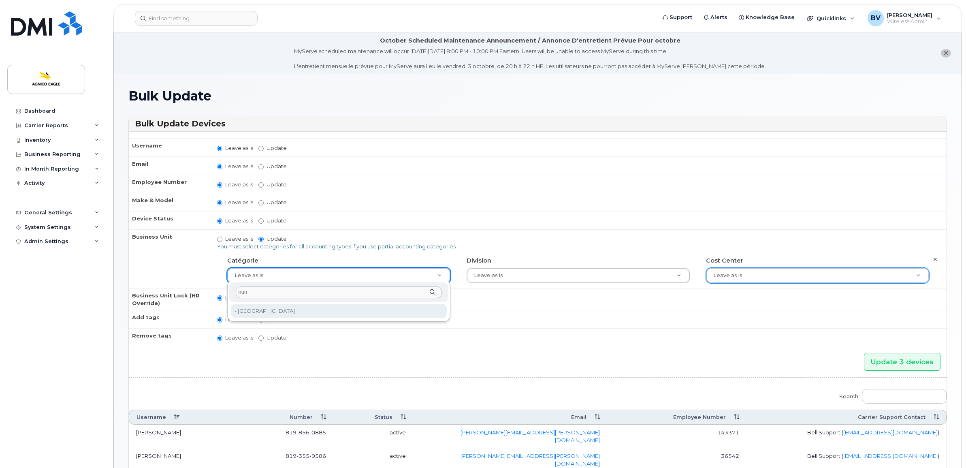
type input "nun"
type input "571348"
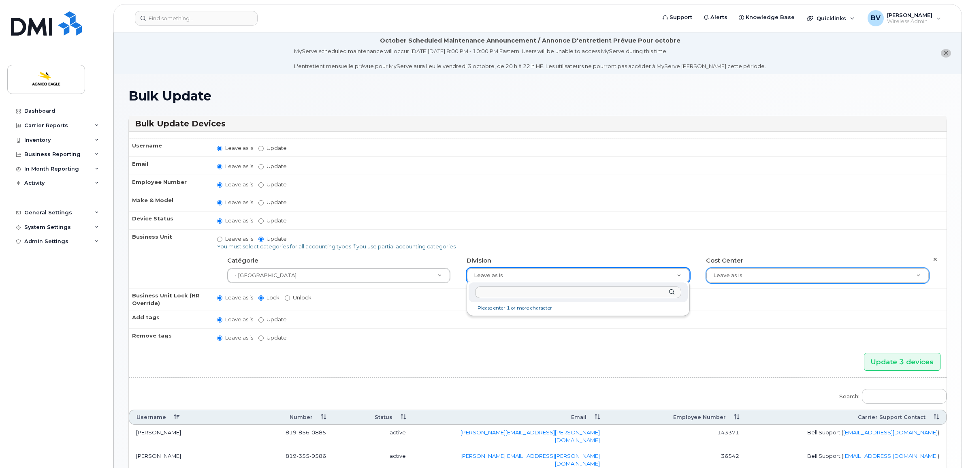
click at [516, 309] on li "Please enter 1 or more character" at bounding box center [578, 308] width 216 height 9
click at [514, 290] on input "text" at bounding box center [578, 292] width 206 height 12
type input "161"
type input "25166113"
click at [221, 237] on input "Leave as is" at bounding box center [219, 238] width 5 height 5
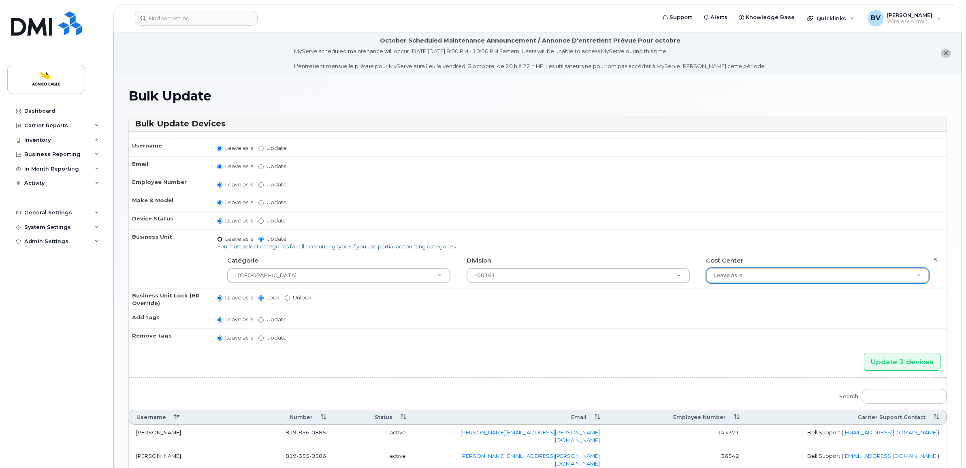
radio input "true"
radio input "false"
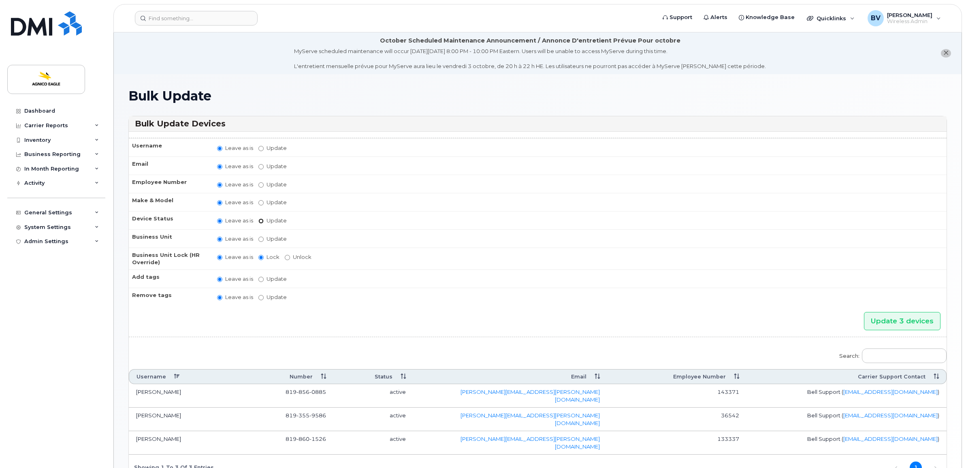
click at [262, 221] on input "Update active active suspended cancelled" at bounding box center [260, 220] width 5 height 5
radio input "true"
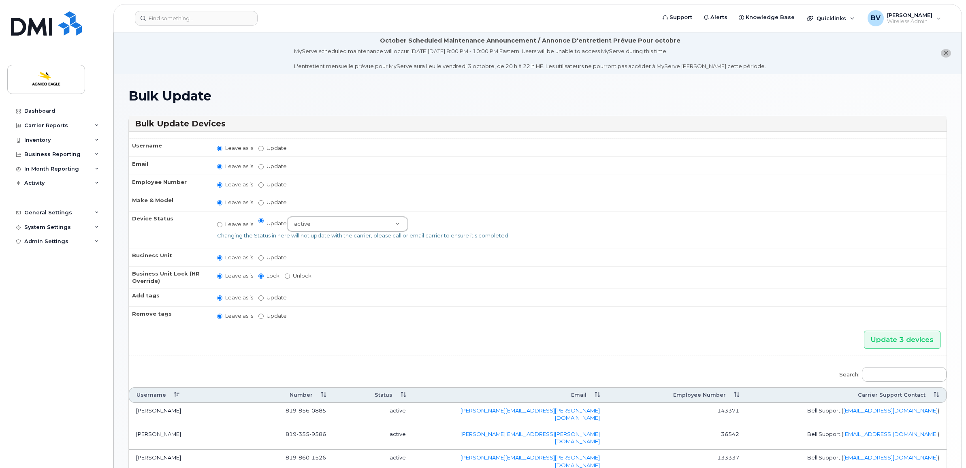
click at [240, 220] on label "Leave as is" at bounding box center [235, 224] width 36 height 8
click at [222, 222] on input "Leave as is" at bounding box center [219, 224] width 5 height 5
radio input "true"
radio input "false"
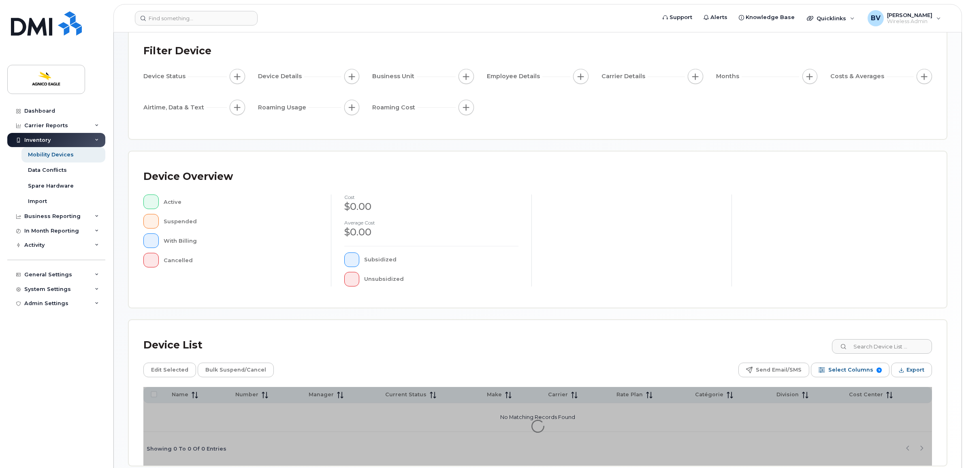
scroll to position [89, 0]
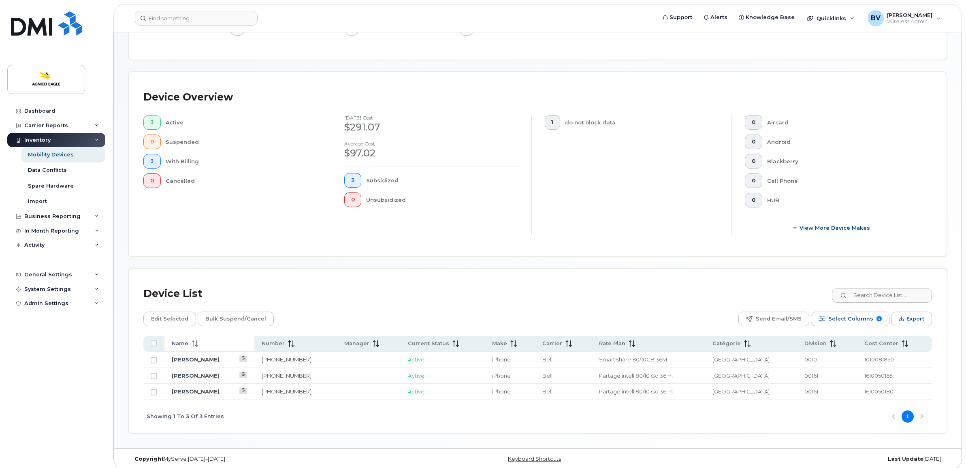
scroll to position [158, 0]
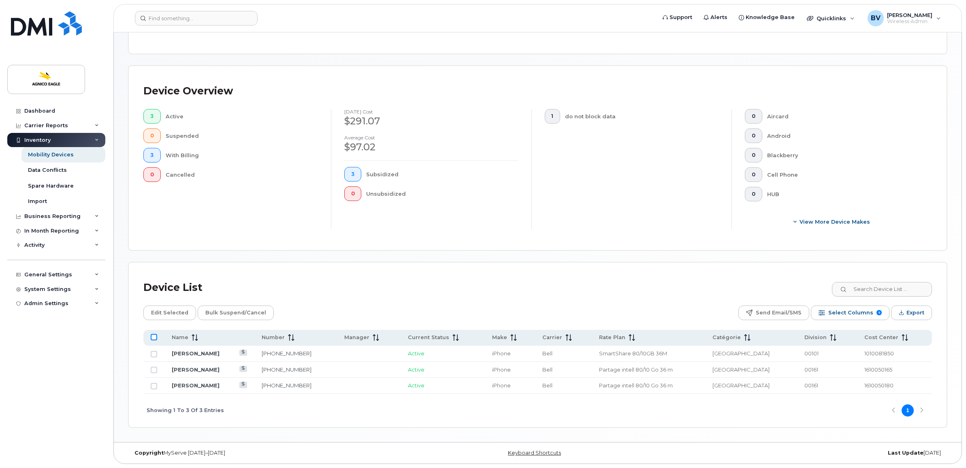
click at [153, 337] on input "All items unselected" at bounding box center [154, 337] width 6 height 6
checkbox input "true"
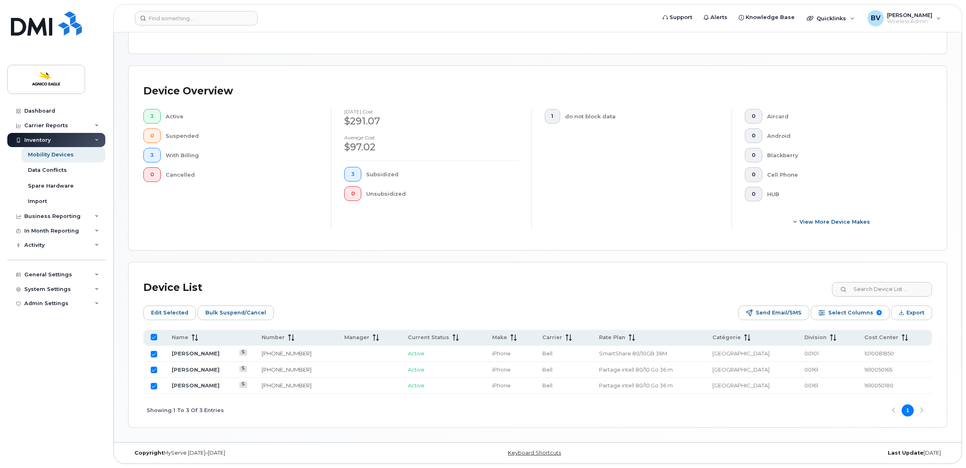
drag, startPoint x: 195, startPoint y: 351, endPoint x: 187, endPoint y: 278, distance: 73.3
click at [188, 257] on div "Mobility Devices Devices Save Report Import from CSV Export to CSV Add Device F…" at bounding box center [537, 158] width 818 height 537
click at [185, 313] on span "Edit Selected" at bounding box center [169, 312] width 37 height 12
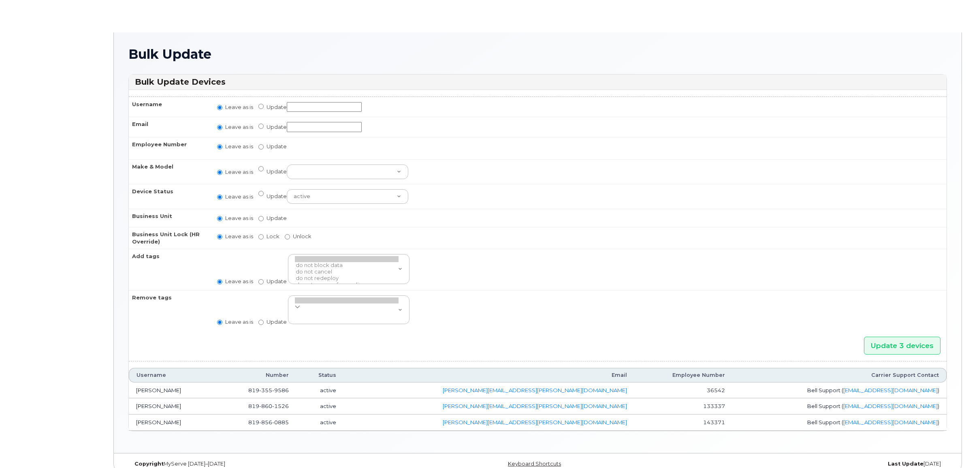
radio input "true"
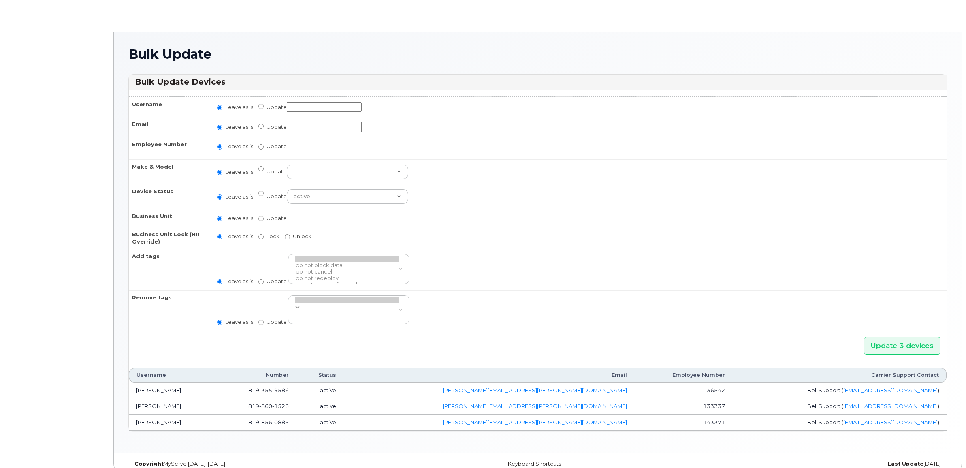
radio input "true"
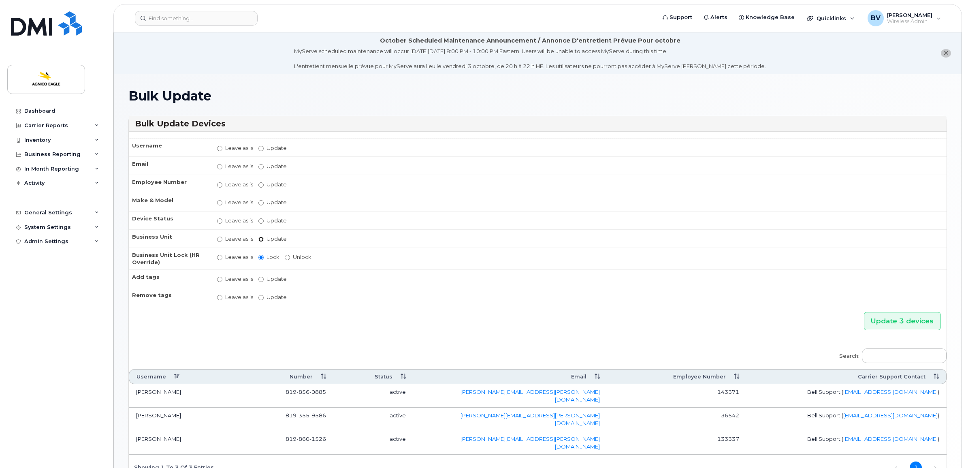
click at [260, 238] on input "Update" at bounding box center [260, 238] width 5 height 5
radio input "true"
radio input "false"
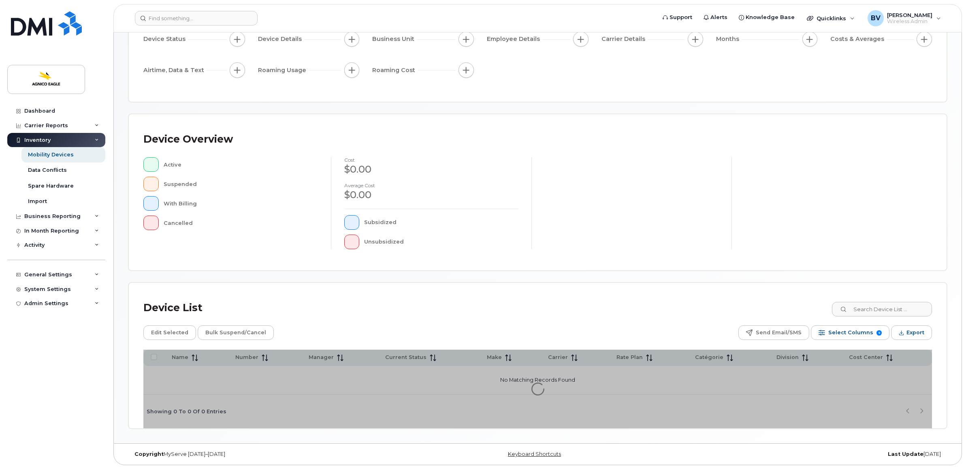
scroll to position [89, 0]
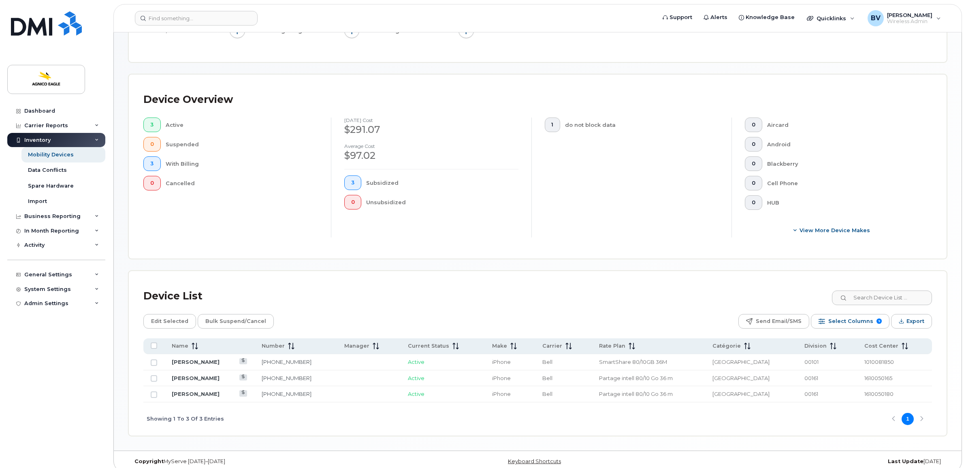
scroll to position [158, 0]
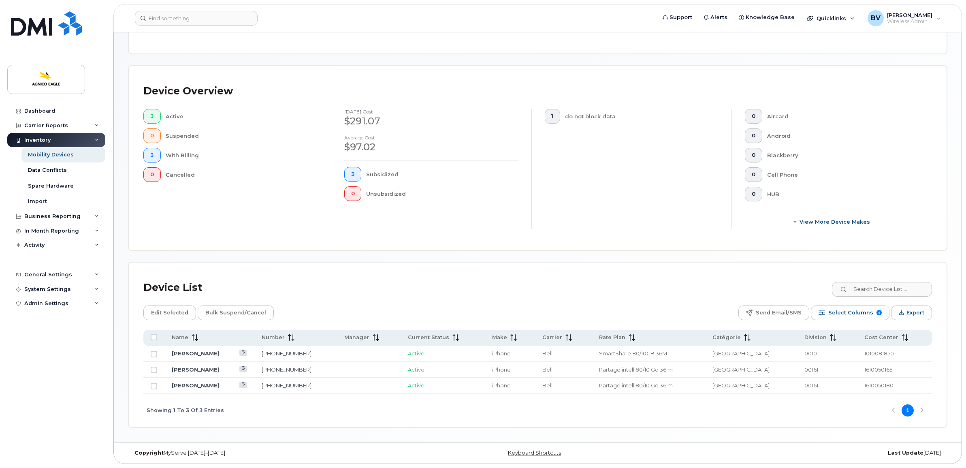
click at [153, 336] on input "All items unselected" at bounding box center [154, 337] width 6 height 6
checkbox input "true"
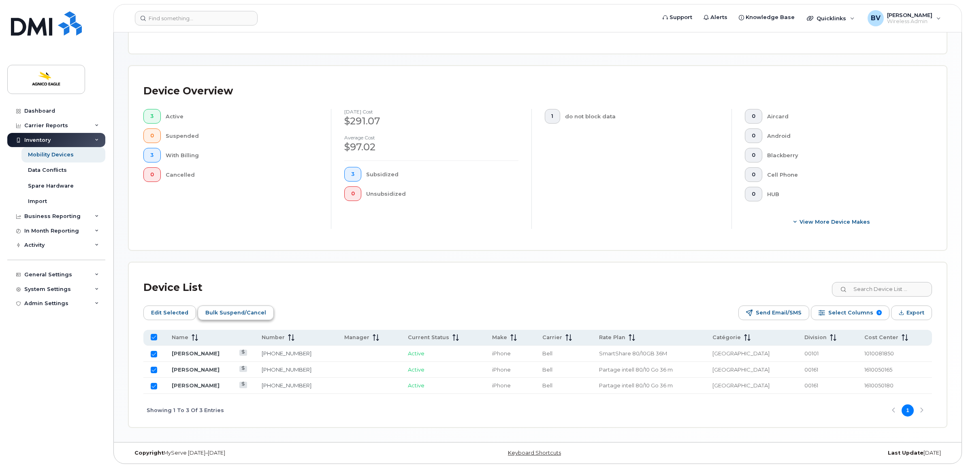
click at [230, 311] on span "Bulk Suspend/Cancel" at bounding box center [235, 312] width 61 height 12
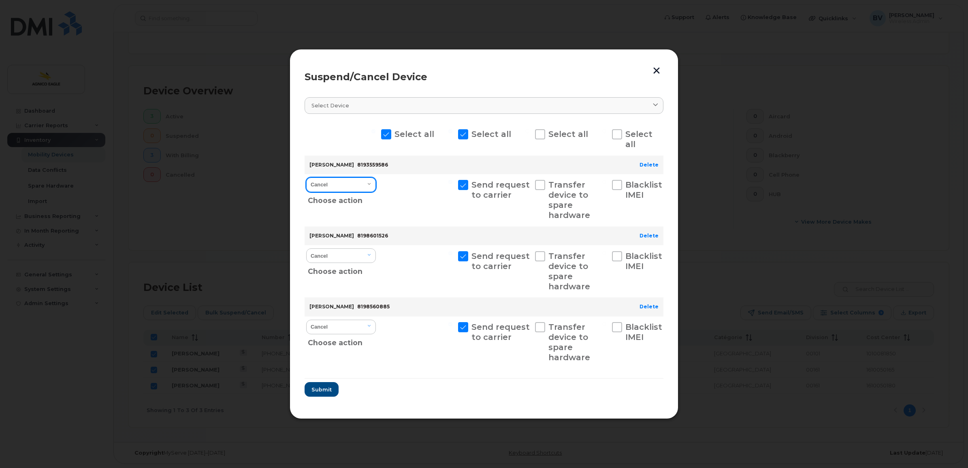
click at [333, 185] on select "Cancel Suspend - Extend Suspension Suspend - Reduced Rate Suspend - Full Rate S…" at bounding box center [341, 184] width 70 height 15
click at [434, 190] on div at bounding box center [416, 200] width 75 height 52
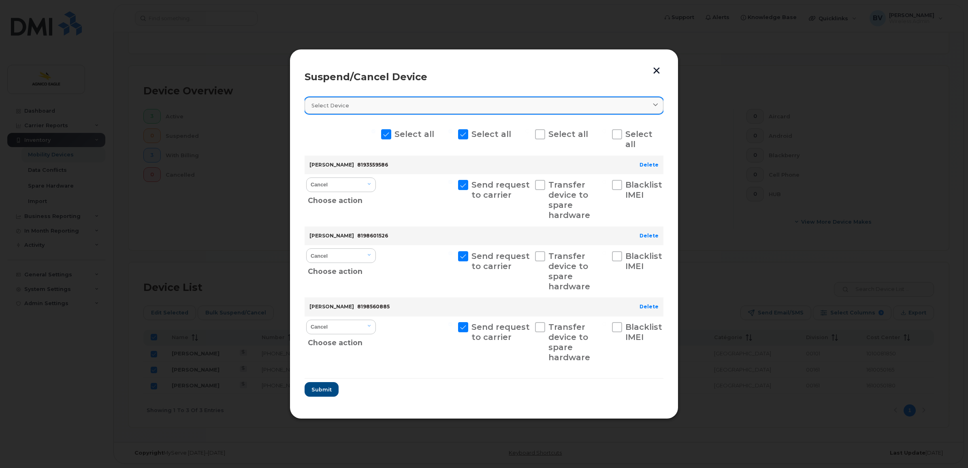
click at [442, 109] on link "Select device" at bounding box center [483, 105] width 359 height 17
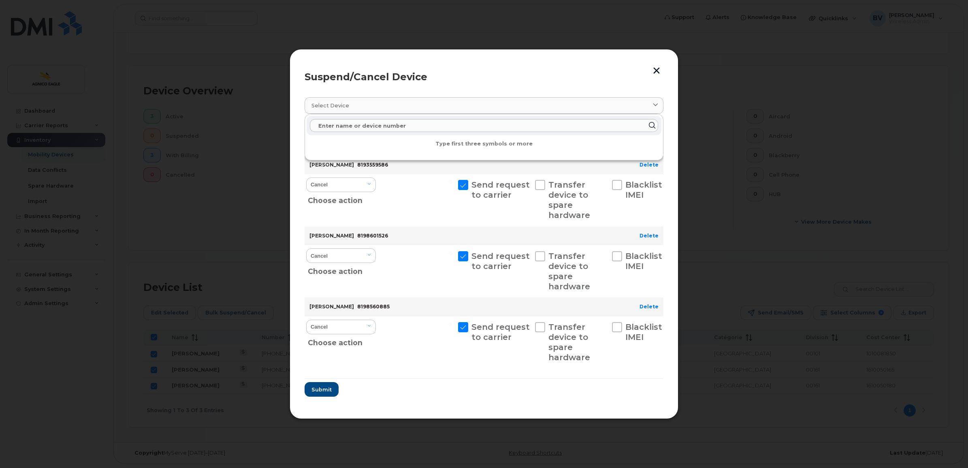
click at [652, 67] on button "button" at bounding box center [656, 70] width 12 height 13
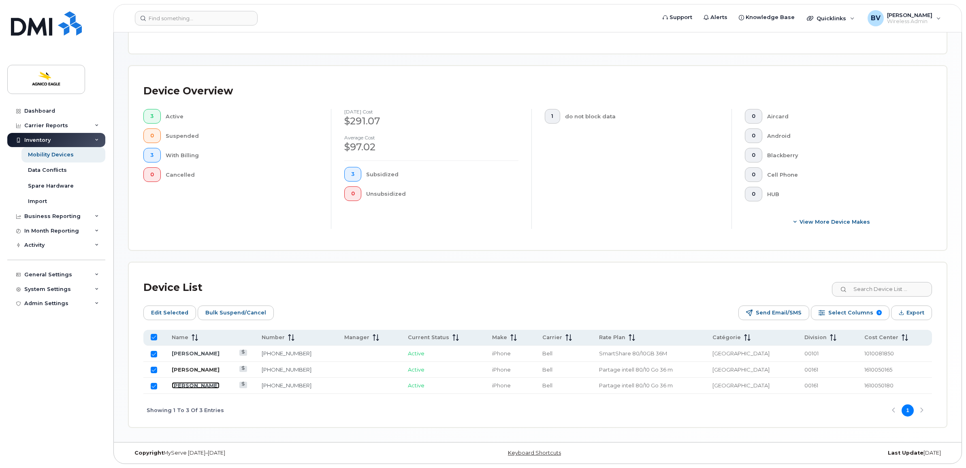
drag, startPoint x: 201, startPoint y: 384, endPoint x: 201, endPoint y: 371, distance: 12.5
click at [201, 384] on link "[PERSON_NAME]" at bounding box center [196, 385] width 48 height 6
click at [202, 367] on link "Christine Doucet" at bounding box center [196, 369] width 48 height 6
click at [203, 352] on link "Jerome Lavoie" at bounding box center [196, 353] width 48 height 6
click at [154, 337] on input "All items selected" at bounding box center [154, 337] width 6 height 6
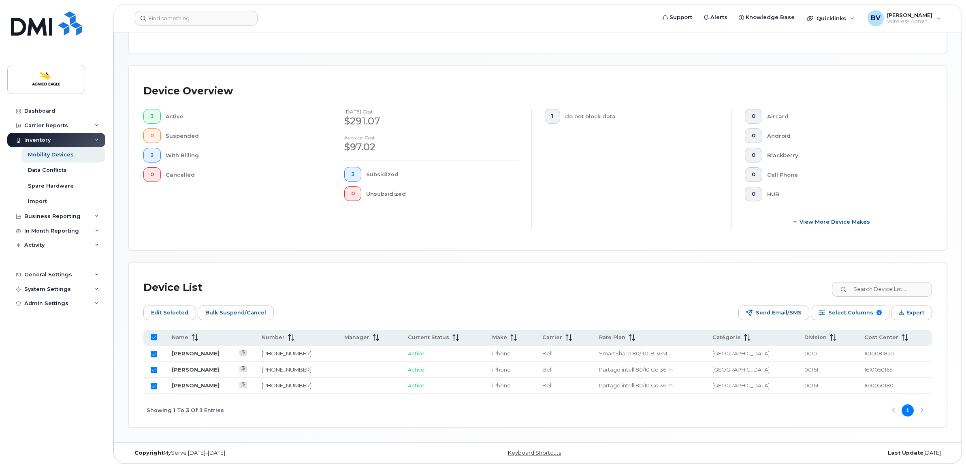
checkbox input "false"
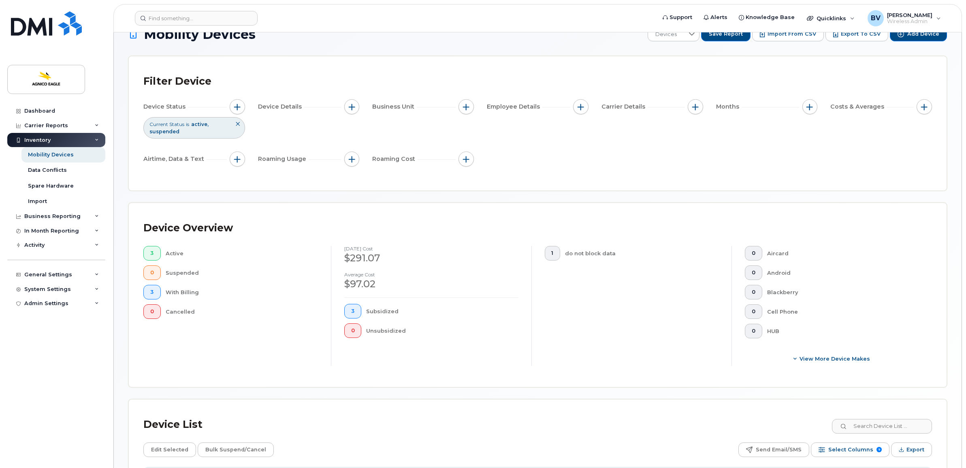
scroll to position [0, 0]
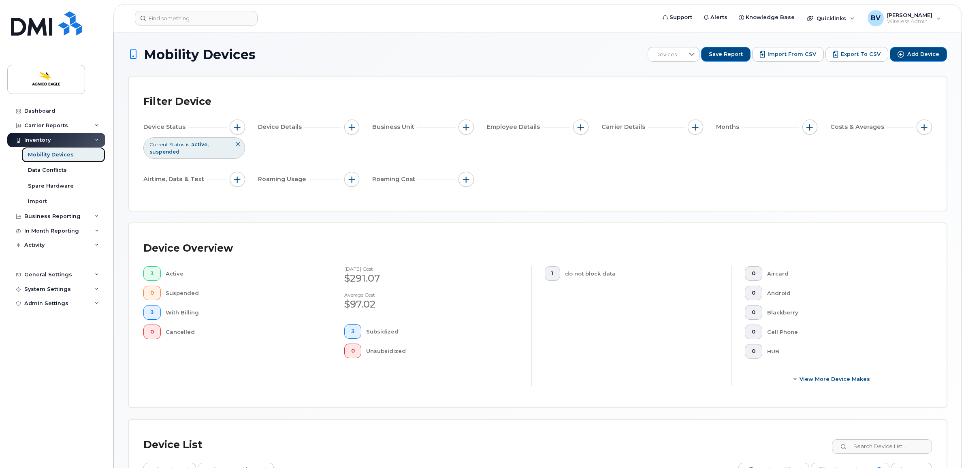
click at [46, 150] on link "Mobility Devices" at bounding box center [63, 154] width 84 height 15
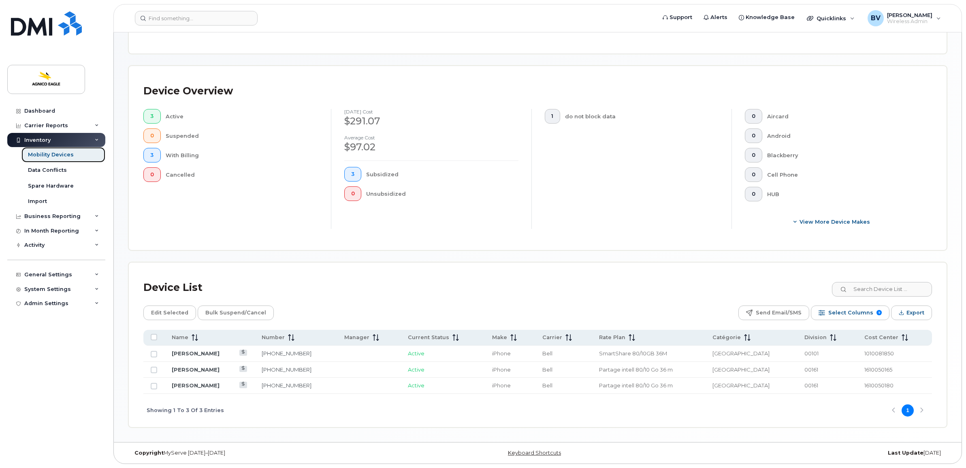
click at [57, 152] on div "Mobility Devices" at bounding box center [51, 154] width 46 height 7
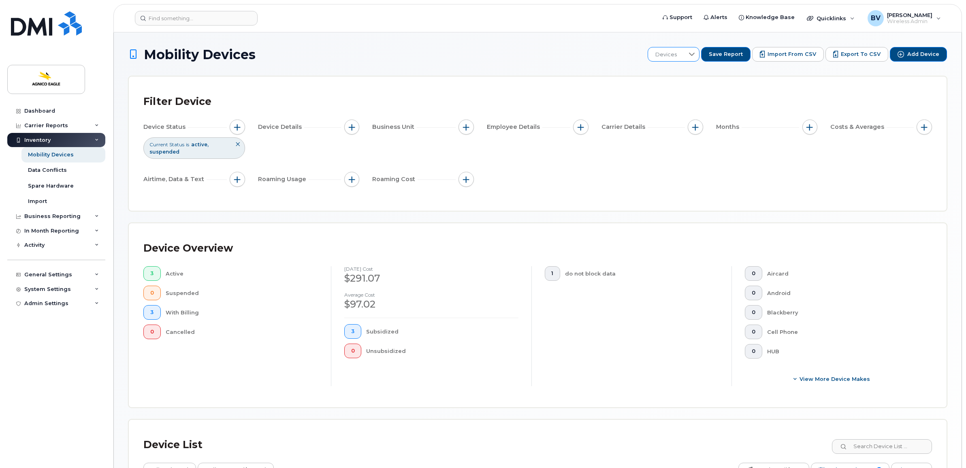
click at [695, 55] on icon at bounding box center [691, 54] width 6 height 6
click at [684, 157] on span "Unknown Categorie" at bounding box center [687, 158] width 53 height 8
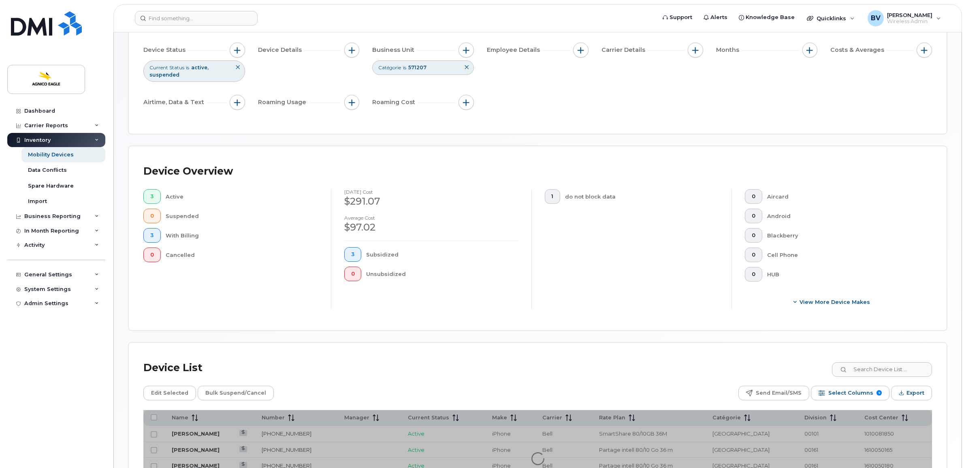
scroll to position [101, 0]
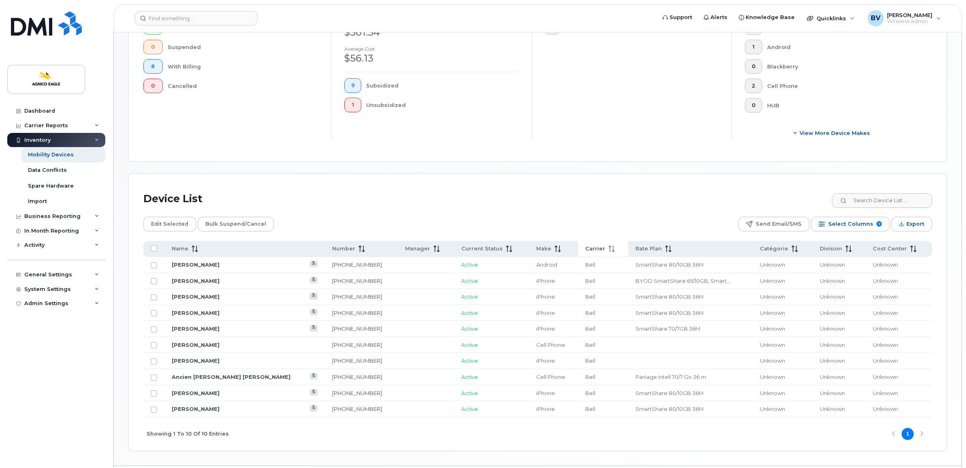
scroll to position [271, 0]
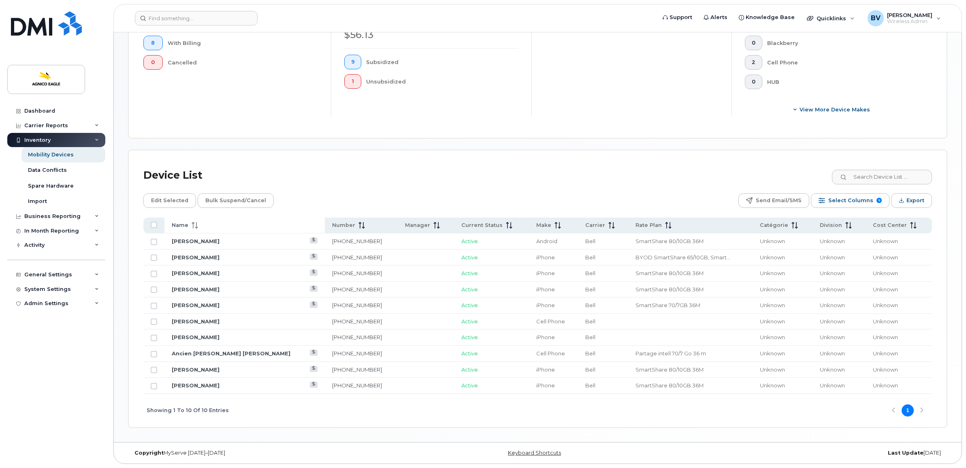
click at [180, 225] on span "Name" at bounding box center [180, 224] width 17 height 7
click at [153, 240] on input "Row Unselected" at bounding box center [154, 241] width 6 height 6
click at [154, 242] on input "Row Selected" at bounding box center [154, 241] width 6 height 6
click at [194, 254] on link "Jelena Perovic" at bounding box center [196, 257] width 48 height 6
click at [197, 270] on link "Luc Belanger" at bounding box center [196, 273] width 48 height 6
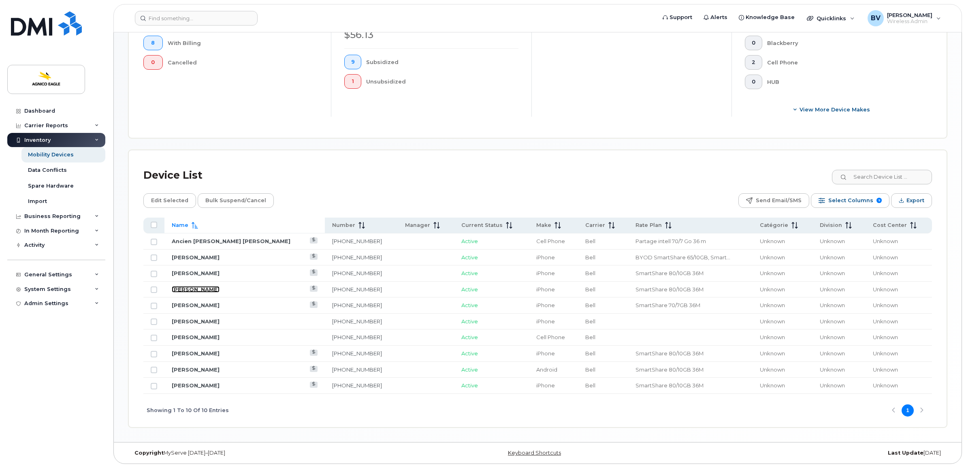
click at [207, 286] on link "Mark Olivier Moreau" at bounding box center [196, 289] width 48 height 6
click at [156, 240] on input "Row Unselected" at bounding box center [154, 241] width 6 height 6
checkbox input "true"
click at [155, 225] on input "All items unselected" at bounding box center [154, 224] width 6 height 6
checkbox input "true"
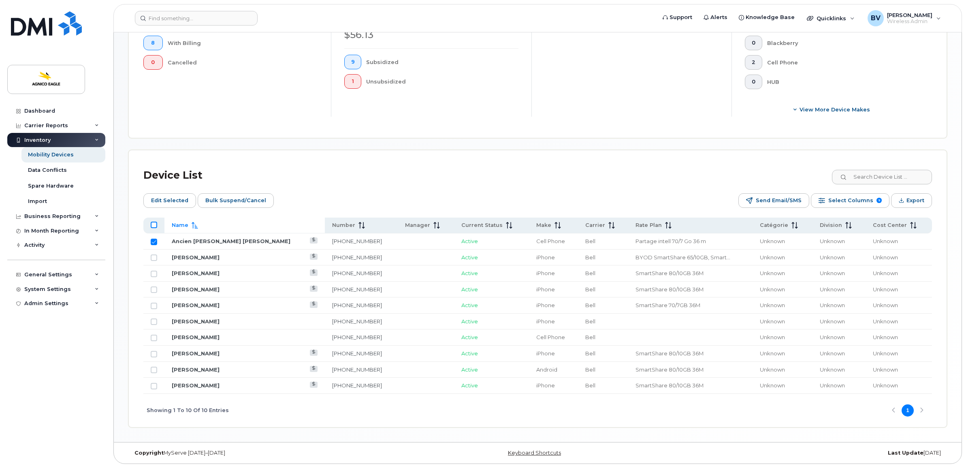
checkbox input "true"
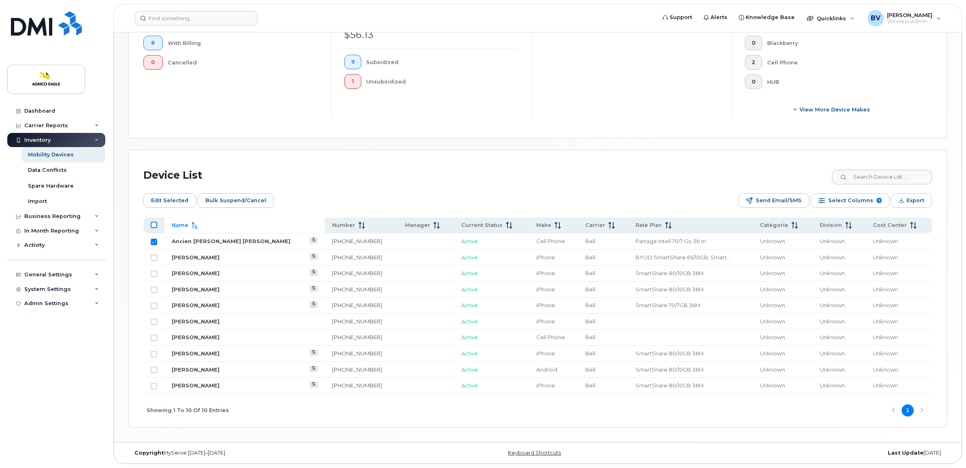
checkbox input "true"
click at [153, 240] on input "Row Selected" at bounding box center [154, 241] width 6 height 6
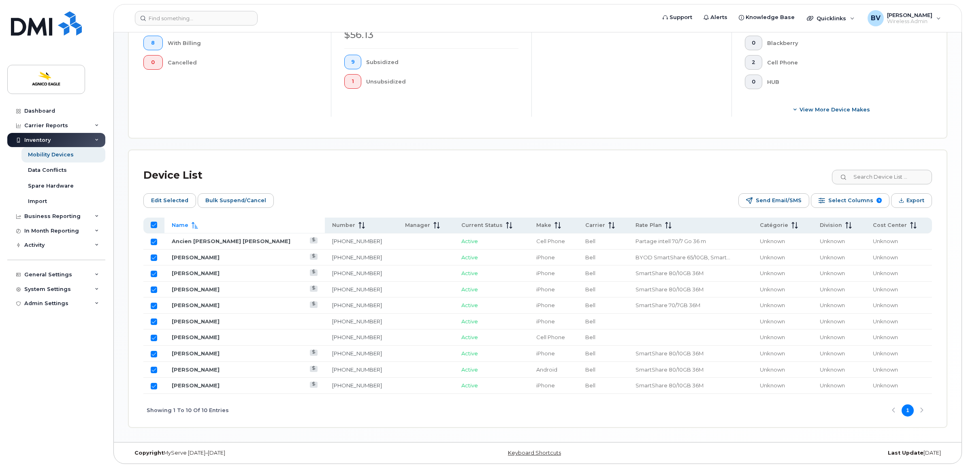
checkbox input "false"
click at [171, 197] on span "Edit Selected" at bounding box center [169, 200] width 37 height 12
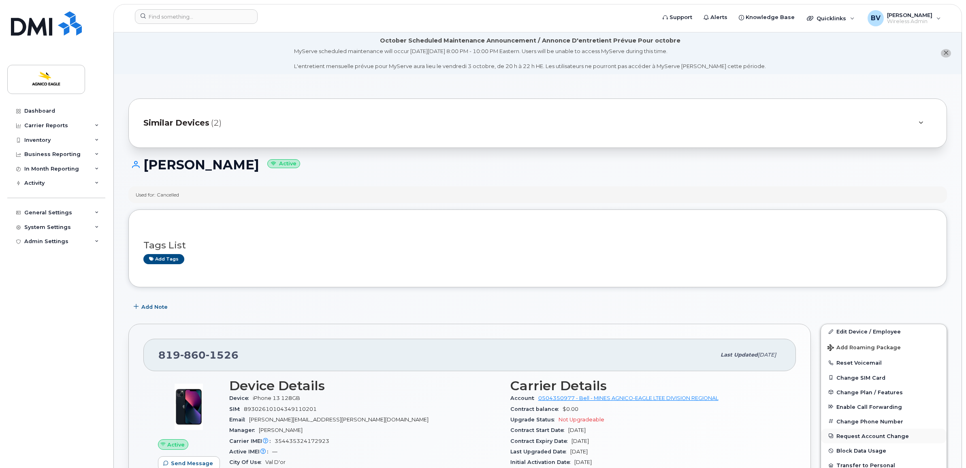
click at [868, 434] on button "Request Account Change" at bounding box center [883, 435] width 125 height 15
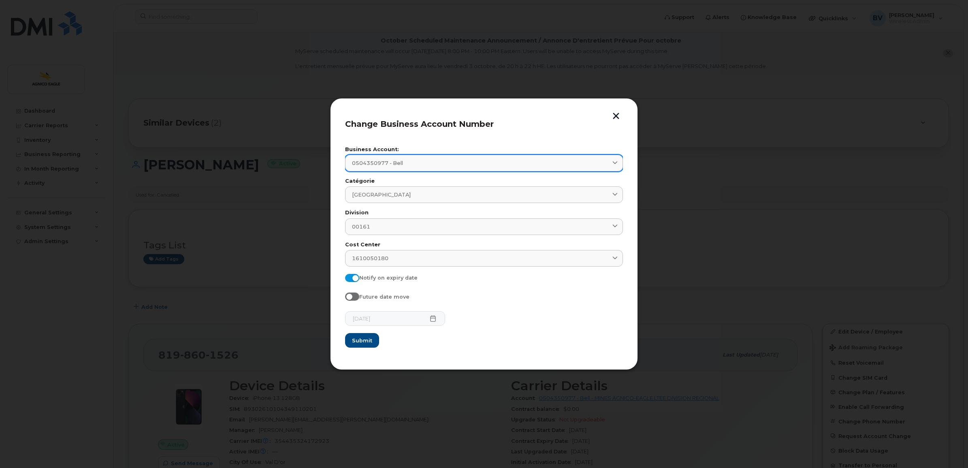
click at [421, 162] on div "0504350977 - Bell" at bounding box center [484, 163] width 264 height 8
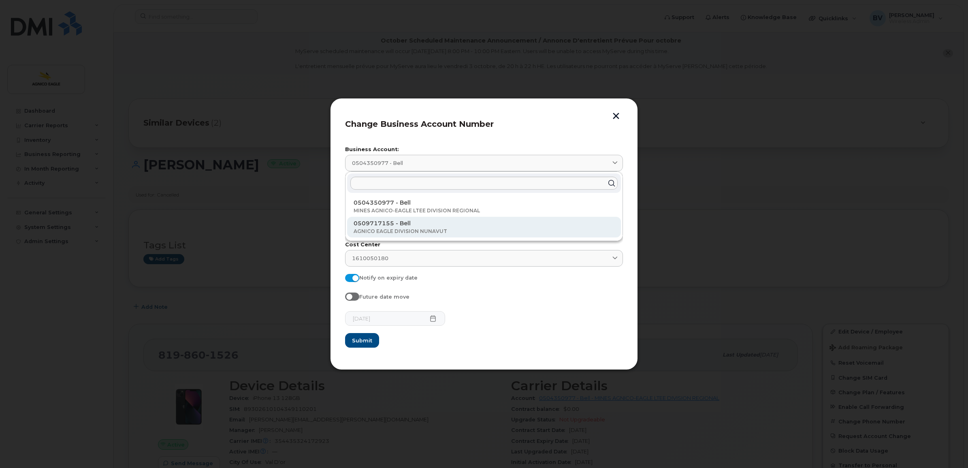
click at [403, 228] on p "AGNICO EAGLE DIVISION NUNAVUT" at bounding box center [483, 231] width 261 height 7
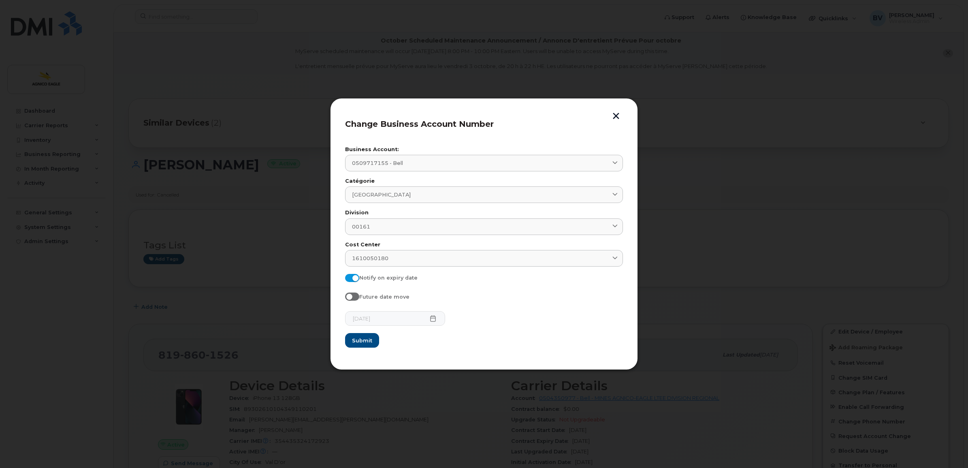
click at [352, 276] on span at bounding box center [352, 278] width 14 height 8
click at [351, 276] on input "Notify on expiry date" at bounding box center [348, 277] width 6 height 6
checkbox input "false"
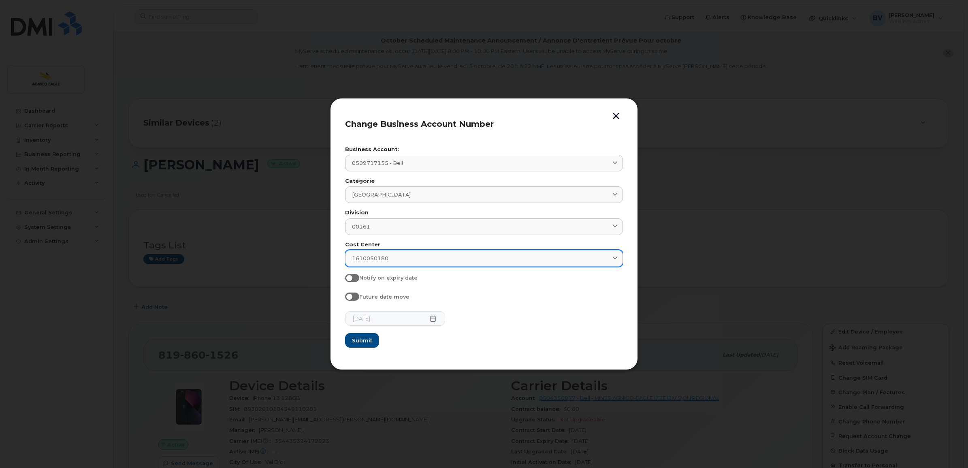
click at [371, 257] on span "1610050180" at bounding box center [370, 258] width 36 height 8
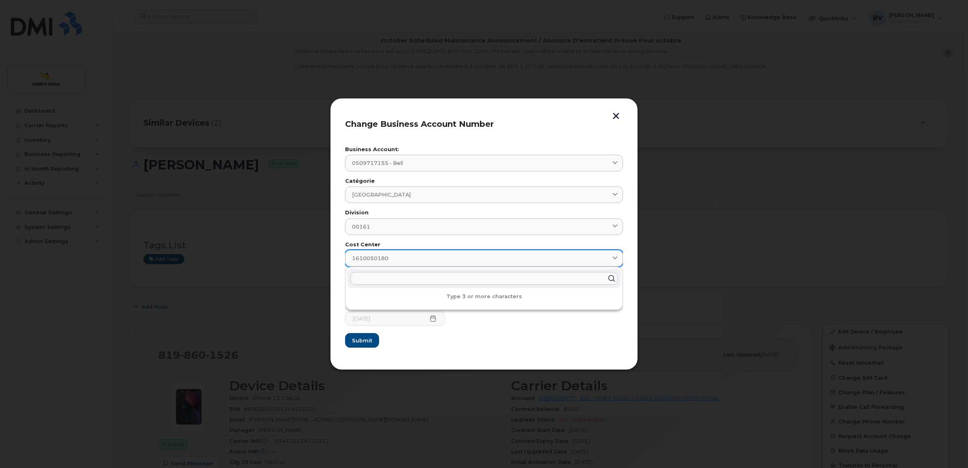
click at [374, 256] on span "1610050180" at bounding box center [370, 258] width 36 height 8
click at [355, 245] on label "Cost Center" at bounding box center [484, 244] width 278 height 5
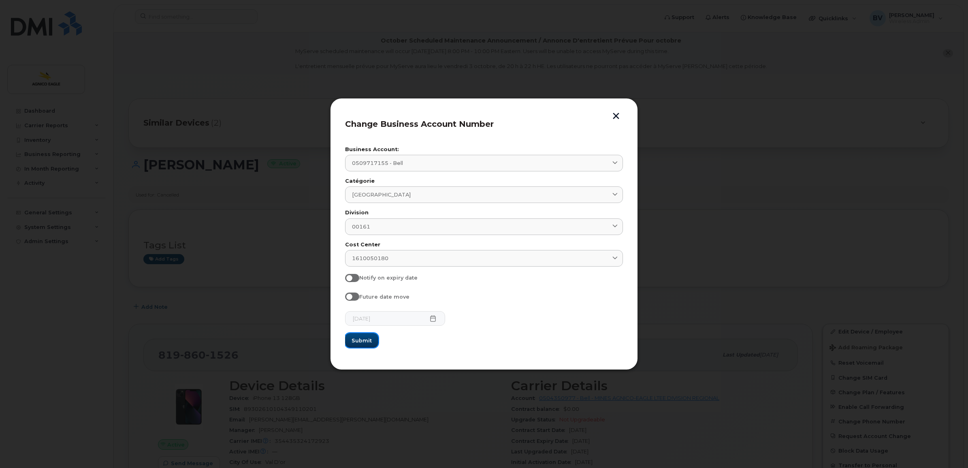
click at [362, 340] on span "Submit" at bounding box center [361, 340] width 20 height 8
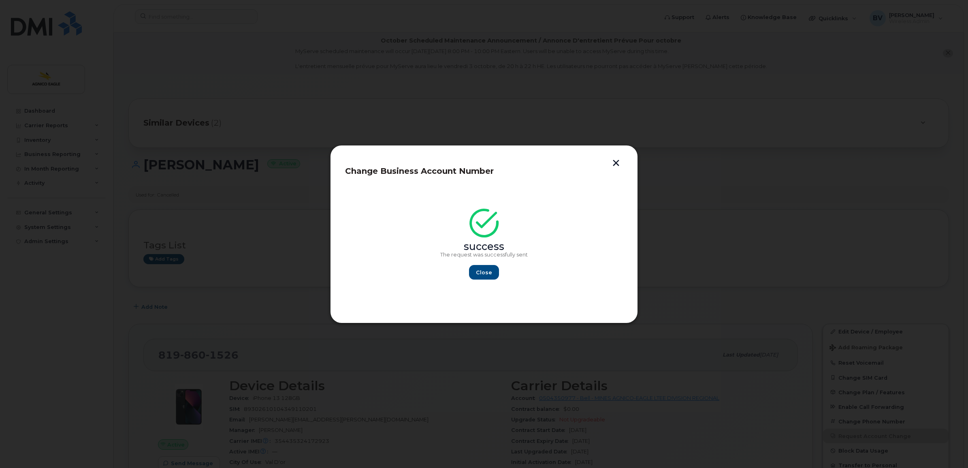
click at [616, 161] on button "button" at bounding box center [616, 164] width 12 height 9
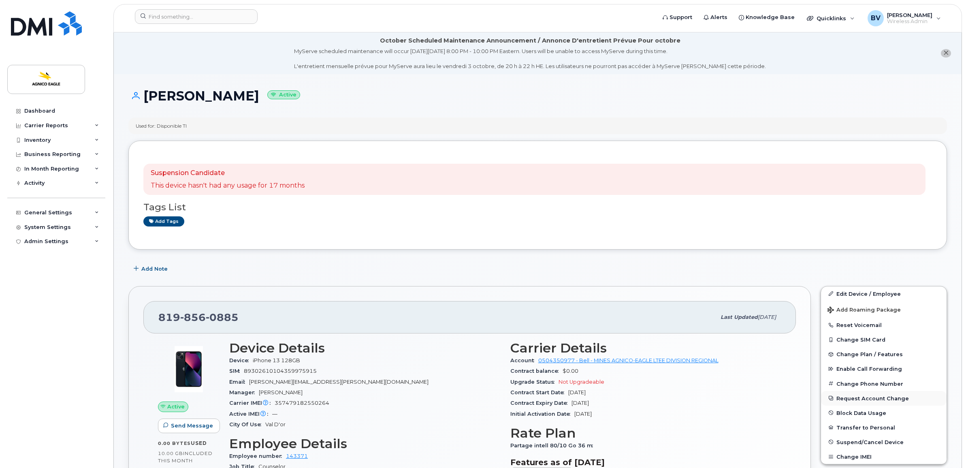
click at [865, 397] on button "Request Account Change" at bounding box center [883, 398] width 125 height 15
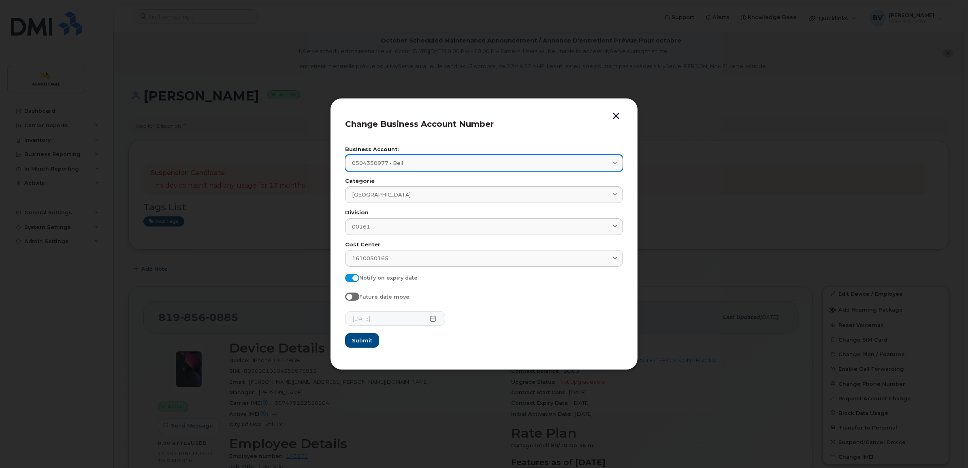
click at [412, 163] on div "0504350977 - Bell" at bounding box center [484, 163] width 264 height 8
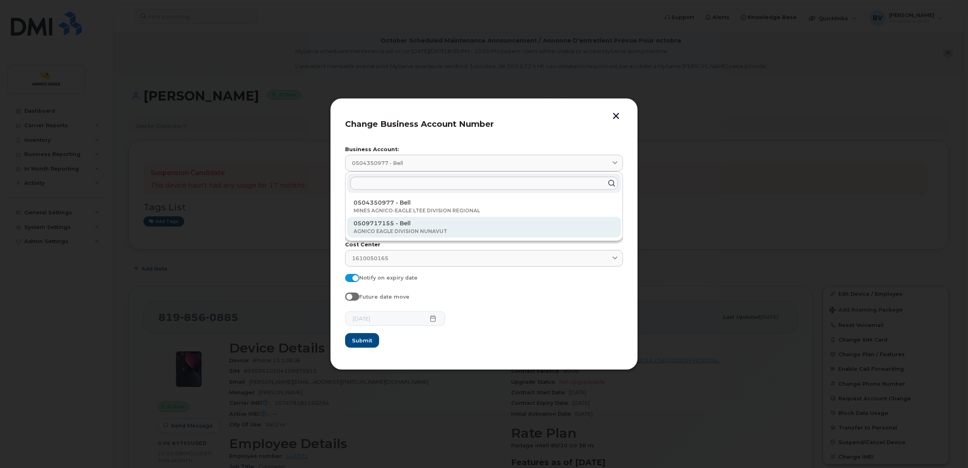
click at [407, 227] on p "0509717155 - Bell" at bounding box center [483, 223] width 261 height 9
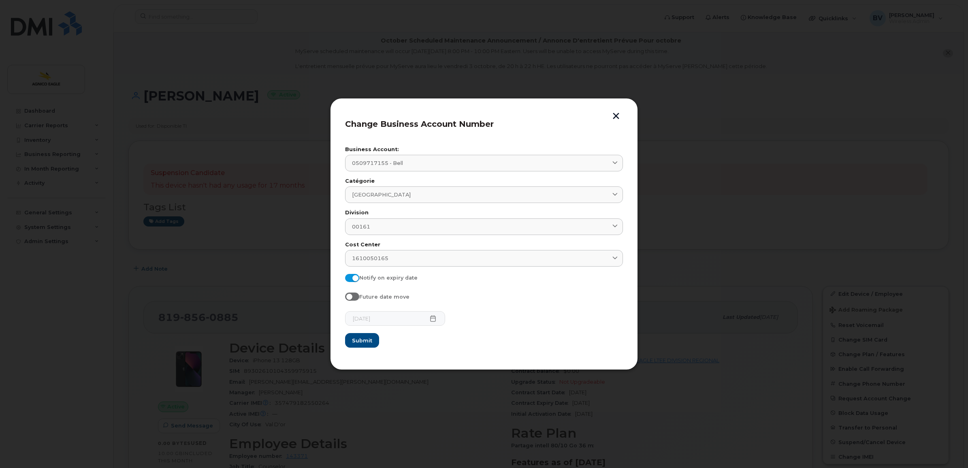
click at [352, 278] on span at bounding box center [352, 278] width 14 height 8
click at [351, 278] on input "Notify on expiry date" at bounding box center [348, 277] width 6 height 6
checkbox input "false"
click at [368, 340] on span "Submit" at bounding box center [361, 340] width 20 height 8
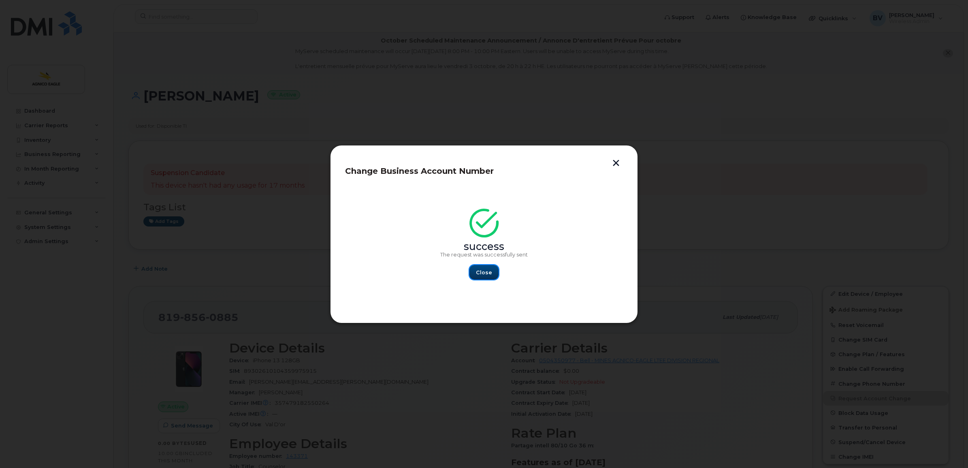
click at [484, 270] on span "Close" at bounding box center [484, 272] width 16 height 8
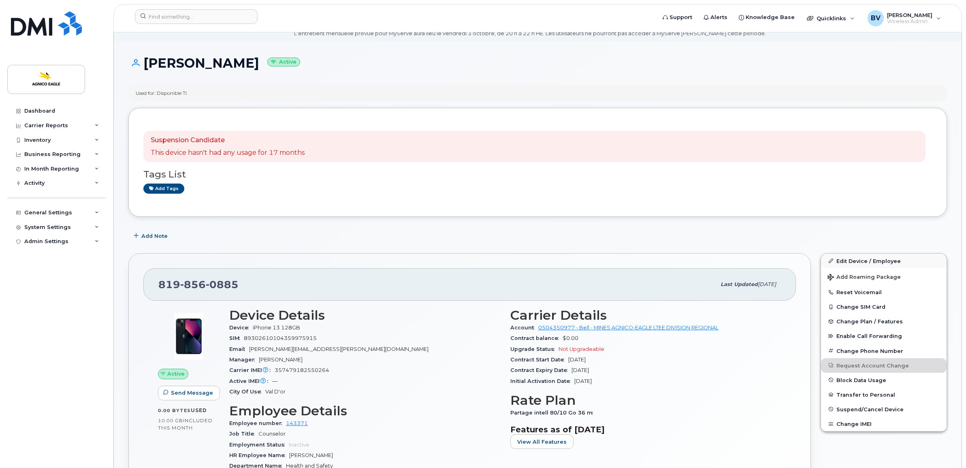
scroll to position [51, 0]
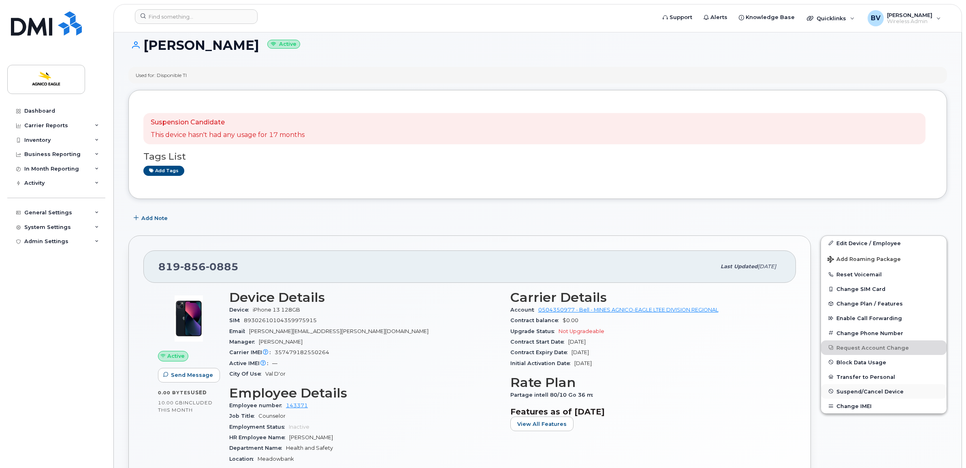
click at [867, 390] on span "Suspend/Cancel Device" at bounding box center [869, 391] width 67 height 6
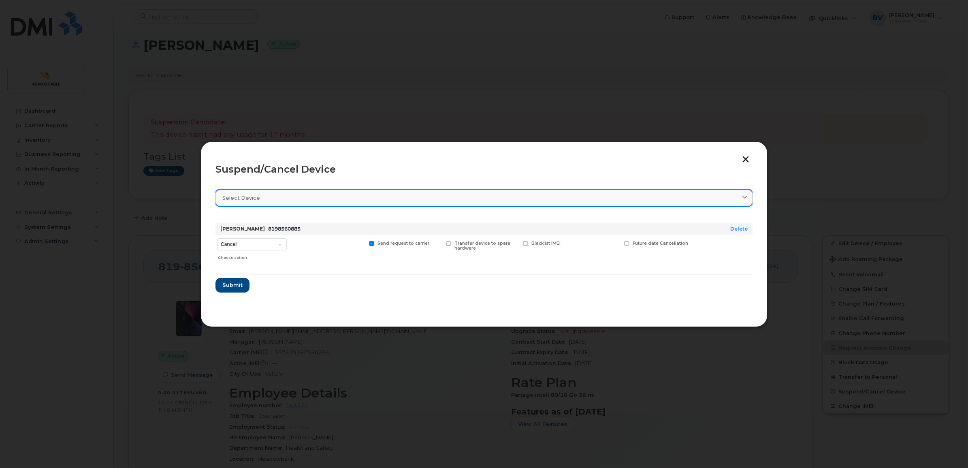
click at [277, 202] on link "Select device" at bounding box center [483, 197] width 537 height 17
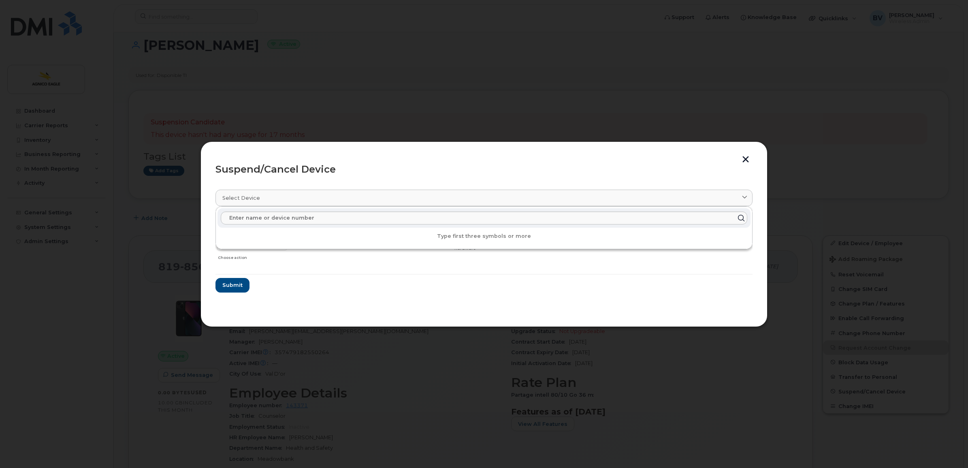
click at [311, 187] on section "Select device Type first three symbols or more Christine Doucet 8198560885 Dele…" at bounding box center [483, 247] width 537 height 130
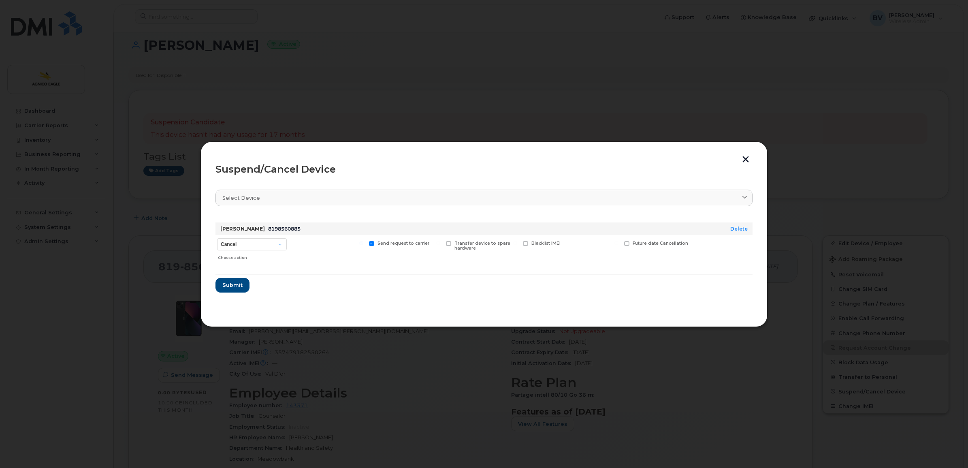
click at [302, 181] on header "Suspend/Cancel Device" at bounding box center [483, 169] width 537 height 26
click at [280, 244] on select "Cancel Suspend - Extend Suspension Suspend - Reduced Rate Suspend - Full Rate S…" at bounding box center [252, 244] width 70 height 12
click at [308, 245] on div at bounding box center [327, 249] width 75 height 29
click at [238, 283] on span "Submit" at bounding box center [232, 285] width 20 height 8
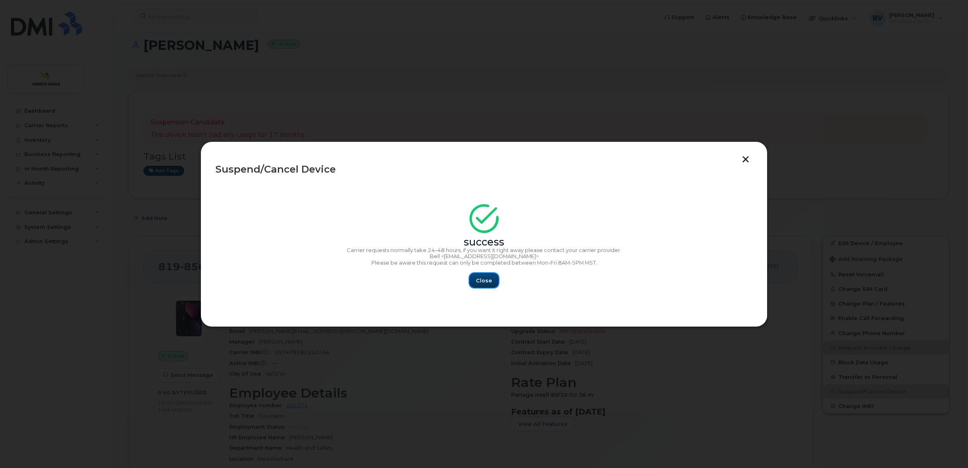
click at [488, 279] on span "Close" at bounding box center [484, 281] width 16 height 8
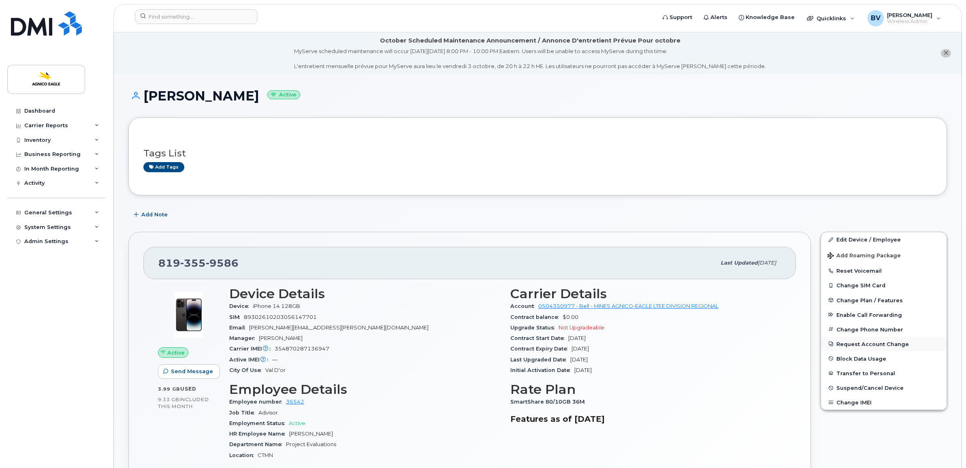
click at [869, 342] on button "Request Account Change" at bounding box center [883, 343] width 125 height 15
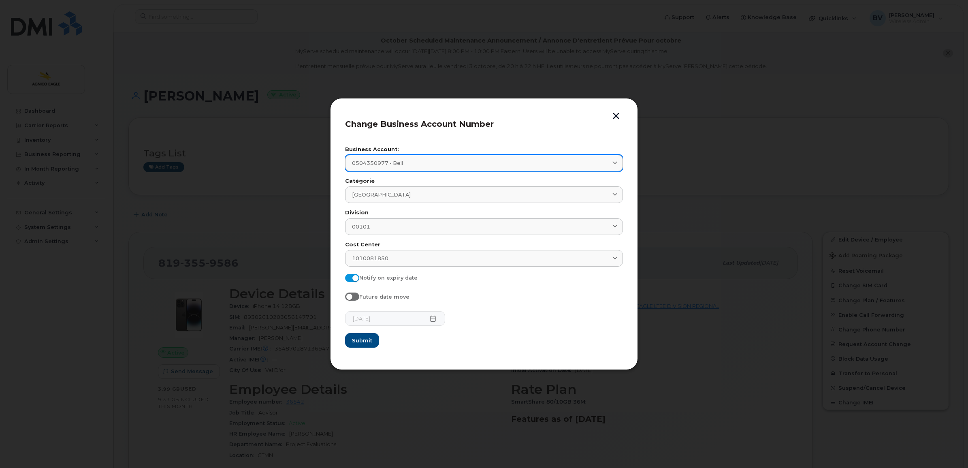
click at [504, 162] on div "0504350977 - Bell" at bounding box center [484, 163] width 264 height 8
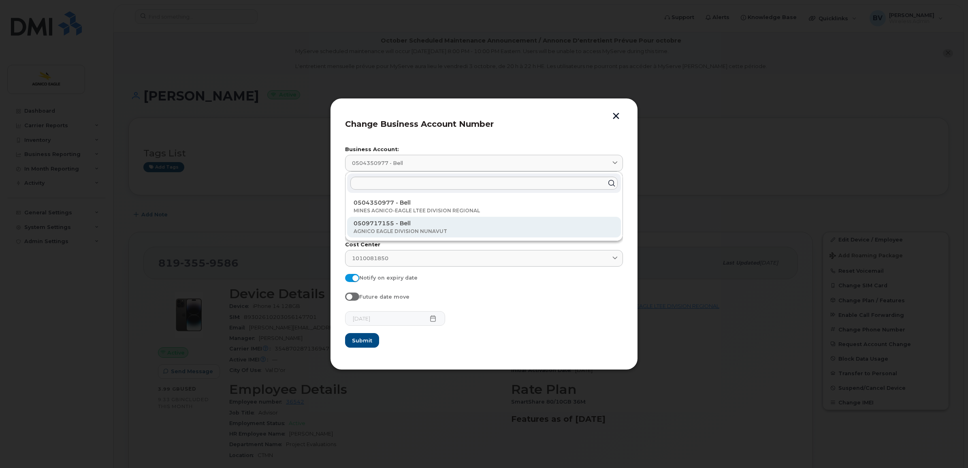
click at [432, 230] on p "AGNICO EAGLE DIVISION NUNAVUT" at bounding box center [483, 231] width 261 height 7
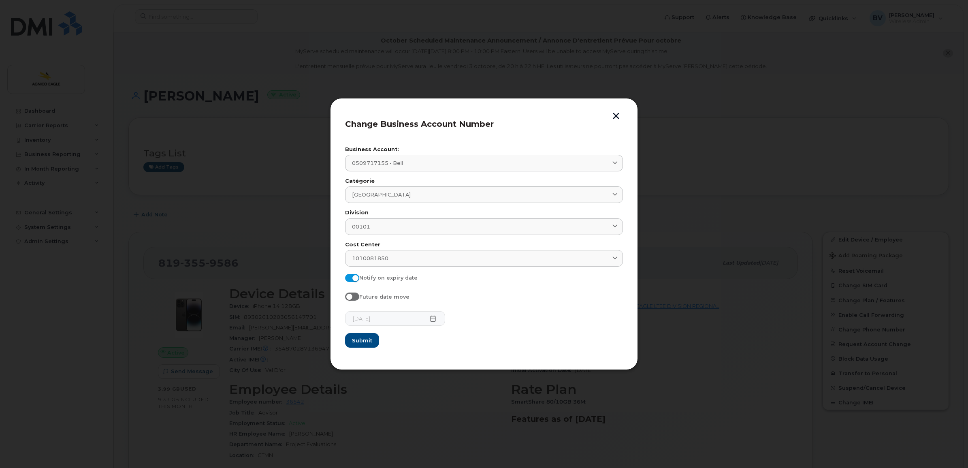
click at [355, 281] on span at bounding box center [352, 278] width 14 height 8
click at [351, 280] on input "Notify on expiry date" at bounding box center [348, 277] width 6 height 6
checkbox input "false"
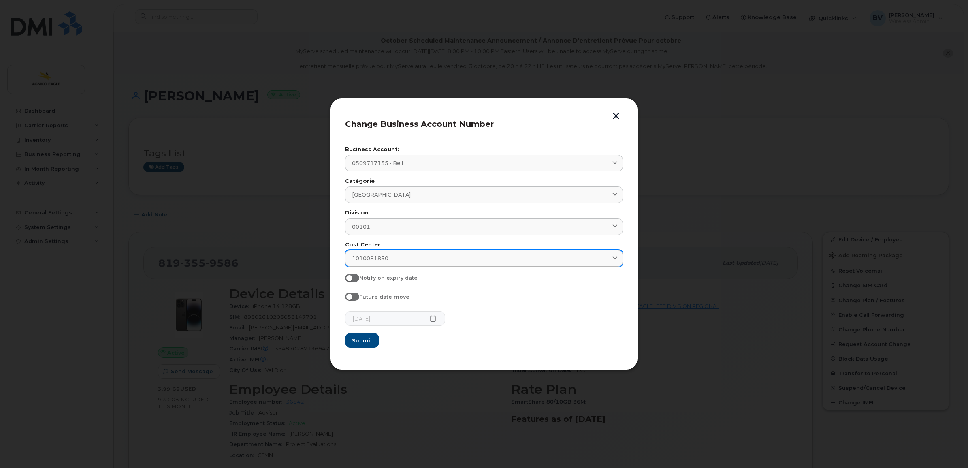
click at [367, 258] on span "1010081850" at bounding box center [370, 258] width 36 height 8
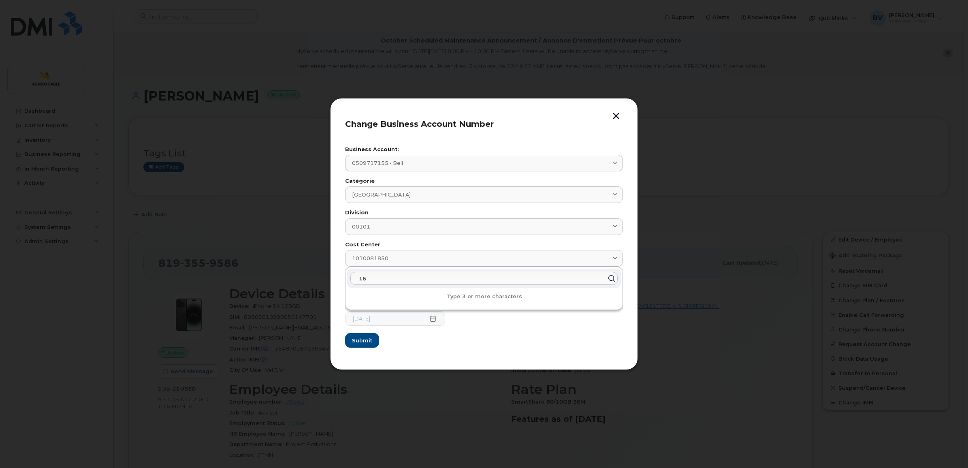
type input "1"
type input "Unkn"
click at [374, 296] on span "Unknown" at bounding box center [368, 297] width 30 height 7
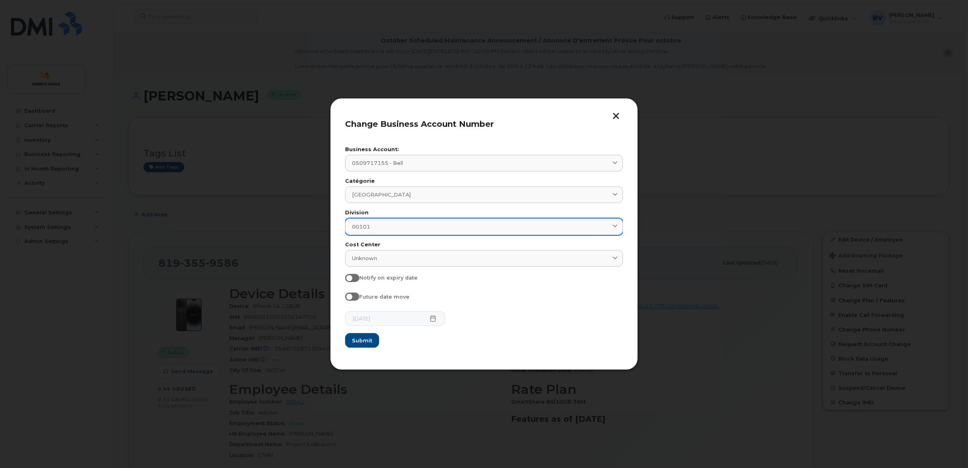
click at [366, 230] on span "00101" at bounding box center [361, 227] width 18 height 8
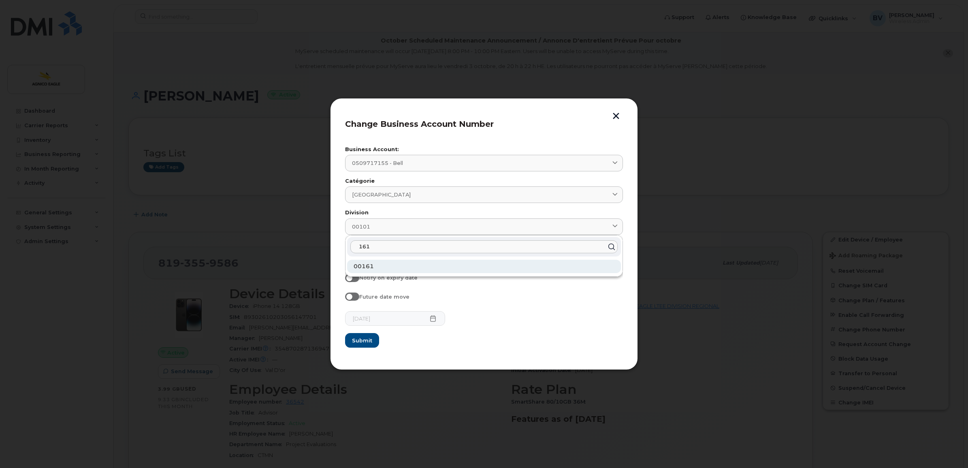
type input "161"
click at [367, 268] on span "00161" at bounding box center [363, 265] width 20 height 7
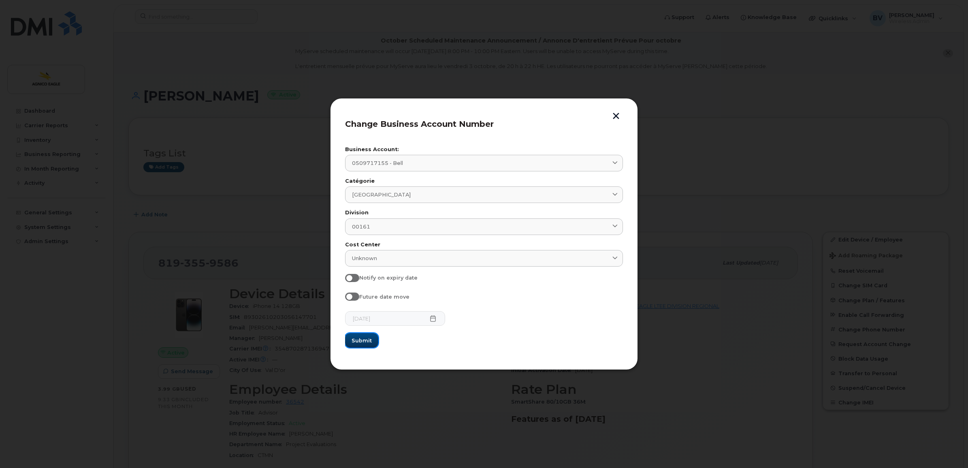
click at [364, 336] on span "Submit" at bounding box center [361, 340] width 20 height 8
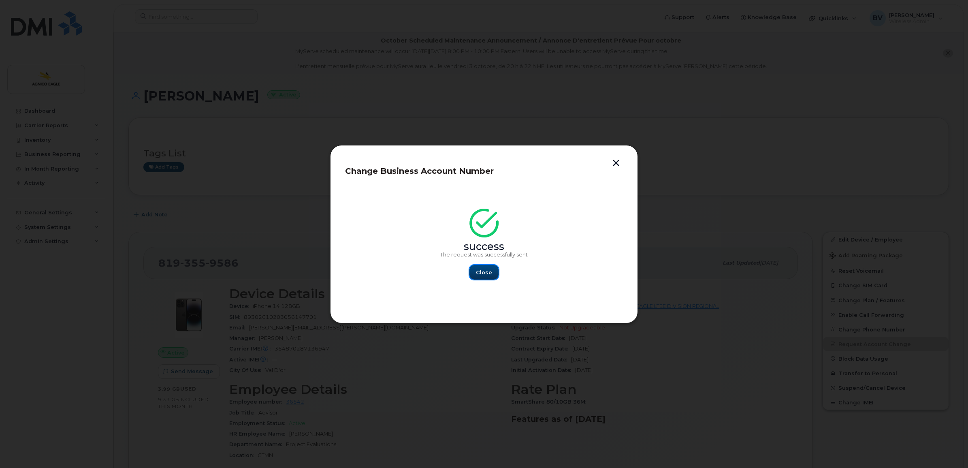
click at [488, 270] on span "Close" at bounding box center [484, 272] width 16 height 8
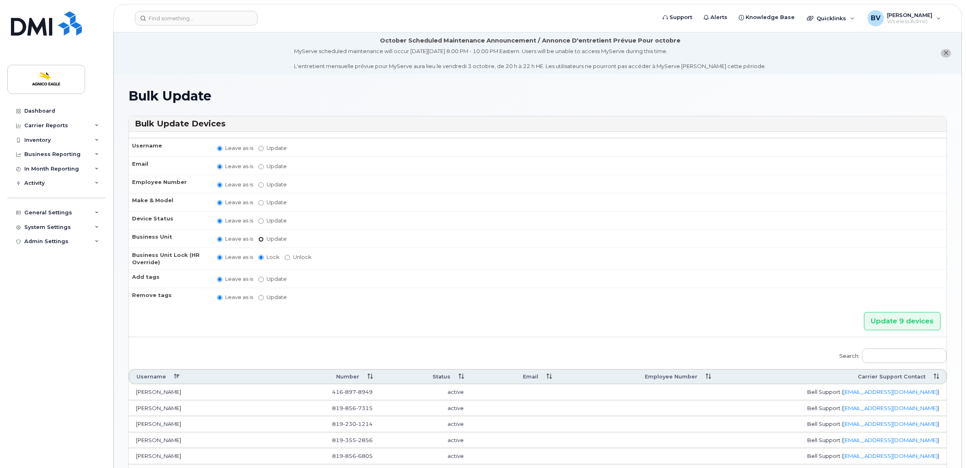
click at [260, 236] on input "Update" at bounding box center [260, 238] width 5 height 5
radio input "true"
radio input "false"
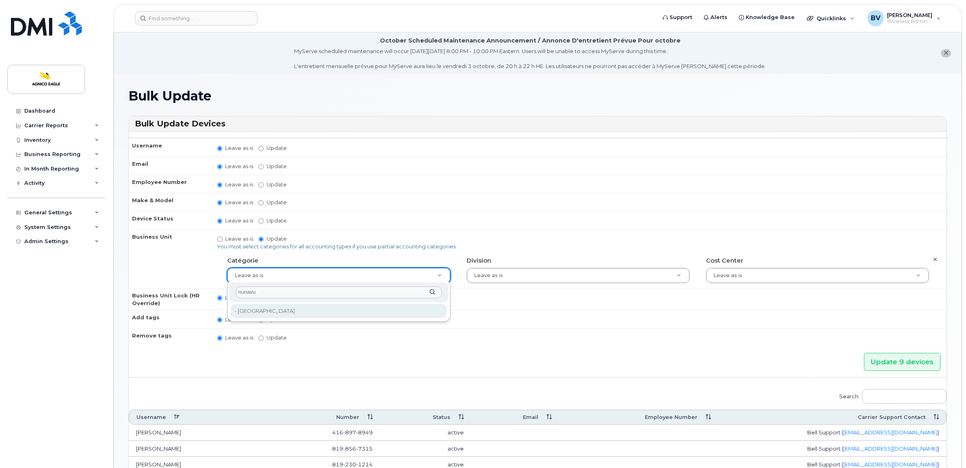
type input "nunavu"
type input "571348"
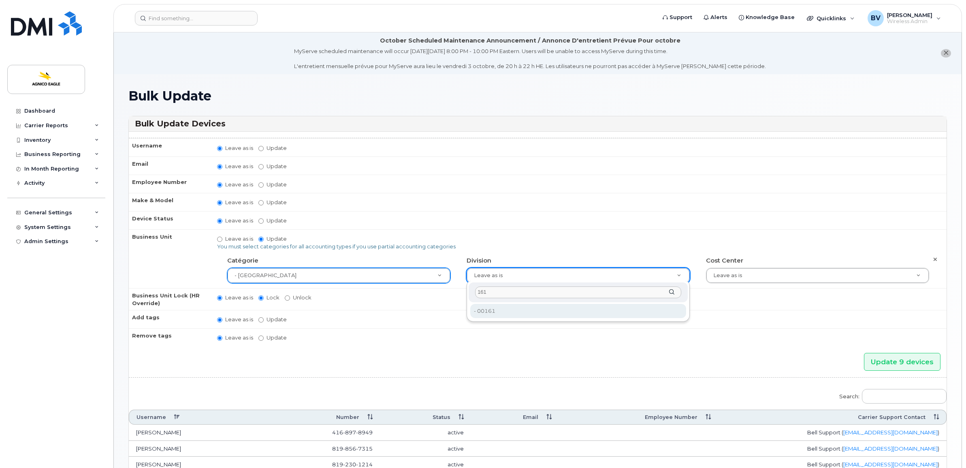
type input "161"
type input "25166113"
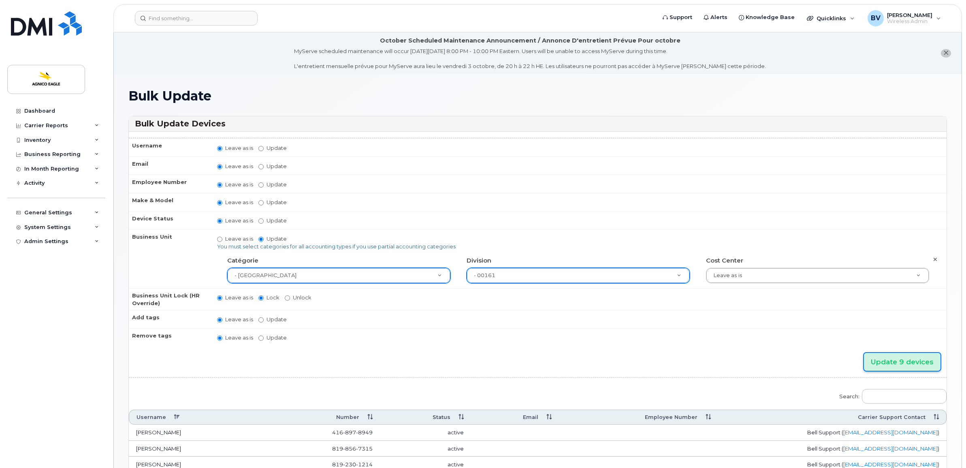
click at [897, 357] on input "Update 9 devices" at bounding box center [902, 362] width 77 height 18
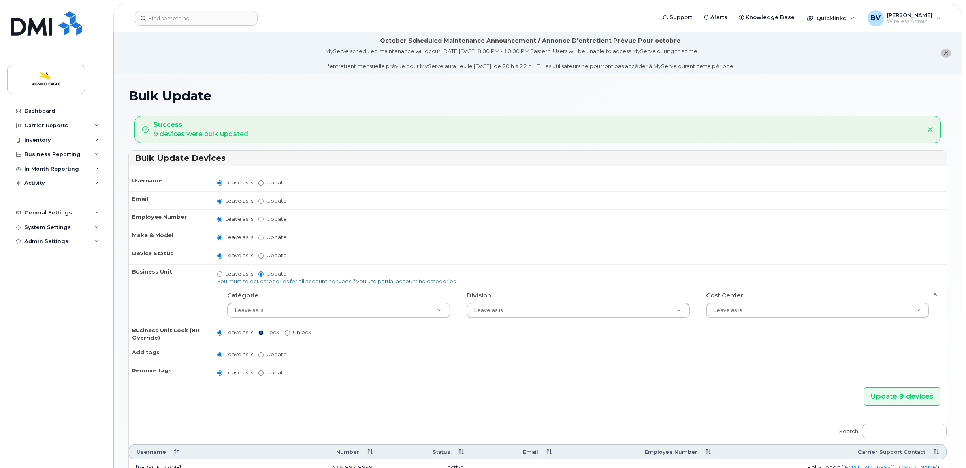
click at [260, 331] on input "Lock" at bounding box center [260, 332] width 5 height 5
radio input "true"
click at [219, 330] on input "Leave as is" at bounding box center [219, 332] width 5 height 5
radio input "true"
radio input "false"
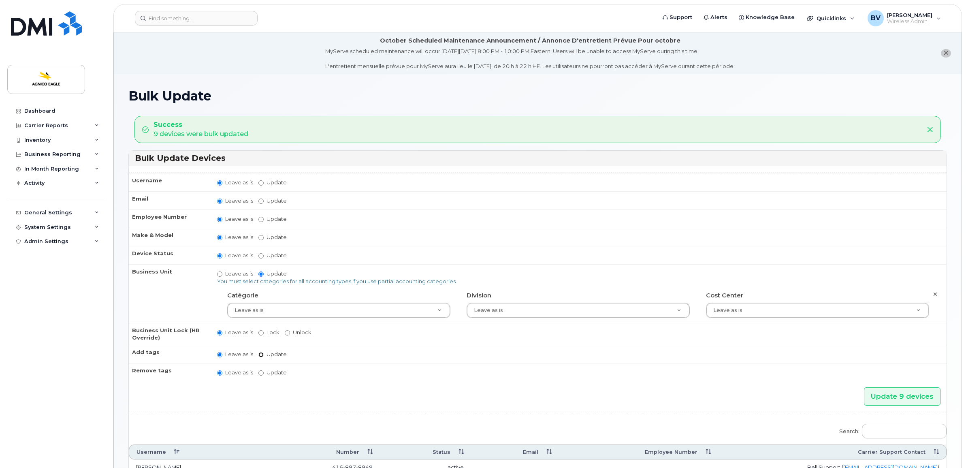
click at [260, 353] on input "Update" at bounding box center [260, 354] width 5 height 5
radio input "true"
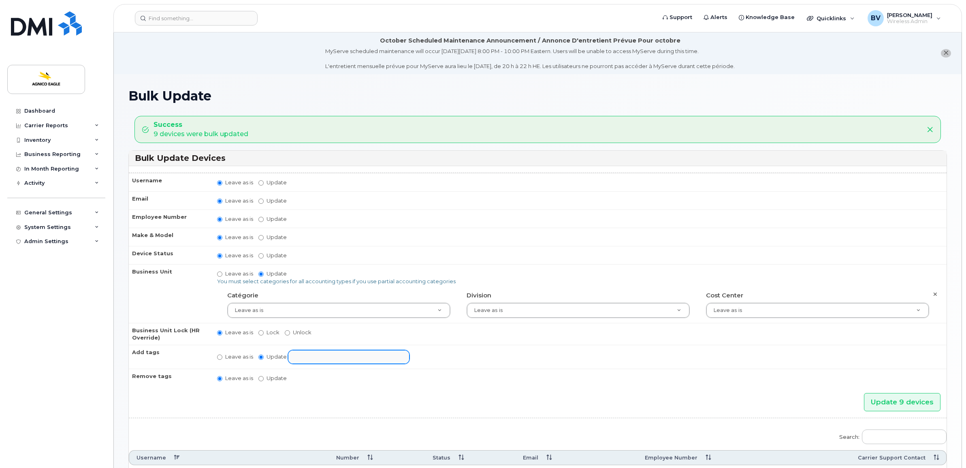
click at [290, 353] on ul at bounding box center [348, 356] width 121 height 13
click at [219, 355] on input "Leave as is" at bounding box center [219, 356] width 5 height 5
radio input "true"
radio input "false"
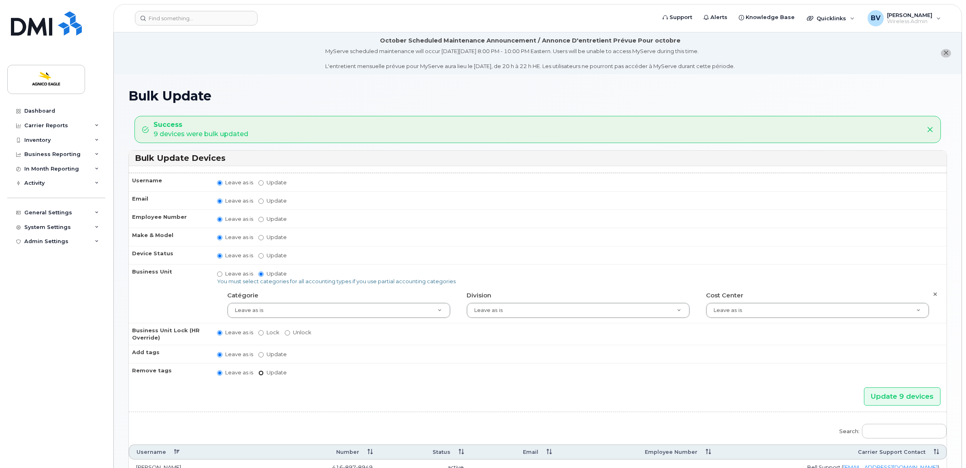
click at [258, 370] on input "Update" at bounding box center [260, 372] width 5 height 5
radio input "true"
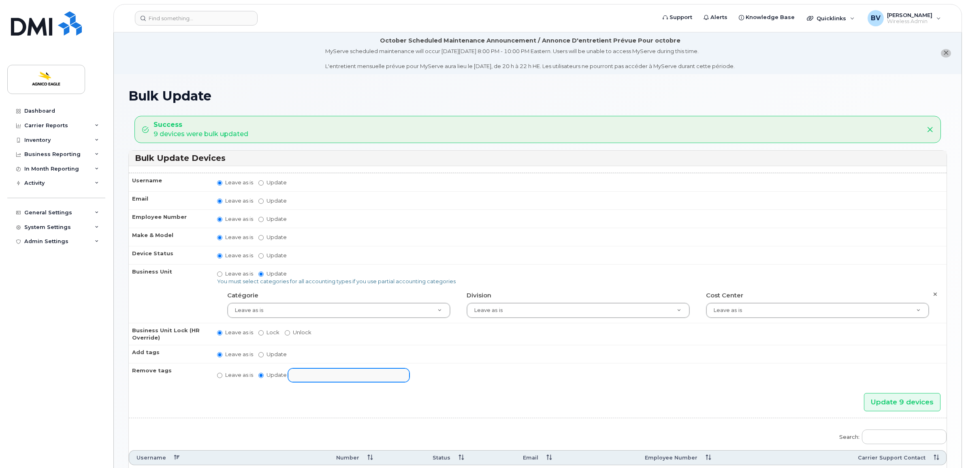
click at [288, 371] on ul at bounding box center [348, 374] width 121 height 13
click at [225, 374] on label "Leave as is" at bounding box center [235, 375] width 36 height 8
click at [222, 374] on input "Leave as is" at bounding box center [219, 374] width 5 height 5
radio input "true"
radio input "false"
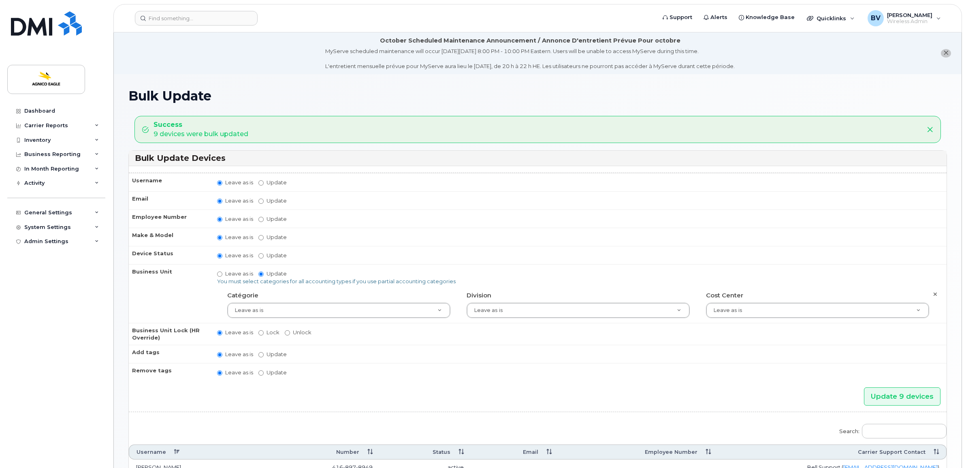
click at [179, 368] on th "Remove tags" at bounding box center [169, 372] width 81 height 18
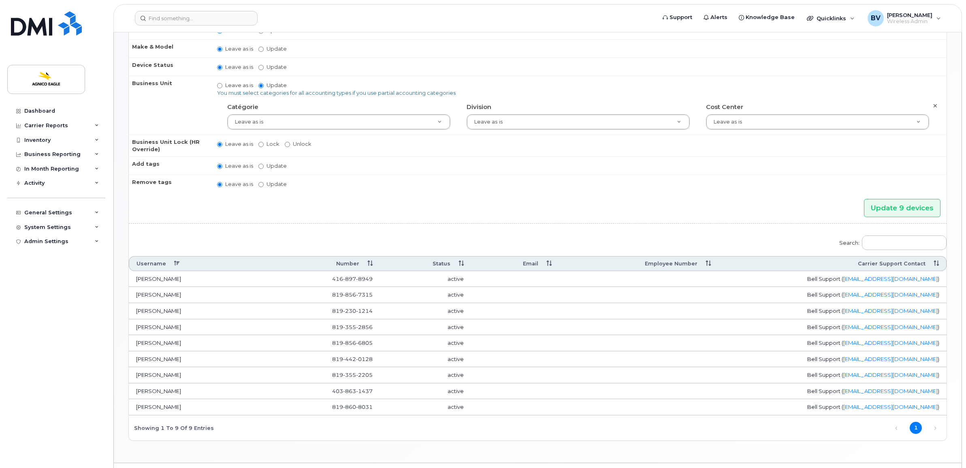
scroll to position [208, 0]
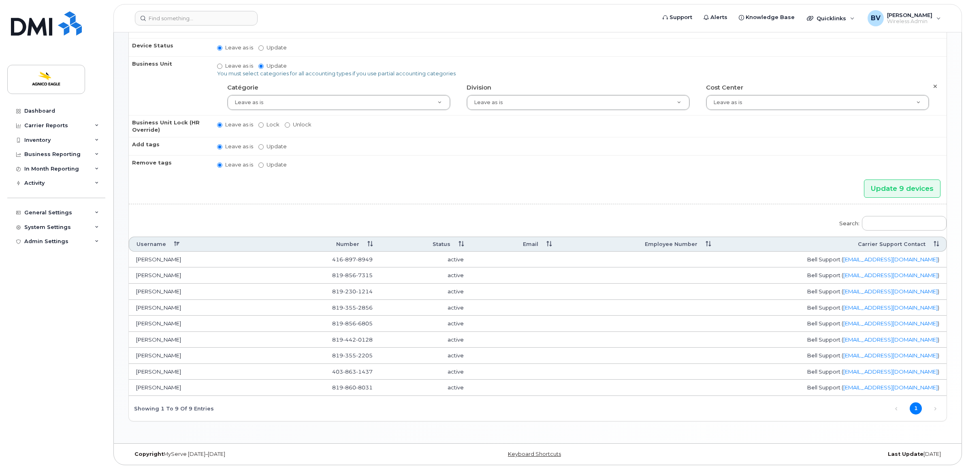
click at [158, 258] on td "[PERSON_NAME]" at bounding box center [198, 259] width 138 height 16
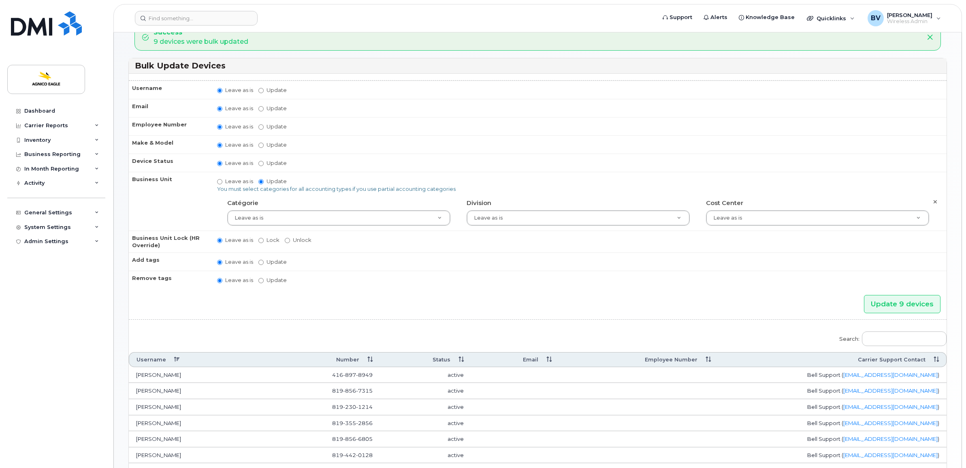
scroll to position [0, 0]
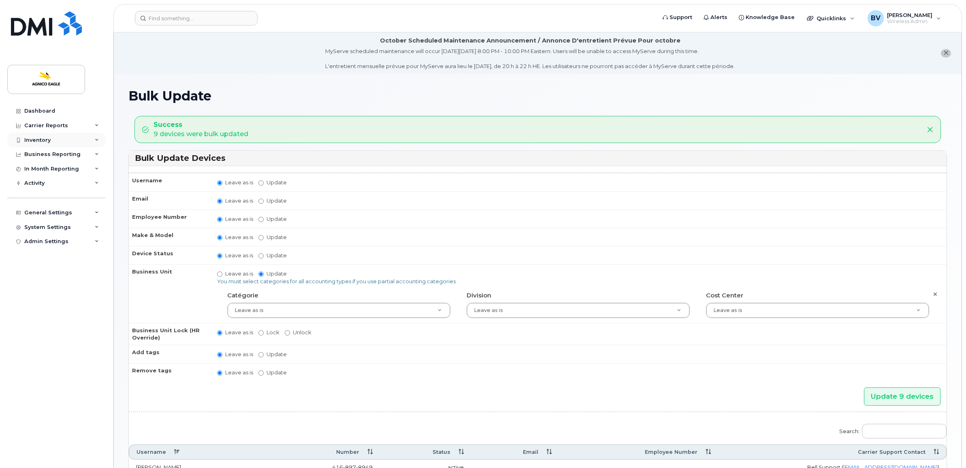
click at [43, 142] on div "Inventory" at bounding box center [37, 140] width 26 height 6
click at [45, 152] on div "Mobility Devices" at bounding box center [51, 154] width 46 height 7
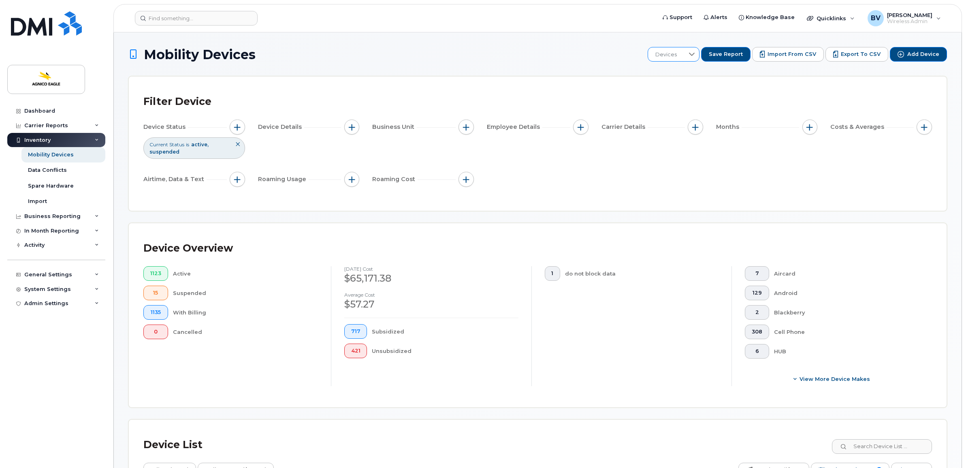
click at [681, 55] on span "Devices" at bounding box center [666, 54] width 36 height 15
click at [53, 292] on div "System Settings" at bounding box center [47, 289] width 47 height 6
click at [46, 350] on div "Reporting" at bounding box center [42, 350] width 28 height 7
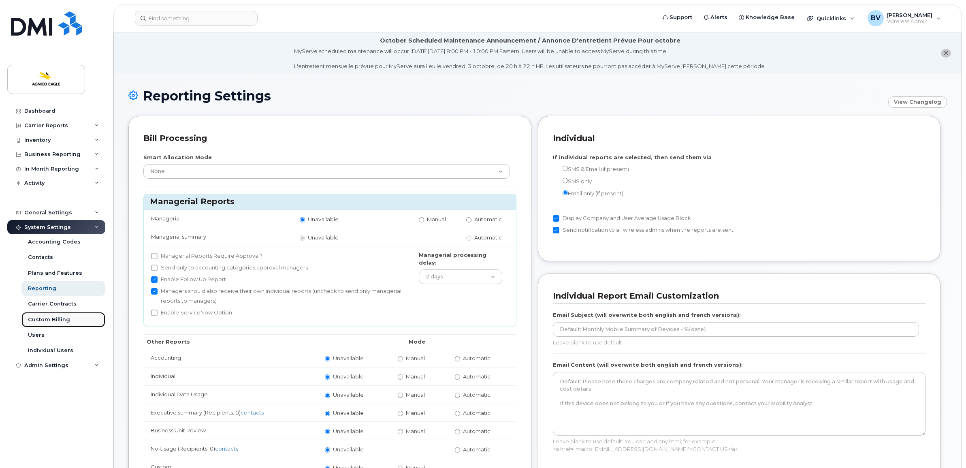
click at [56, 320] on div "Custom Billing" at bounding box center [49, 319] width 42 height 7
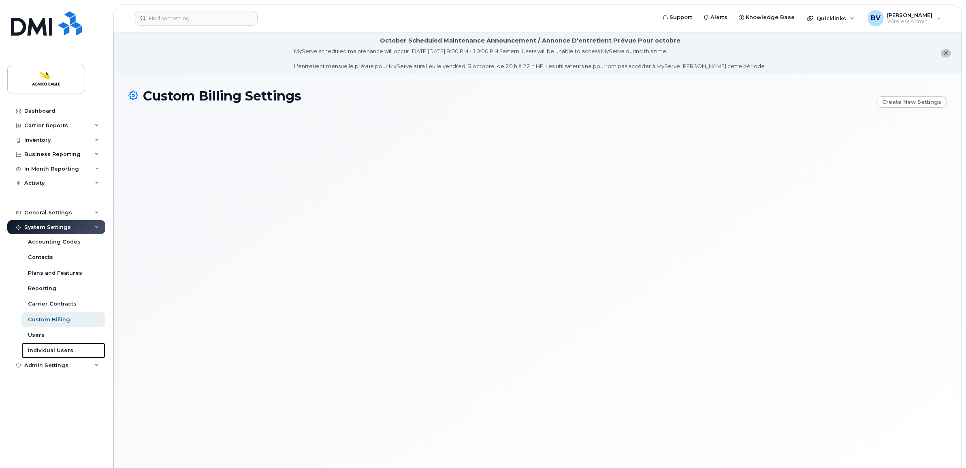
click at [57, 353] on div "Individual Users" at bounding box center [50, 350] width 45 height 7
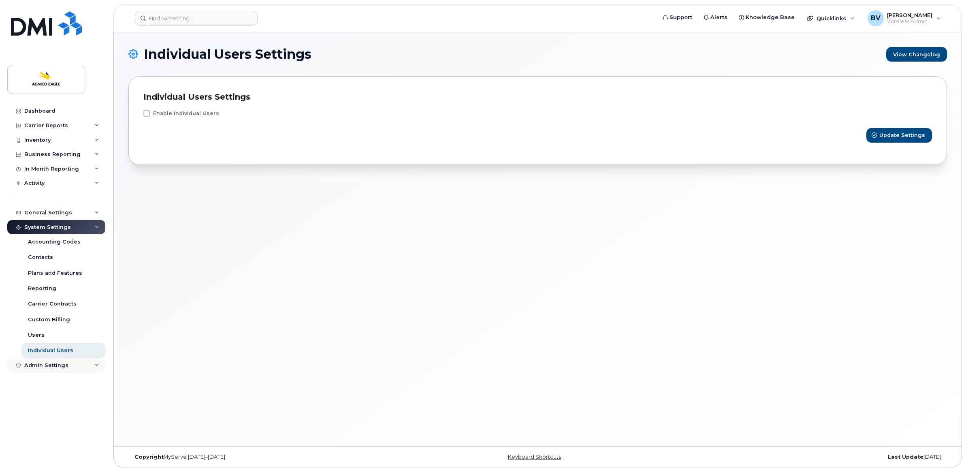
click at [60, 367] on div "Admin Settings" at bounding box center [46, 365] width 44 height 6
click at [59, 368] on div "Admin Settings" at bounding box center [46, 365] width 44 height 6
click at [146, 114] on span at bounding box center [146, 113] width 6 height 6
click at [138, 114] on input "Enable Individual Users" at bounding box center [136, 112] width 4 height 4
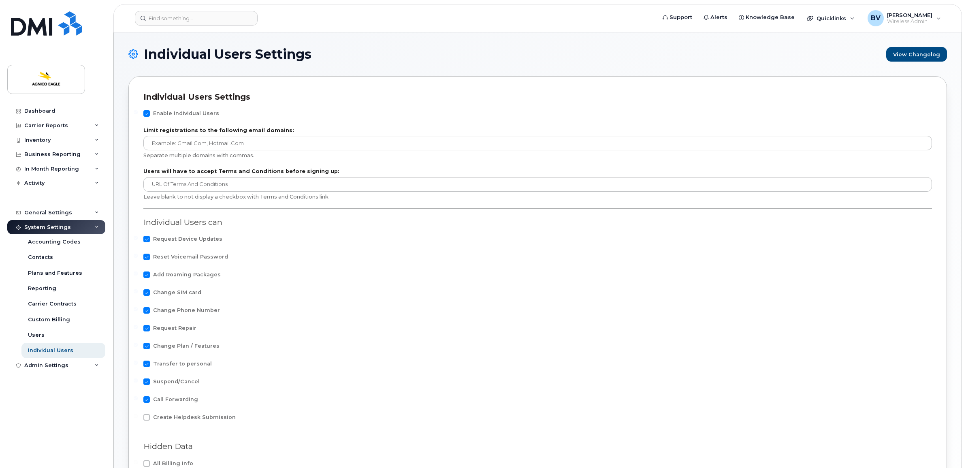
click at [165, 110] on span "Enable Individual Users" at bounding box center [186, 113] width 66 height 6
click at [138, 110] on input "Enable Individual Users" at bounding box center [136, 112] width 4 height 4
checkbox input "false"
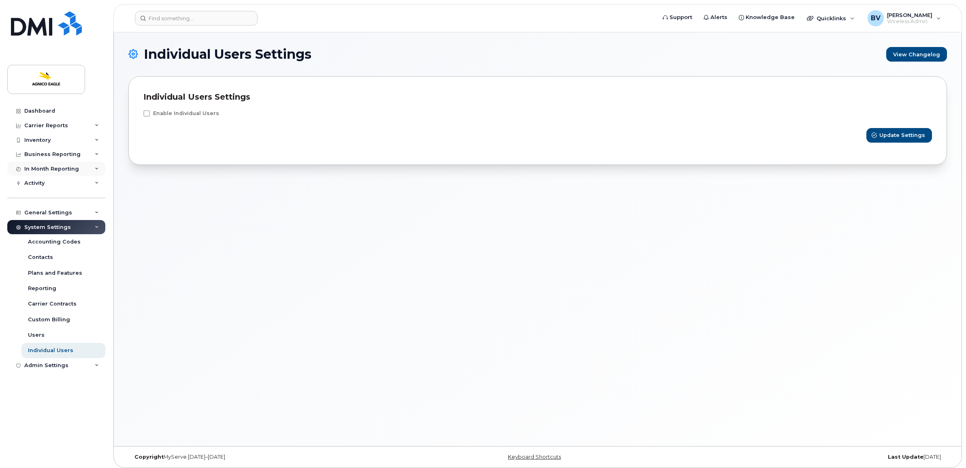
click at [43, 168] on div "In Month Reporting" at bounding box center [51, 169] width 55 height 6
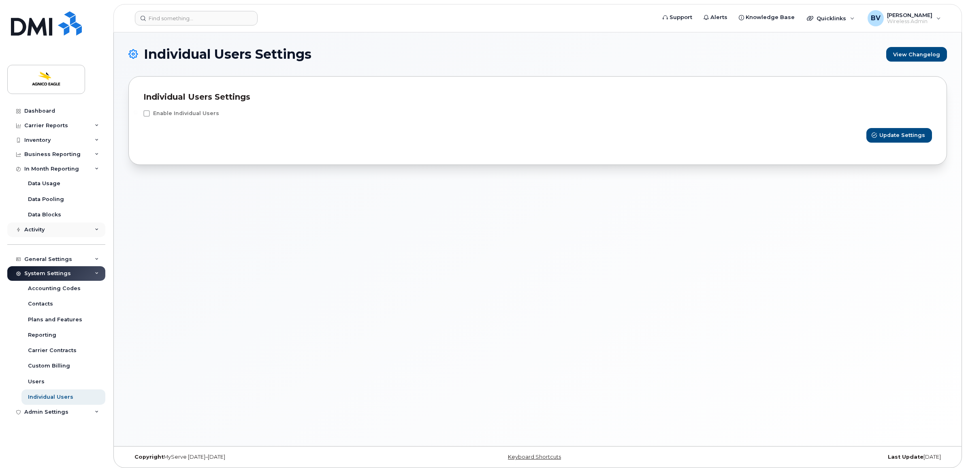
click at [36, 231] on div "Activity" at bounding box center [34, 229] width 20 height 6
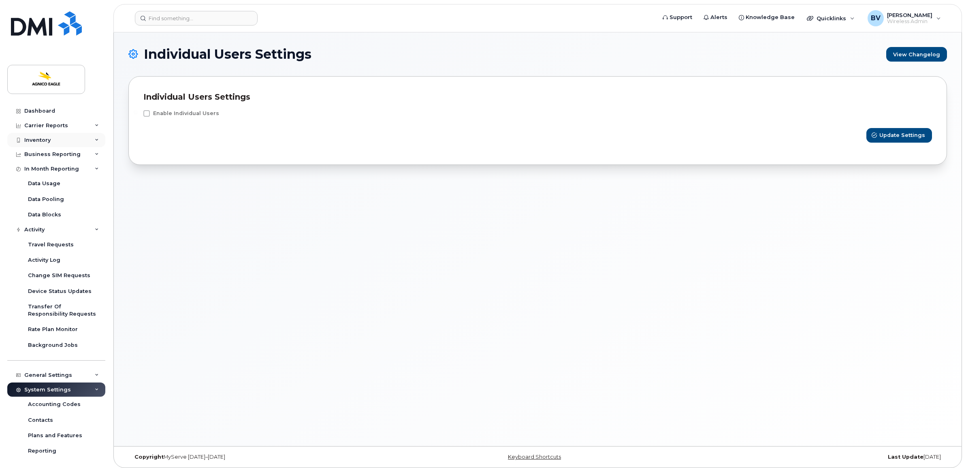
click at [49, 138] on div "Inventory" at bounding box center [37, 140] width 26 height 6
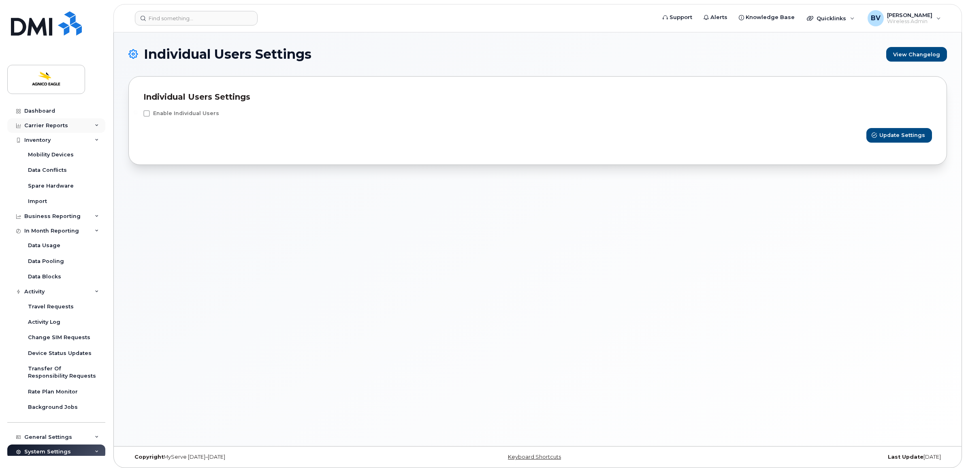
click at [55, 126] on div "Carrier Reports" at bounding box center [46, 125] width 44 height 6
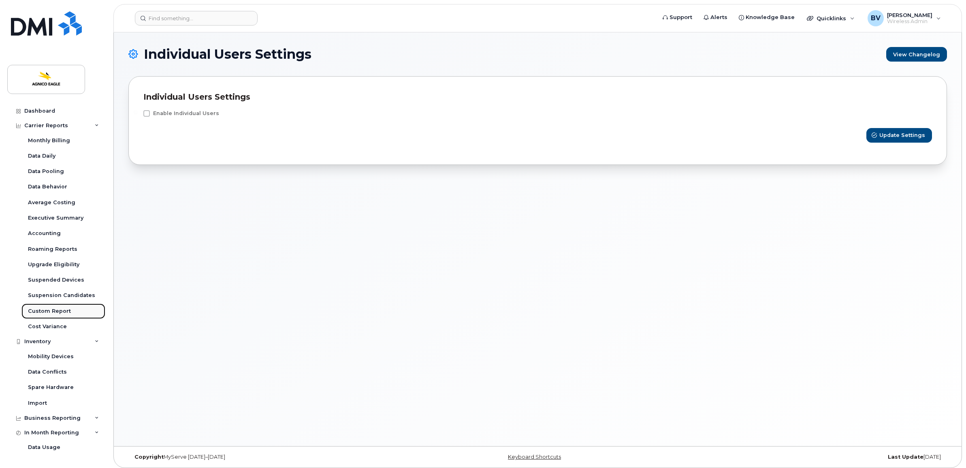
click at [60, 312] on div "Custom Report" at bounding box center [49, 310] width 43 height 7
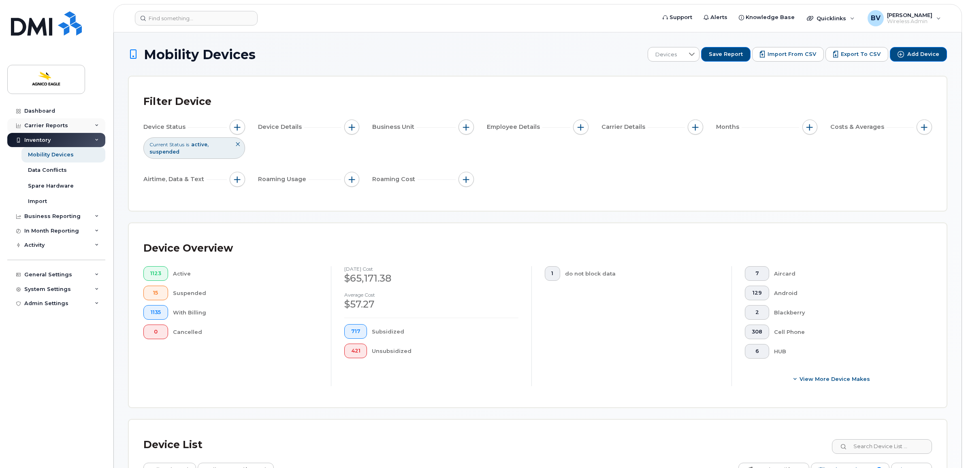
click at [49, 125] on div "Carrier Reports" at bounding box center [46, 125] width 44 height 6
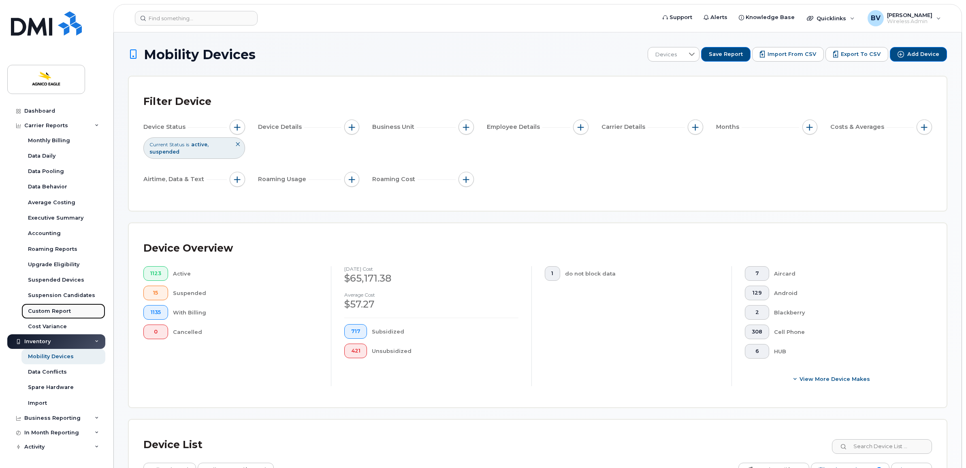
click at [51, 311] on div "Custom Report" at bounding box center [49, 310] width 43 height 7
click at [55, 310] on div "Custom Report" at bounding box center [49, 310] width 43 height 7
click at [49, 323] on div "Cost Variance" at bounding box center [47, 326] width 39 height 7
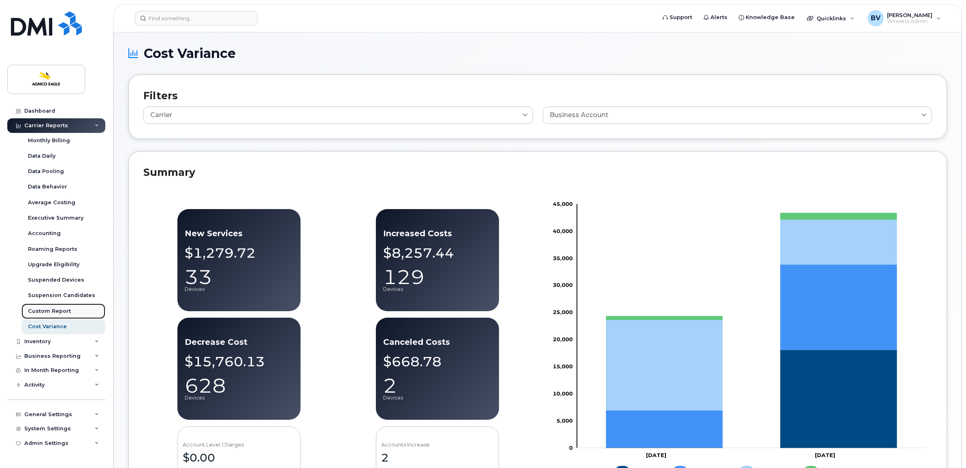
click at [54, 309] on div "Custom Report" at bounding box center [49, 310] width 43 height 7
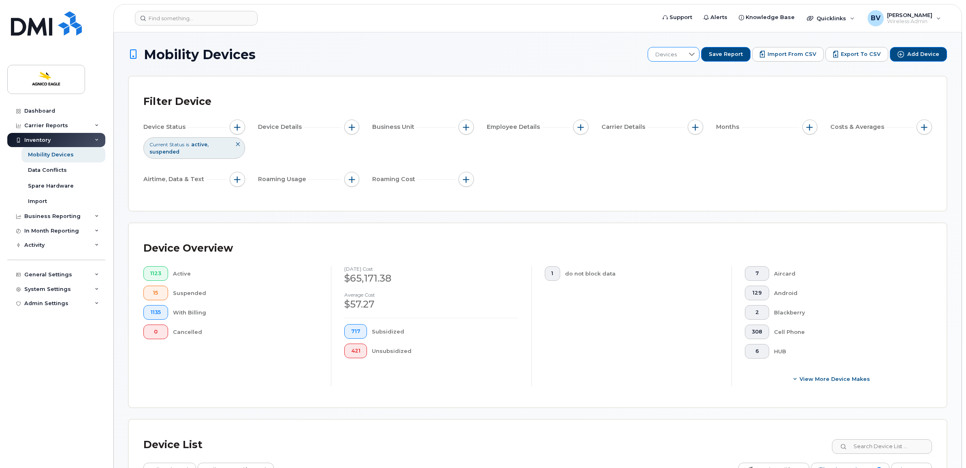
click at [694, 54] on icon at bounding box center [692, 54] width 6 height 3
click at [694, 95] on span "Changement de plan" at bounding box center [689, 97] width 57 height 8
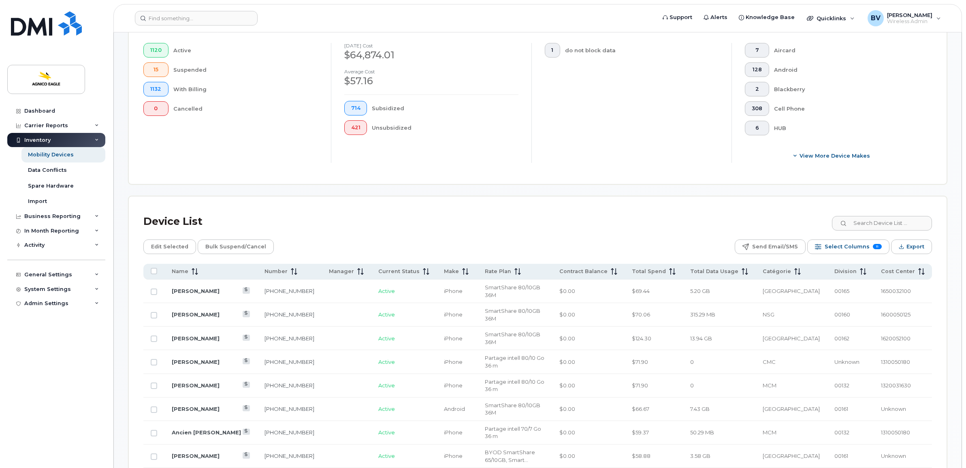
scroll to position [152, 0]
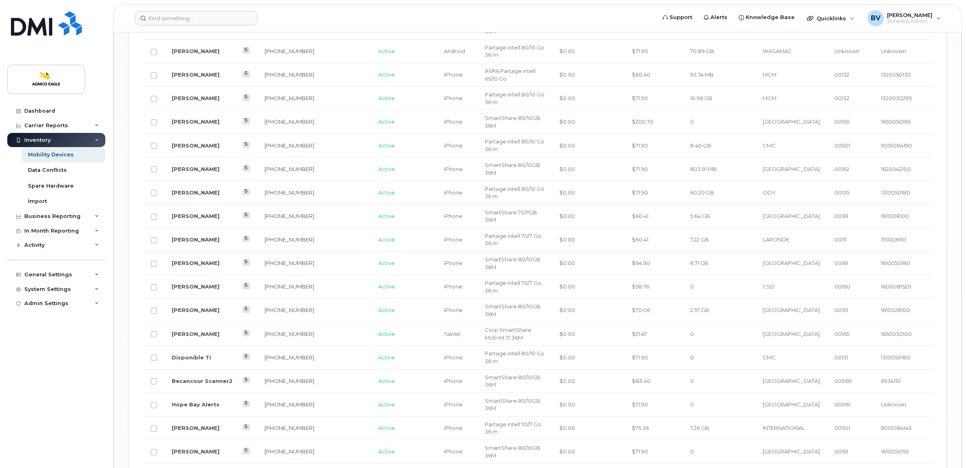
scroll to position [991, 0]
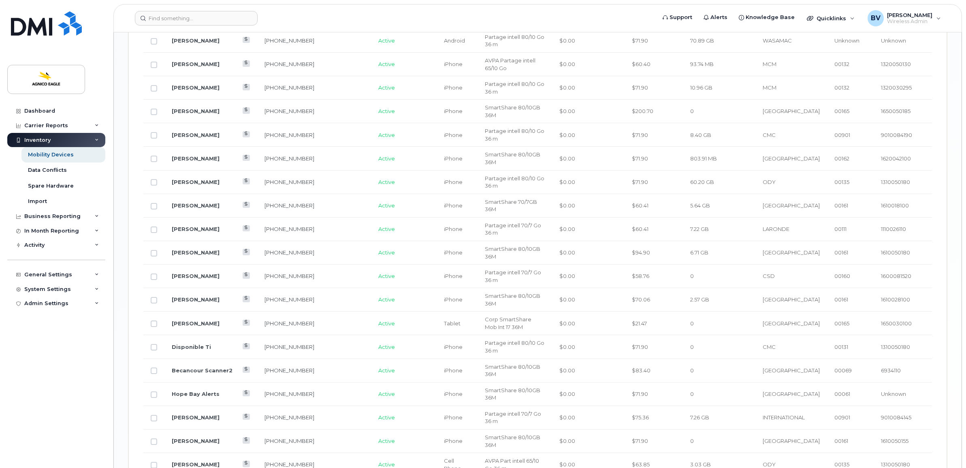
drag, startPoint x: 198, startPoint y: 409, endPoint x: 233, endPoint y: 408, distance: 34.4
drag, startPoint x: 233, startPoint y: 408, endPoint x: 237, endPoint y: 409, distance: 4.6
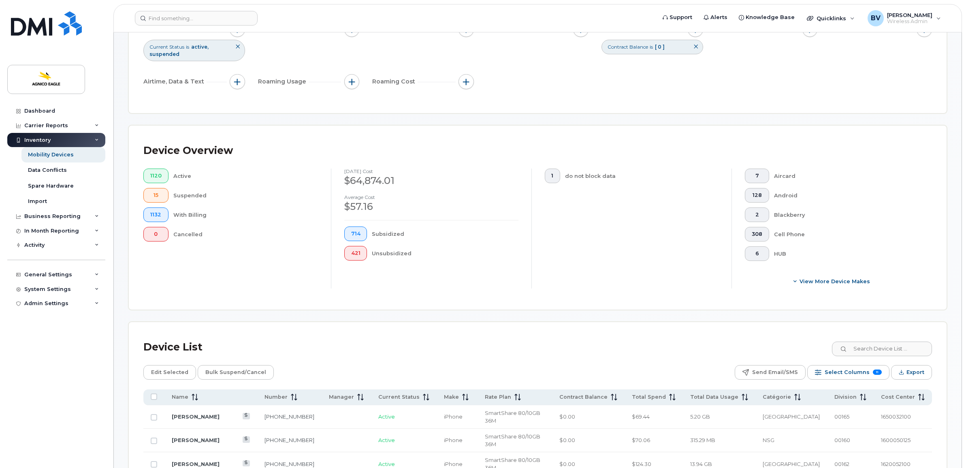
scroll to position [0, 0]
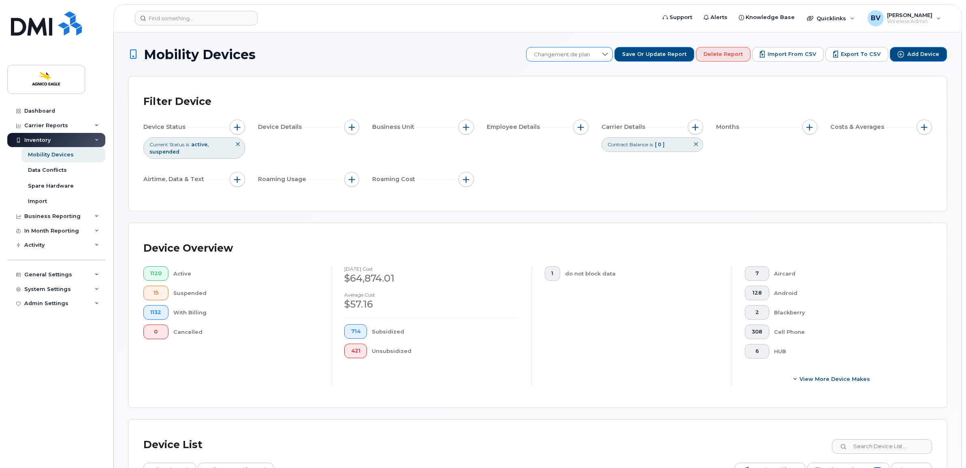
click at [608, 53] on icon at bounding box center [605, 54] width 6 height 6
click at [553, 109] on span "CMC" at bounding box center [548, 111] width 13 height 8
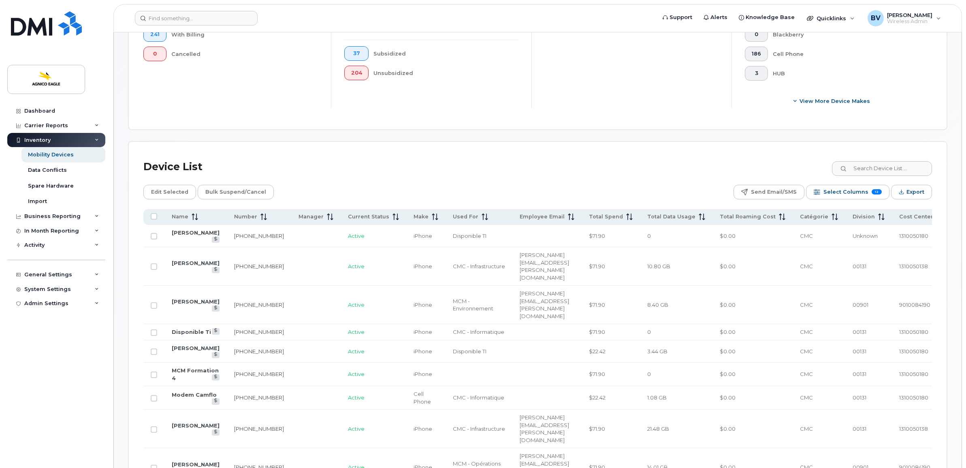
scroll to position [304, 0]
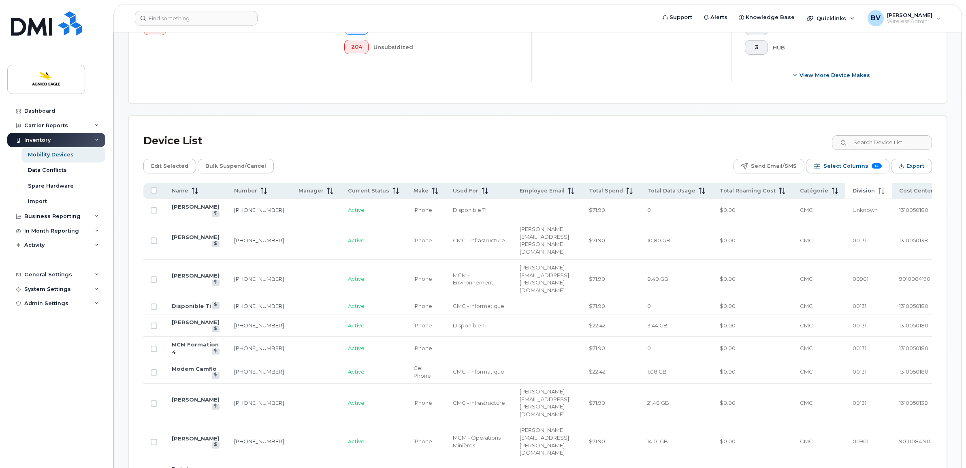
click at [868, 193] on span "Division" at bounding box center [863, 190] width 22 height 7
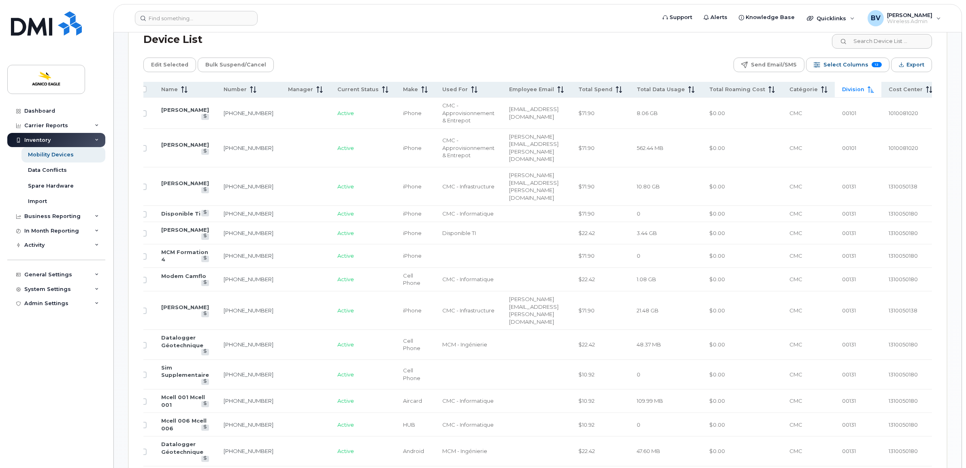
scroll to position [0, 0]
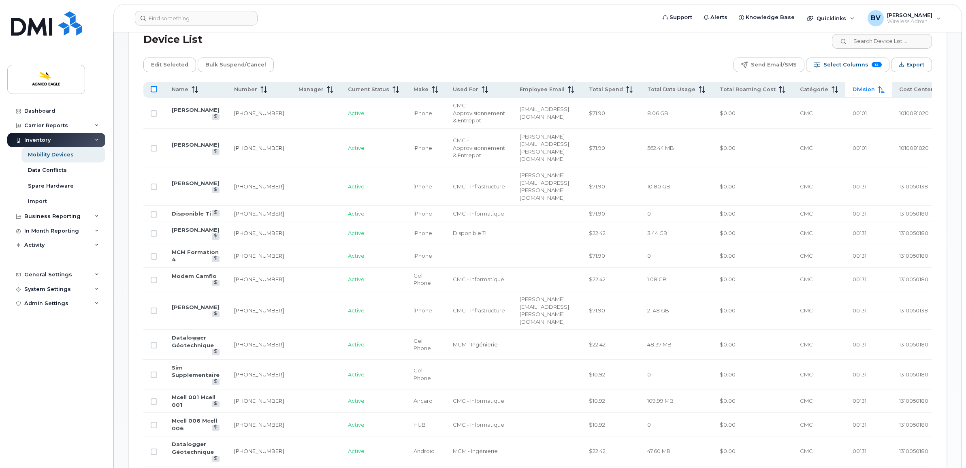
click at [154, 88] on input "All items unselected" at bounding box center [154, 89] width 6 height 6
checkbox input "true"
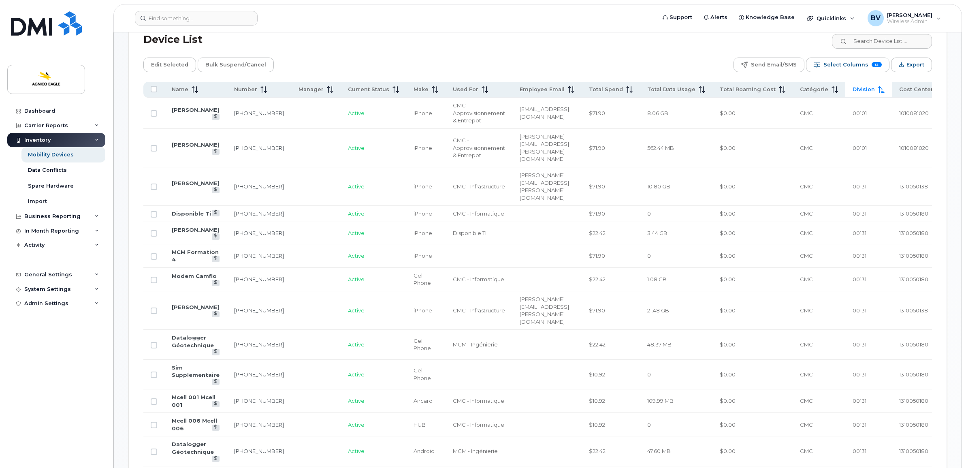
checkbox input "true"
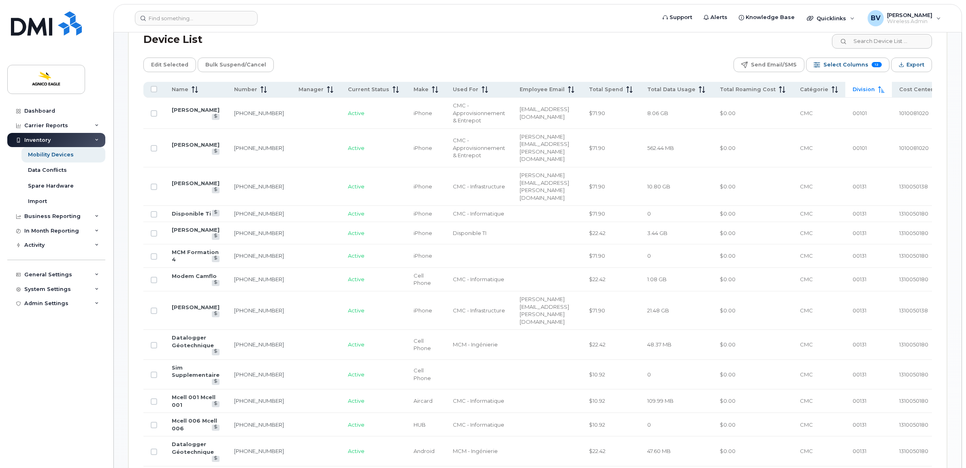
checkbox input "true"
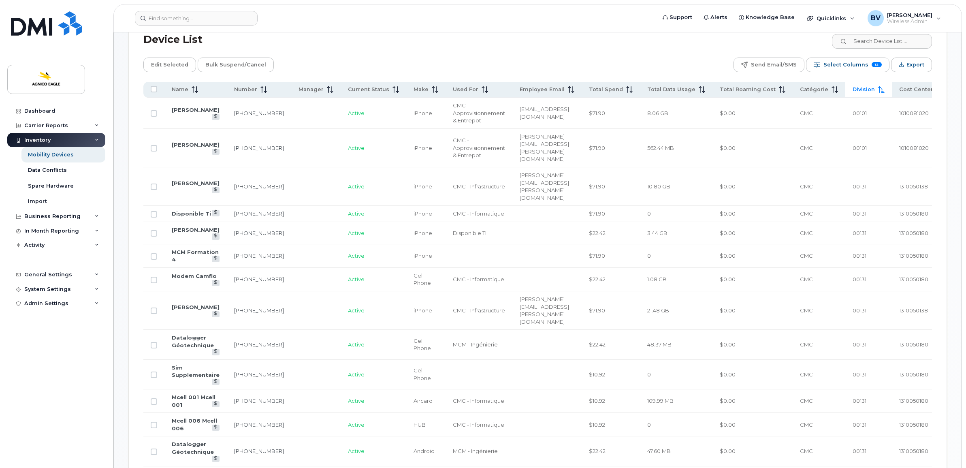
checkbox input "true"
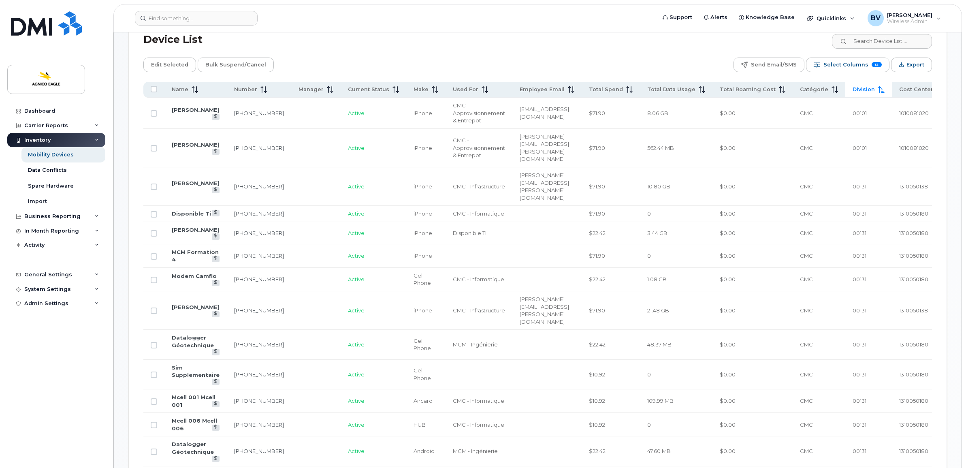
checkbox input "true"
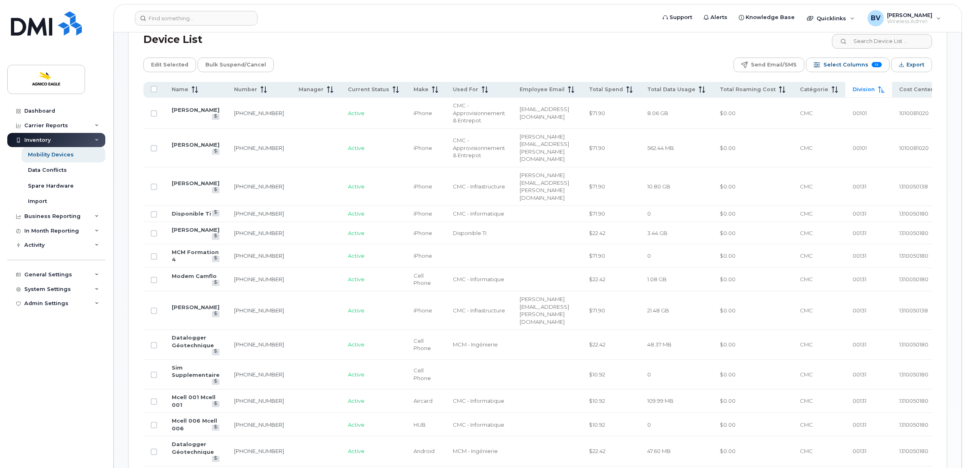
checkbox input "true"
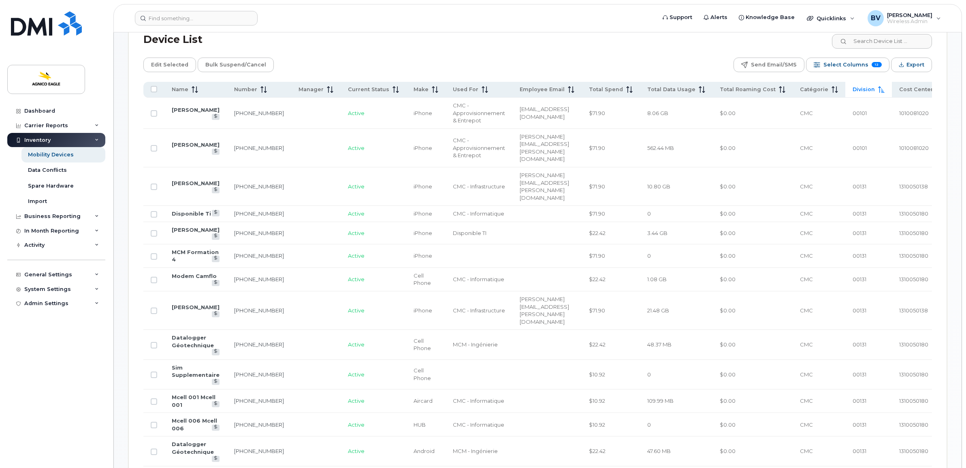
checkbox input "true"
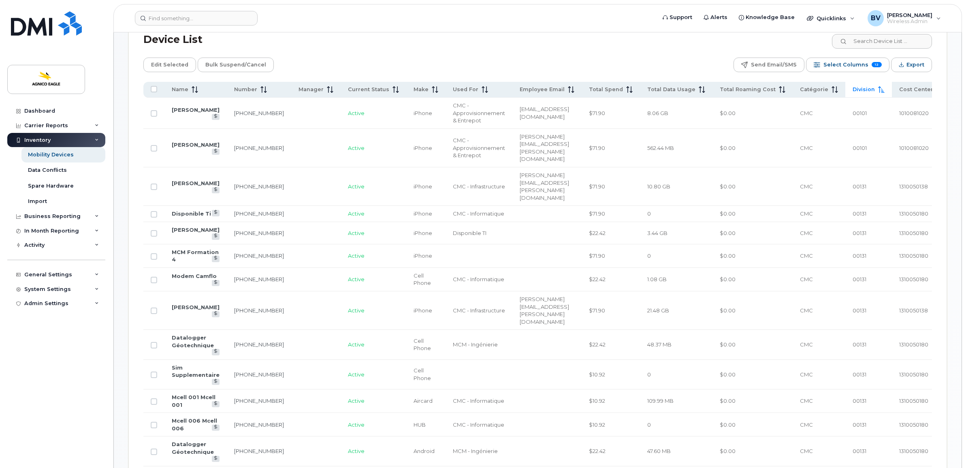
checkbox input "true"
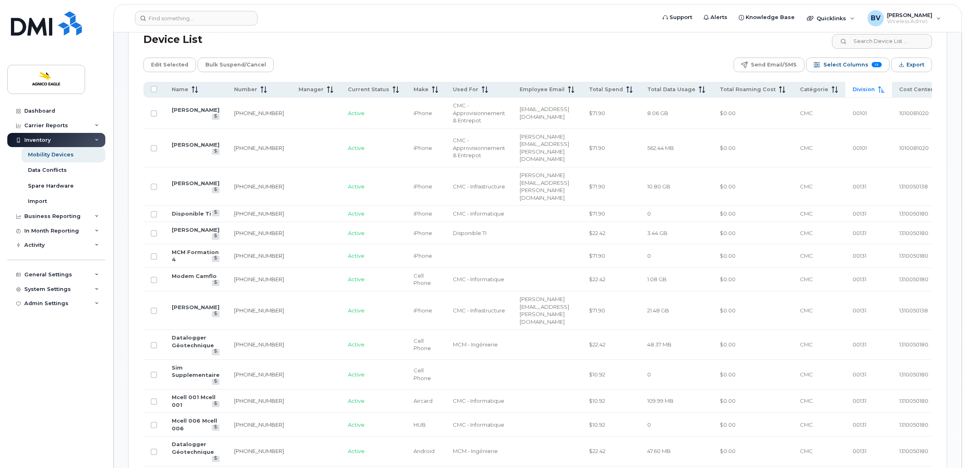
checkbox input "true"
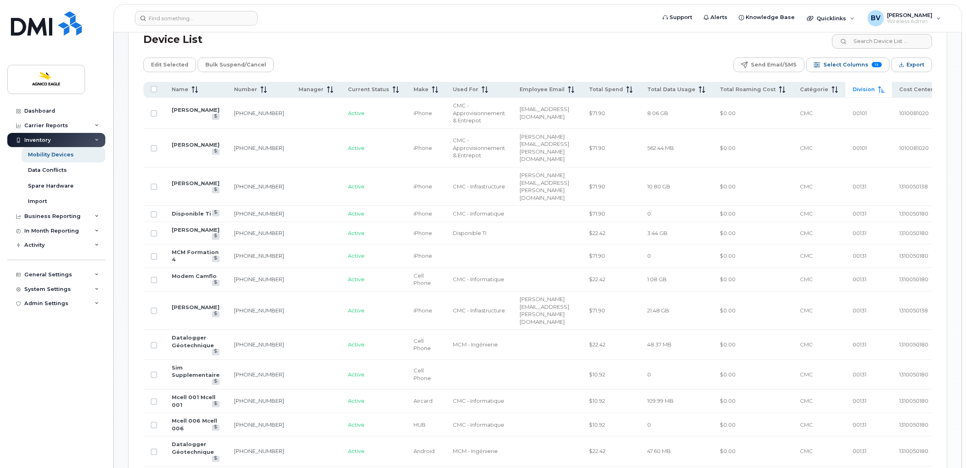
checkbox input "true"
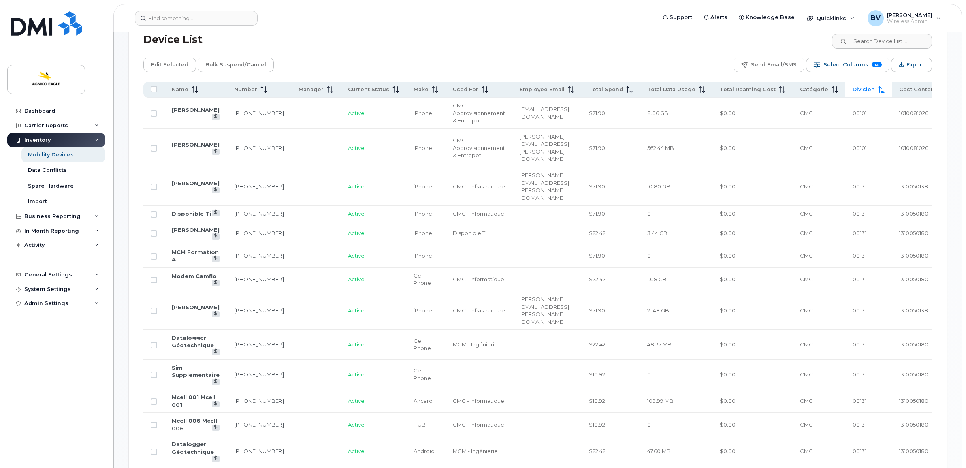
checkbox input "true"
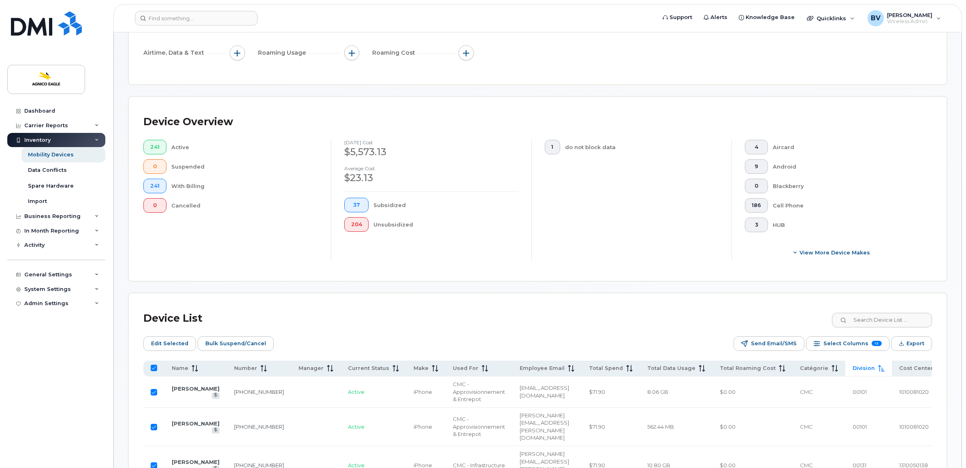
scroll to position [253, 0]
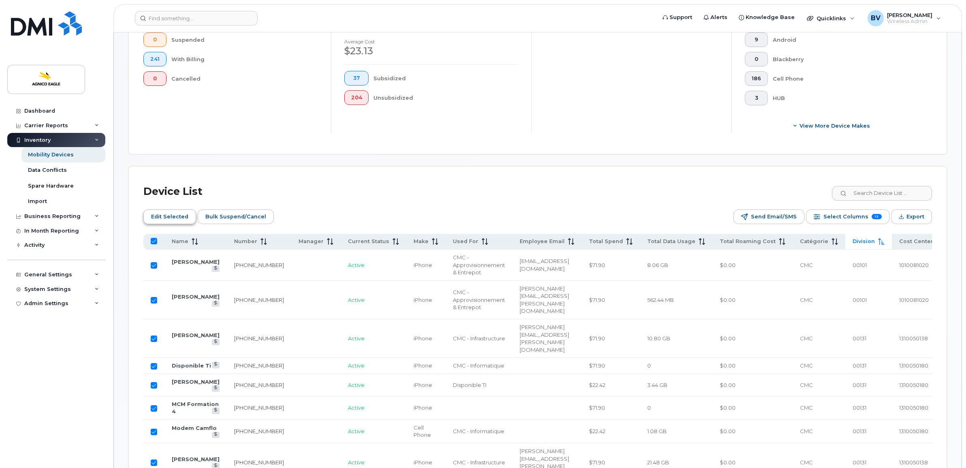
click at [169, 218] on span "Edit Selected" at bounding box center [169, 217] width 37 height 12
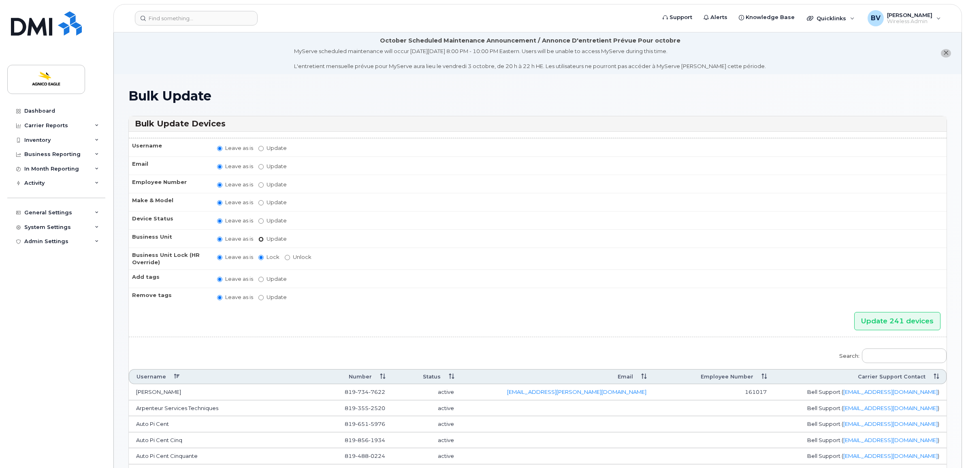
click at [260, 237] on input "Update" at bounding box center [260, 238] width 5 height 5
radio input "true"
radio input "false"
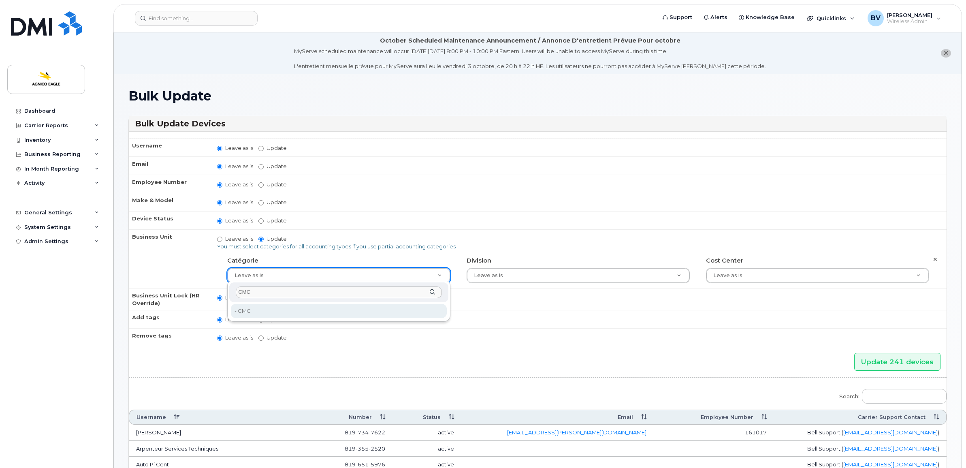
type input "CMC"
type input "13639981"
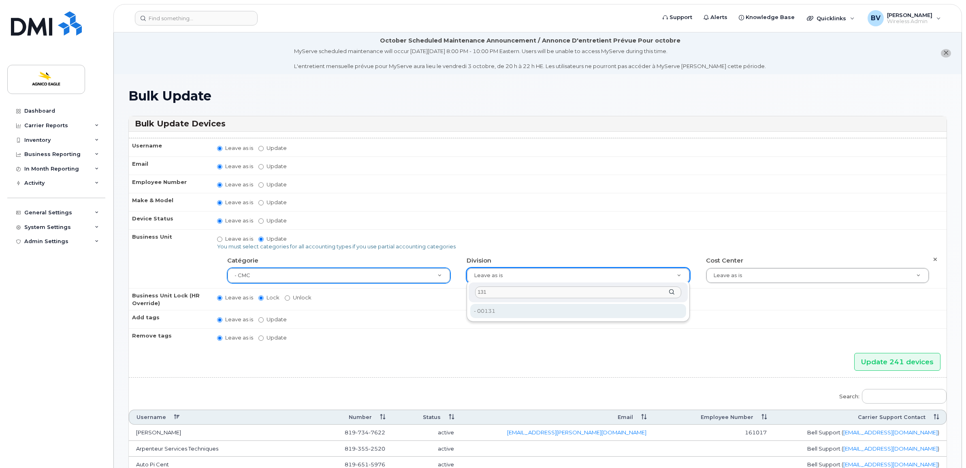
type input "131"
type input "33745204"
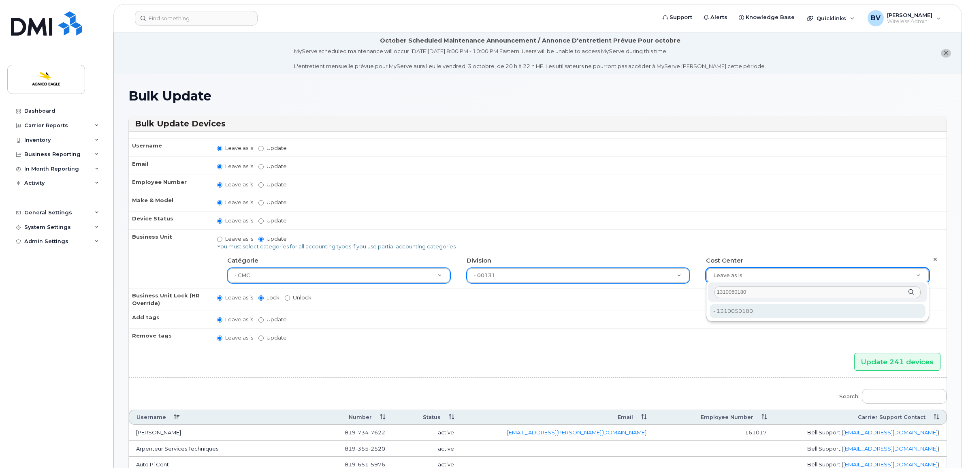
type input "1310050180"
type input "33745217"
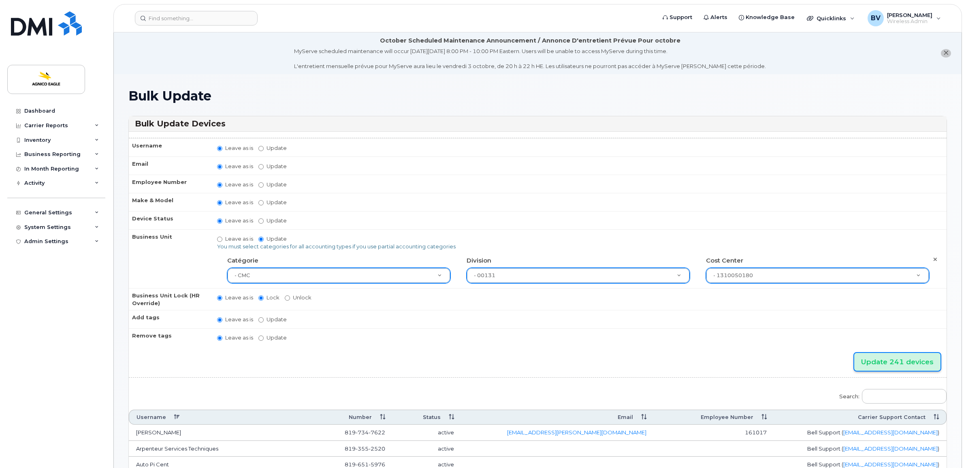
click at [893, 356] on input "Update 241 devices" at bounding box center [897, 362] width 86 height 18
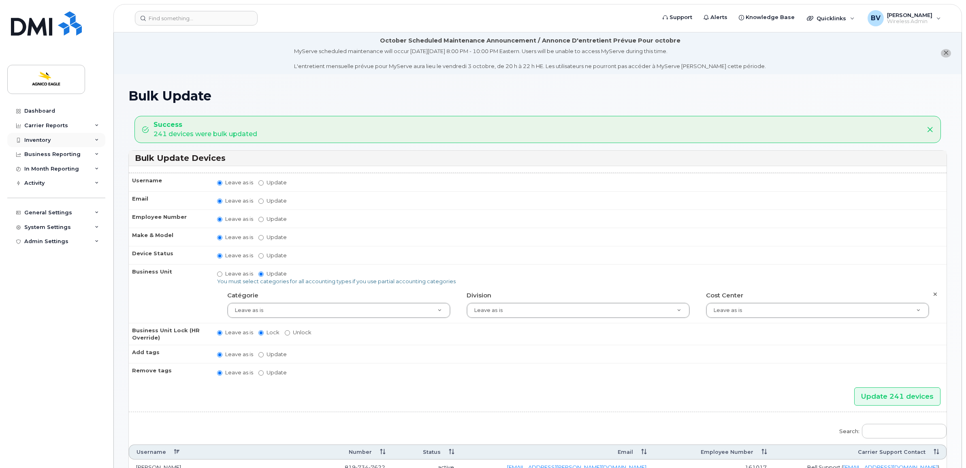
click at [47, 138] on div "Inventory" at bounding box center [37, 140] width 26 height 6
click at [47, 154] on div "Mobility Devices" at bounding box center [51, 154] width 46 height 7
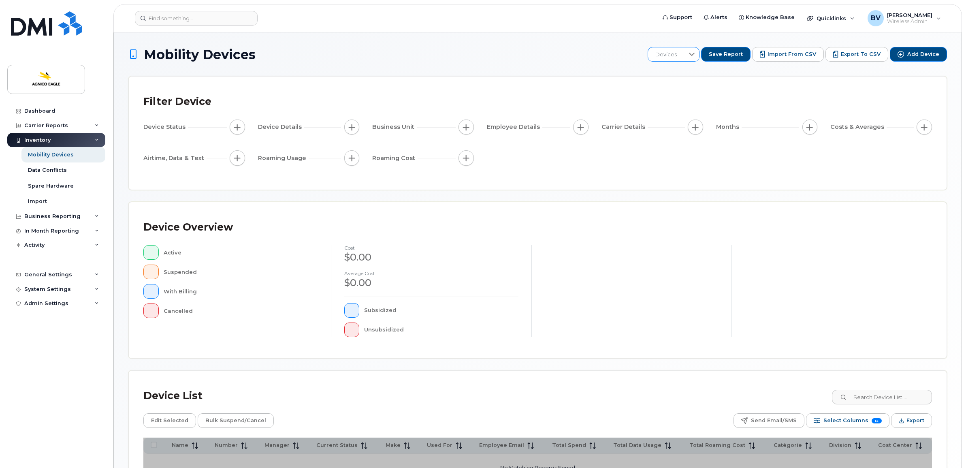
click at [684, 58] on span "Devices" at bounding box center [666, 54] width 36 height 15
click at [677, 123] on span "CMC unknown" at bounding box center [680, 125] width 39 height 8
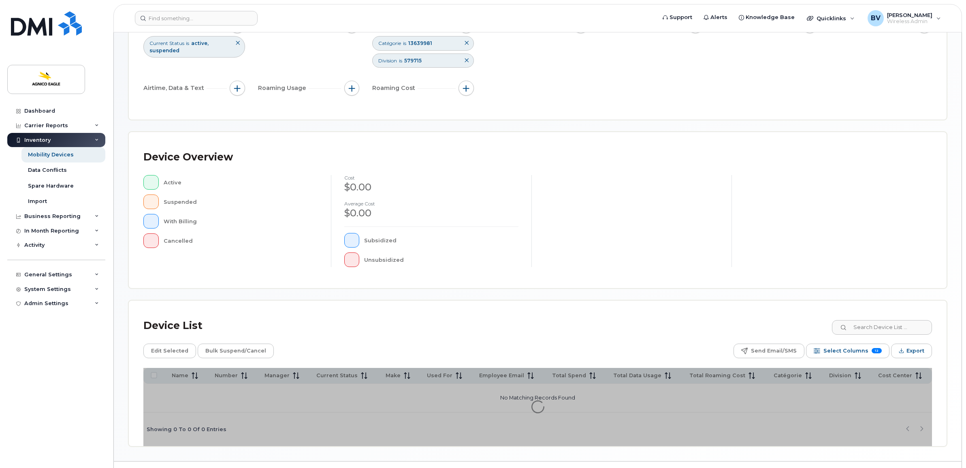
scroll to position [121, 0]
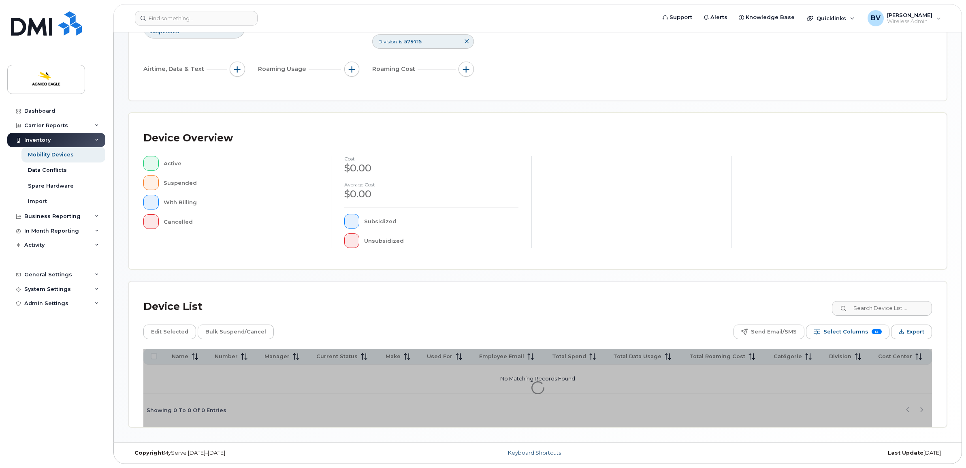
click at [538, 449] on link "Keyboard Shortcuts" at bounding box center [534, 452] width 53 height 6
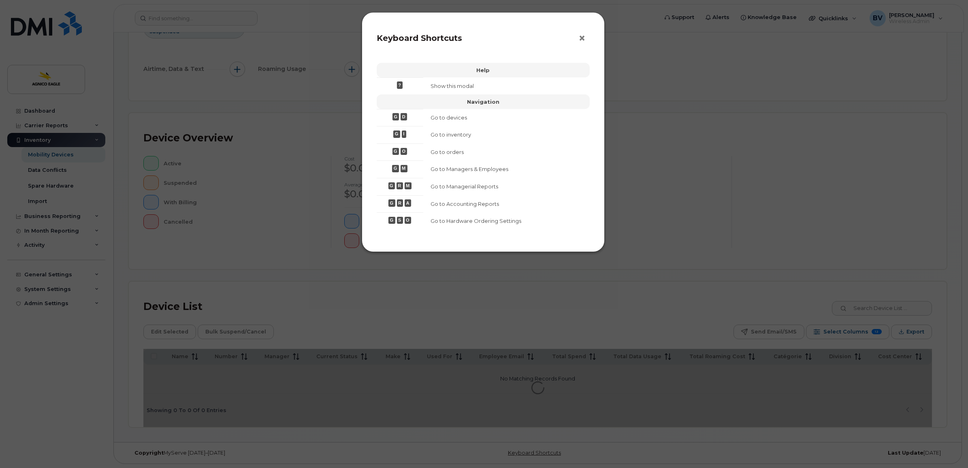
click at [580, 35] on span "×" at bounding box center [581, 38] width 7 height 15
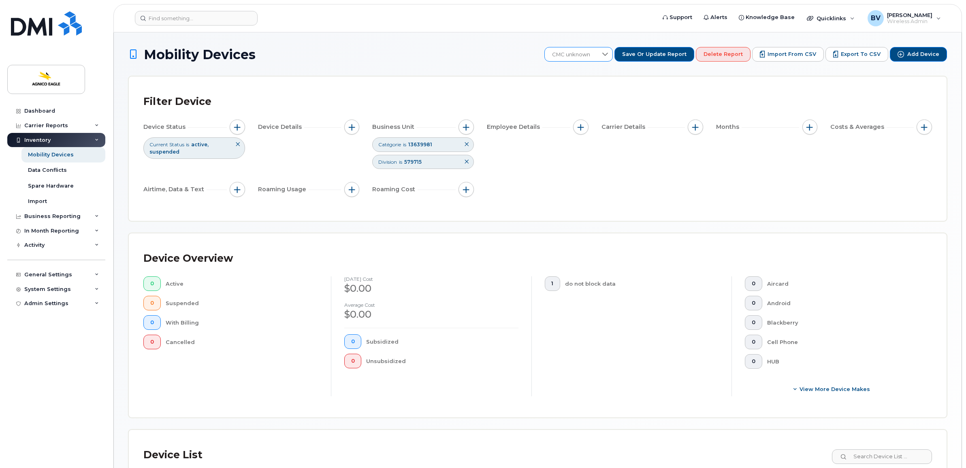
click at [608, 52] on icon at bounding box center [605, 54] width 6 height 6
click at [571, 138] on span "Goldex" at bounding box center [568, 139] width 19 height 8
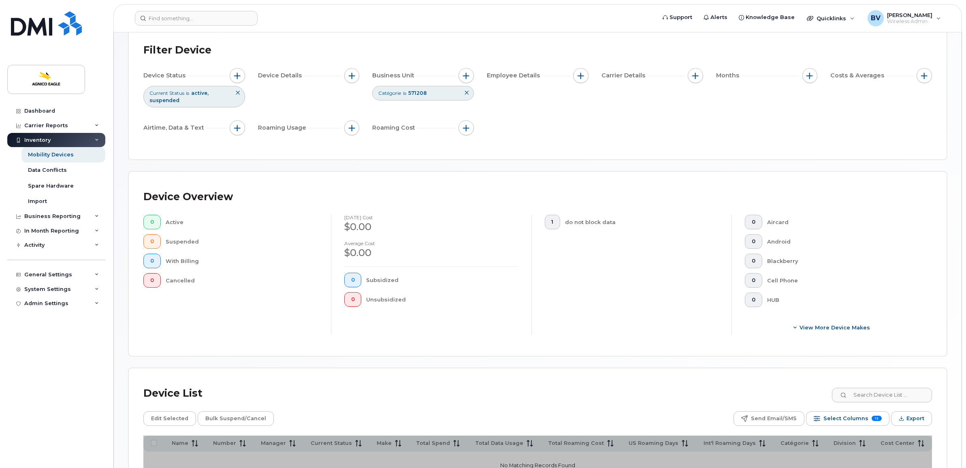
scroll to position [139, 0]
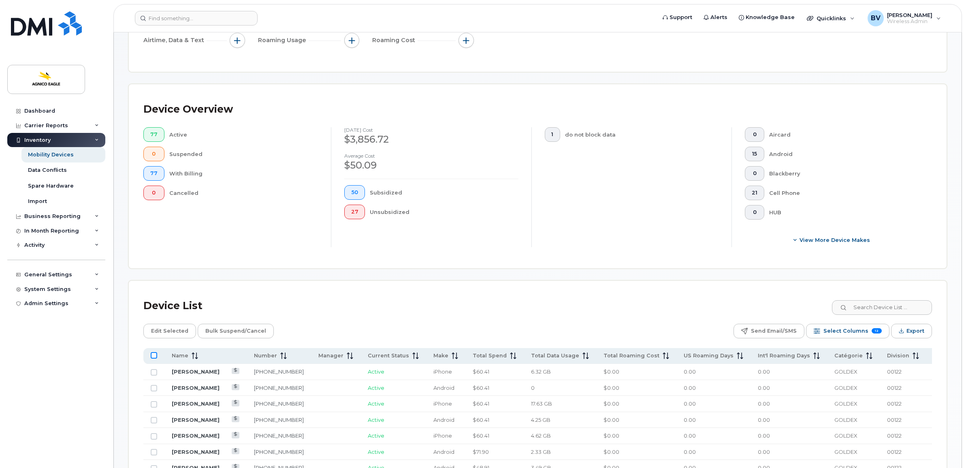
click at [153, 355] on input "All items unselected" at bounding box center [154, 355] width 6 height 6
checkbox input "true"
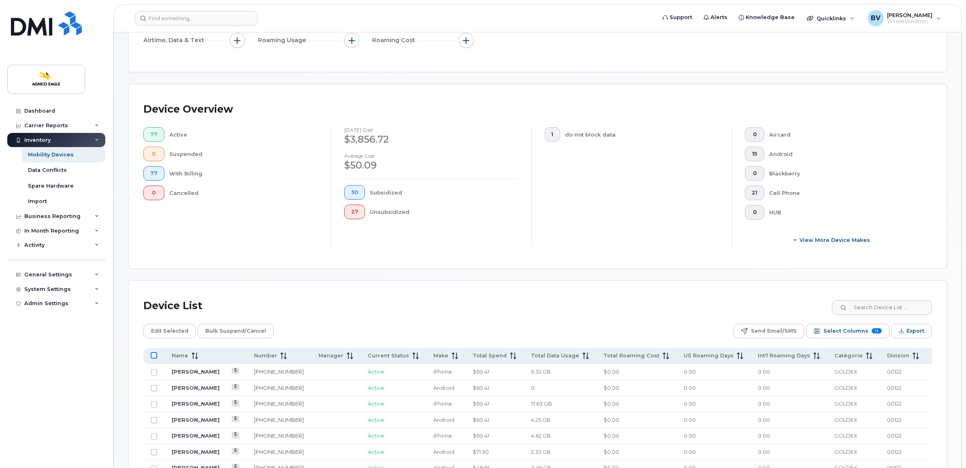
checkbox input "true"
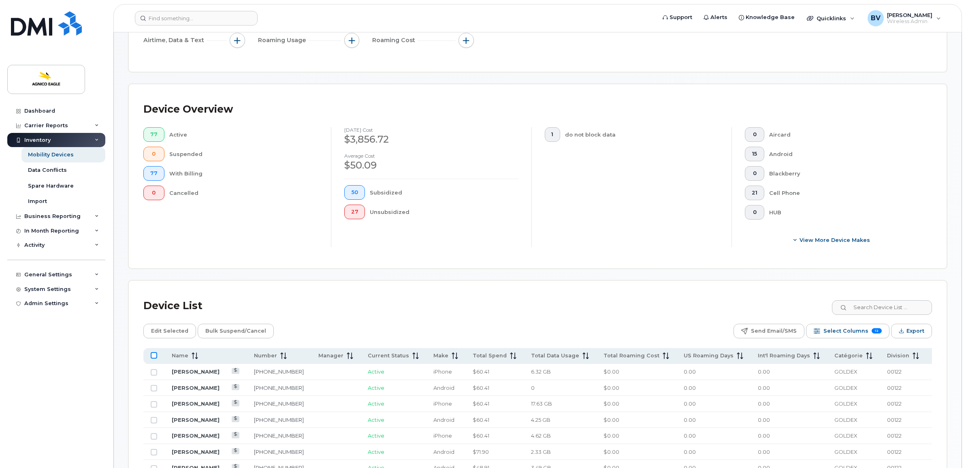
checkbox input "true"
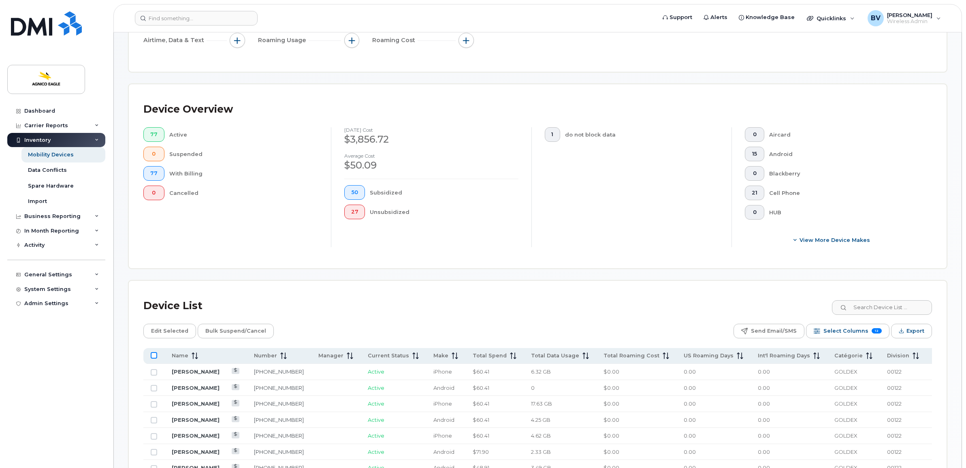
checkbox input "true"
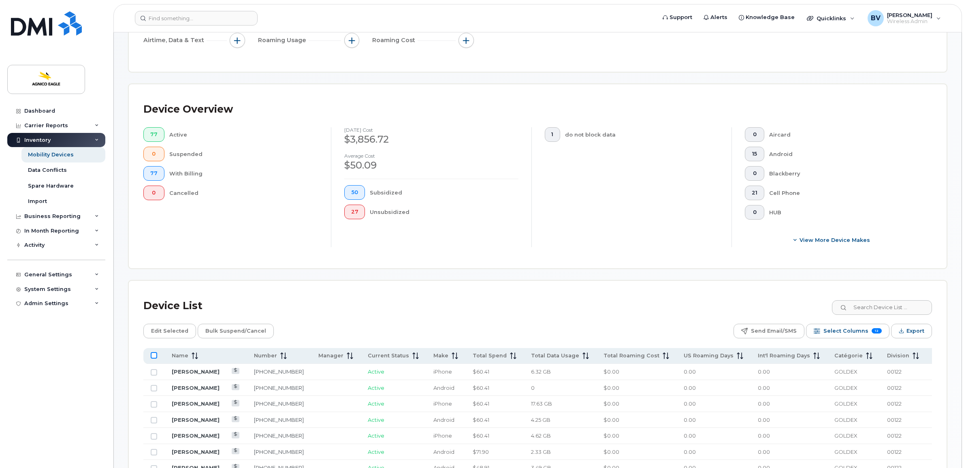
checkbox input "true"
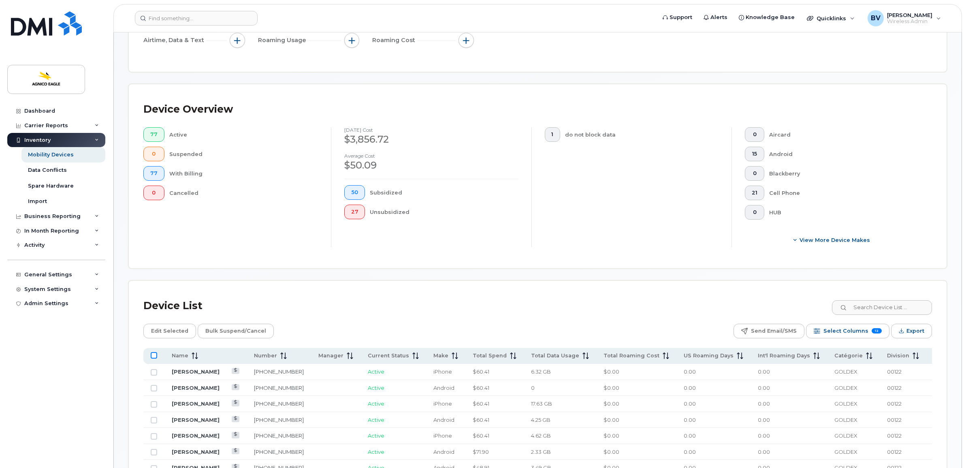
checkbox input "true"
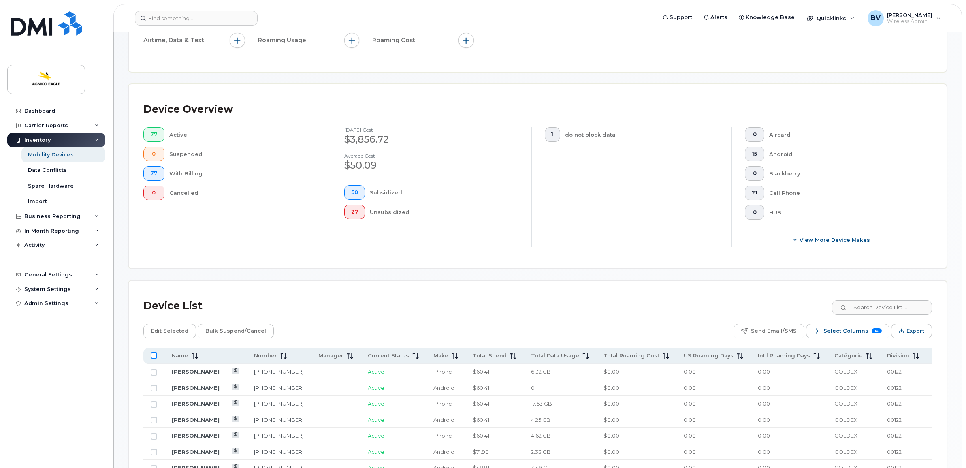
checkbox input "true"
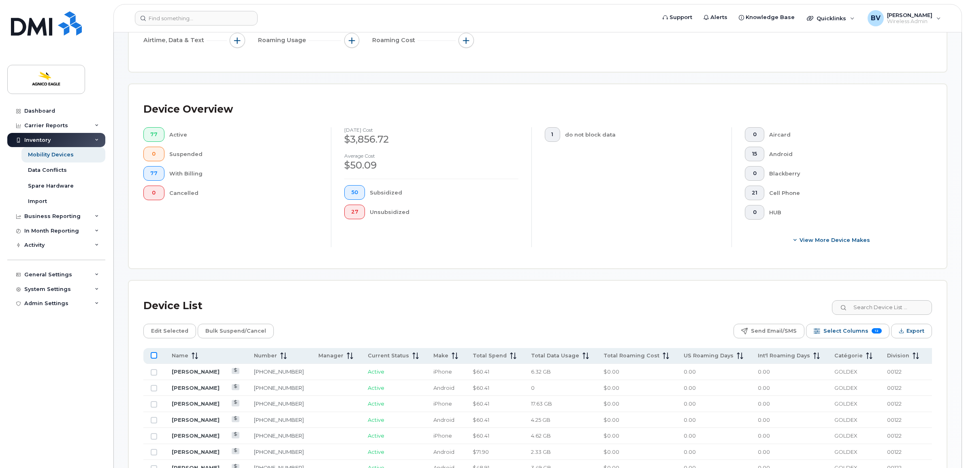
checkbox input "true"
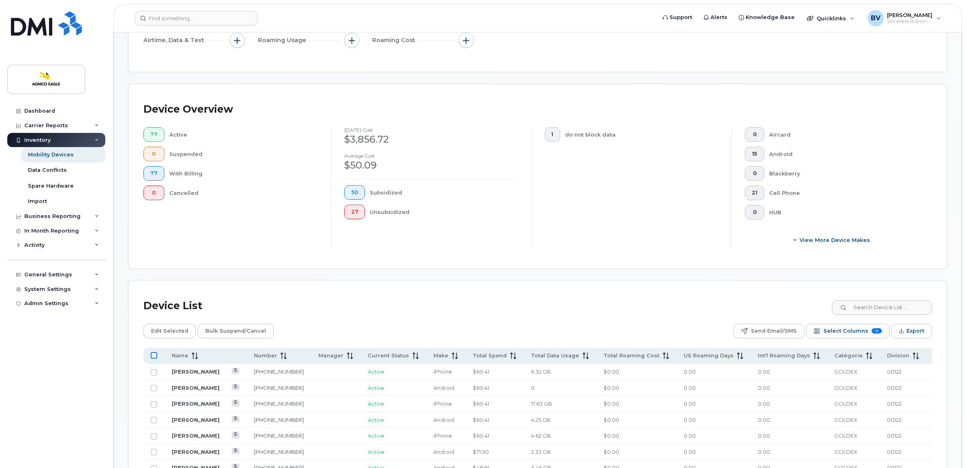
checkbox input "true"
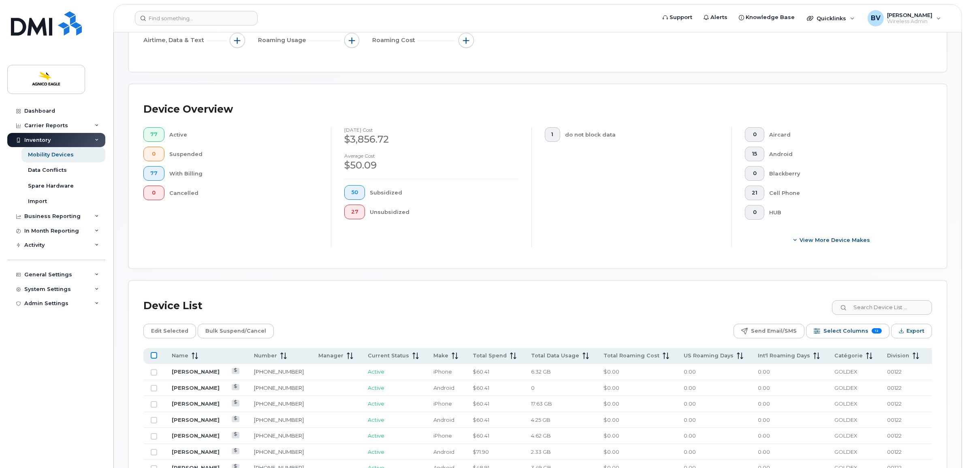
checkbox input "true"
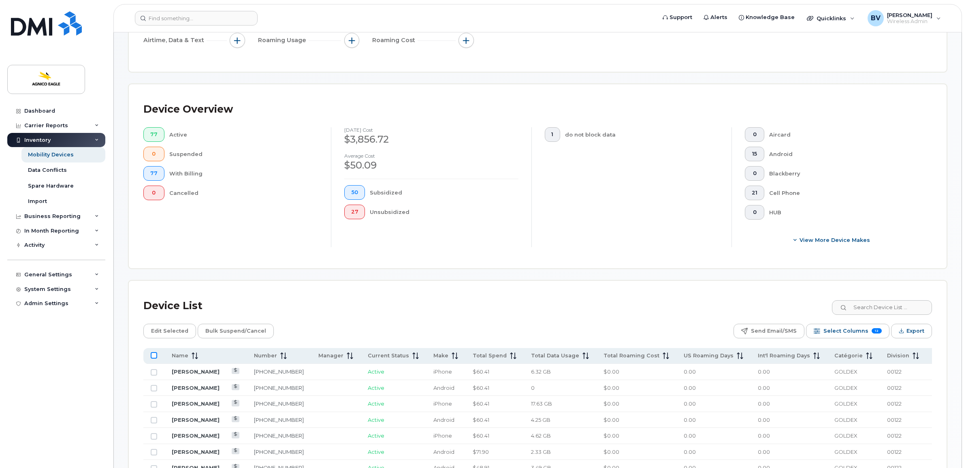
checkbox input "true"
click at [165, 329] on span "Edit Selected" at bounding box center [169, 331] width 37 height 12
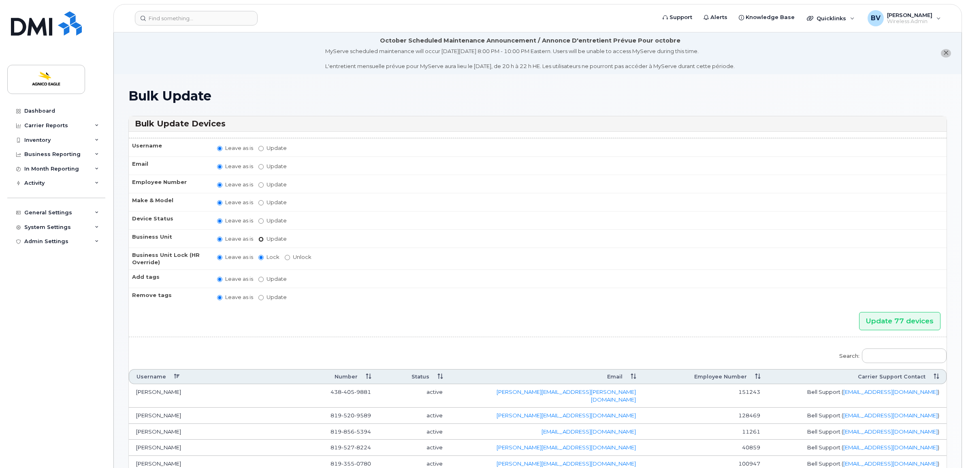
click at [263, 237] on input "Update" at bounding box center [260, 238] width 5 height 5
radio input "true"
radio input "false"
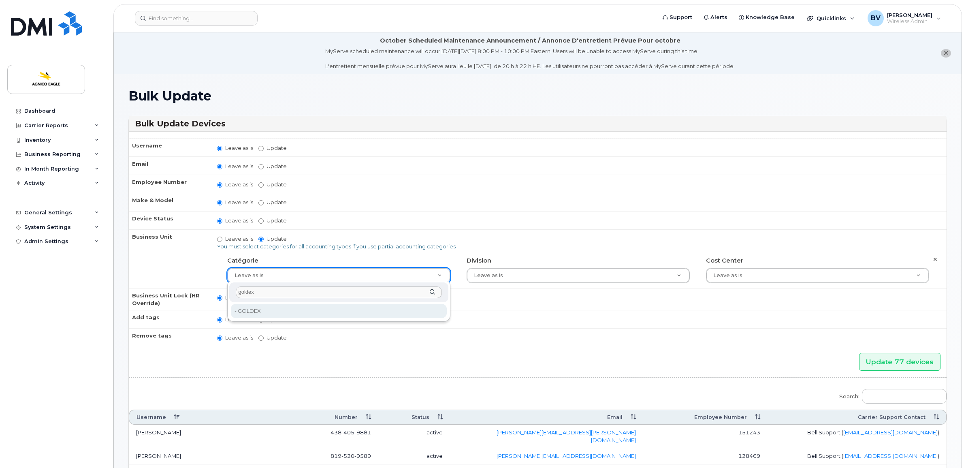
type input "goldex"
type input "571208"
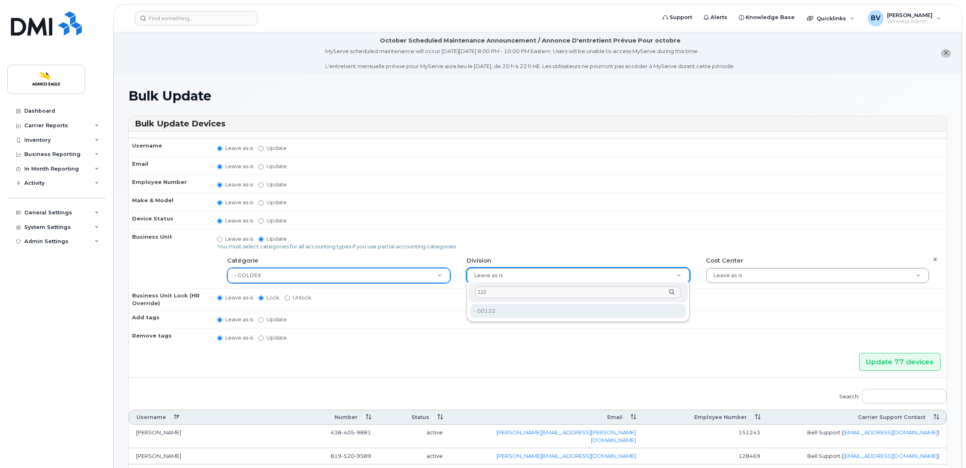
type input "122"
type input "25166111"
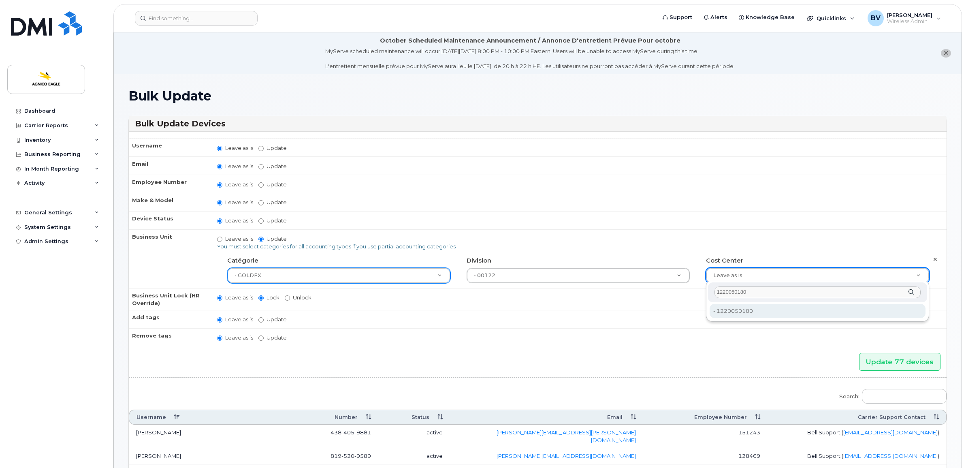
type input "1220050180"
type input "36177321"
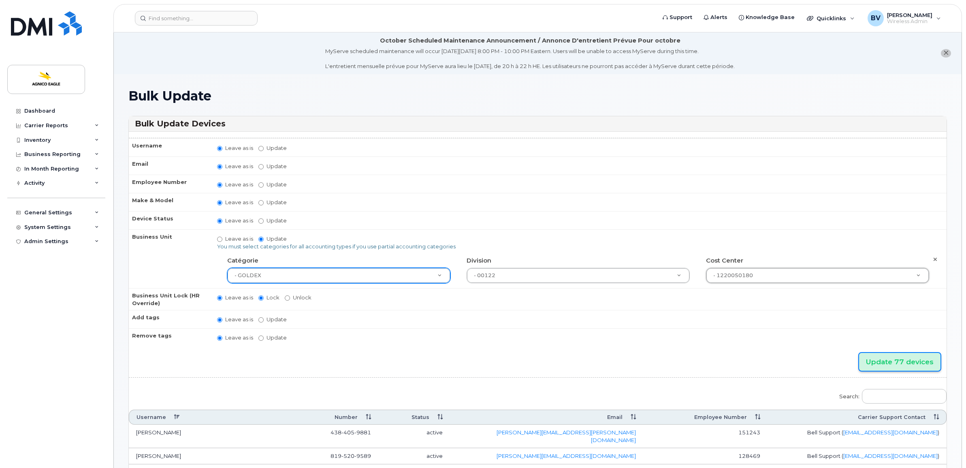
click at [902, 361] on input "Update 77 devices" at bounding box center [899, 362] width 81 height 18
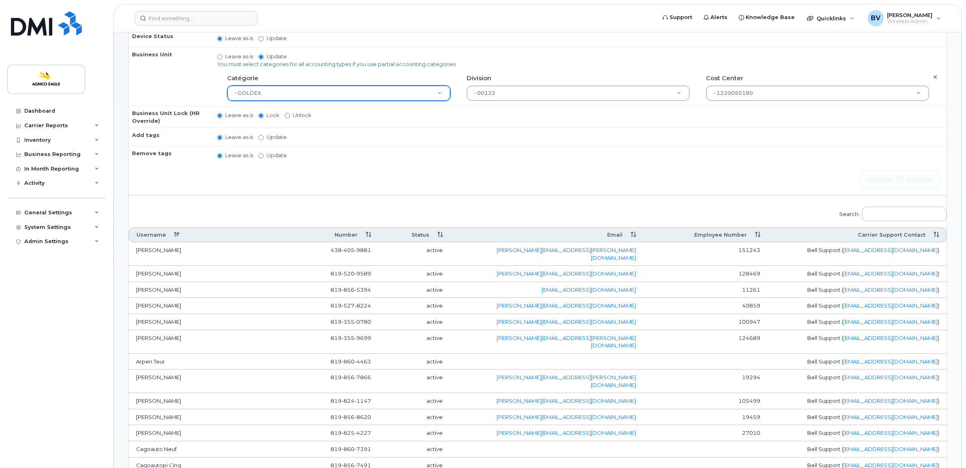
scroll to position [253, 0]
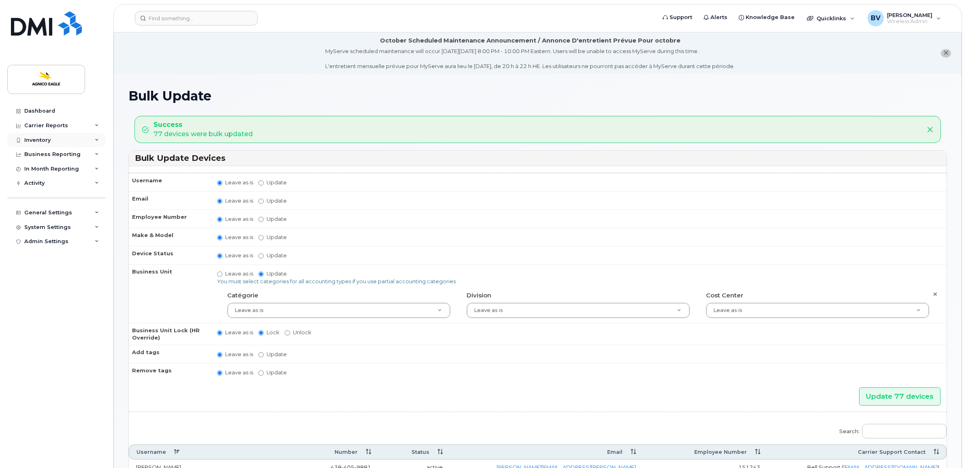
click at [43, 140] on div "Inventory" at bounding box center [37, 140] width 26 height 6
click at [53, 153] on div "Mobility Devices" at bounding box center [51, 154] width 46 height 7
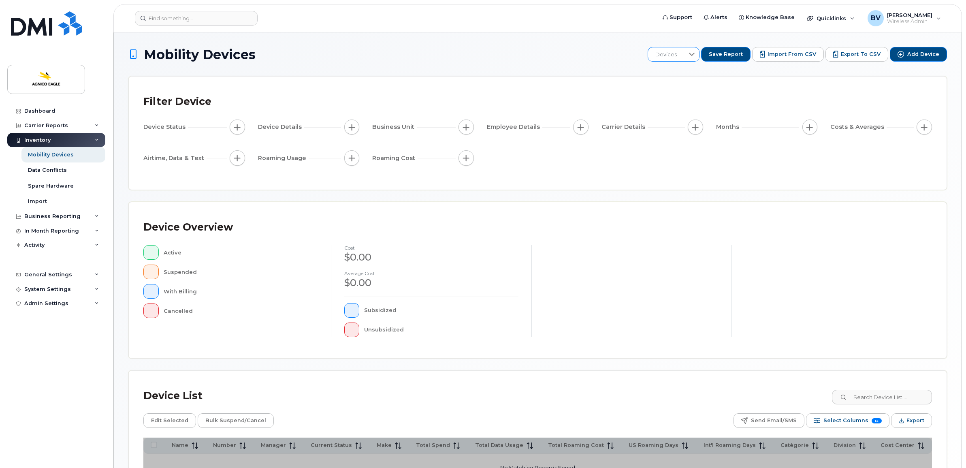
click at [684, 55] on span "Devices" at bounding box center [666, 54] width 36 height 15
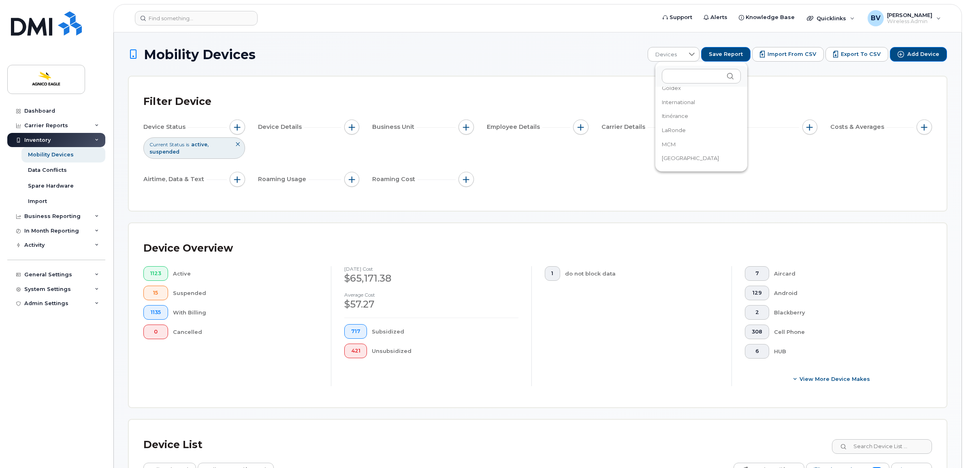
click at [677, 128] on span "LaRonde" at bounding box center [673, 130] width 24 height 8
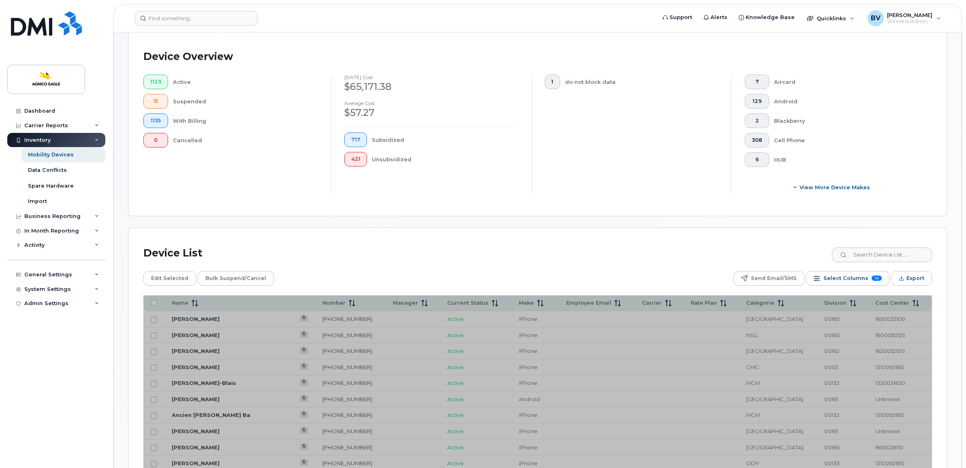
scroll to position [202, 0]
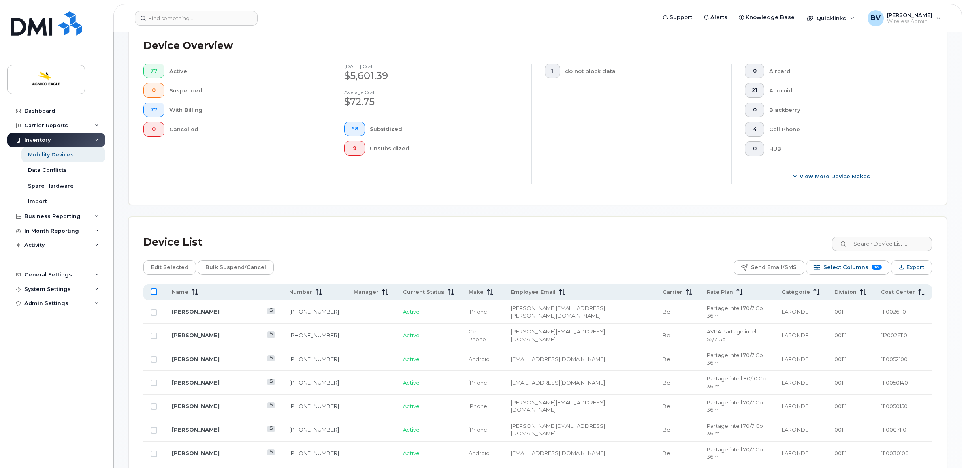
click at [152, 291] on input "All items unselected" at bounding box center [154, 291] width 6 height 6
checkbox input "true"
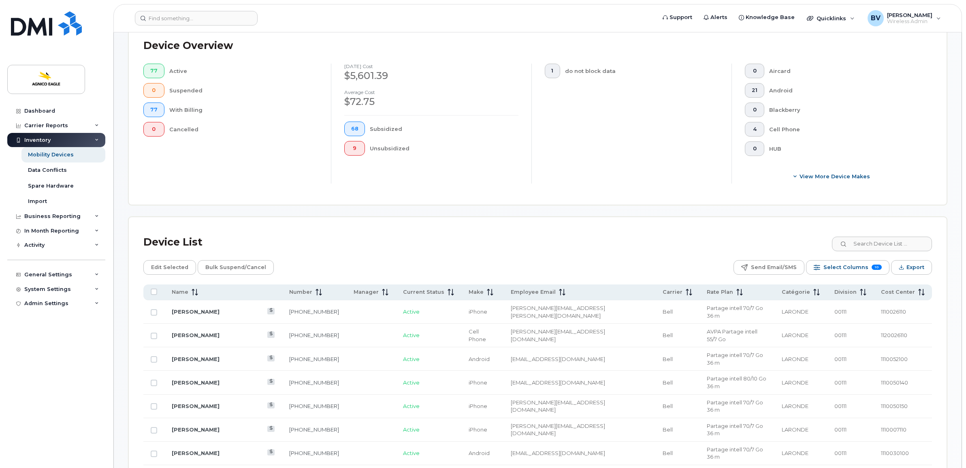
checkbox input "true"
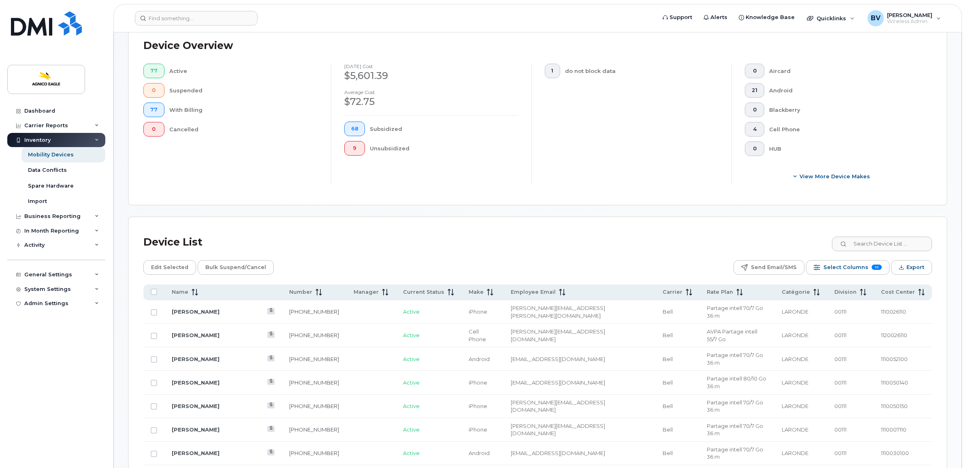
checkbox input "true"
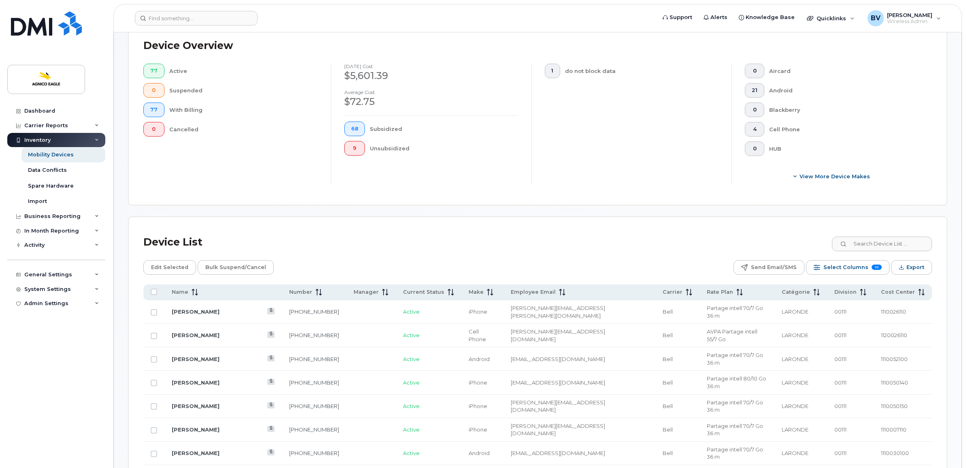
checkbox input "true"
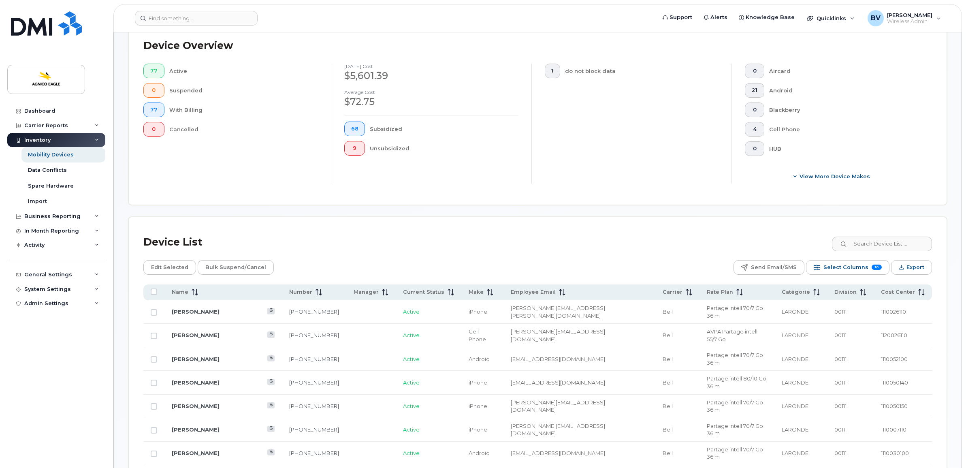
checkbox input "true"
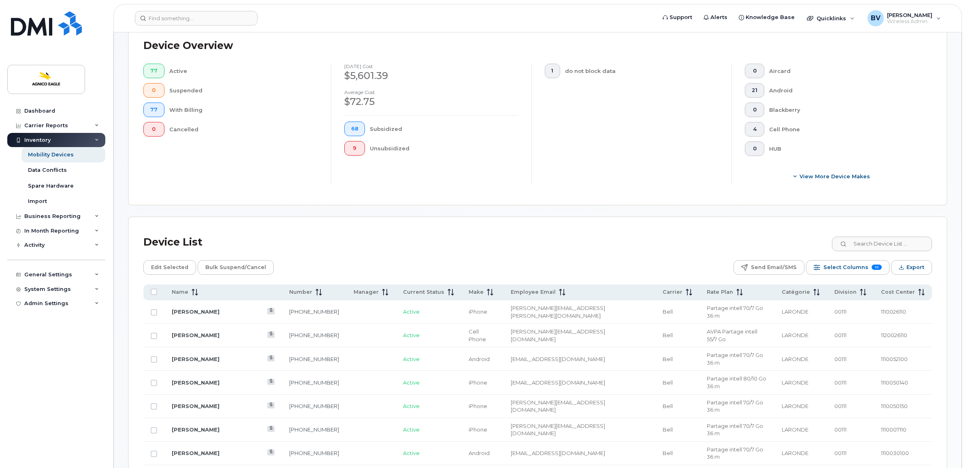
checkbox input "true"
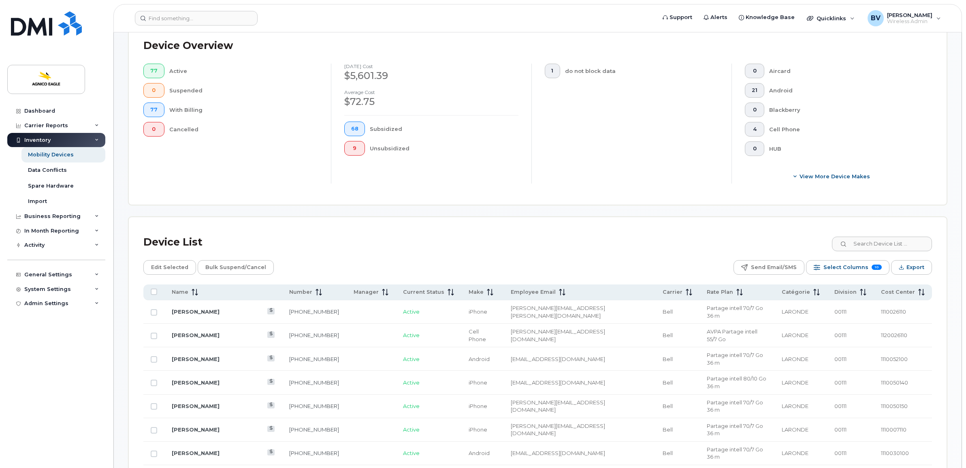
checkbox input "true"
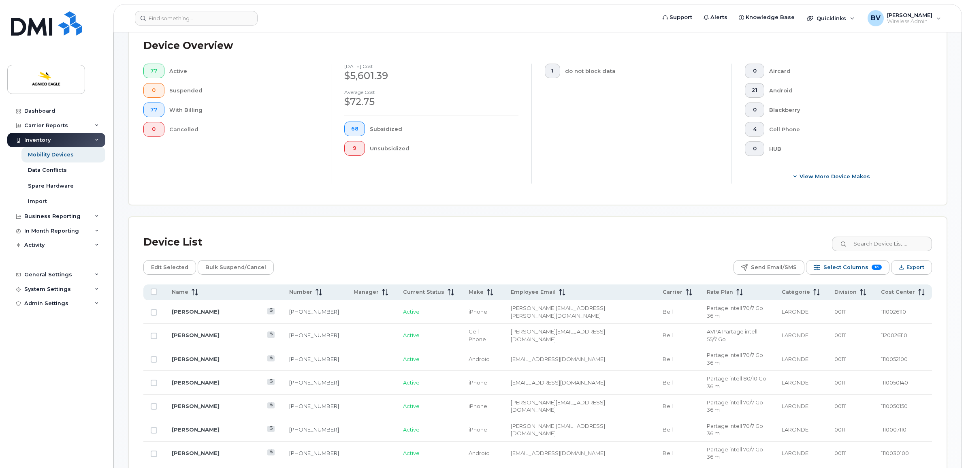
checkbox input "true"
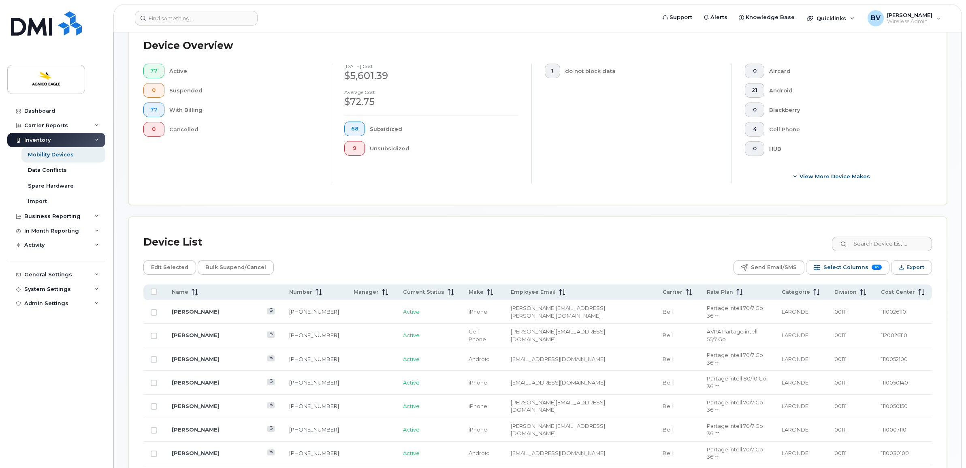
checkbox input "true"
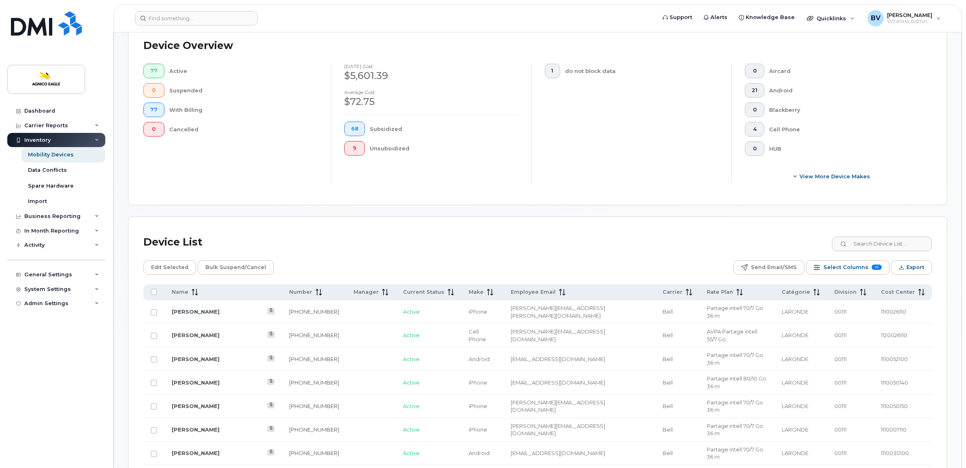
checkbox input "true"
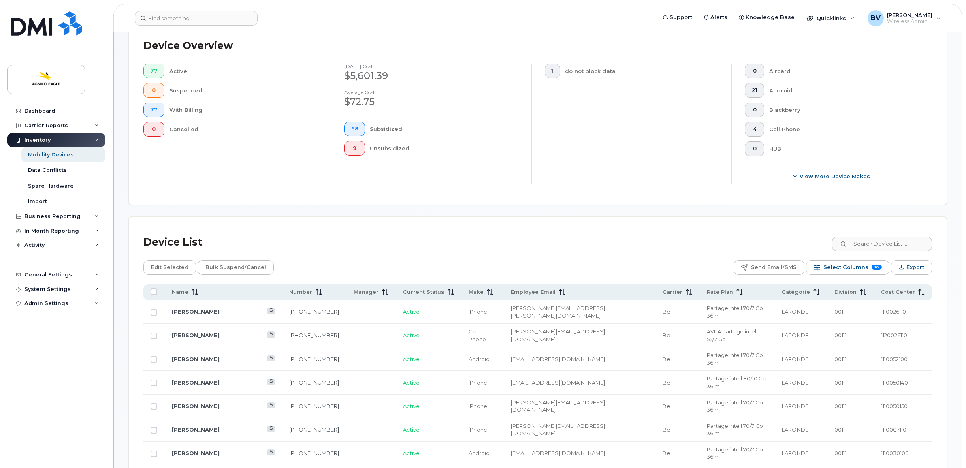
checkbox input "true"
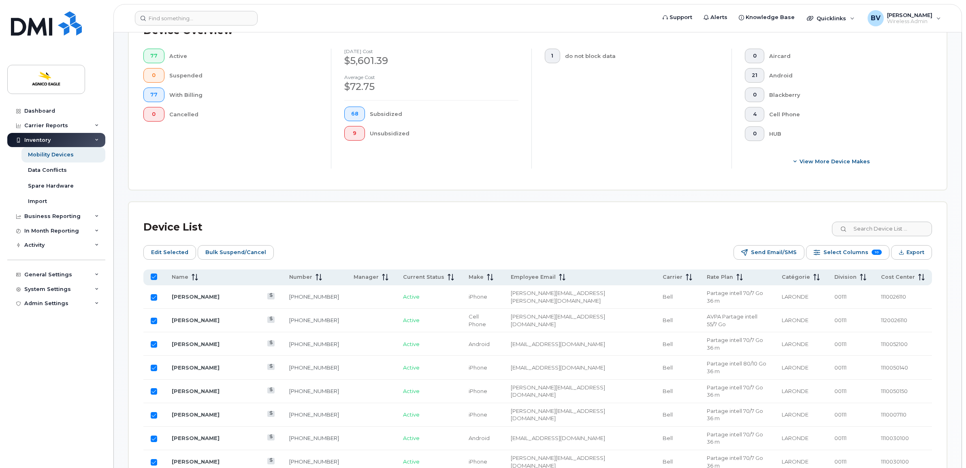
scroll to position [202, 0]
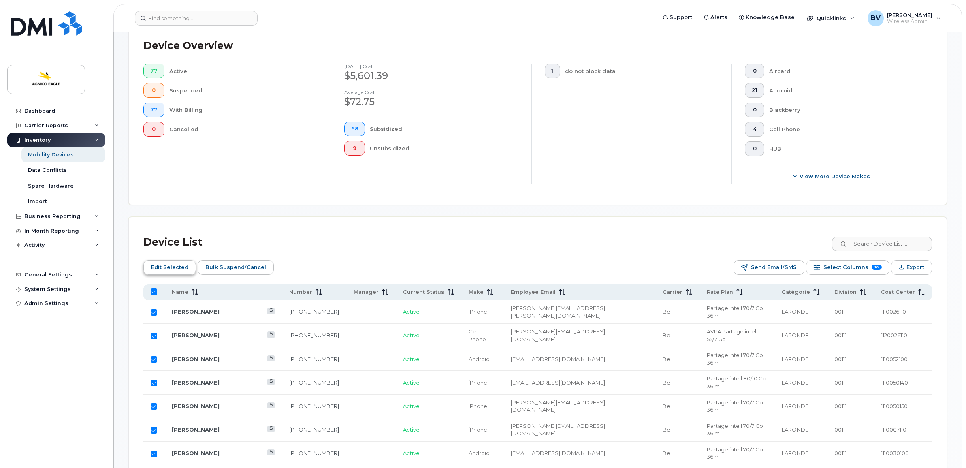
click at [167, 262] on span "Edit Selected" at bounding box center [169, 267] width 37 height 12
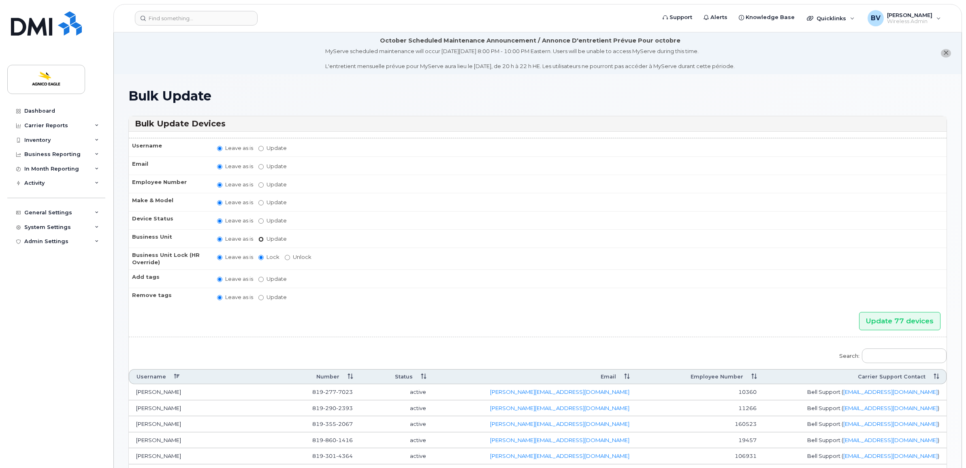
click at [262, 237] on input "Update" at bounding box center [260, 238] width 5 height 5
radio input "true"
radio input "false"
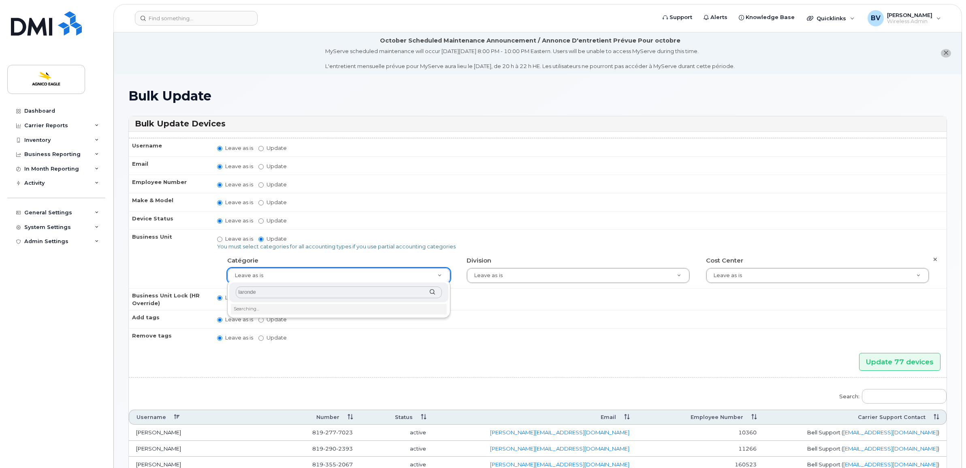
click at [243, 292] on input "laronde" at bounding box center [339, 292] width 206 height 12
type input "laronde"
type input "571209"
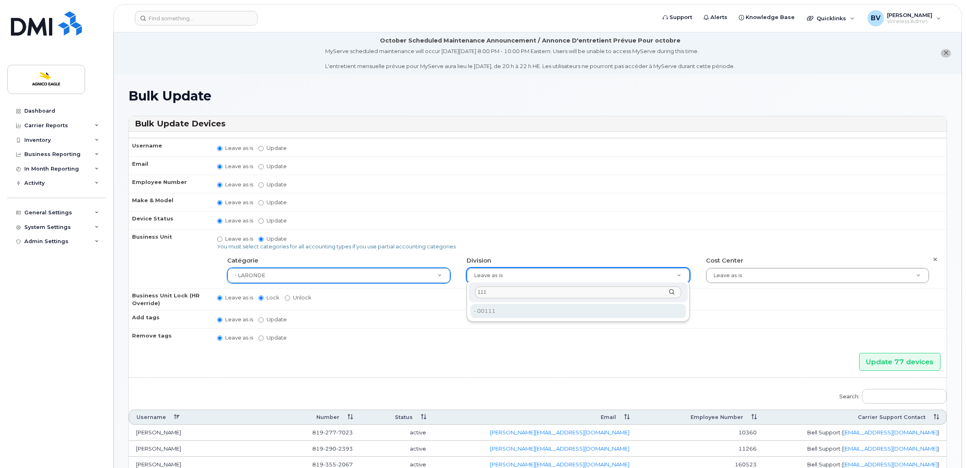
type input "111"
type input "25166109"
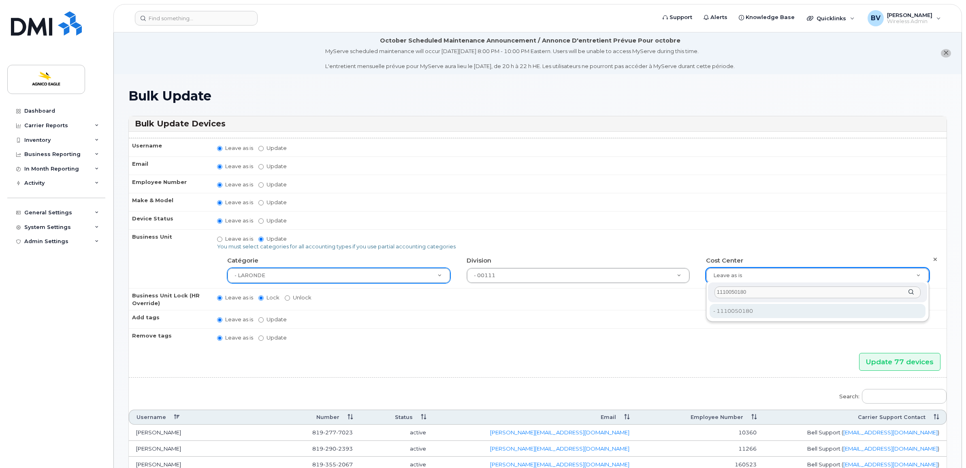
type input "1110050180"
type input "36177111"
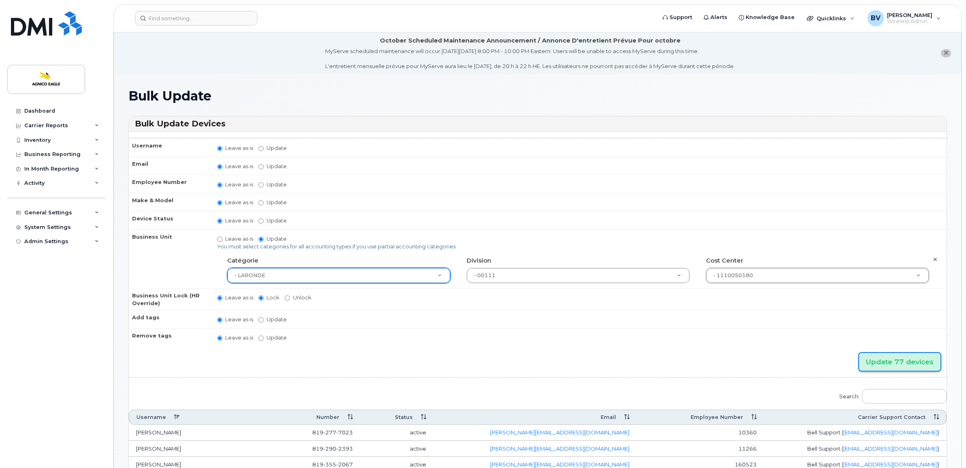
click at [879, 355] on input "Update 77 devices" at bounding box center [899, 362] width 81 height 18
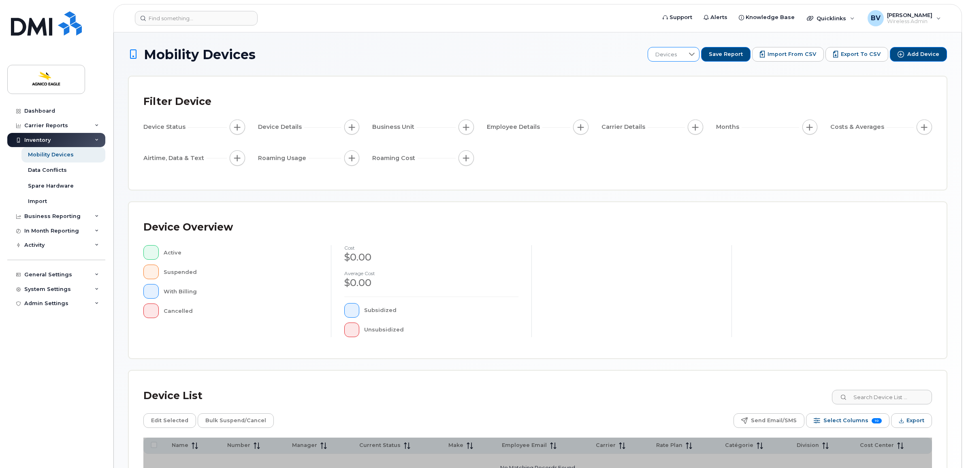
click at [695, 55] on icon at bounding box center [691, 54] width 6 height 6
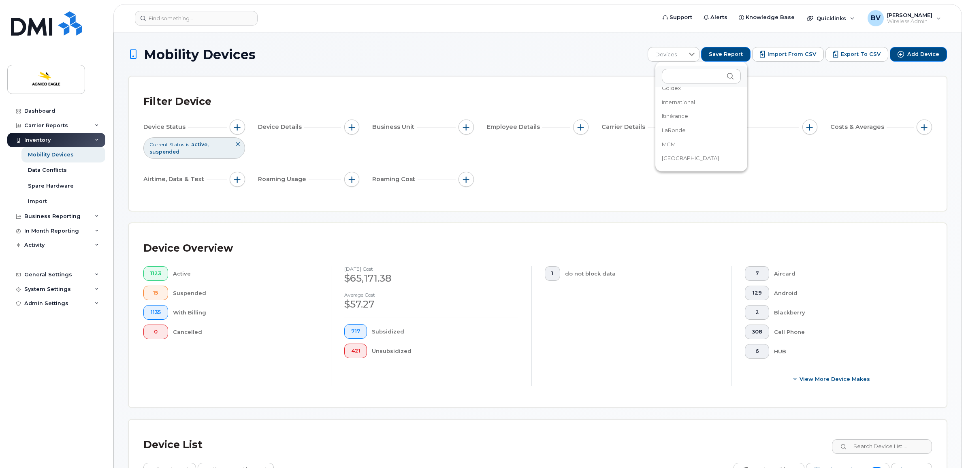
click at [671, 142] on span "MCM" at bounding box center [668, 144] width 14 height 8
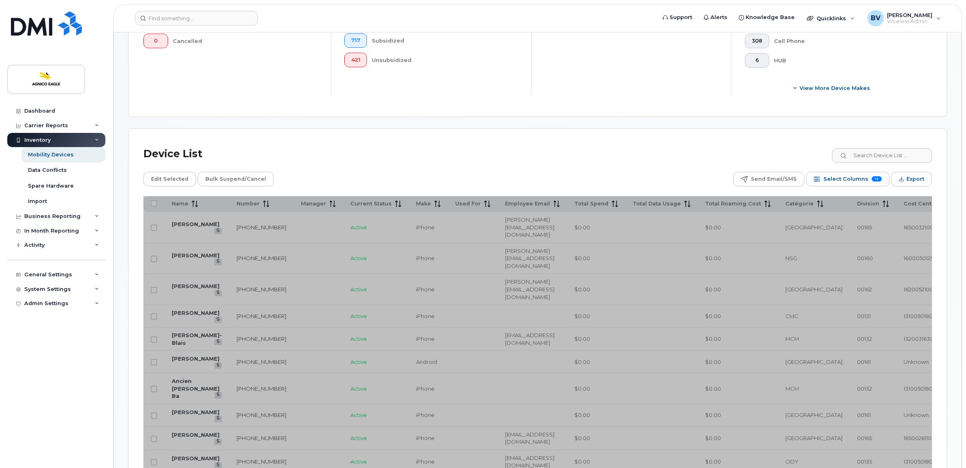
scroll to position [304, 0]
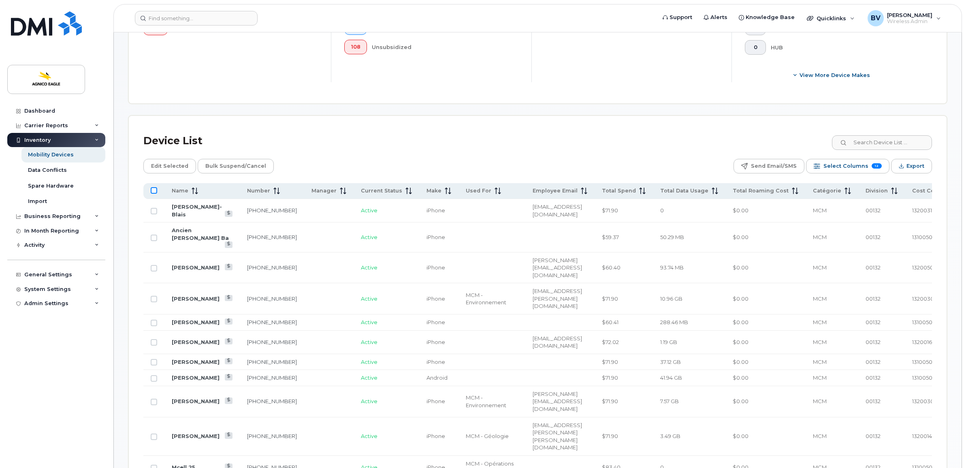
click at [156, 189] on input "All items unselected" at bounding box center [154, 190] width 6 height 6
checkbox input "true"
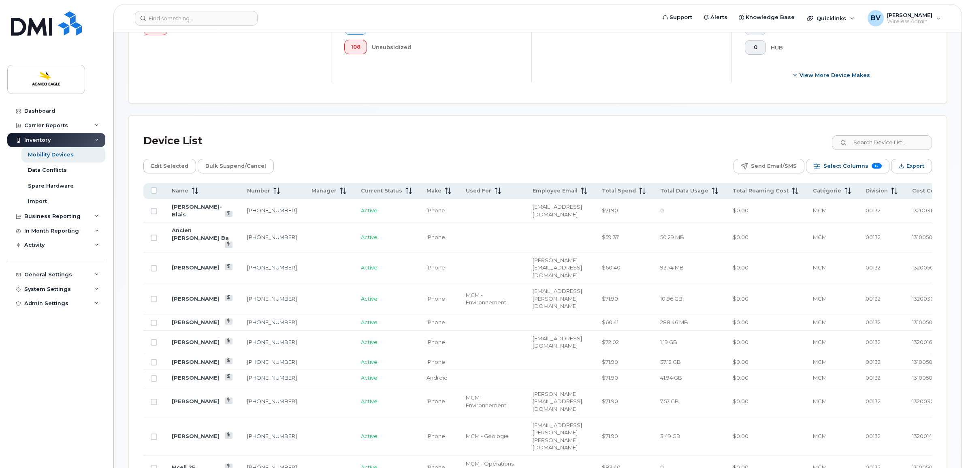
checkbox input "true"
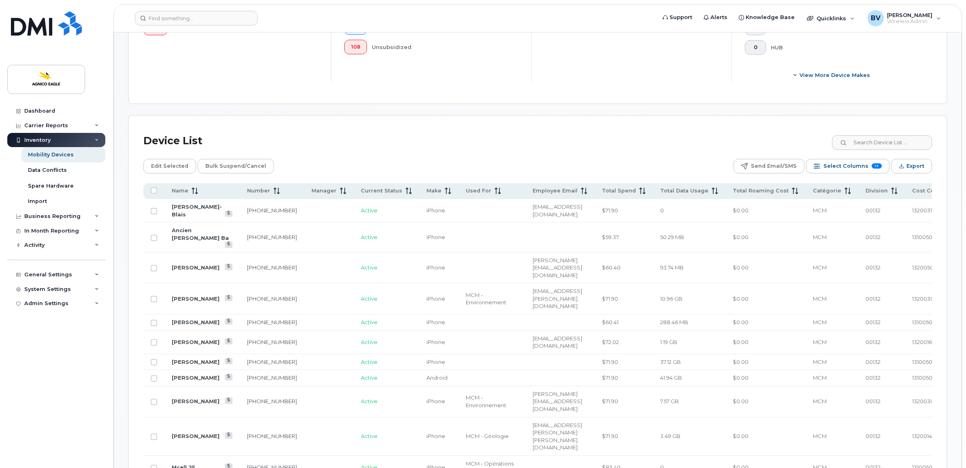
checkbox input "true"
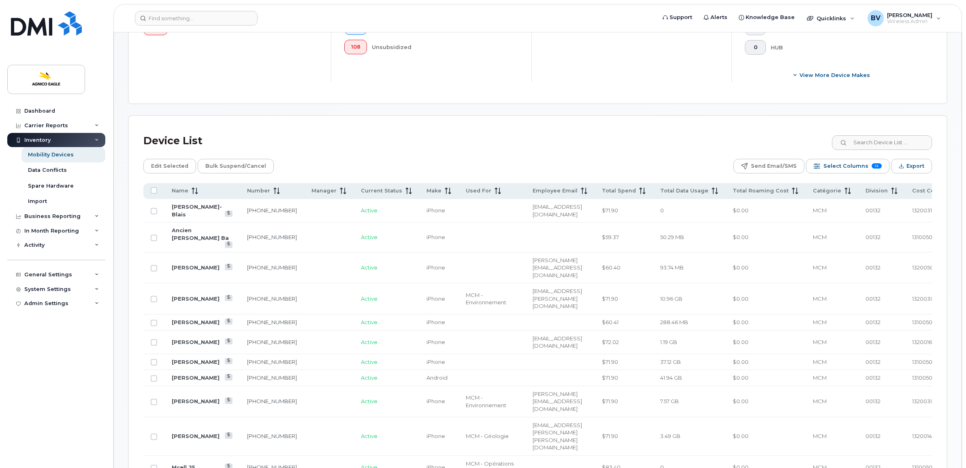
checkbox input "true"
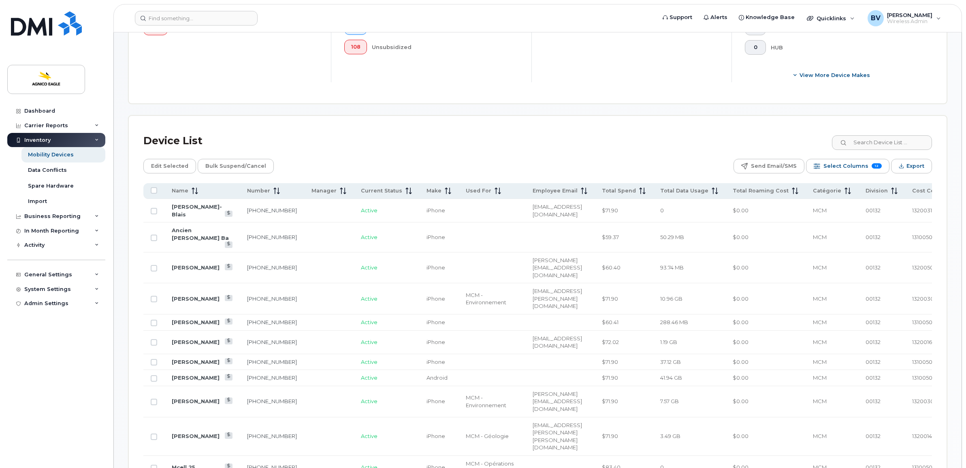
checkbox input "true"
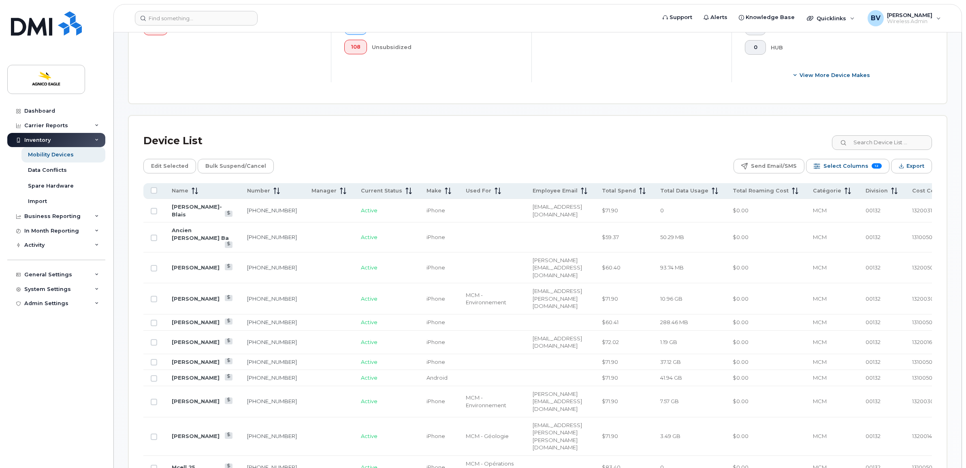
checkbox input "true"
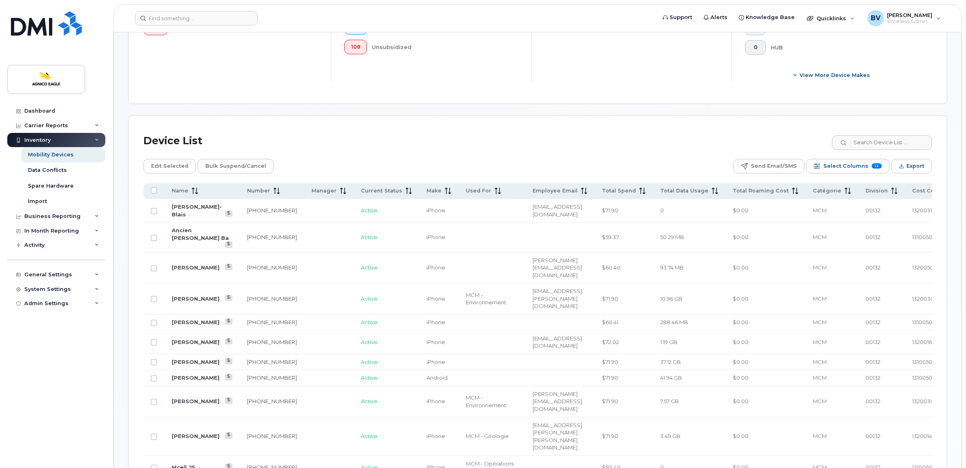
checkbox input "true"
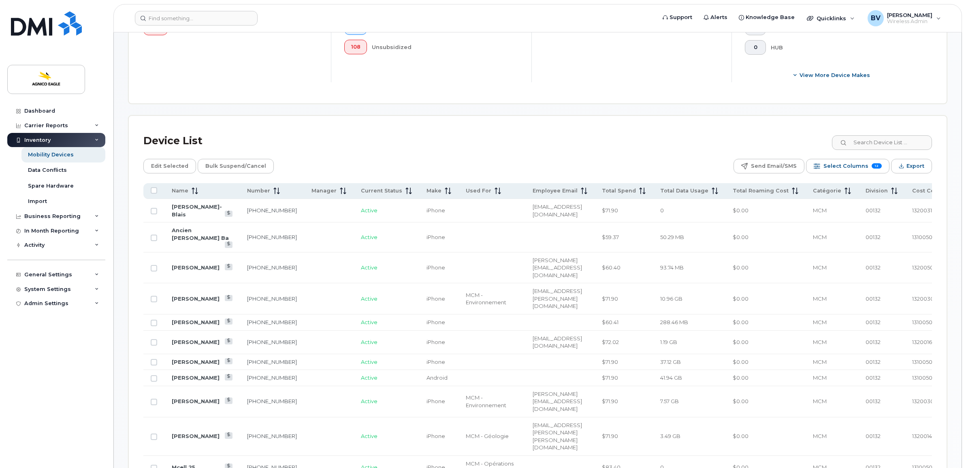
checkbox input "true"
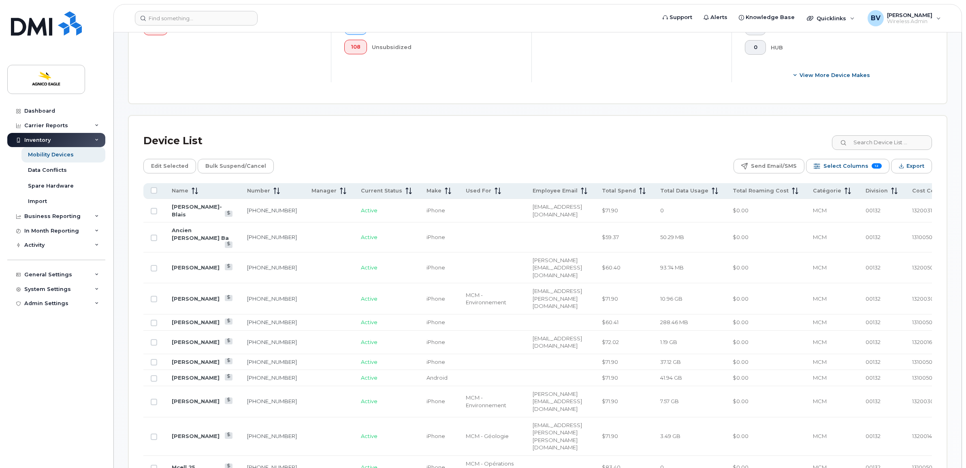
checkbox input "true"
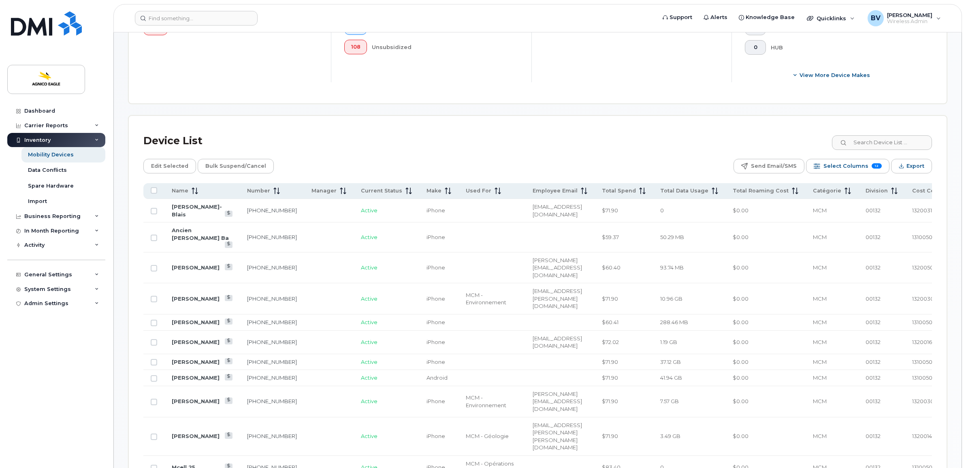
checkbox input "true"
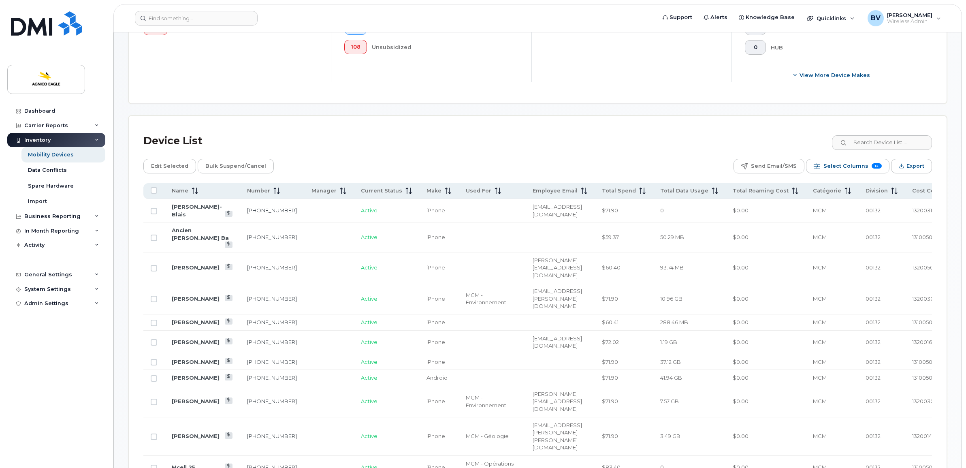
checkbox input "true"
click at [160, 167] on span "Edit Selected" at bounding box center [169, 166] width 37 height 12
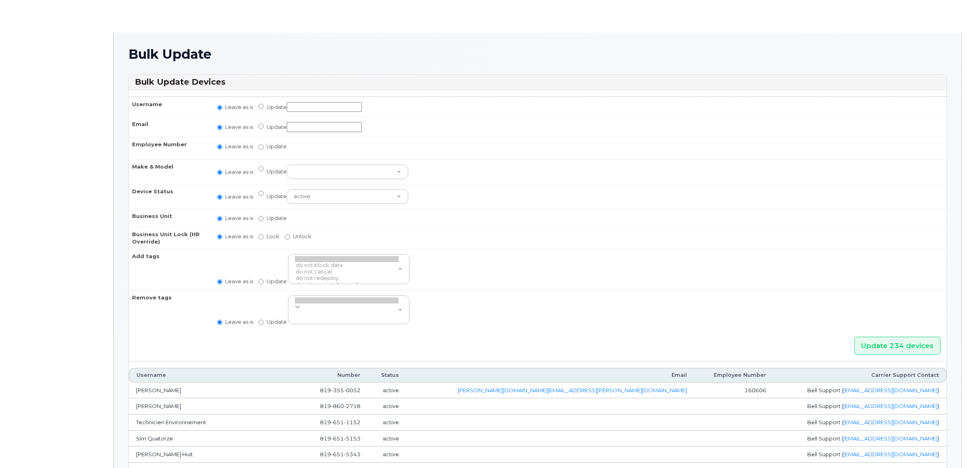
radio input "true"
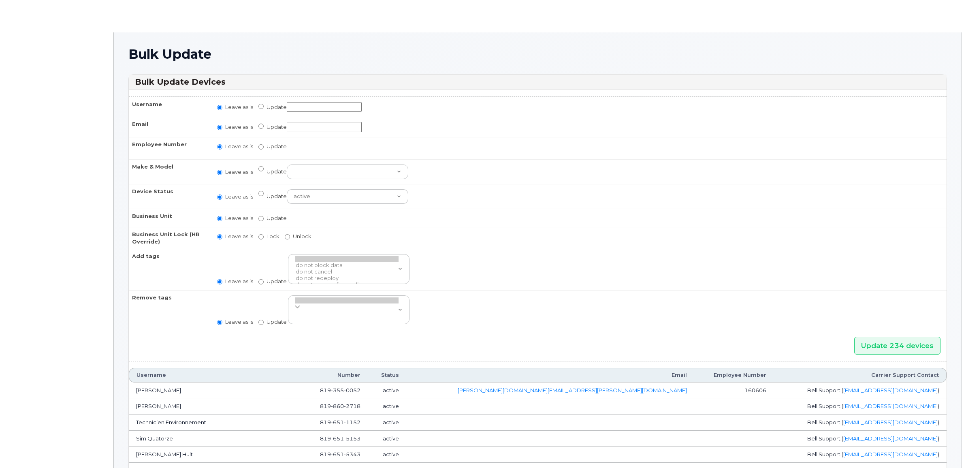
radio input "true"
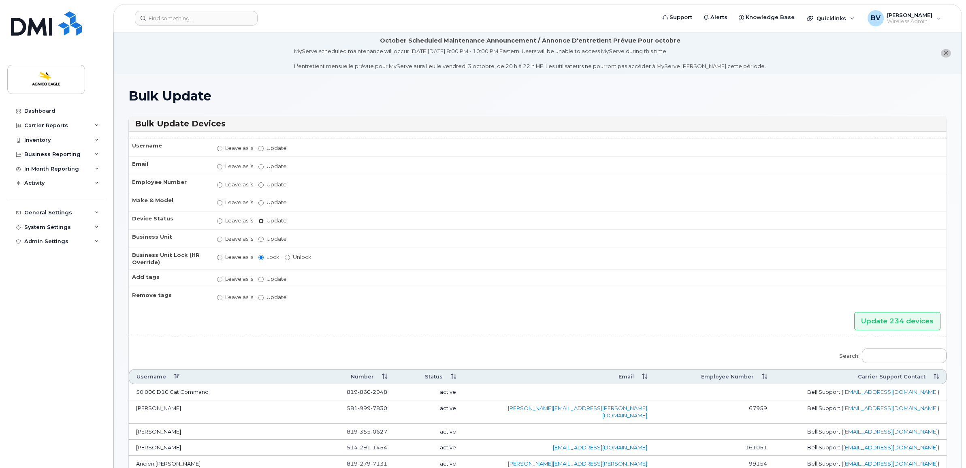
drag, startPoint x: 260, startPoint y: 219, endPoint x: 261, endPoint y: 237, distance: 18.2
click at [261, 237] on tbody "Username Leave as is Update Email Leave as is Update Employee Number Leave as i…" at bounding box center [537, 222] width 817 height 168
click at [260, 237] on input "Update" at bounding box center [260, 238] width 5 height 5
radio input "true"
radio input "false"
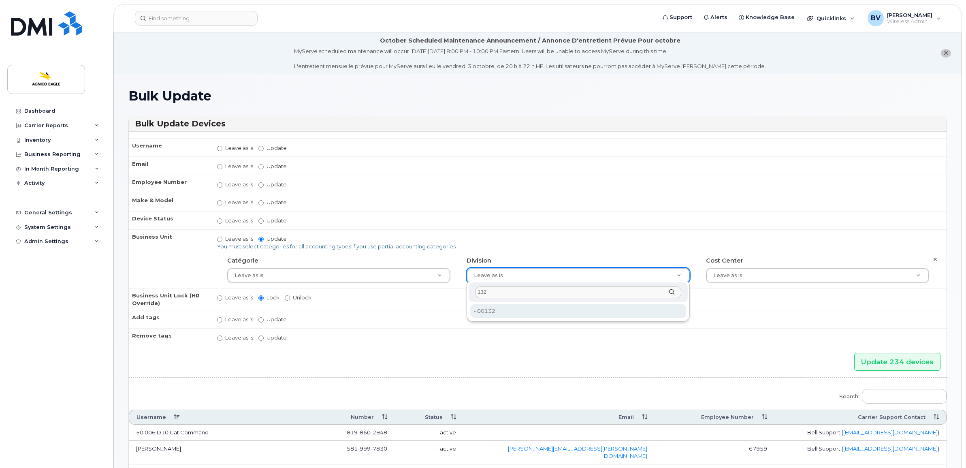
type input "132"
type input "33745205"
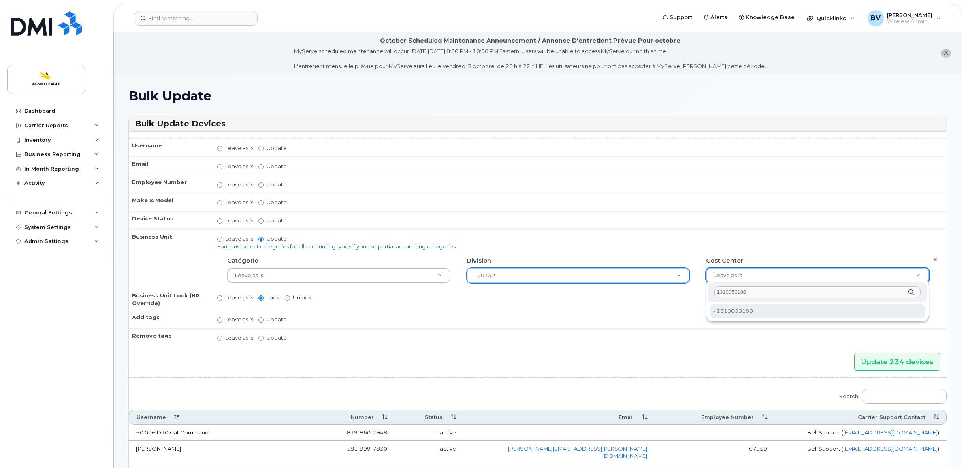
type input "1310050180"
type input "33745217"
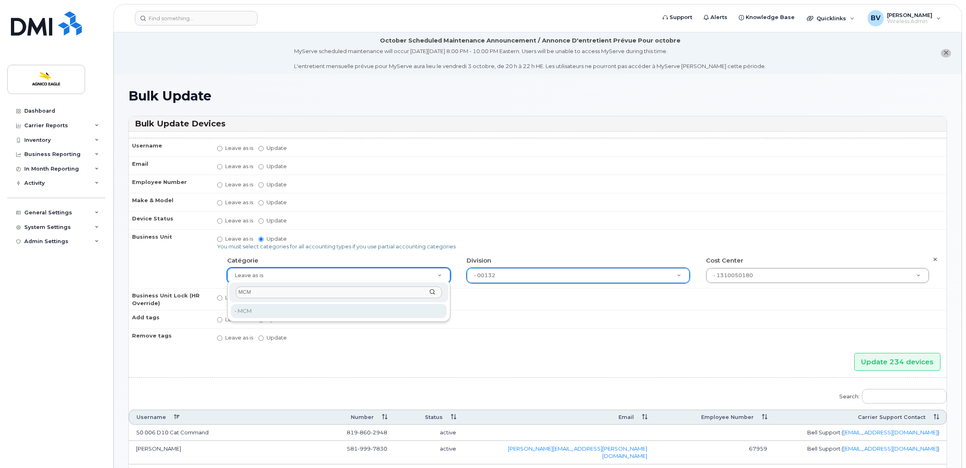
type input "MCM"
type input "34656250"
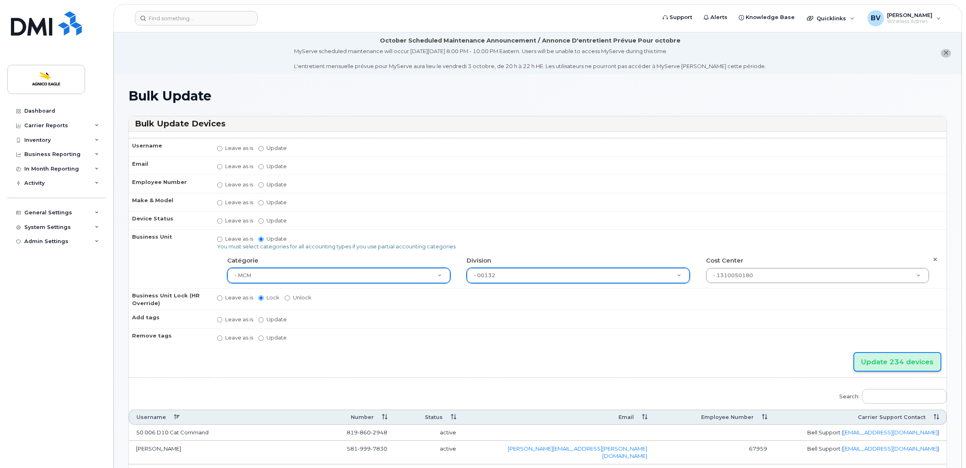
click at [908, 356] on input "Update 234 devices" at bounding box center [897, 362] width 86 height 18
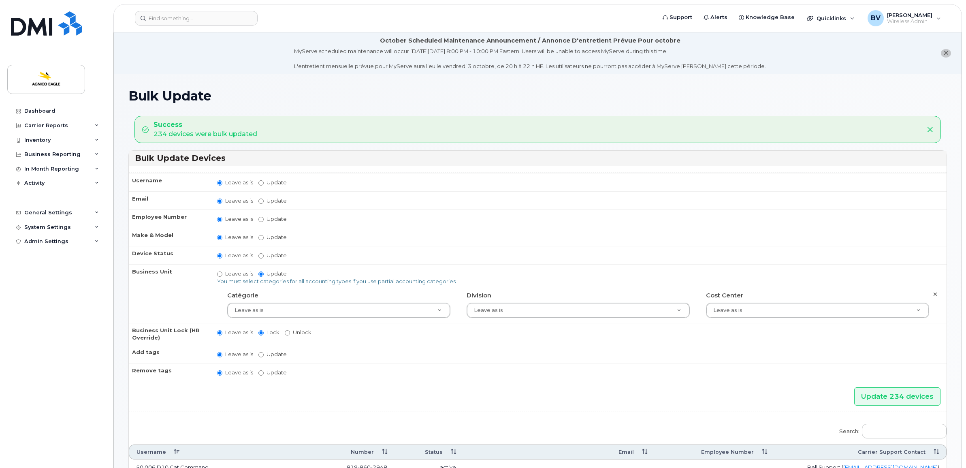
click at [158, 179] on th "Username" at bounding box center [169, 182] width 81 height 18
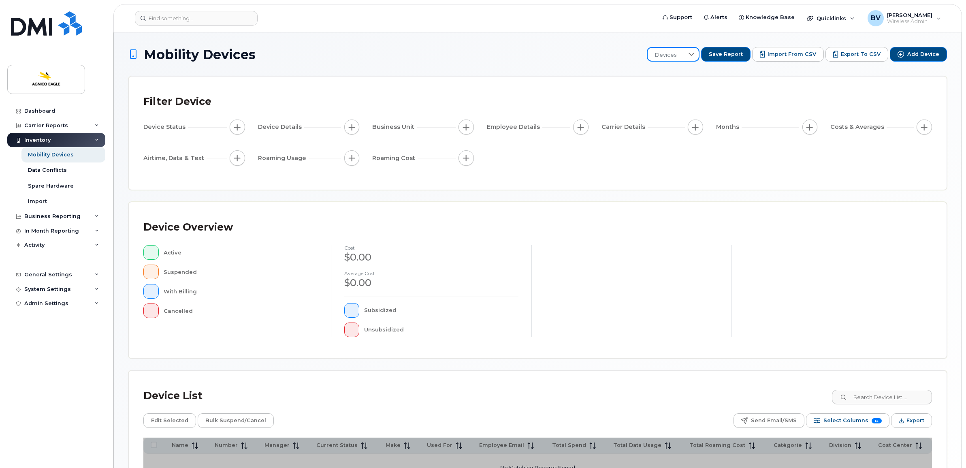
click at [680, 53] on span "Devices" at bounding box center [665, 55] width 36 height 15
click at [672, 108] on span "CMC" at bounding box center [667, 111] width 13 height 8
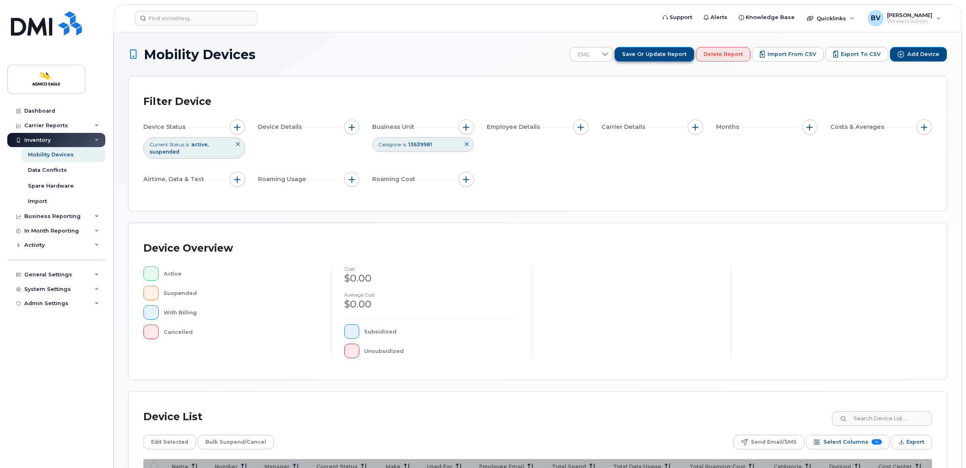
click at [670, 54] on span "Save or Update Report" at bounding box center [654, 54] width 64 height 7
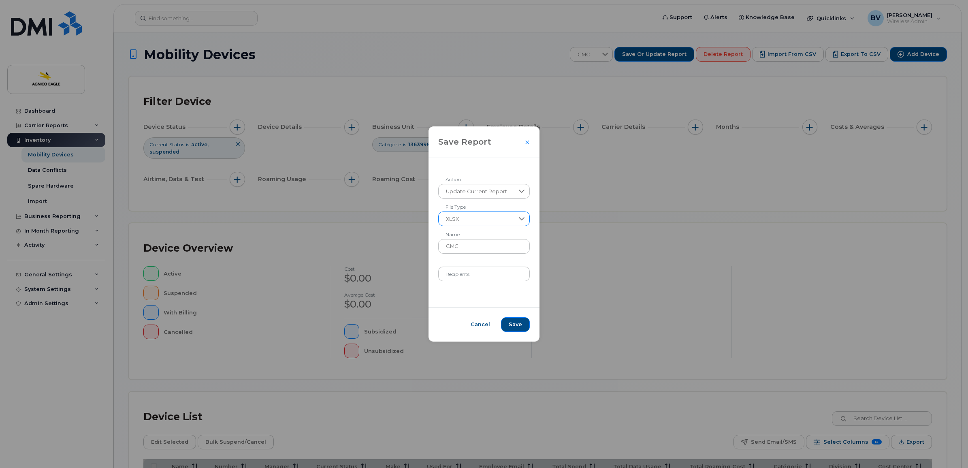
click at [466, 219] on span "XLSX" at bounding box center [476, 219] width 76 height 15
click at [460, 219] on span "XLSX" at bounding box center [476, 219] width 75 height 15
click at [464, 193] on span "Update Current Report" at bounding box center [476, 191] width 76 height 15
click at [466, 193] on span "Update Current Report" at bounding box center [476, 192] width 76 height 15
click at [447, 245] on input "CMC" at bounding box center [484, 246] width 93 height 15
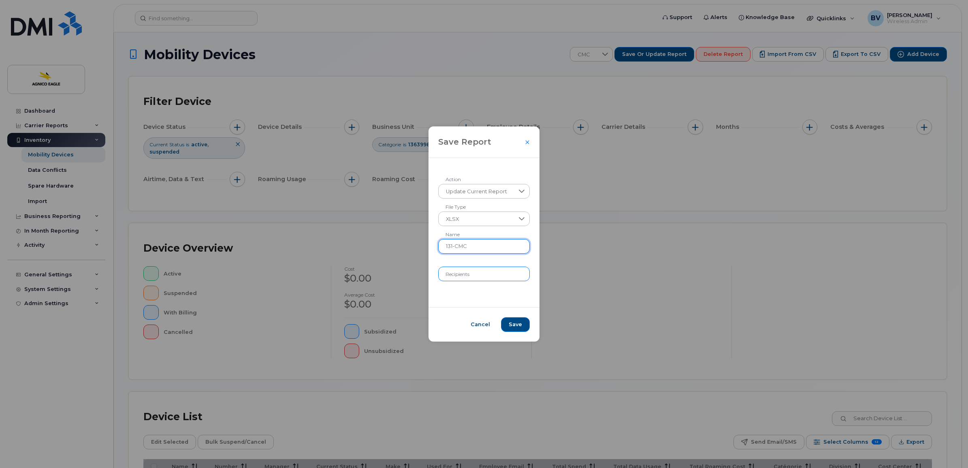
type input "131-CMC"
click at [468, 269] on input "Recipients" at bounding box center [484, 273] width 92 height 15
click at [461, 296] on div "Update Current Report Action XLSX File Type 131-CMC Name Recipients" at bounding box center [483, 232] width 111 height 149
click at [517, 322] on span "Save" at bounding box center [514, 324] width 13 height 7
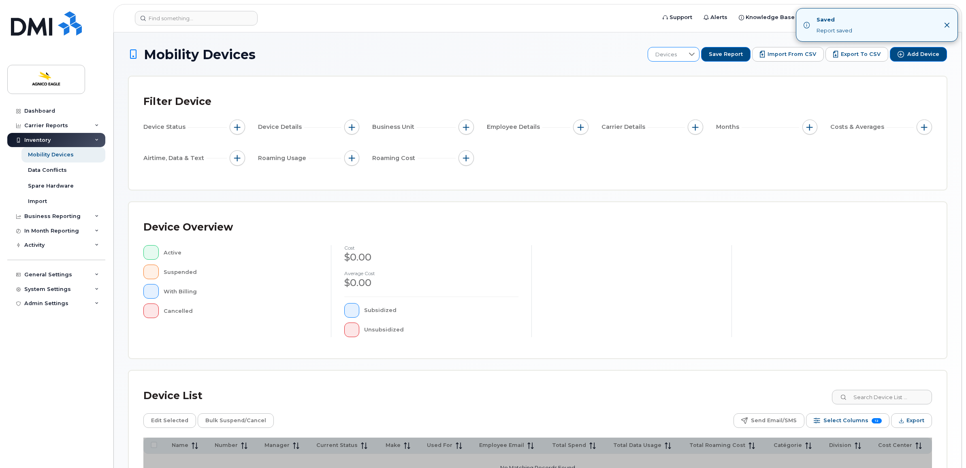
click at [683, 53] on span "Devices" at bounding box center [666, 54] width 36 height 15
click at [674, 135] on span "Goldex" at bounding box center [670, 139] width 19 height 8
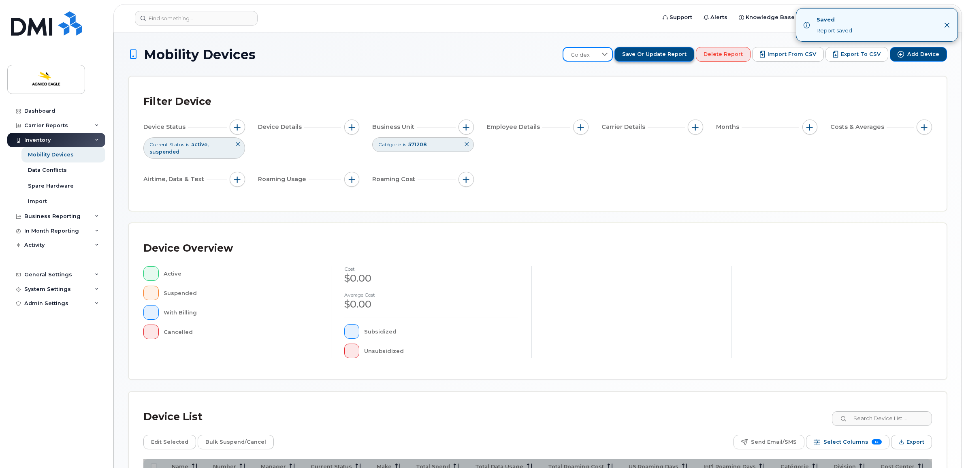
click at [685, 55] on span "Save or Update Report" at bounding box center [654, 54] width 64 height 7
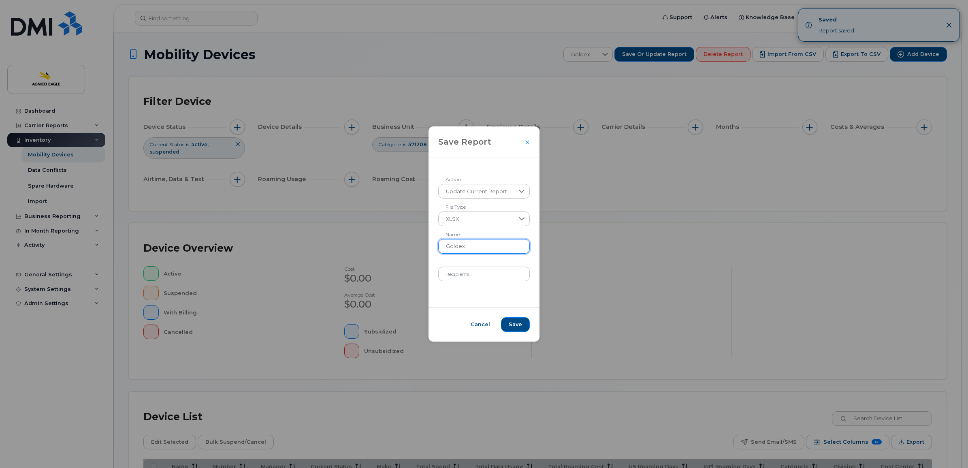
click at [447, 246] on input "Goldex" at bounding box center [484, 246] width 92 height 15
type input "122-Goldex"
click at [523, 324] on button "Save" at bounding box center [515, 324] width 29 height 15
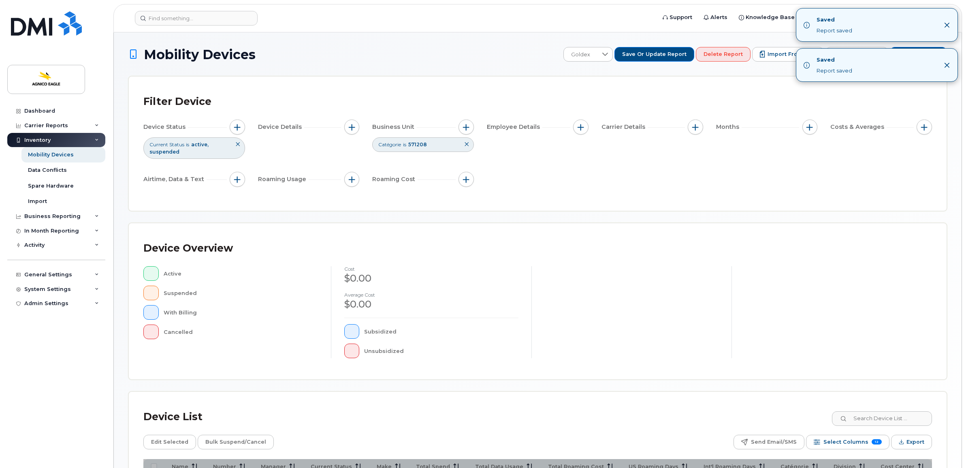
click at [946, 25] on icon "Close" at bounding box center [946, 24] width 5 height 5
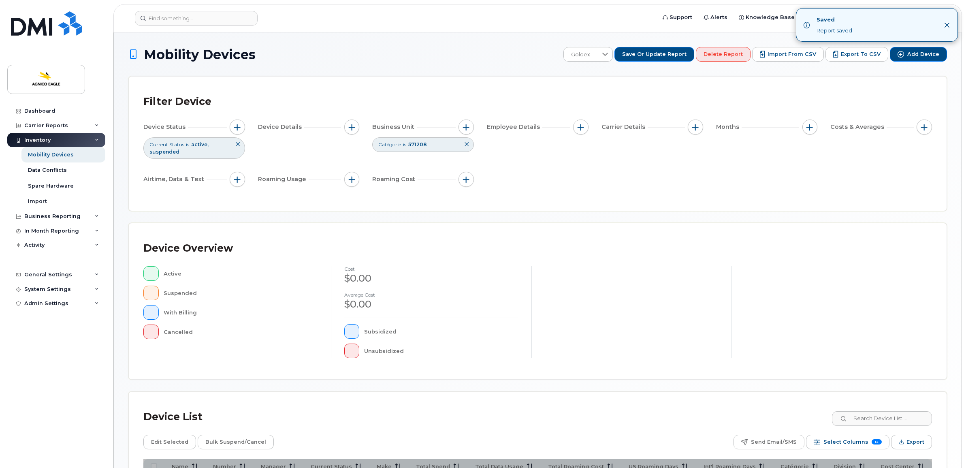
click at [946, 25] on icon "Close" at bounding box center [946, 24] width 5 height 5
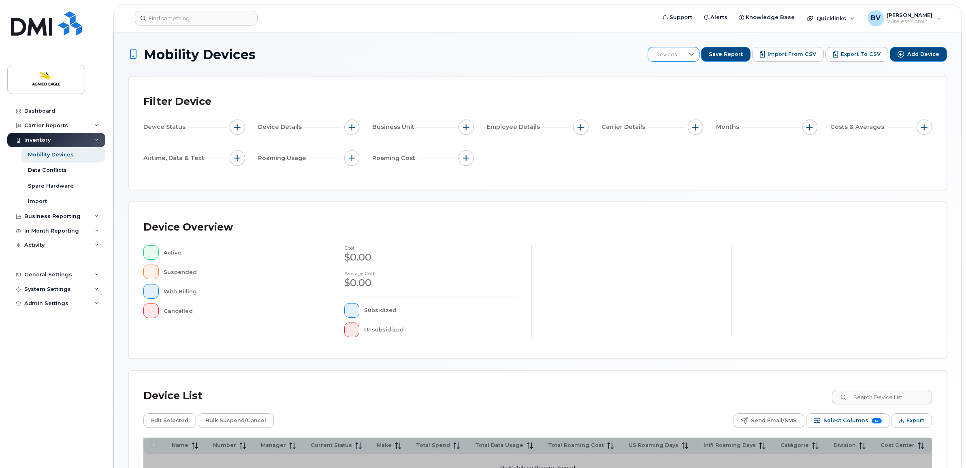
click at [684, 53] on span "Devices" at bounding box center [666, 54] width 36 height 15
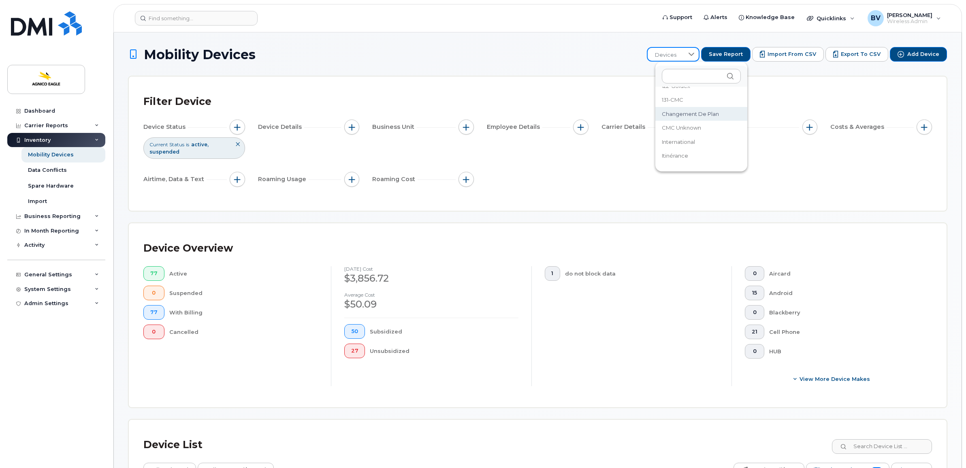
scroll to position [21, 0]
click at [677, 154] on li "LaRonde" at bounding box center [701, 160] width 92 height 14
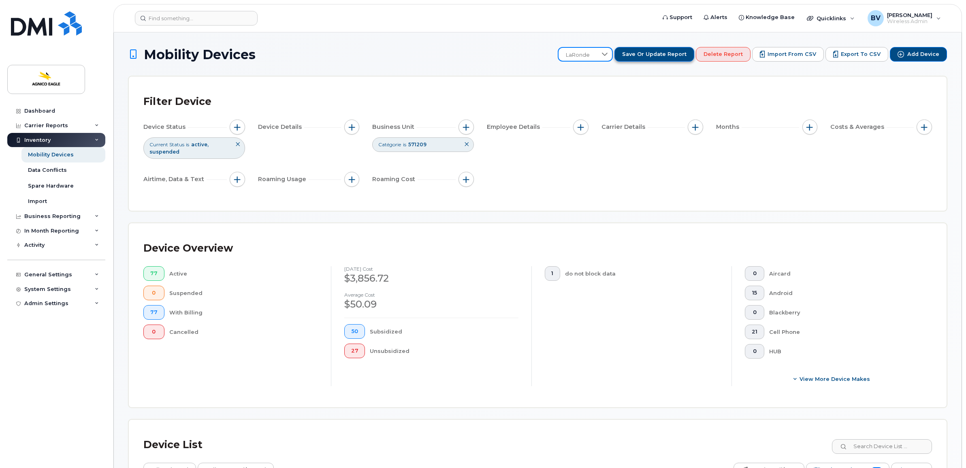
click at [672, 57] on span "Save or Update Report" at bounding box center [654, 54] width 64 height 7
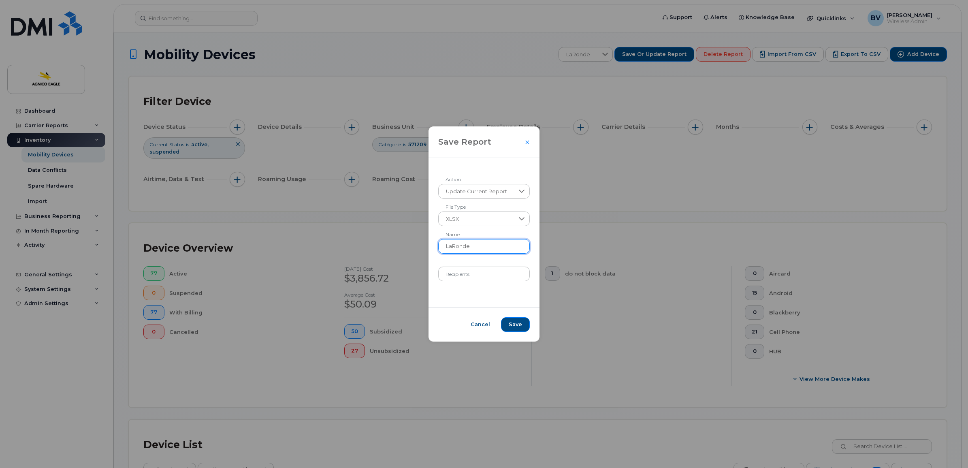
click at [447, 247] on input "LaRonde" at bounding box center [484, 246] width 92 height 15
type input "111-LaRonde"
click at [516, 324] on span "Save" at bounding box center [514, 324] width 13 height 7
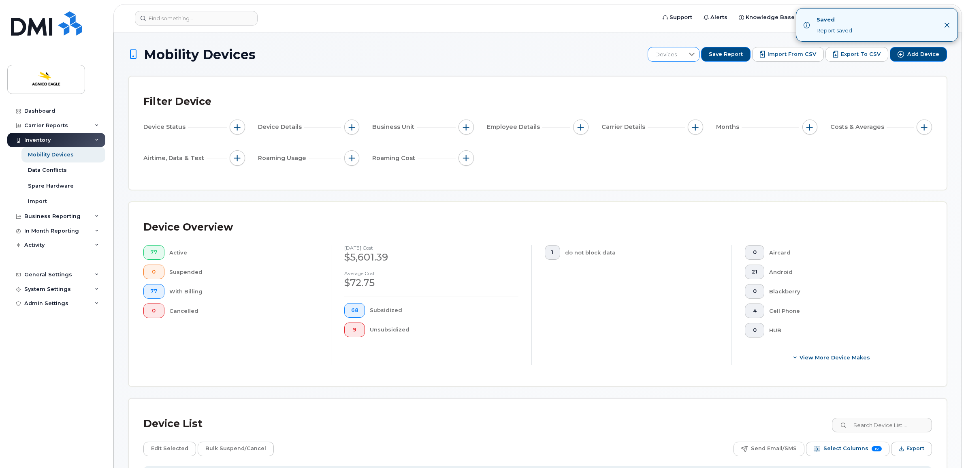
click at [695, 55] on icon at bounding box center [691, 54] width 6 height 6
click at [668, 142] on span "MCM" at bounding box center [668, 144] width 14 height 8
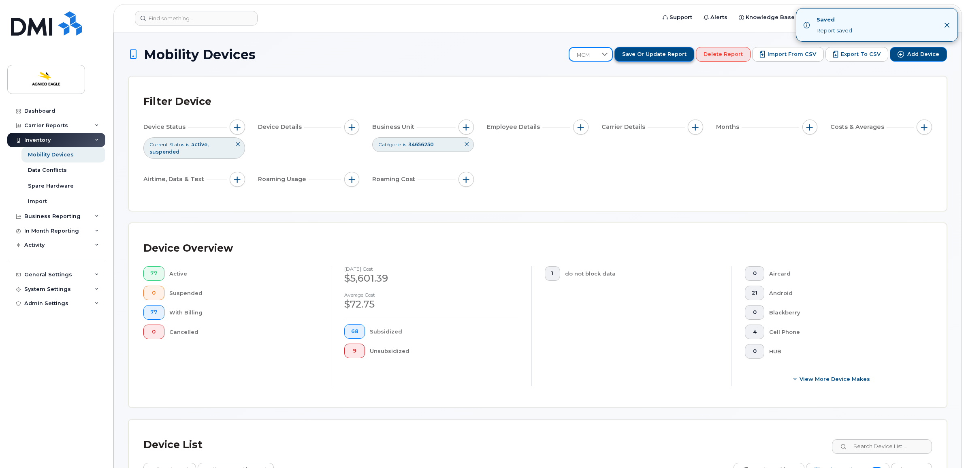
click at [672, 53] on span "Save or Update Report" at bounding box center [654, 54] width 64 height 7
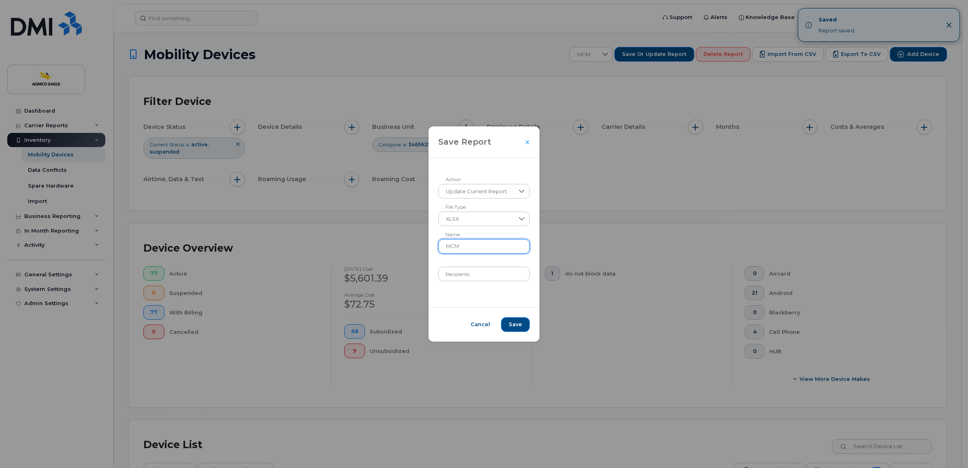
click at [444, 248] on input "MCM" at bounding box center [484, 246] width 92 height 15
type input "132-MCM"
click at [519, 325] on span "Save" at bounding box center [514, 324] width 13 height 7
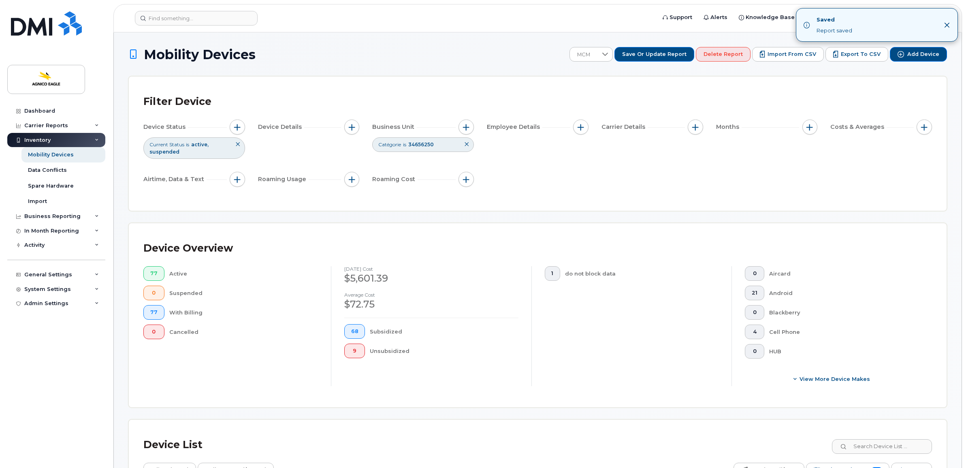
click at [949, 23] on icon "Close" at bounding box center [946, 25] width 6 height 6
drag, startPoint x: 946, startPoint y: 23, endPoint x: 870, endPoint y: 55, distance: 82.0
click at [946, 23] on icon "Close" at bounding box center [946, 25] width 6 height 6
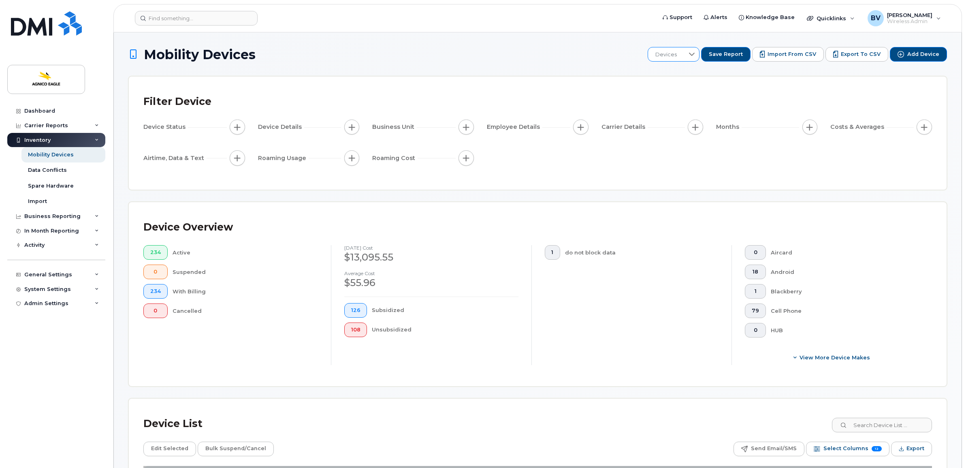
click at [696, 49] on div at bounding box center [691, 54] width 15 height 14
click at [670, 132] on span "ODY" at bounding box center [667, 136] width 13 height 8
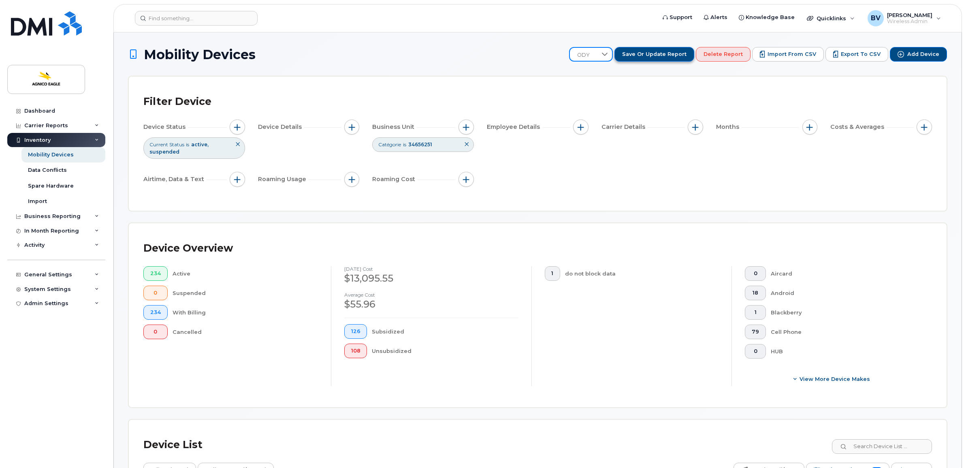
click at [668, 53] on span "Save or Update Report" at bounding box center [654, 54] width 64 height 7
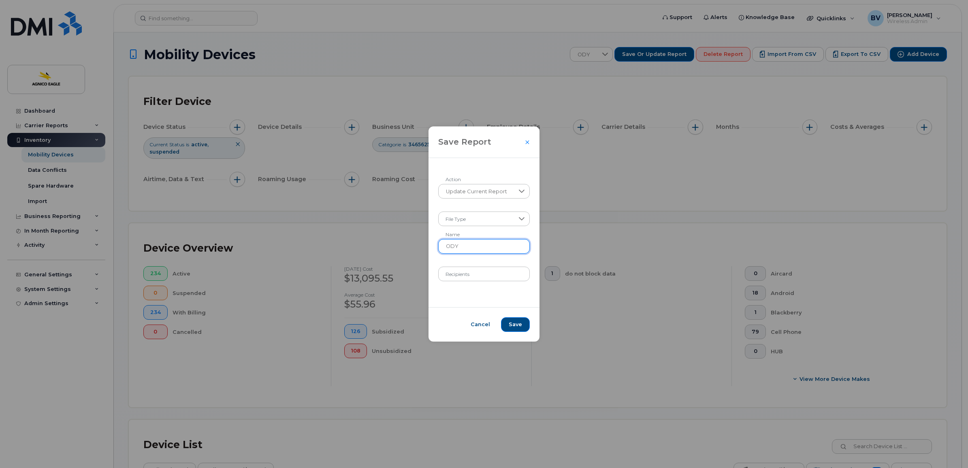
click at [443, 245] on input "ODY" at bounding box center [484, 246] width 92 height 15
type input "135-ODY"
click at [515, 322] on span "Save" at bounding box center [514, 324] width 13 height 7
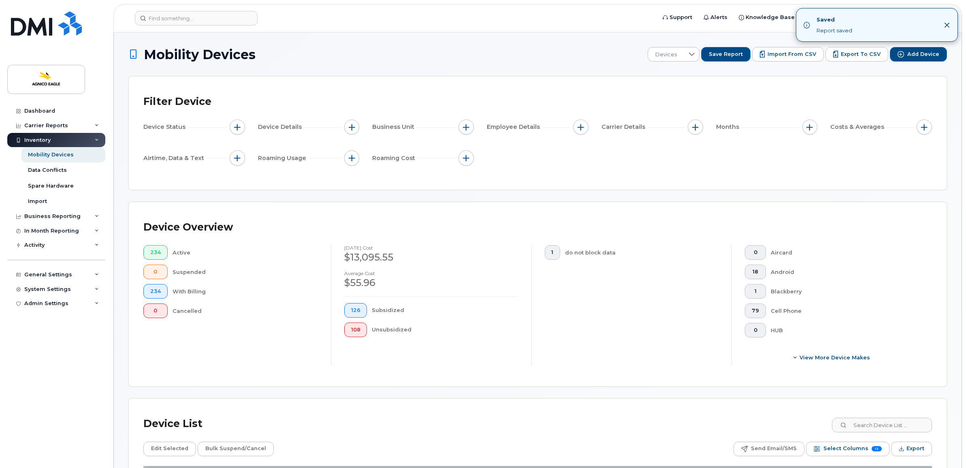
click at [947, 25] on icon "Close" at bounding box center [946, 25] width 6 height 6
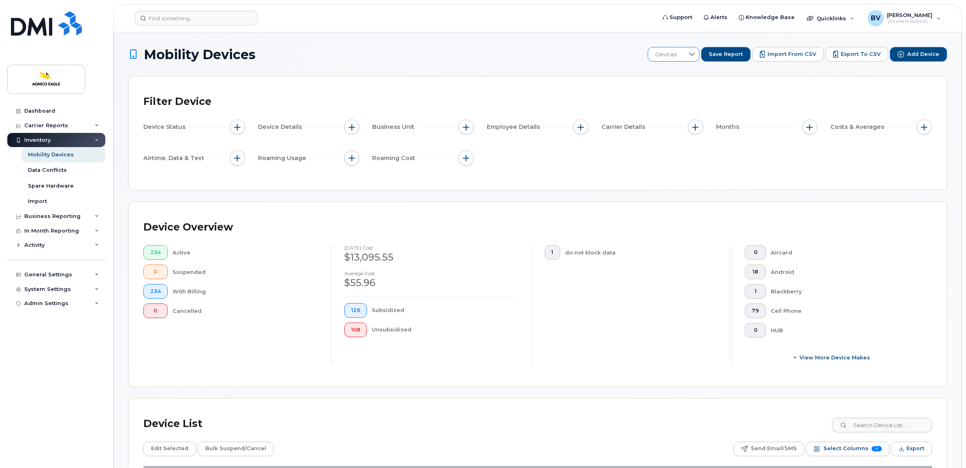
click at [699, 59] on div at bounding box center [691, 54] width 15 height 14
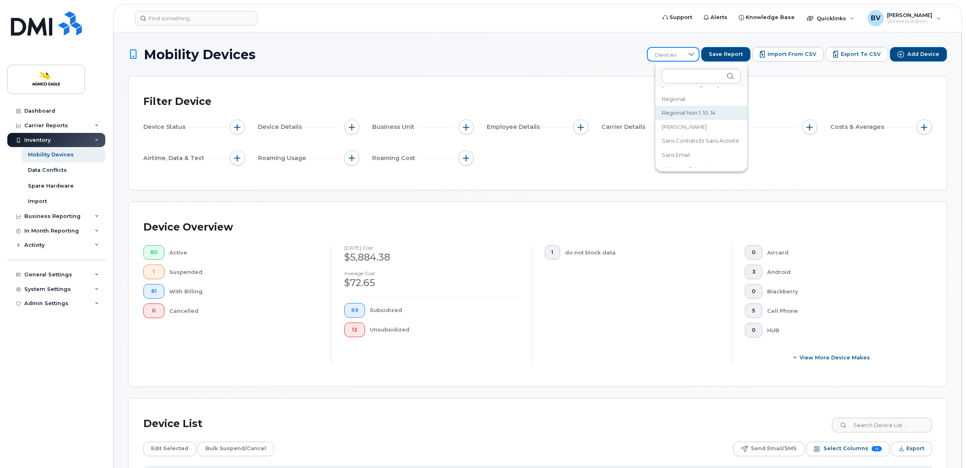
scroll to position [101, 0]
click at [677, 148] on span "Regional" at bounding box center [672, 150] width 23 height 8
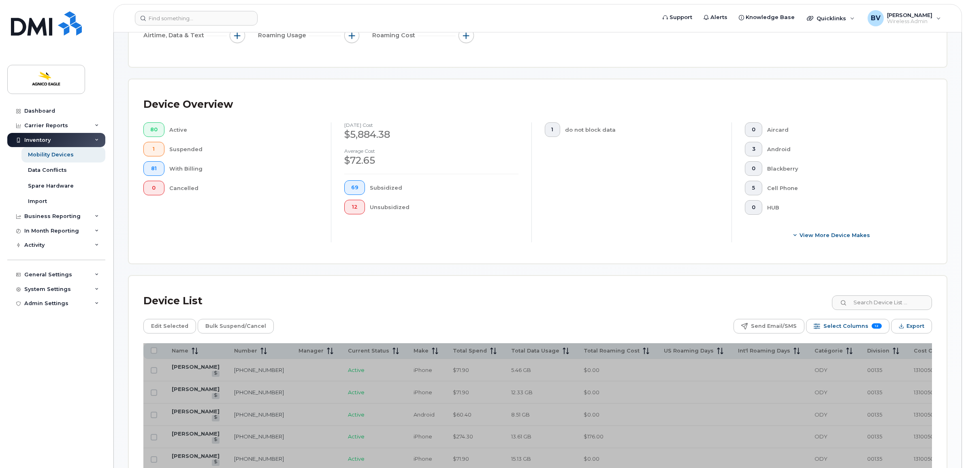
scroll to position [253, 0]
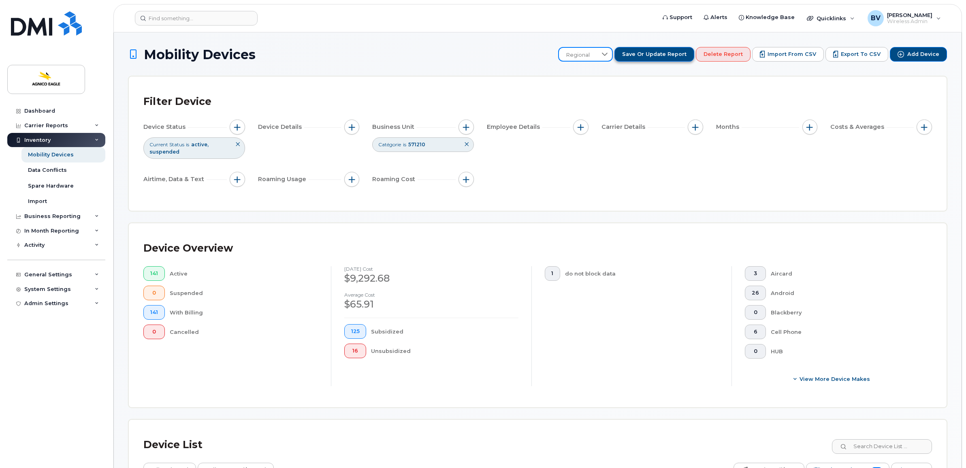
click at [636, 53] on span "Save or Update Report" at bounding box center [654, 54] width 64 height 7
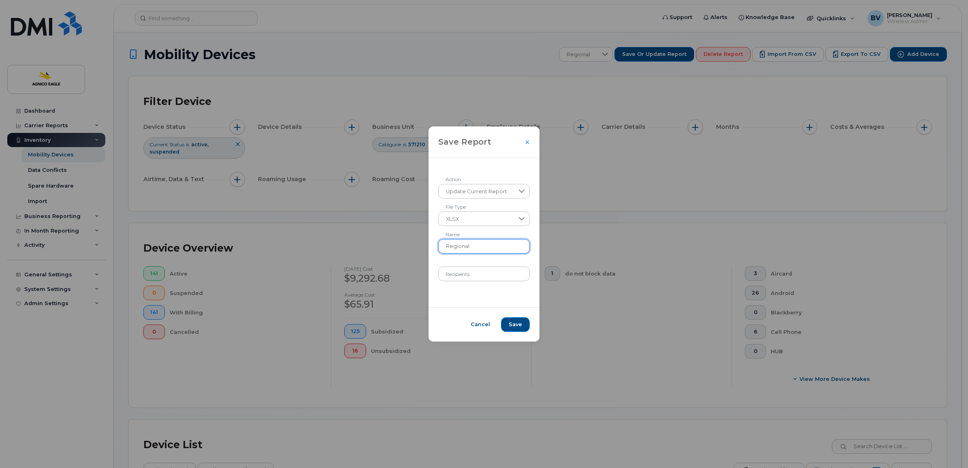
click at [455, 246] on input "Regional" at bounding box center [484, 246] width 92 height 15
type input "101-CSD"
click at [519, 321] on span "Save" at bounding box center [514, 324] width 13 height 7
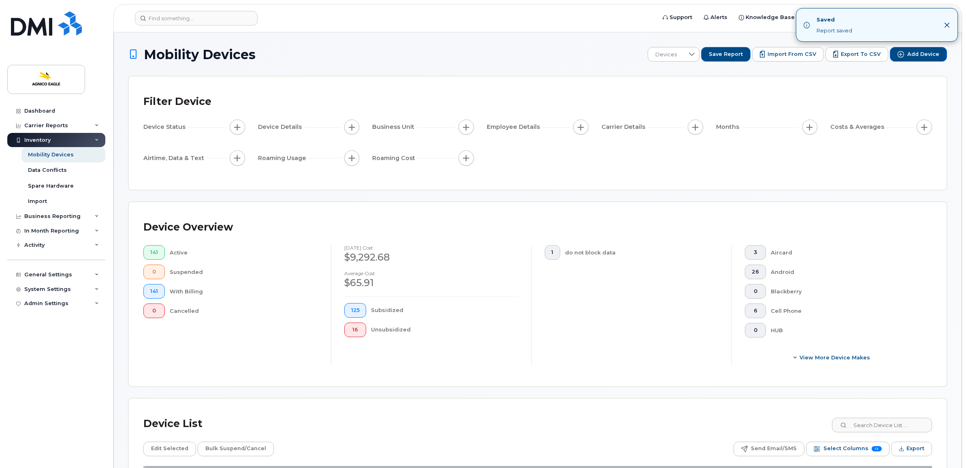
click at [946, 23] on icon "Close" at bounding box center [946, 25] width 6 height 6
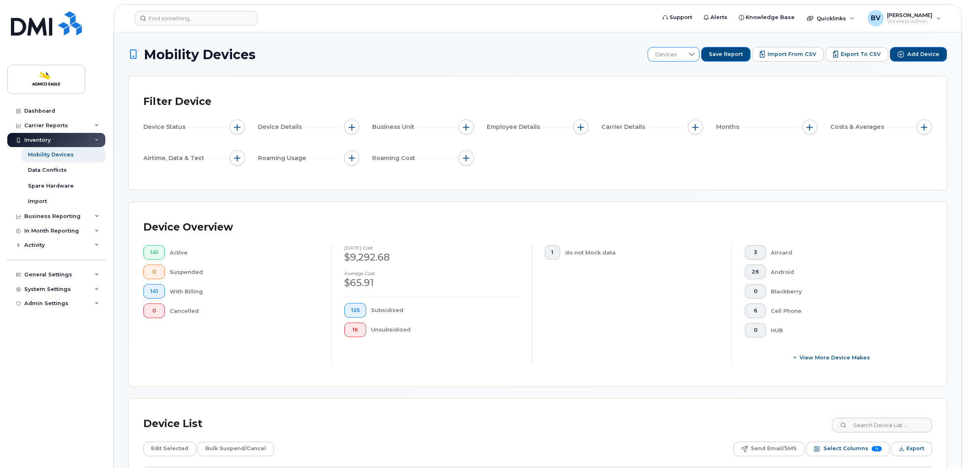
click at [694, 54] on icon at bounding box center [692, 54] width 6 height 3
click at [697, 156] on span "Unknown Categorie" at bounding box center [687, 158] width 53 height 8
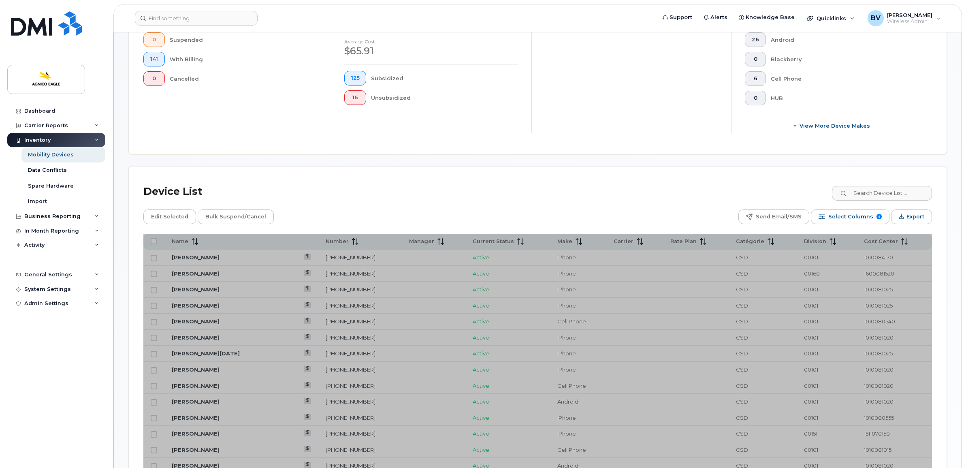
scroll to position [126, 0]
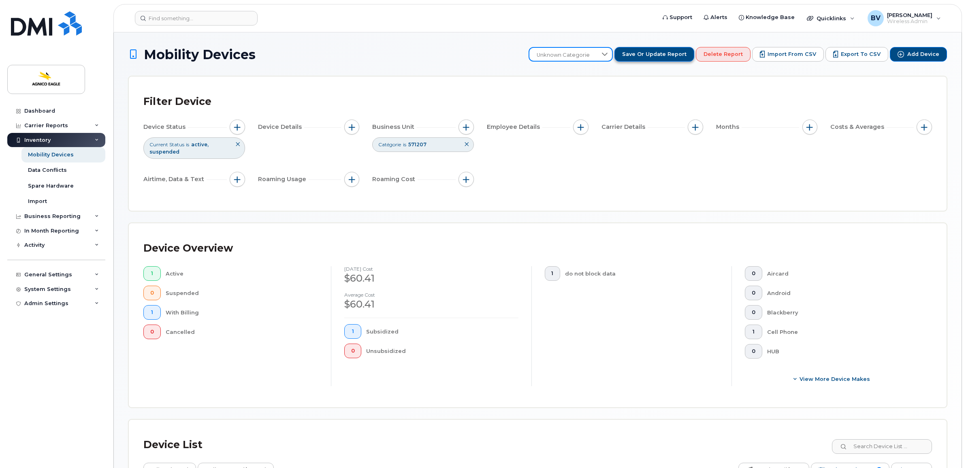
click at [668, 51] on span "Save or Update Report" at bounding box center [654, 54] width 64 height 7
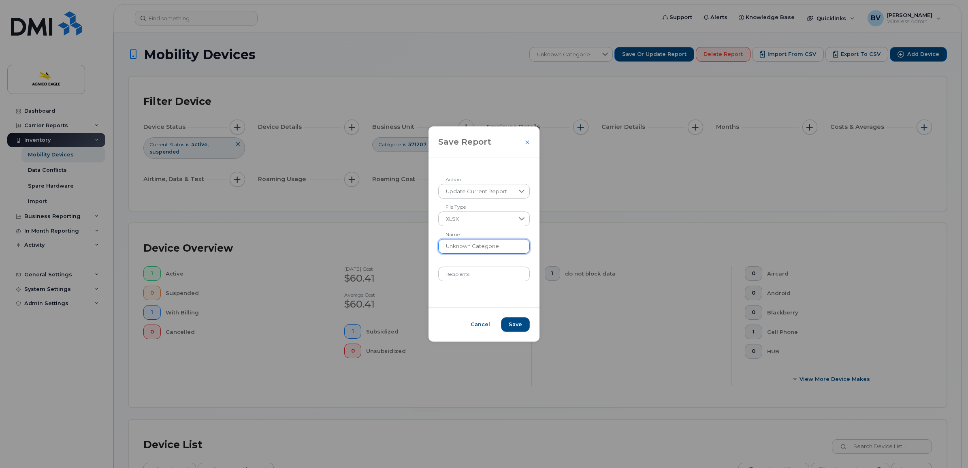
click at [495, 245] on input "Unknown Categorie" at bounding box center [484, 246] width 92 height 15
click at [444, 247] on input "Unknown" at bounding box center [484, 246] width 92 height 15
type input "000-Unknown"
click at [517, 322] on span "Save" at bounding box center [514, 324] width 13 height 7
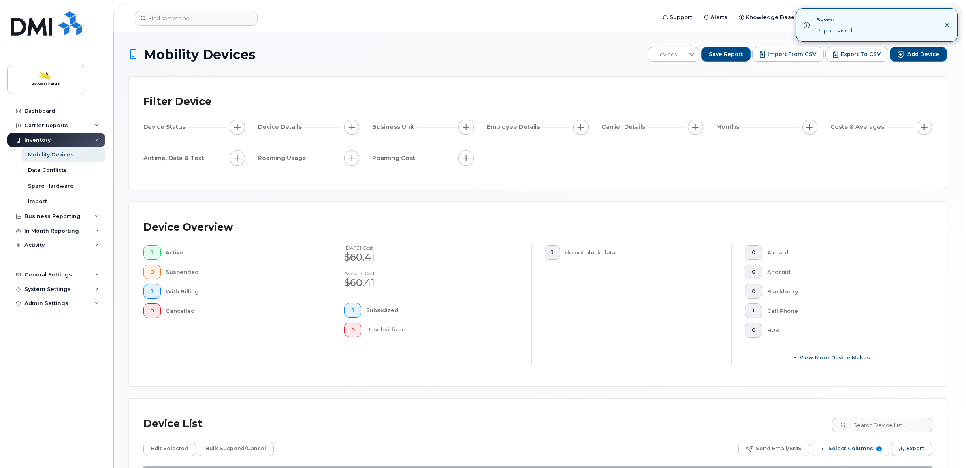
drag, startPoint x: 945, startPoint y: 25, endPoint x: 914, endPoint y: 29, distance: 31.4
click at [945, 25] on icon "Close" at bounding box center [946, 25] width 6 height 6
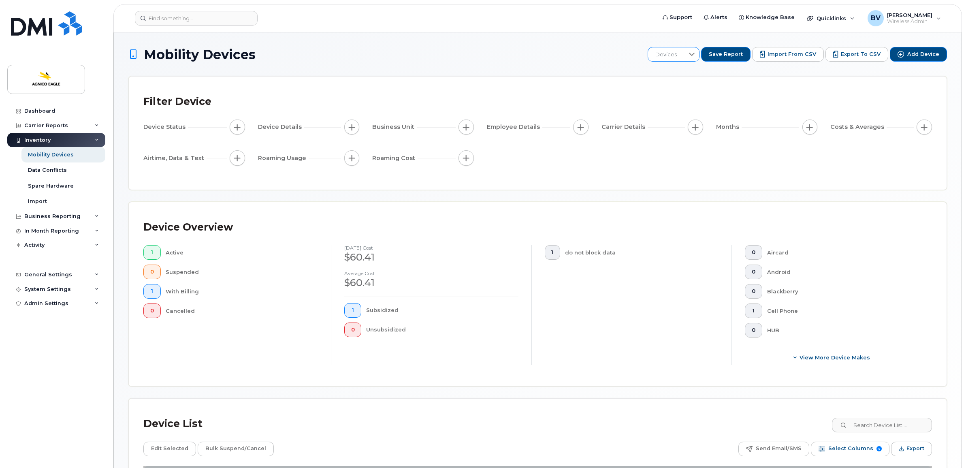
click at [684, 51] on span "Devices" at bounding box center [666, 54] width 36 height 15
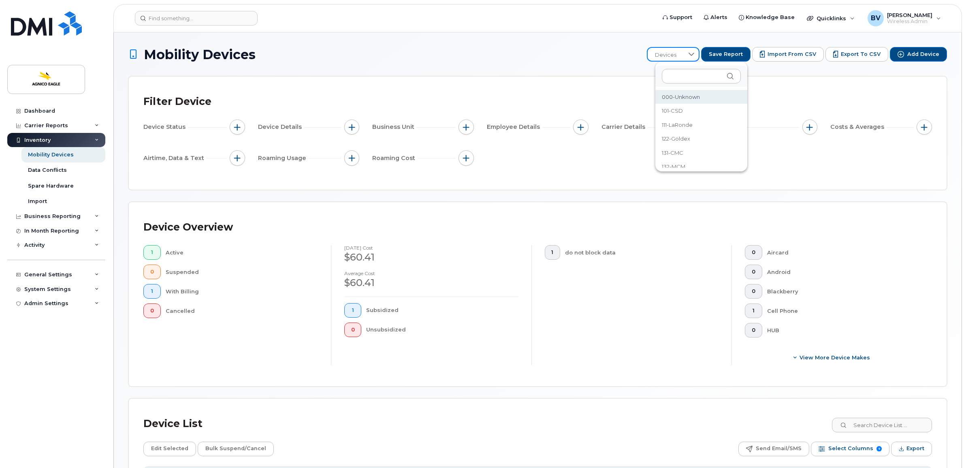
click at [765, 94] on div "Filter Device" at bounding box center [537, 101] width 788 height 21
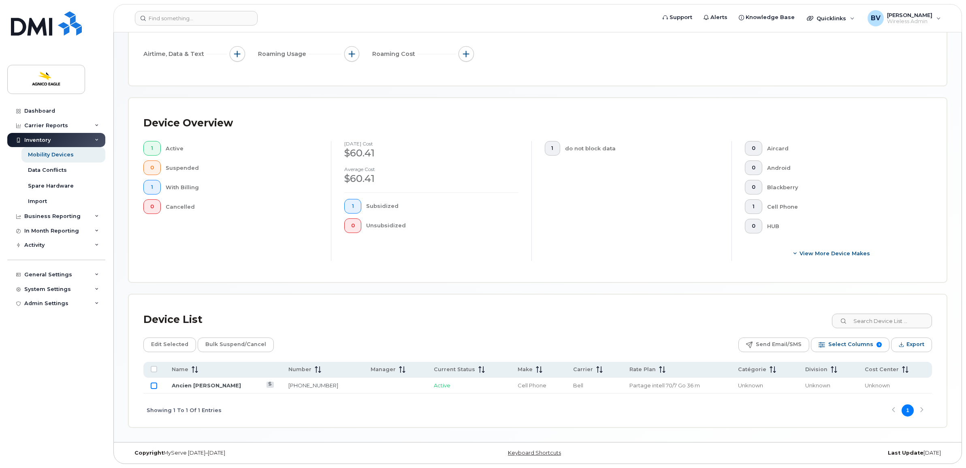
click at [156, 386] on input "Row Unselected" at bounding box center [154, 385] width 6 height 6
checkbox input "true"
click at [208, 383] on link "Ancien Mathieu Turmel Labonté" at bounding box center [206, 385] width 69 height 6
click at [153, 385] on input "Row Selected" at bounding box center [154, 385] width 6 height 6
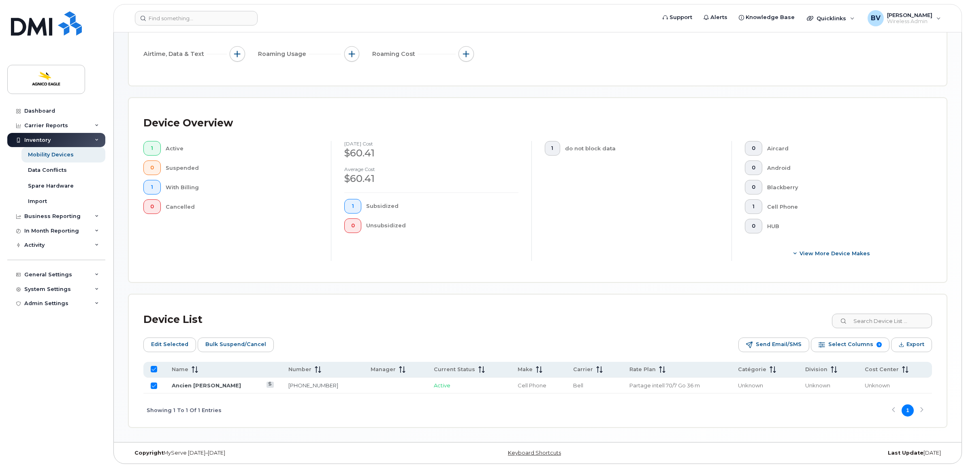
checkbox input "false"
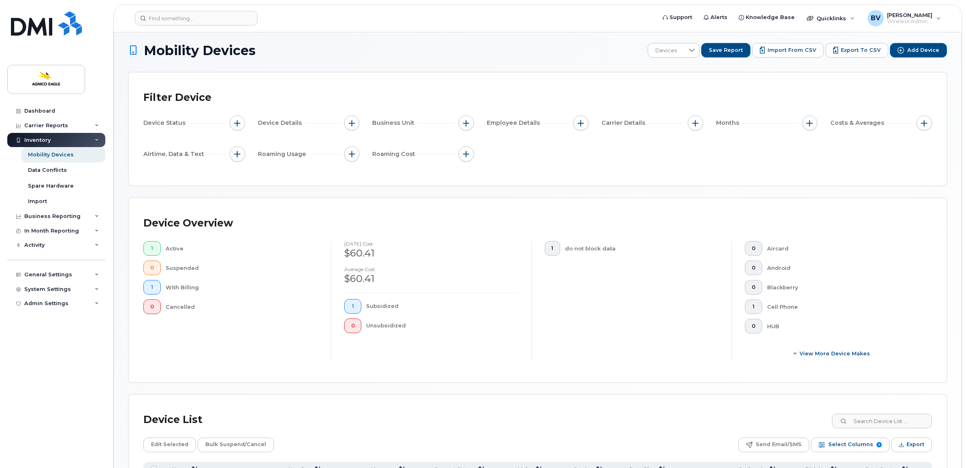
scroll to position [0, 0]
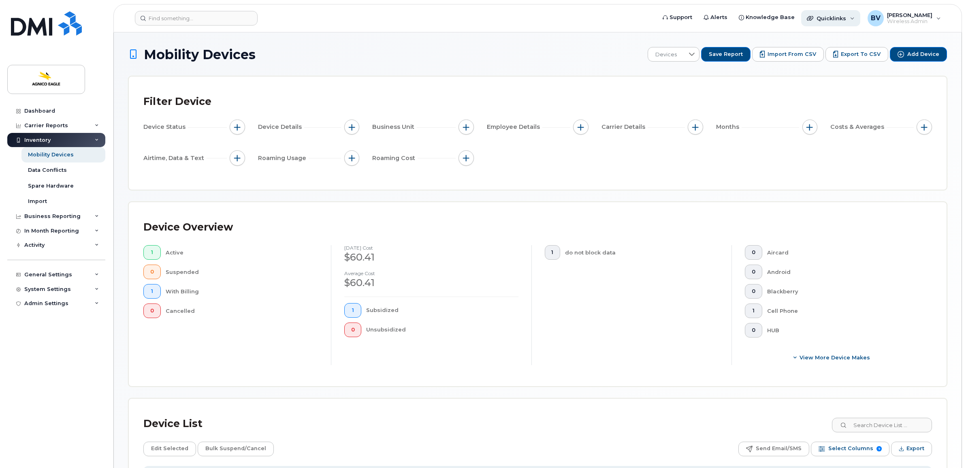
click at [821, 17] on span "Quicklinks" at bounding box center [831, 18] width 30 height 6
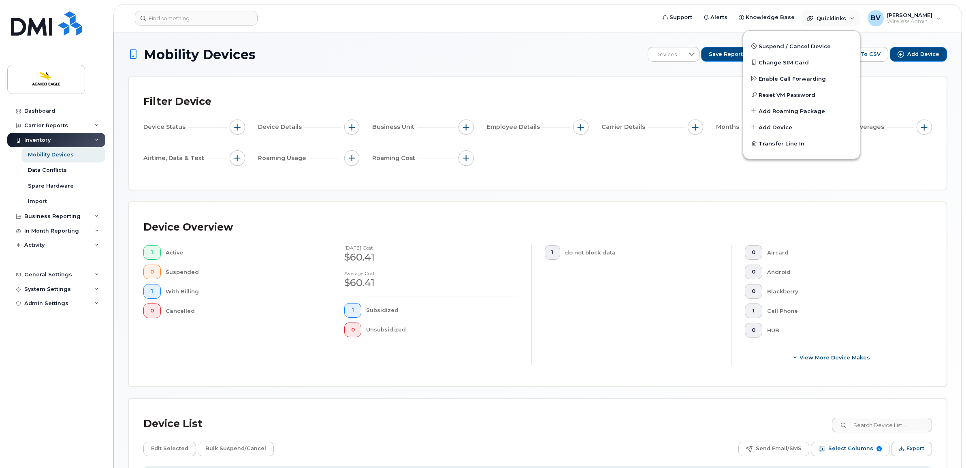
click at [697, 167] on div "Device Status Device Details Business Unit Employee Details Carrier Details Mon…" at bounding box center [537, 143] width 788 height 49
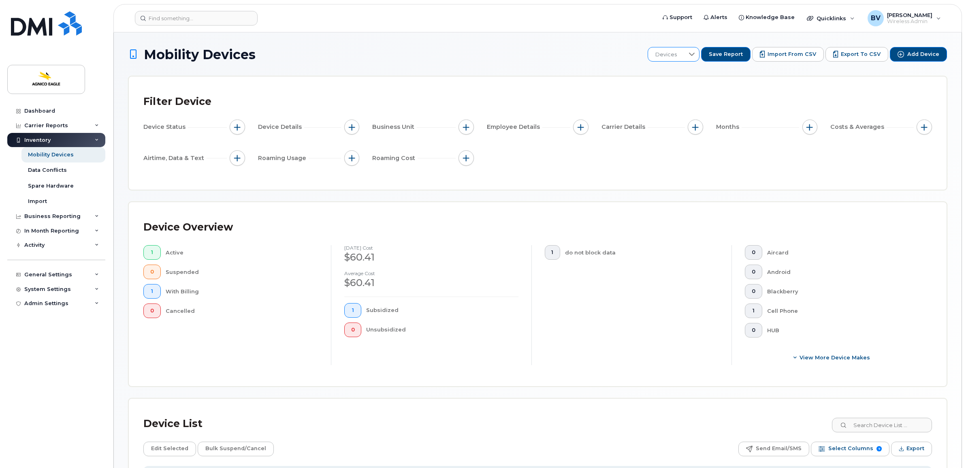
click at [684, 55] on span "Devices" at bounding box center [666, 54] width 36 height 15
click at [770, 89] on div "Filter Device Device Status Device Details Business Unit Employee Details Carri…" at bounding box center [537, 133] width 817 height 113
click at [692, 55] on div at bounding box center [691, 54] width 15 height 14
click at [685, 108] on li "101-CSD" at bounding box center [701, 111] width 92 height 14
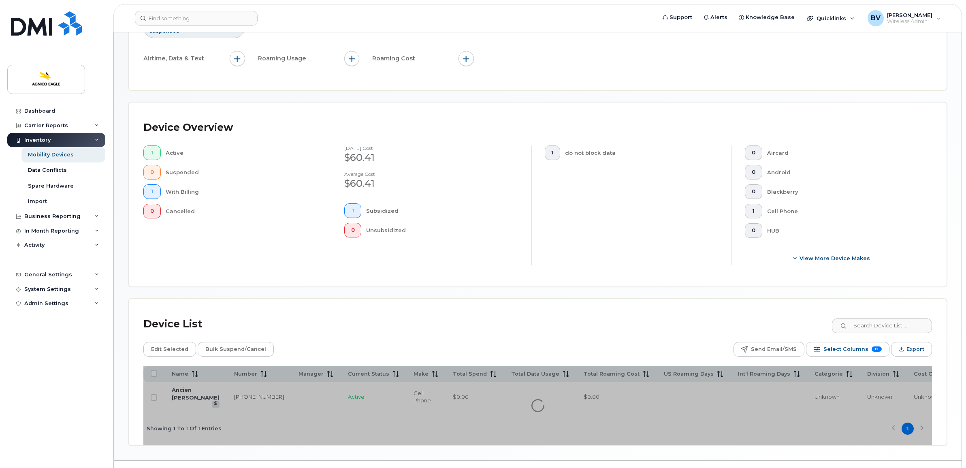
scroll to position [134, 0]
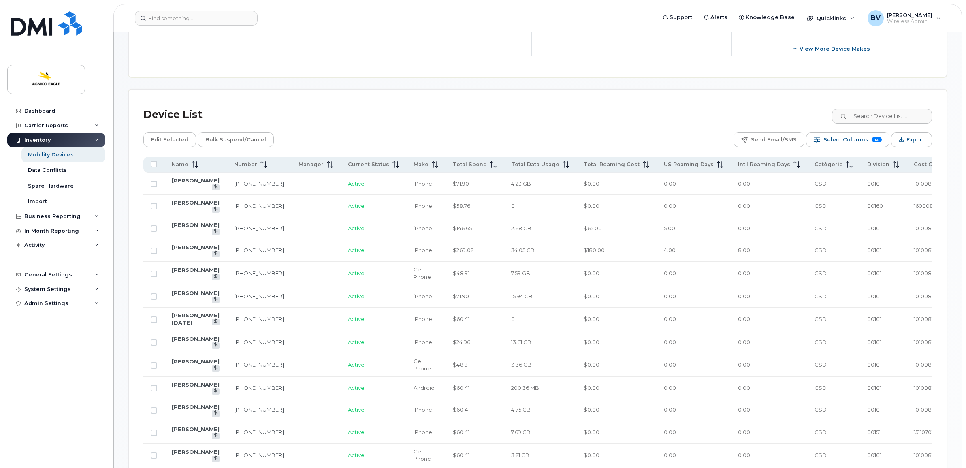
scroll to position [336, 0]
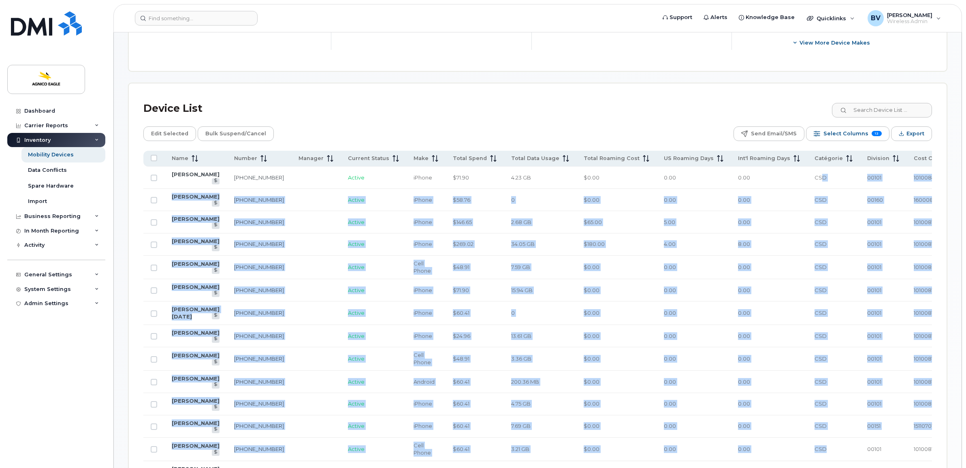
drag, startPoint x: 793, startPoint y: 181, endPoint x: 826, endPoint y: 450, distance: 271.2
drag, startPoint x: 826, startPoint y: 450, endPoint x: 827, endPoint y: 361, distance: 89.5
click at [827, 361] on td "CSD" at bounding box center [833, 358] width 53 height 23
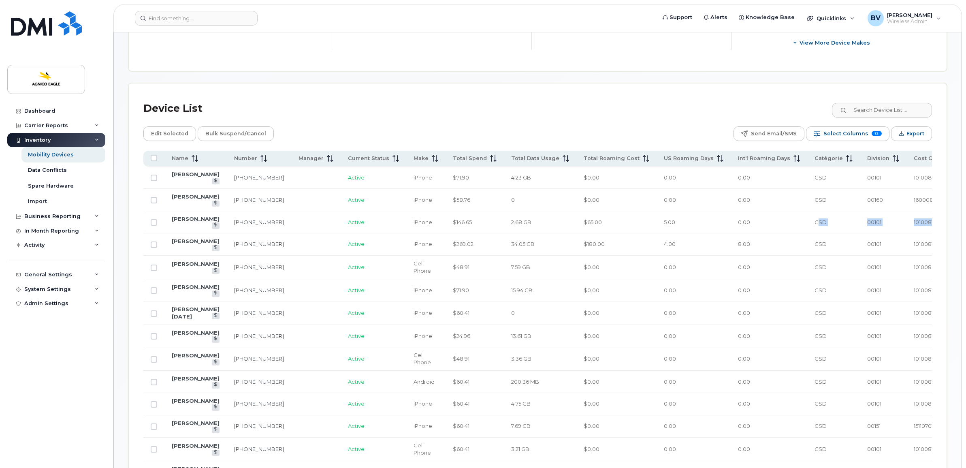
drag, startPoint x: 791, startPoint y: 224, endPoint x: 928, endPoint y: 223, distance: 137.6
click at [928, 223] on tr "Michel Savard 438-468-8496 Active iPhone $146.65 2.68 GB $65.00 5.00 0.00 CSD 0…" at bounding box center [553, 222] width 821 height 22
drag, startPoint x: 928, startPoint y: 223, endPoint x: 873, endPoint y: 226, distance: 55.5
click at [873, 226] on td "00101" at bounding box center [882, 222] width 47 height 22
click at [155, 180] on input "Row Unselected" at bounding box center [154, 177] width 6 height 6
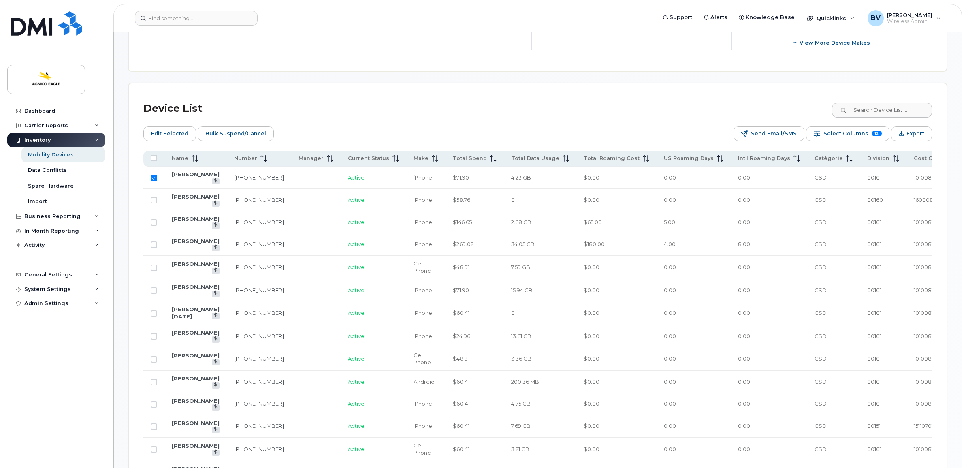
click at [157, 177] on input "Row Selected" at bounding box center [154, 177] width 6 height 6
click at [156, 179] on input "Row Unselected" at bounding box center [154, 177] width 6 height 6
checkbox input "true"
click at [197, 175] on link "[PERSON_NAME]" at bounding box center [196, 174] width 48 height 6
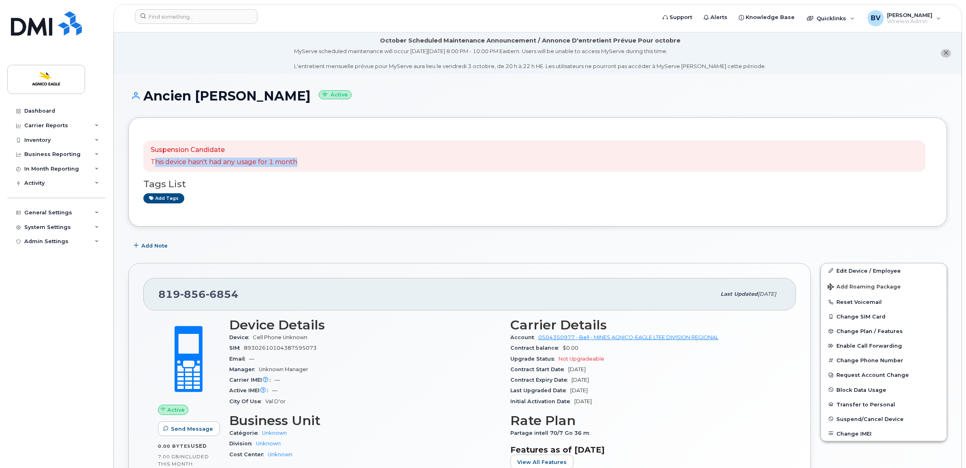
drag, startPoint x: 155, startPoint y: 163, endPoint x: 299, endPoint y: 162, distance: 143.7
click at [299, 162] on div "Suspension Candidate This device hasn't had any usage for 1 month" at bounding box center [534, 156] width 782 height 32
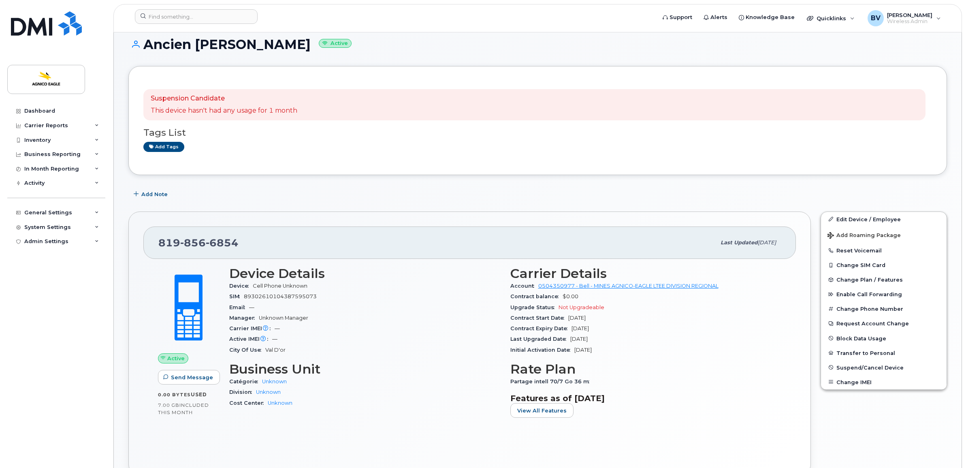
scroll to position [101, 0]
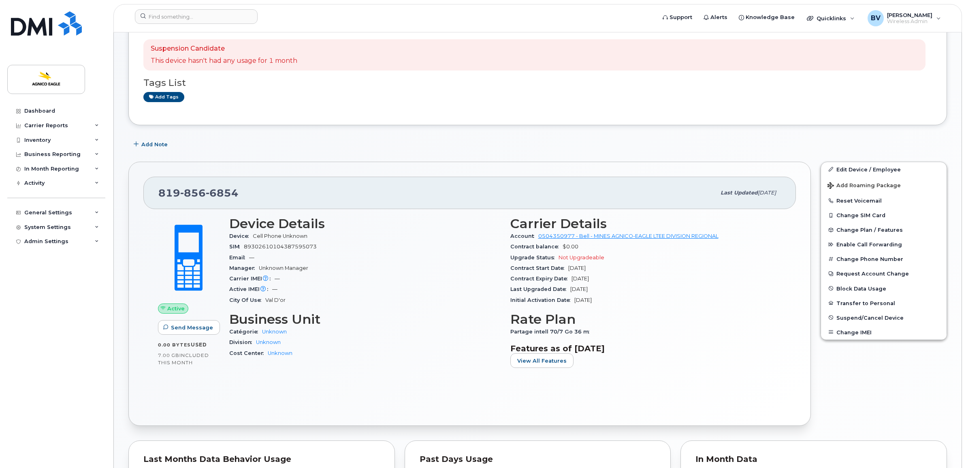
drag, startPoint x: 611, startPoint y: 279, endPoint x: 502, endPoint y: 279, distance: 108.9
click at [502, 279] on div "Device Details Device Cell Phone Unknown SIM [PHONE_NUMBER] Email — Manager Unk…" at bounding box center [505, 295] width 562 height 168
drag, startPoint x: 502, startPoint y: 279, endPoint x: 498, endPoint y: 280, distance: 4.4
click at [498, 280] on div "Carrier IMEI Carrier IMEI is reported during the last billing cycle or change o…" at bounding box center [364, 278] width 271 height 11
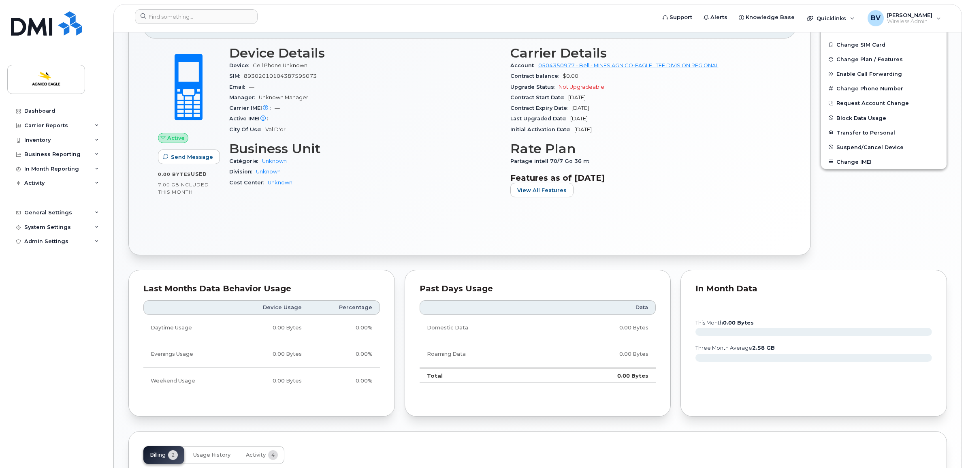
scroll to position [152, 0]
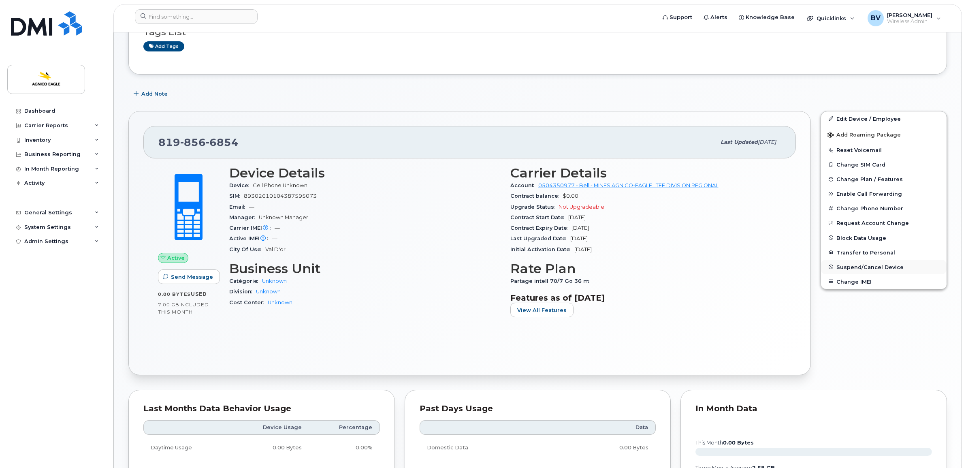
click at [866, 266] on span "Suspend/Cancel Device" at bounding box center [869, 267] width 67 height 6
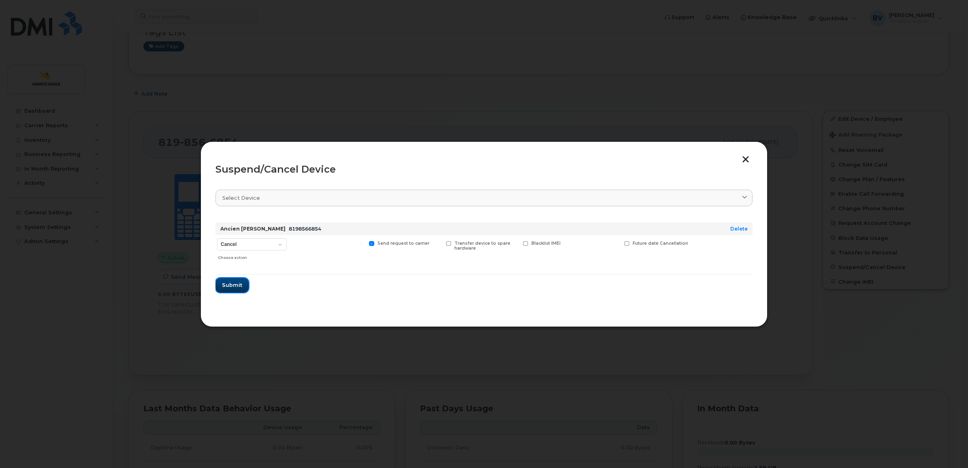
click at [235, 283] on span "Submit" at bounding box center [232, 285] width 20 height 8
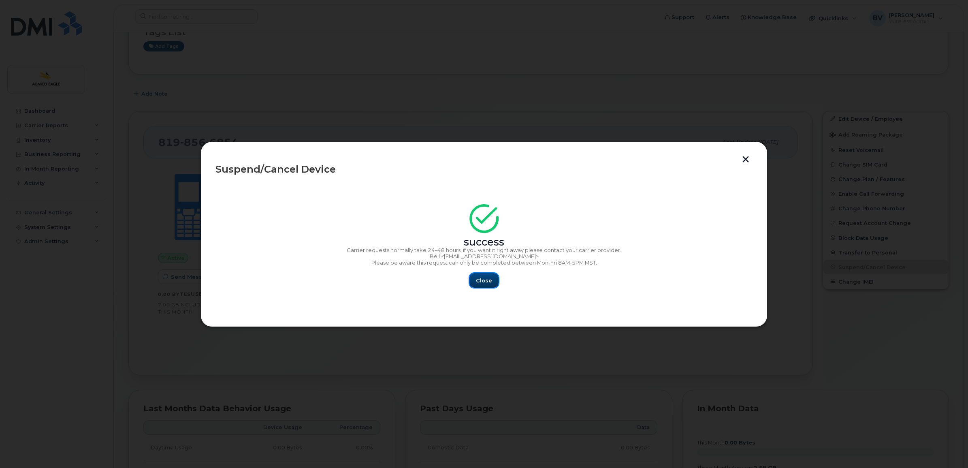
click at [489, 274] on button "Close" at bounding box center [483, 280] width 29 height 15
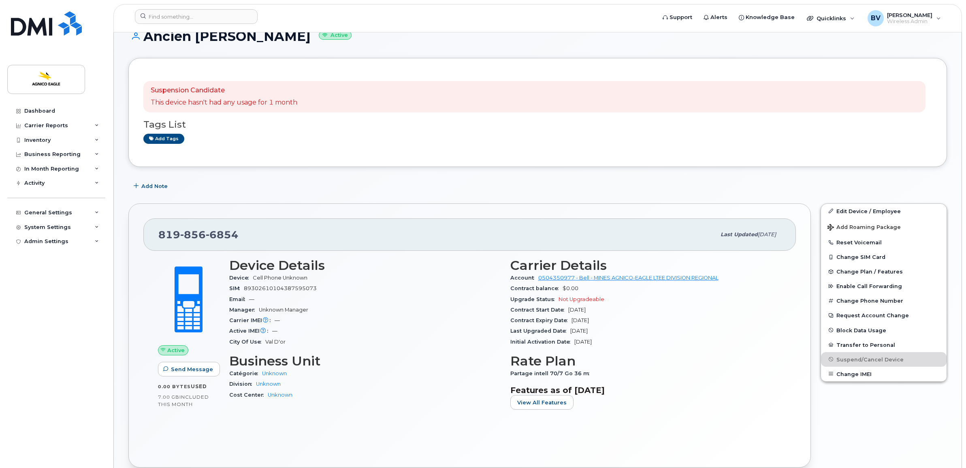
scroll to position [0, 0]
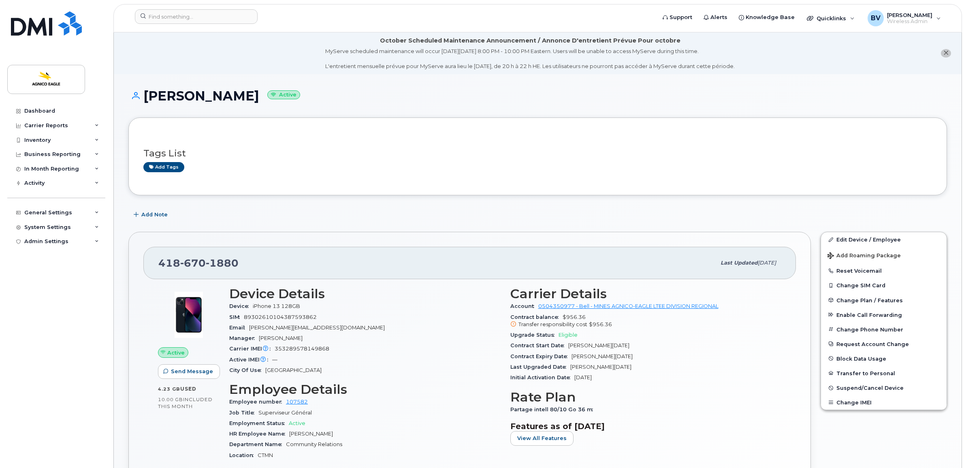
click at [381, 66] on div "MyServe scheduled maintenance will occur [DATE][DATE] 8:00 PM - 10:00 PM Easter…" at bounding box center [529, 58] width 409 height 23
drag, startPoint x: 381, startPoint y: 66, endPoint x: 369, endPoint y: 67, distance: 12.2
click at [369, 67] on div "MyServe scheduled maintenance will occur [DATE][DATE] 8:00 PM - 10:00 PM Easter…" at bounding box center [529, 58] width 409 height 23
click at [385, 165] on div "Add tags" at bounding box center [534, 167] width 782 height 10
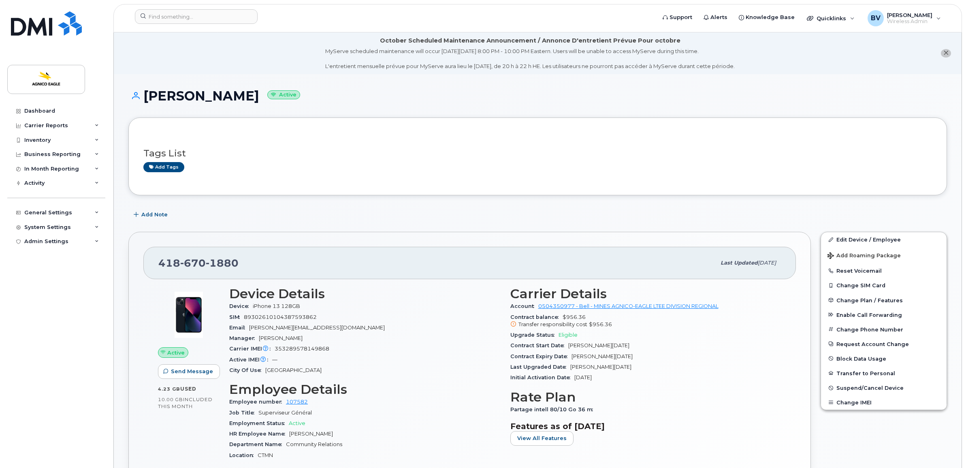
click at [431, 145] on div "Tags List Add tags" at bounding box center [537, 156] width 788 height 31
click at [450, 61] on div "MyServe scheduled maintenance will occur [DATE][DATE] 8:00 PM - 10:00 PM Easter…" at bounding box center [529, 58] width 409 height 23
click at [404, 49] on div "MyServe scheduled maintenance will occur [DATE][DATE] 8:00 PM - 10:00 PM Easter…" at bounding box center [529, 58] width 409 height 23
click at [51, 125] on div "Carrier Reports" at bounding box center [46, 125] width 44 height 6
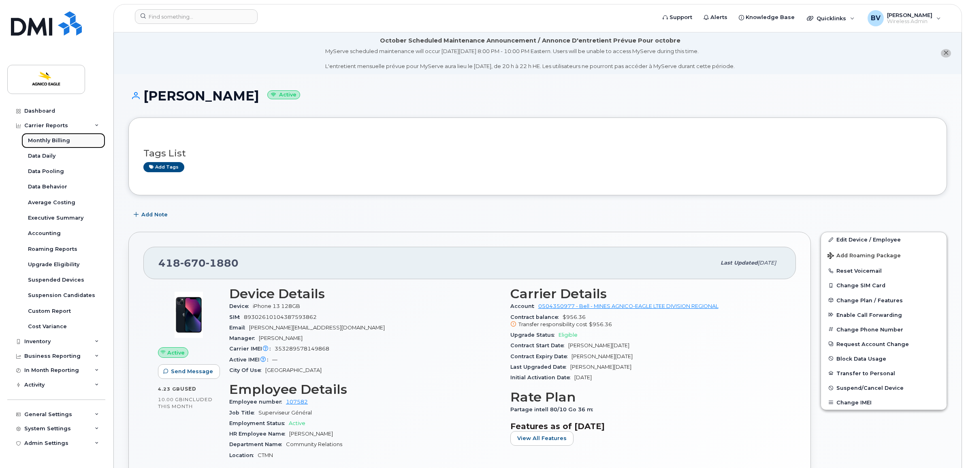
click at [55, 138] on div "Monthly Billing" at bounding box center [49, 140] width 42 height 7
click at [47, 341] on div "Inventory" at bounding box center [37, 341] width 26 height 6
click at [48, 356] on div "Mobility Devices" at bounding box center [51, 356] width 46 height 7
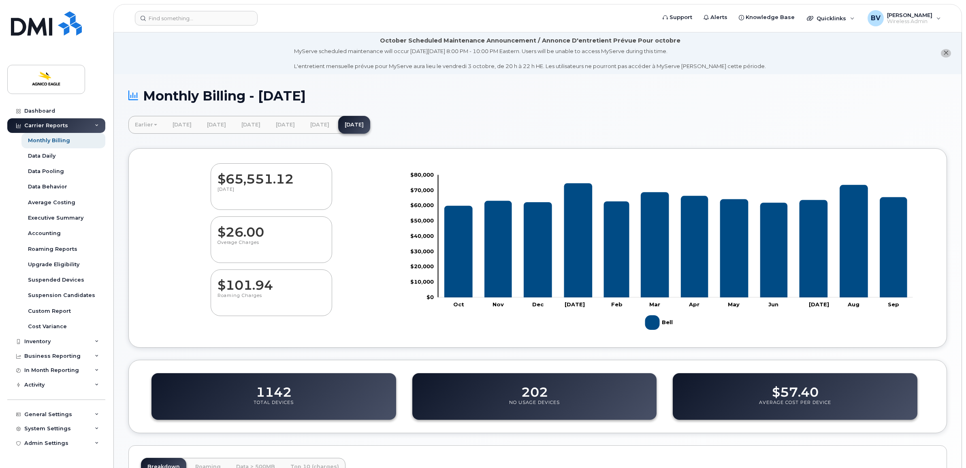
click at [503, 112] on div "Monthly Billing - [DATE]" at bounding box center [537, 102] width 818 height 27
click at [295, 92] on h1 "Monthly Billing - [DATE]" at bounding box center [537, 96] width 818 height 14
drag, startPoint x: 295, startPoint y: 92, endPoint x: 246, endPoint y: 67, distance: 55.2
click at [246, 67] on li "October Scheduled Maintenance Announcement / Annonce D'entretient Prévue Pour o…" at bounding box center [537, 53] width 847 height 42
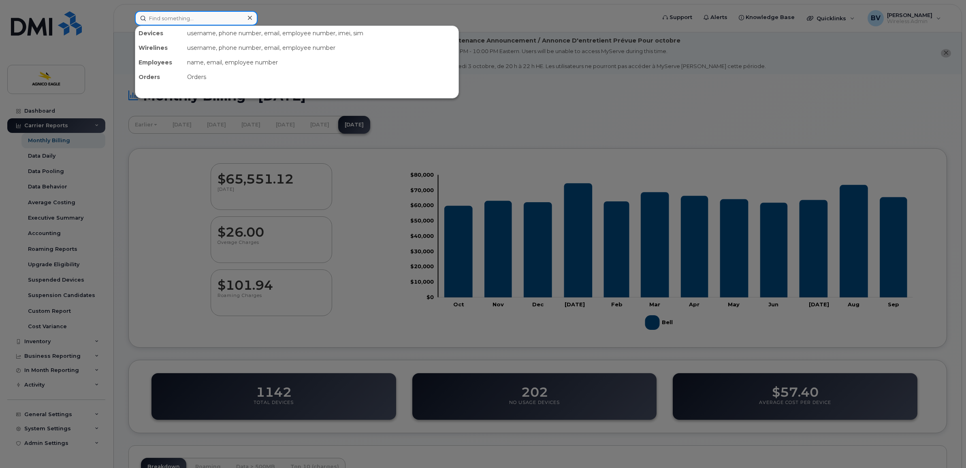
click at [182, 13] on input at bounding box center [196, 18] width 123 height 15
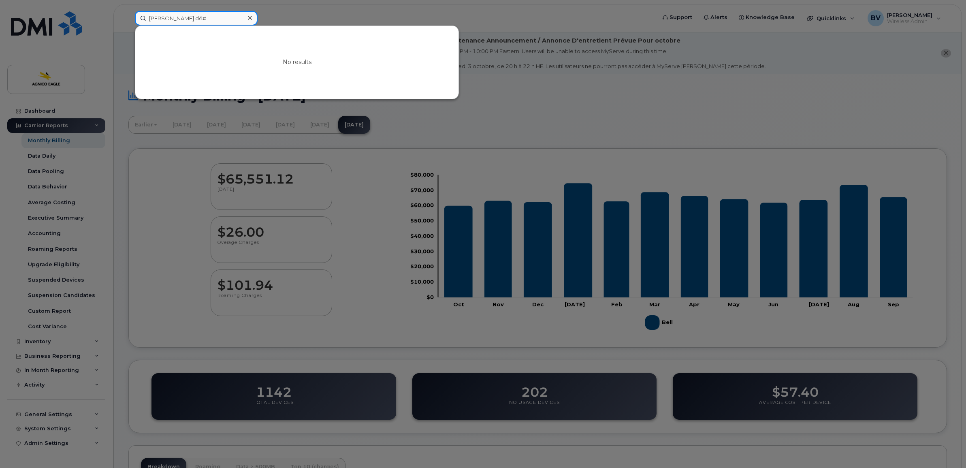
type input "[PERSON_NAME] dé#"
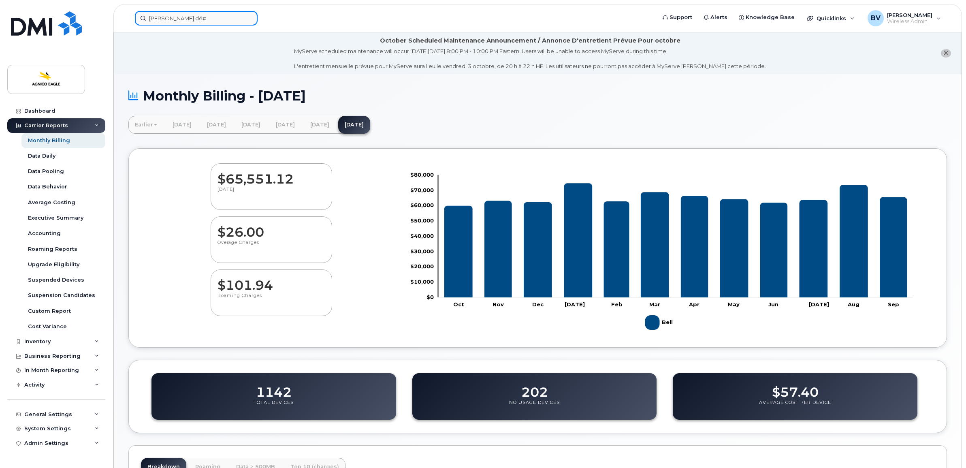
click at [182, 13] on input "[PERSON_NAME] dé#" at bounding box center [196, 18] width 123 height 15
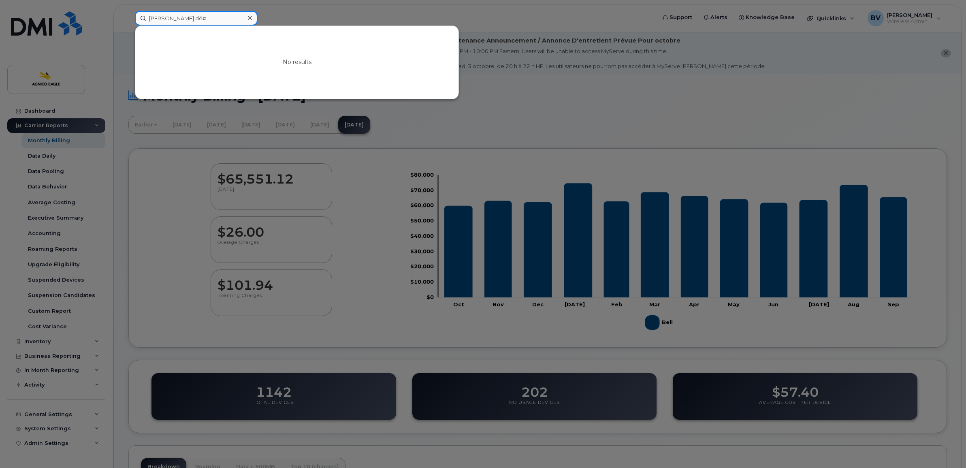
drag, startPoint x: 189, startPoint y: 20, endPoint x: 140, endPoint y: 20, distance: 48.6
click at [140, 20] on input "[PERSON_NAME] dé#" at bounding box center [196, 18] width 123 height 15
click at [508, 21] on div at bounding box center [483, 234] width 966 height 468
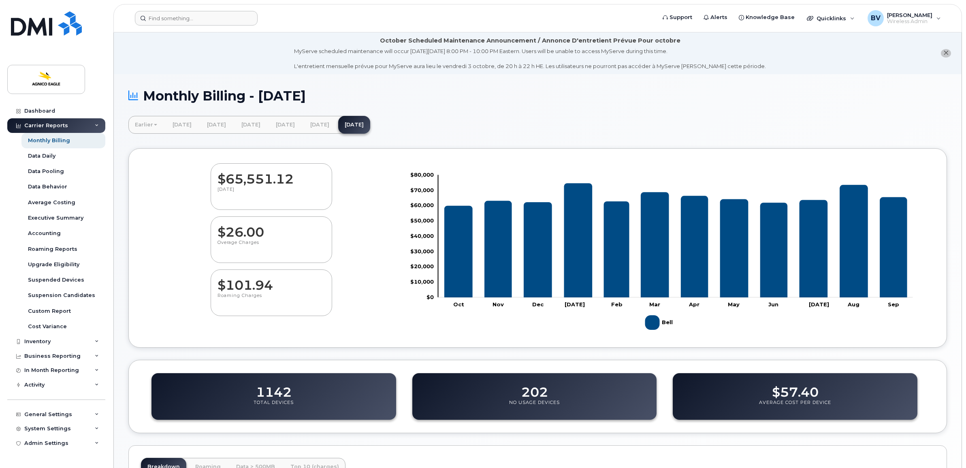
drag, startPoint x: 387, startPoint y: 93, endPoint x: 383, endPoint y: 92, distance: 4.9
click at [387, 93] on h1 "Monthly Billing - [DATE]" at bounding box center [537, 96] width 818 height 14
click at [383, 92] on h1 "Monthly Billing - [DATE]" at bounding box center [537, 96] width 818 height 14
click at [355, 94] on h1 "Monthly Billing - [DATE]" at bounding box center [537, 96] width 818 height 14
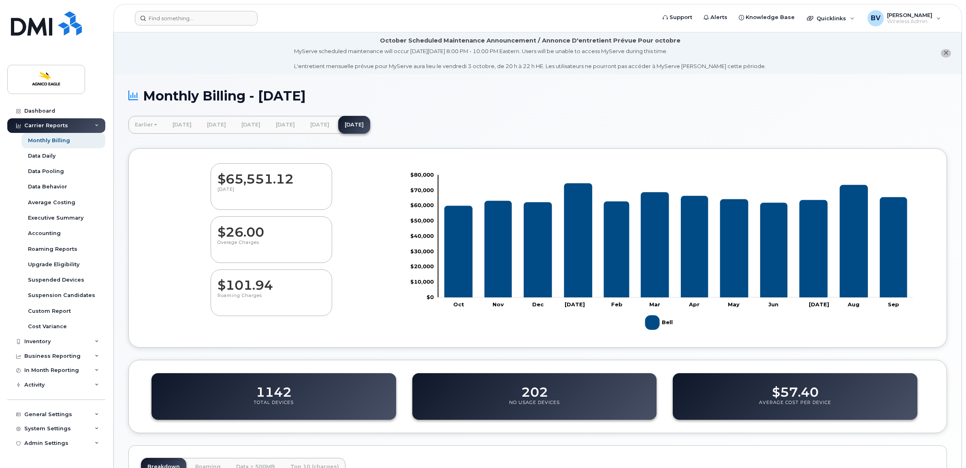
drag, startPoint x: 355, startPoint y: 94, endPoint x: 328, endPoint y: 95, distance: 26.8
click at [328, 95] on h1 "Monthly Billing - [DATE]" at bounding box center [537, 96] width 818 height 14
drag, startPoint x: 279, startPoint y: 93, endPoint x: 318, endPoint y: 86, distance: 39.5
click at [318, 86] on div "Monthly Billing - [DATE] Earlier [DATE] [DATE] [DATE] [DATE] [DATE] [DATE] [DAT…" at bounding box center [537, 361] width 847 height 575
drag, startPoint x: 318, startPoint y: 86, endPoint x: 270, endPoint y: 90, distance: 48.3
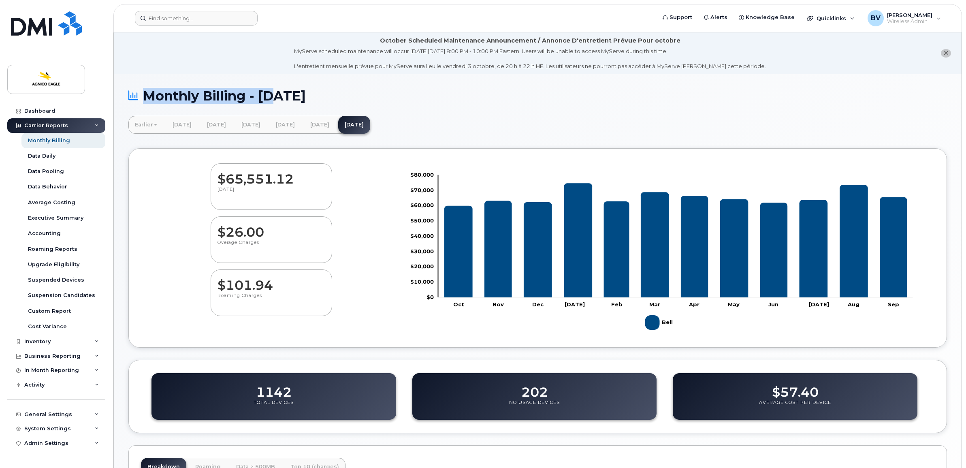
click at [270, 89] on h1 "Monthly Billing - [DATE]" at bounding box center [537, 96] width 818 height 14
click at [292, 98] on h1 "Monthly Billing - [DATE]" at bounding box center [537, 96] width 818 height 14
drag, startPoint x: 292, startPoint y: 98, endPoint x: 263, endPoint y: 84, distance: 32.1
click at [263, 84] on div "Monthly Billing - [DATE] Earlier [DATE] [DATE] [DATE] [DATE] [DATE] [DATE] [DAT…" at bounding box center [537, 361] width 847 height 575
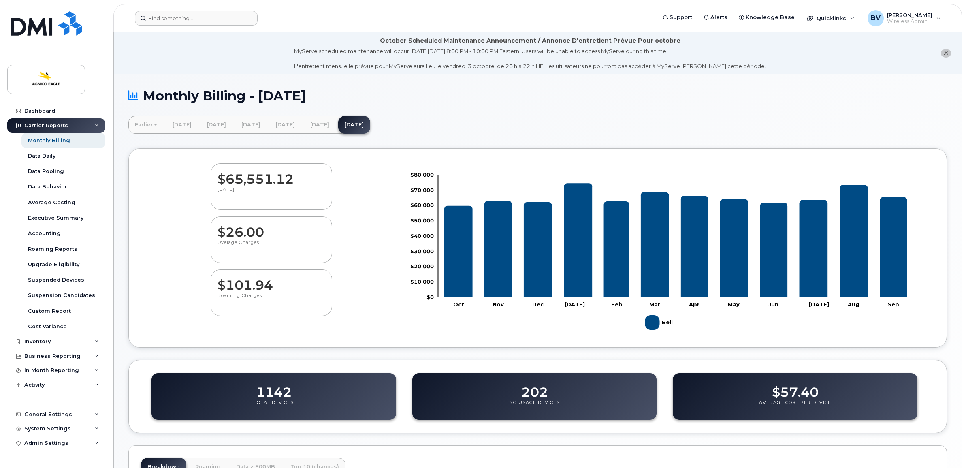
drag, startPoint x: 264, startPoint y: 90, endPoint x: 324, endPoint y: 98, distance: 61.3
click at [324, 98] on h1 "Monthly Billing - [DATE]" at bounding box center [537, 96] width 818 height 14
drag, startPoint x: 324, startPoint y: 98, endPoint x: 287, endPoint y: 98, distance: 36.8
click at [287, 98] on h1 "Monthly Billing - [DATE]" at bounding box center [537, 96] width 818 height 14
drag, startPoint x: 284, startPoint y: 96, endPoint x: 313, endPoint y: 93, distance: 28.9
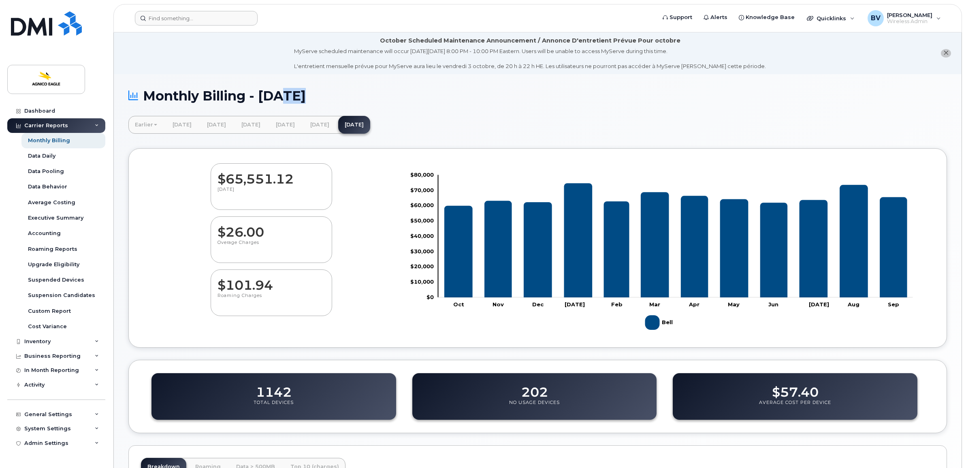
click at [313, 93] on h1 "Monthly Billing - [DATE]" at bounding box center [537, 96] width 818 height 14
drag, startPoint x: 313, startPoint y: 93, endPoint x: 290, endPoint y: 96, distance: 22.4
click at [291, 96] on h1 "Monthly Billing - [DATE]" at bounding box center [537, 96] width 818 height 14
drag, startPoint x: 290, startPoint y: 96, endPoint x: 304, endPoint y: 95, distance: 14.2
click at [304, 95] on h1 "Monthly Billing - [DATE]" at bounding box center [537, 96] width 818 height 14
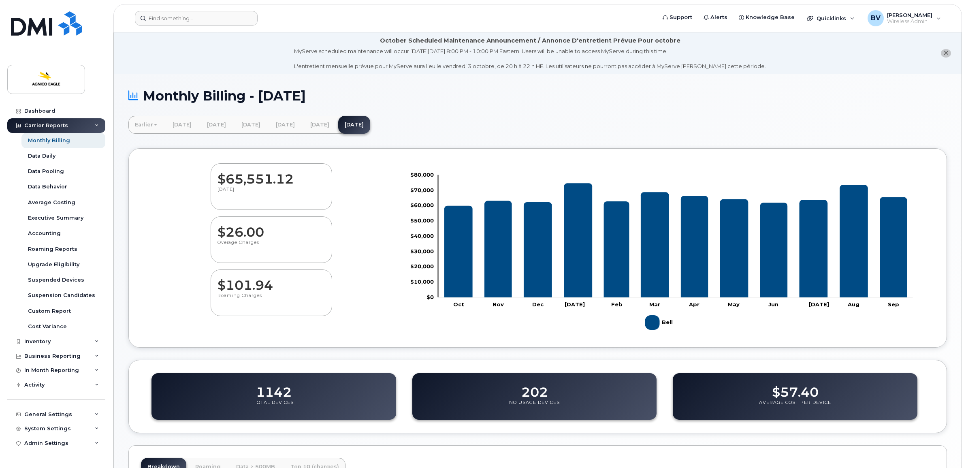
drag, startPoint x: 304, startPoint y: 95, endPoint x: 298, endPoint y: 96, distance: 5.8
click at [301, 96] on h1 "Monthly Billing - [DATE]" at bounding box center [537, 96] width 818 height 14
click at [296, 95] on h1 "Monthly Billing - [DATE]" at bounding box center [537, 96] width 818 height 14
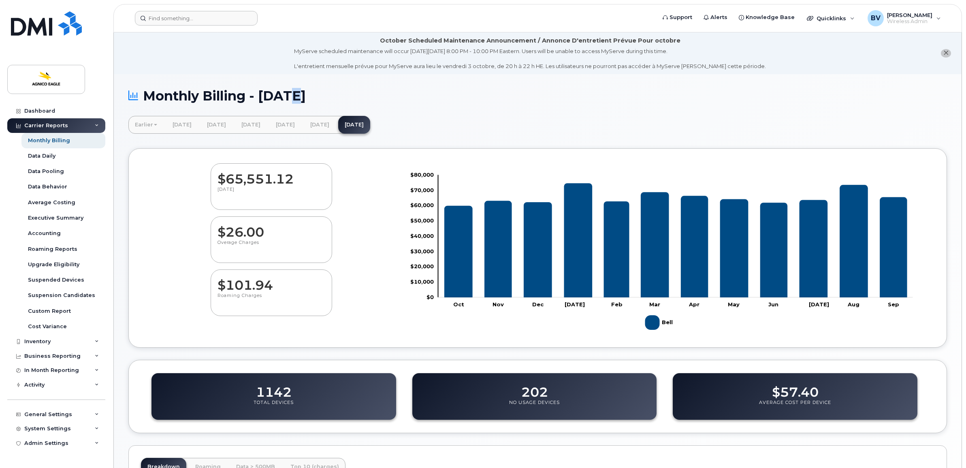
drag, startPoint x: 290, startPoint y: 95, endPoint x: 296, endPoint y: 96, distance: 5.7
click at [296, 96] on h1 "Monthly Billing - [DATE]" at bounding box center [537, 96] width 818 height 14
click at [300, 95] on h1 "Monthly Billing - [DATE]" at bounding box center [537, 96] width 818 height 14
